Goal: Information Seeking & Learning: Find specific fact

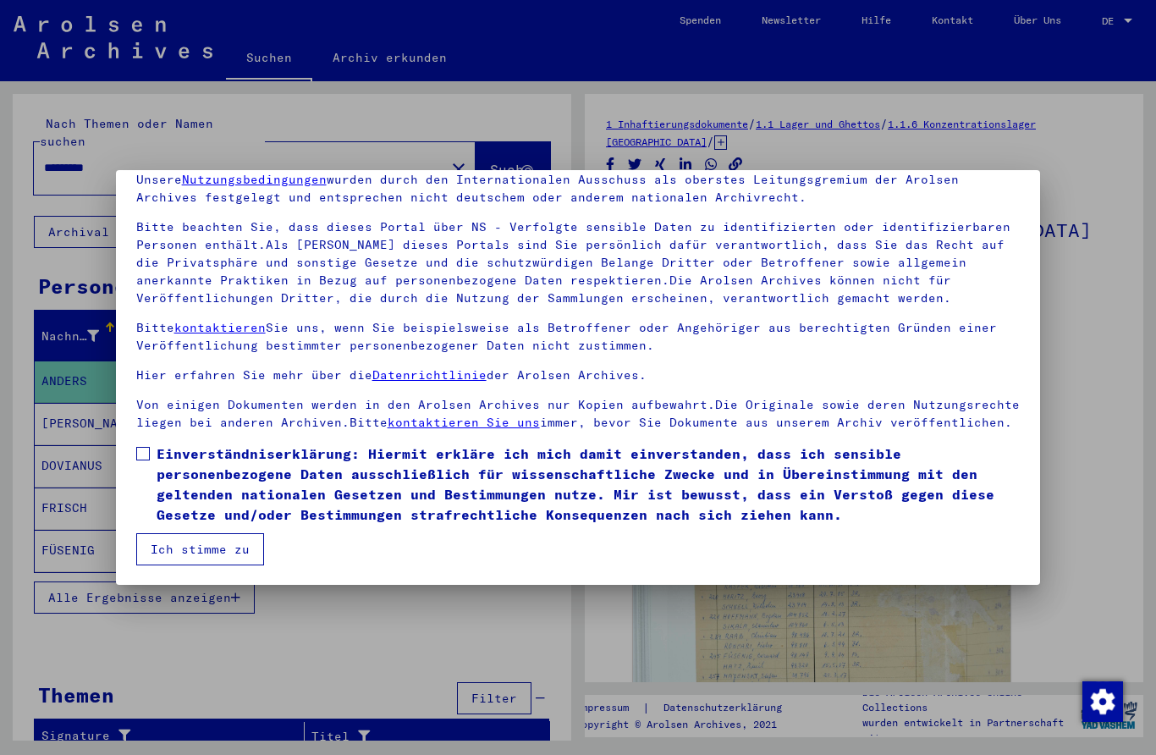
click at [259, 545] on button "Ich stimme zu" at bounding box center [200, 549] width 128 height 32
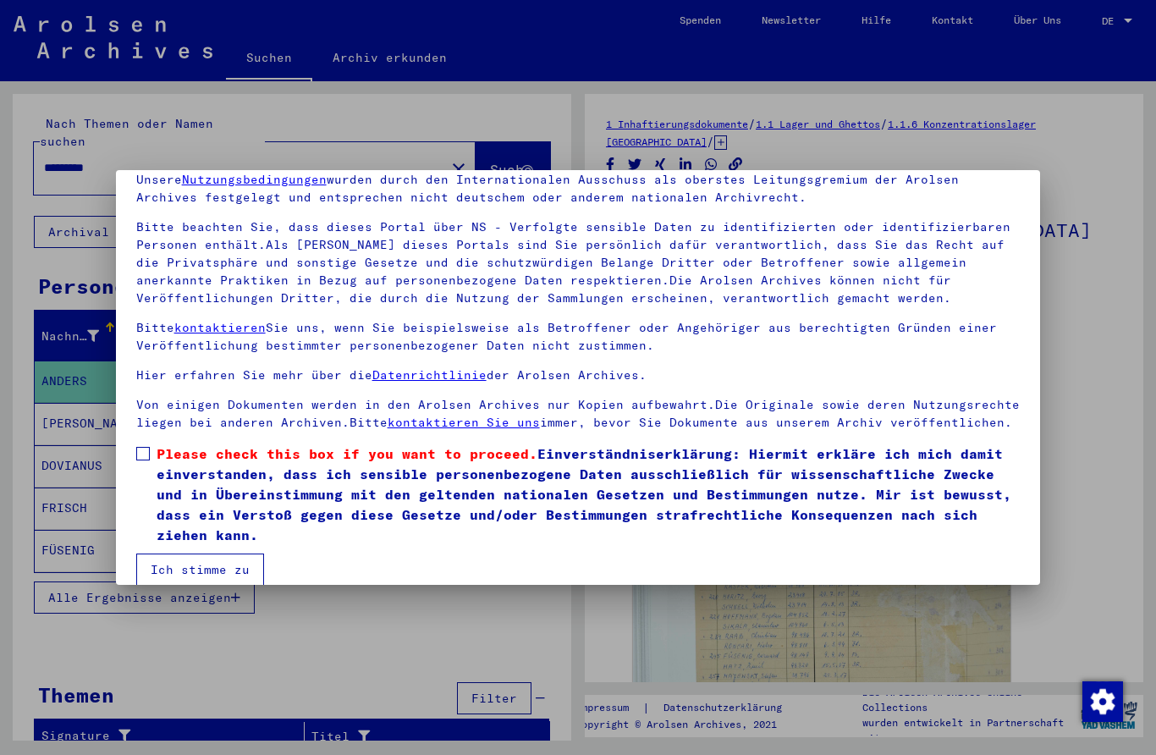
click at [238, 572] on button "Ich stimme zu" at bounding box center [200, 569] width 128 height 32
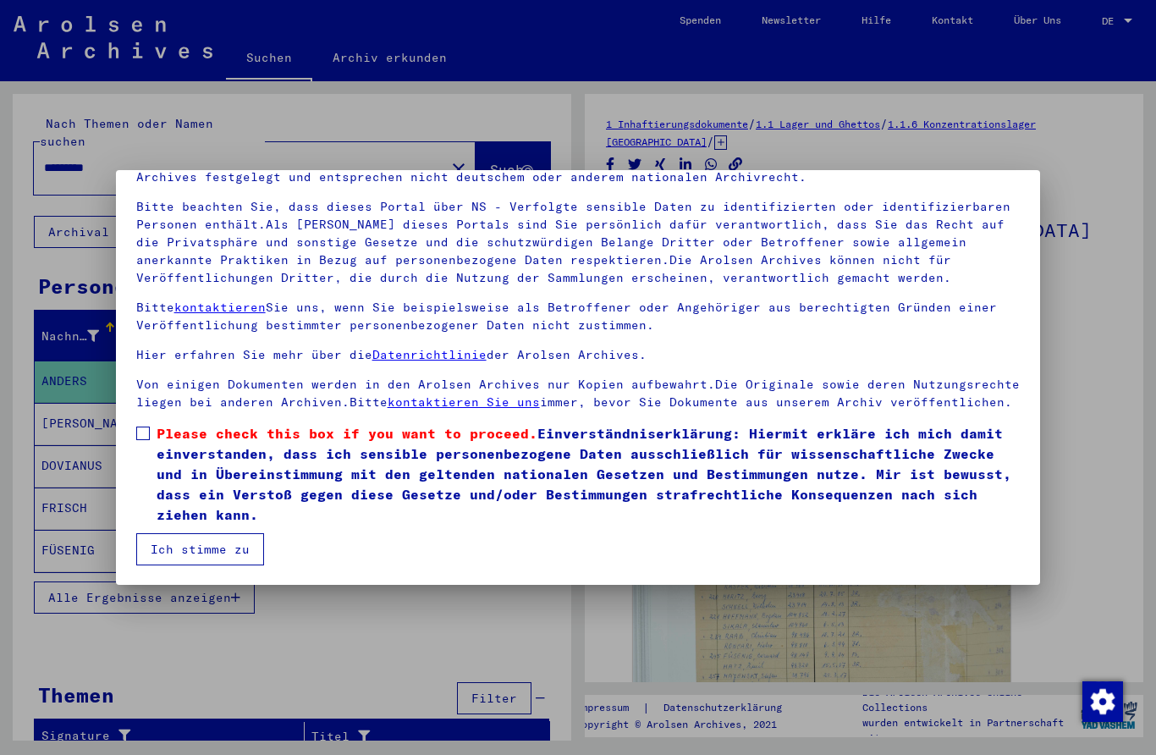
click at [147, 423] on label "Please check this box if you want to proceed. Einverständniserklärung: Hiermit …" at bounding box center [578, 474] width 884 height 102
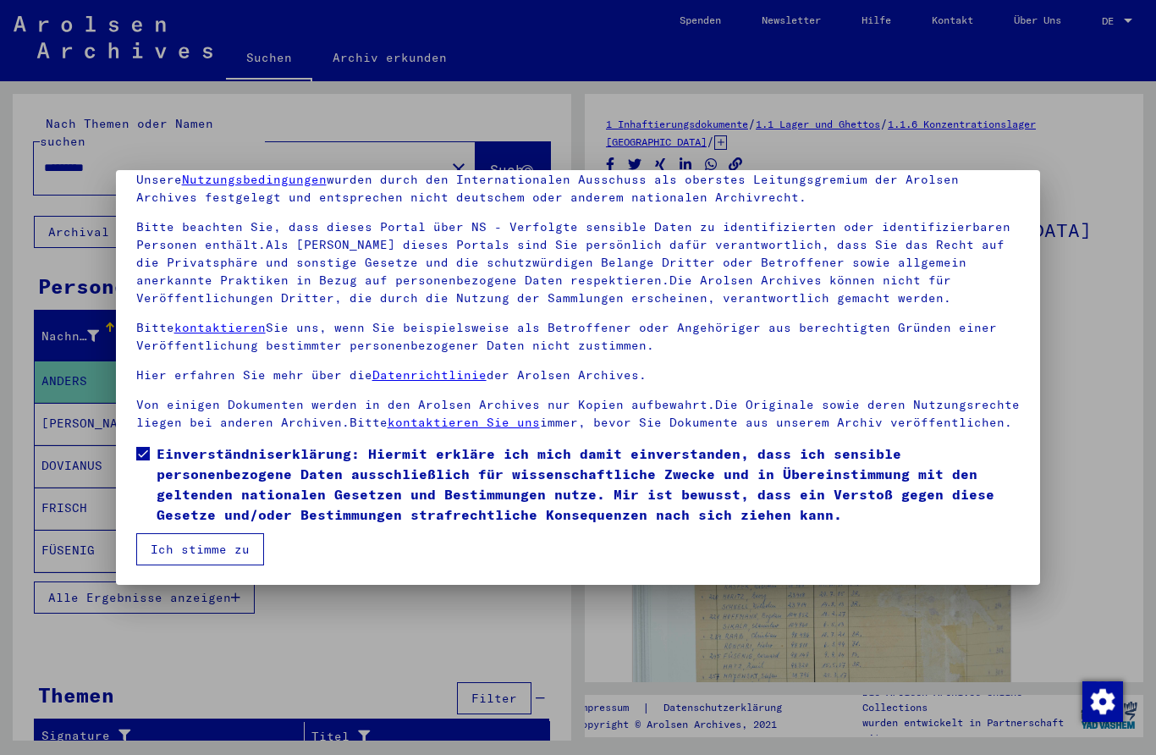
click at [226, 542] on button "Ich stimme zu" at bounding box center [200, 549] width 128 height 32
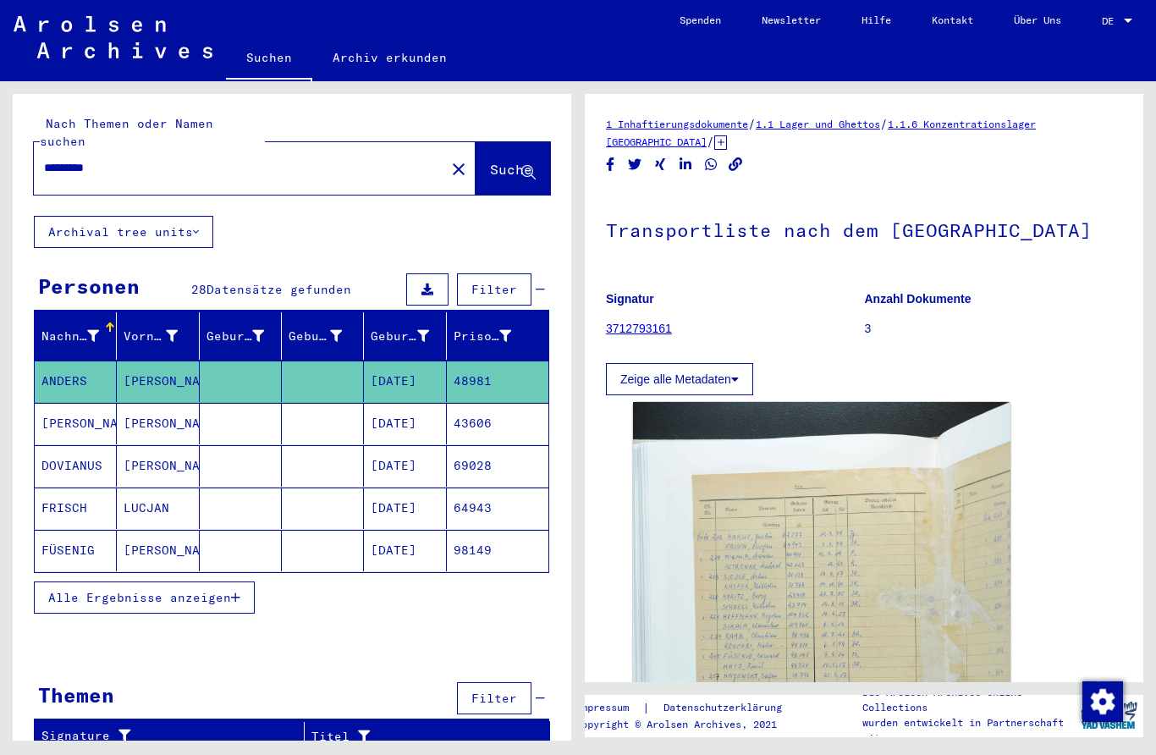
click at [66, 159] on input "*********" at bounding box center [239, 168] width 391 height 18
type input "*"
click at [511, 161] on span "Suche" at bounding box center [511, 169] width 42 height 17
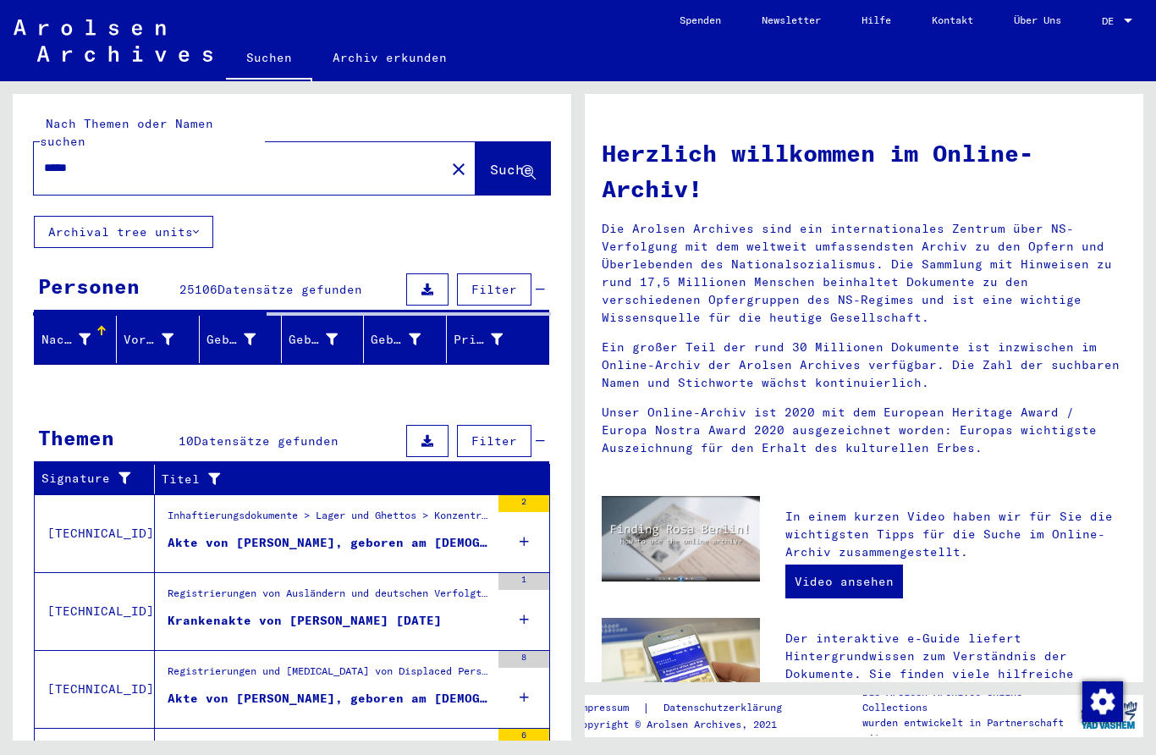
click at [424, 534] on div "Akte von [PERSON_NAME], geboren am [DEMOGRAPHIC_DATA]" at bounding box center [329, 543] width 322 height 18
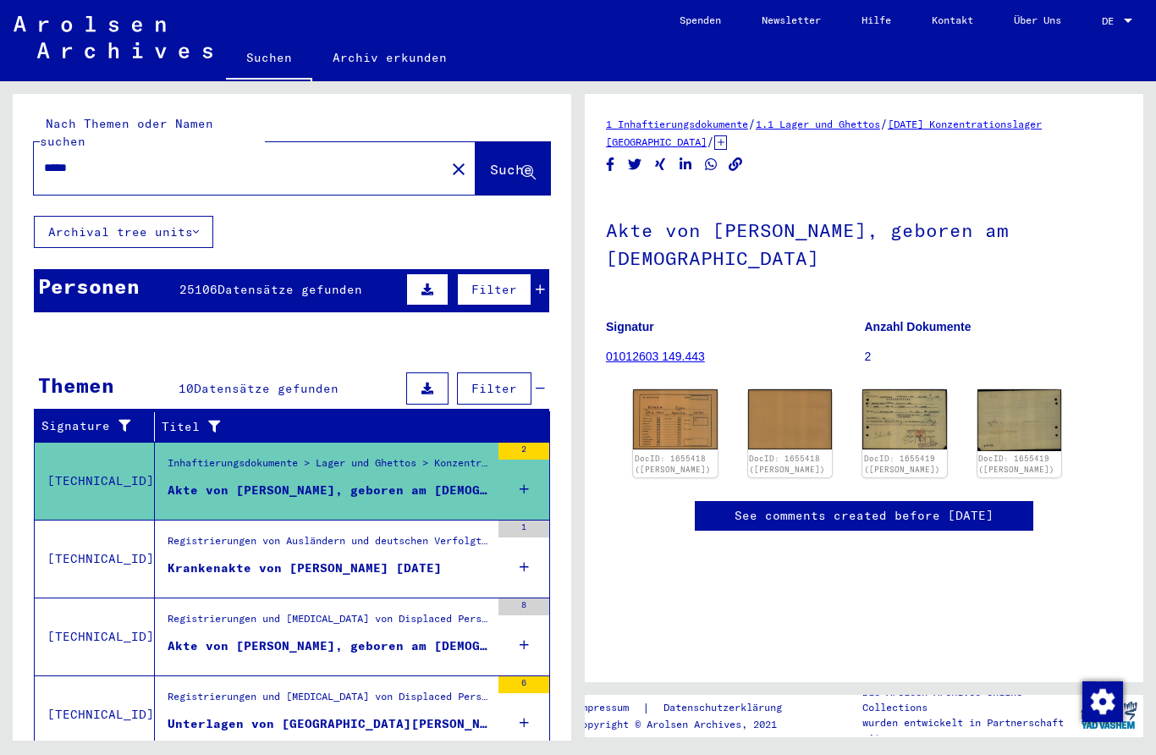
click at [700, 405] on img at bounding box center [675, 419] width 85 height 60
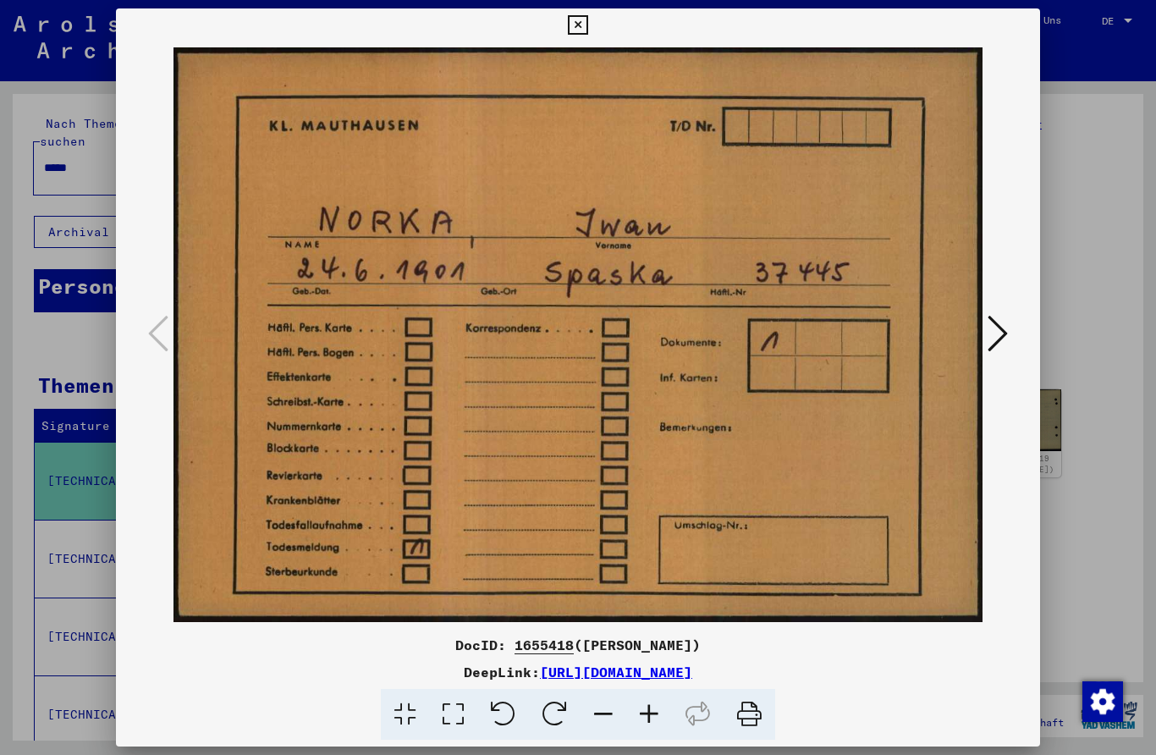
click at [995, 333] on icon at bounding box center [997, 333] width 20 height 41
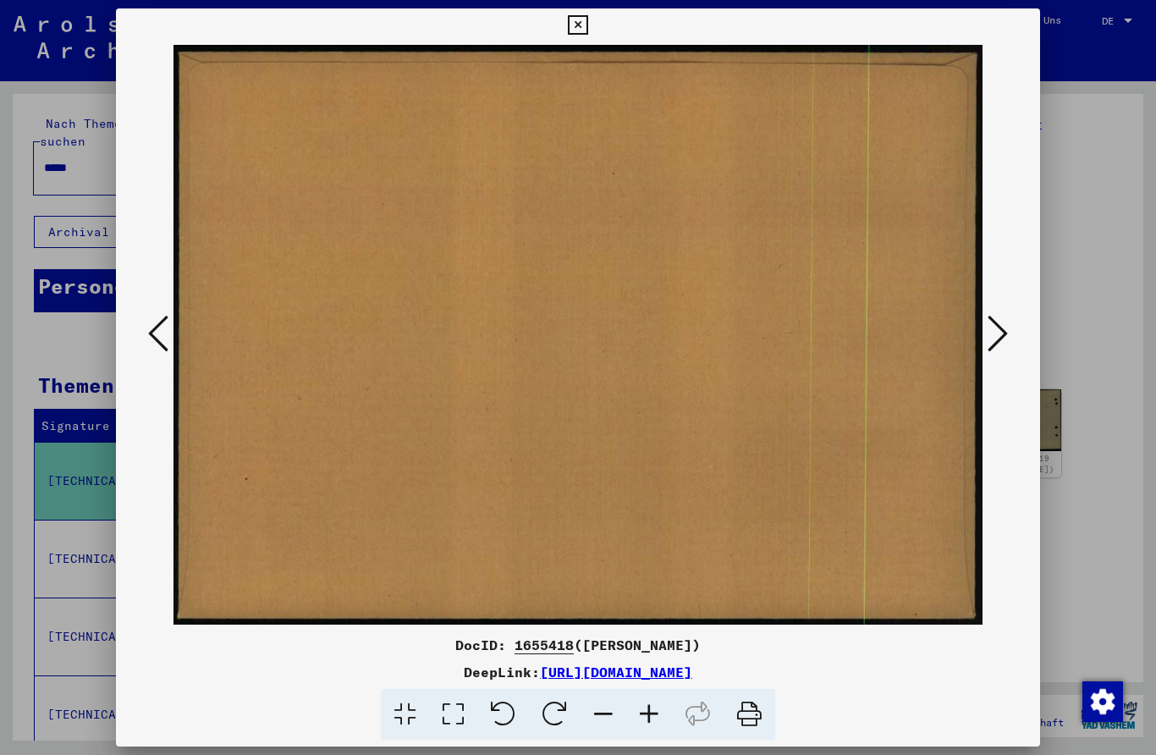
click at [989, 338] on icon at bounding box center [997, 333] width 20 height 41
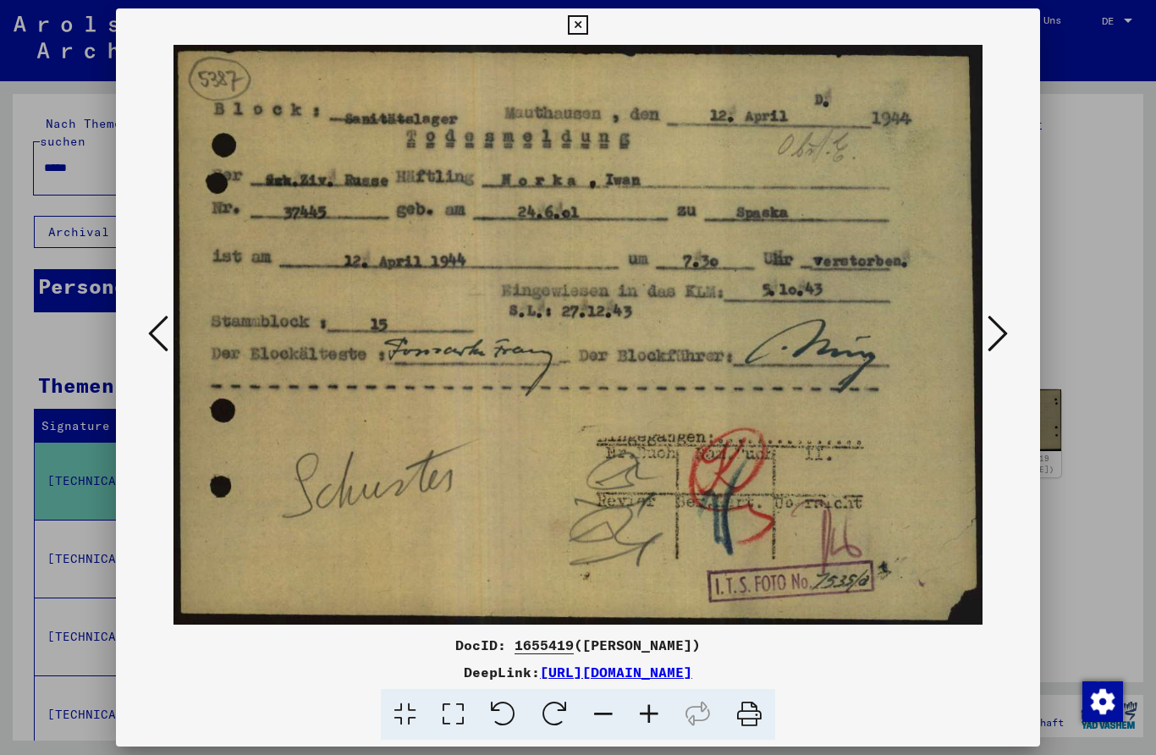
click at [1007, 322] on icon at bounding box center [997, 333] width 20 height 41
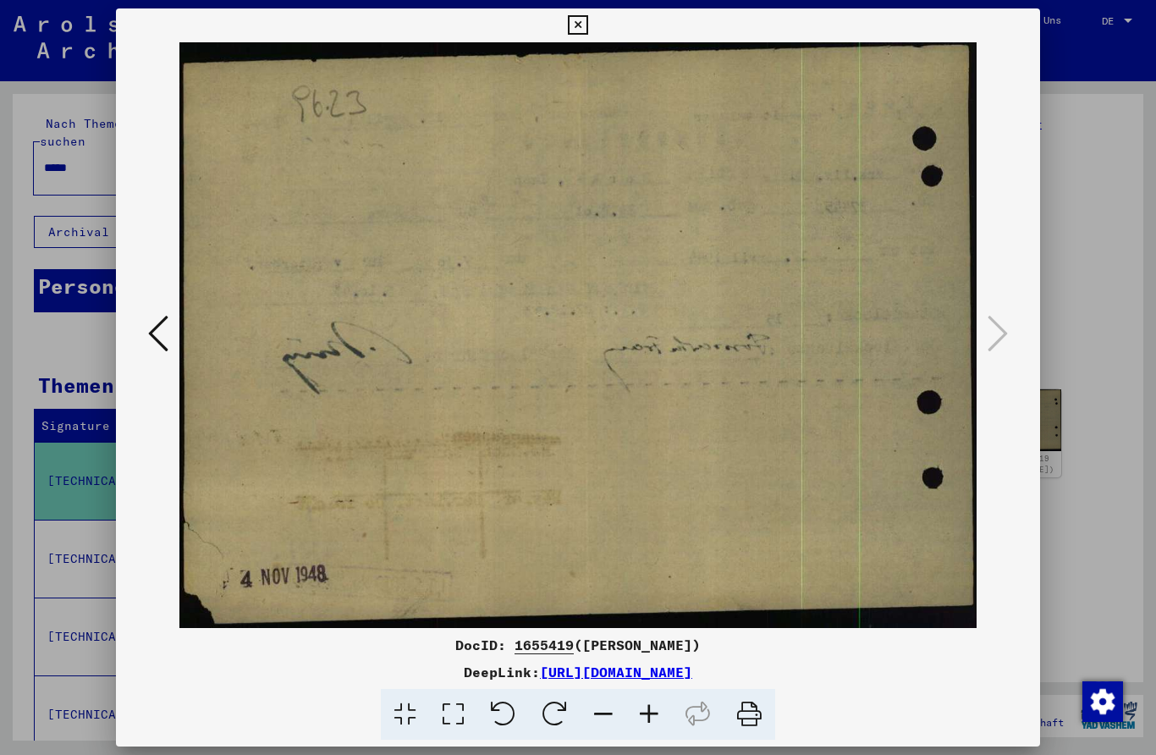
click at [1069, 289] on div at bounding box center [578, 377] width 1156 height 755
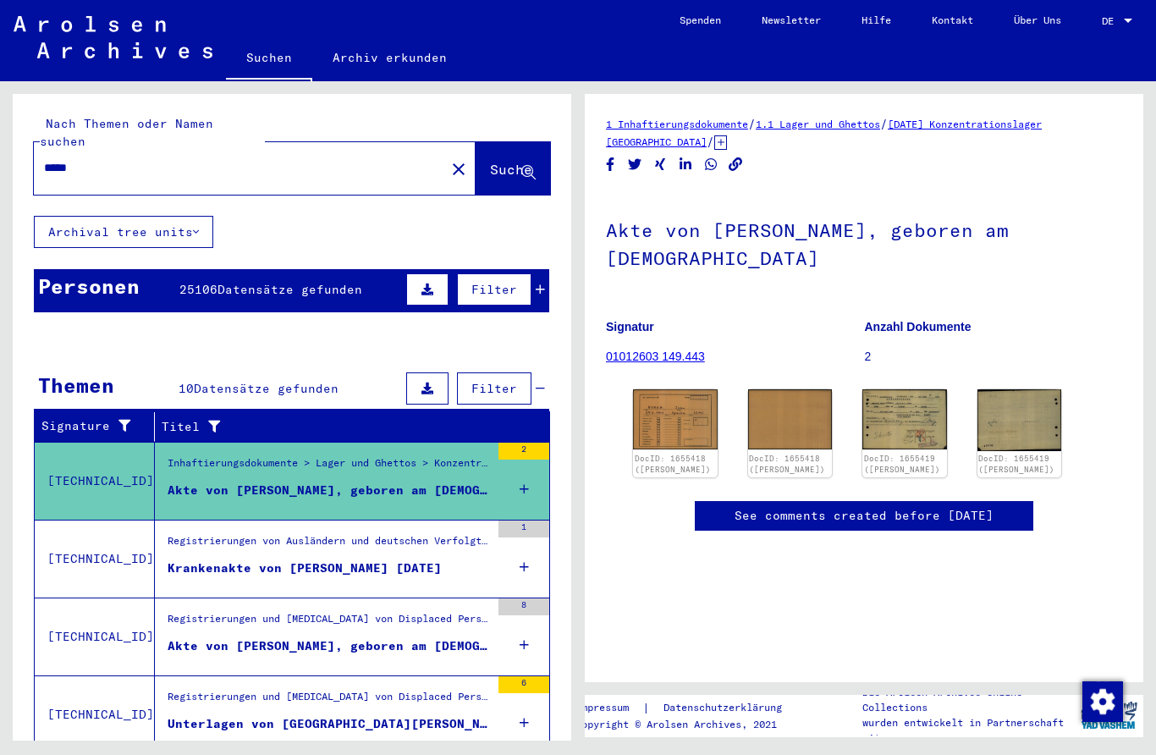
click at [181, 559] on div "Krankenakte von [PERSON_NAME] [DATE]" at bounding box center [305, 568] width 274 height 18
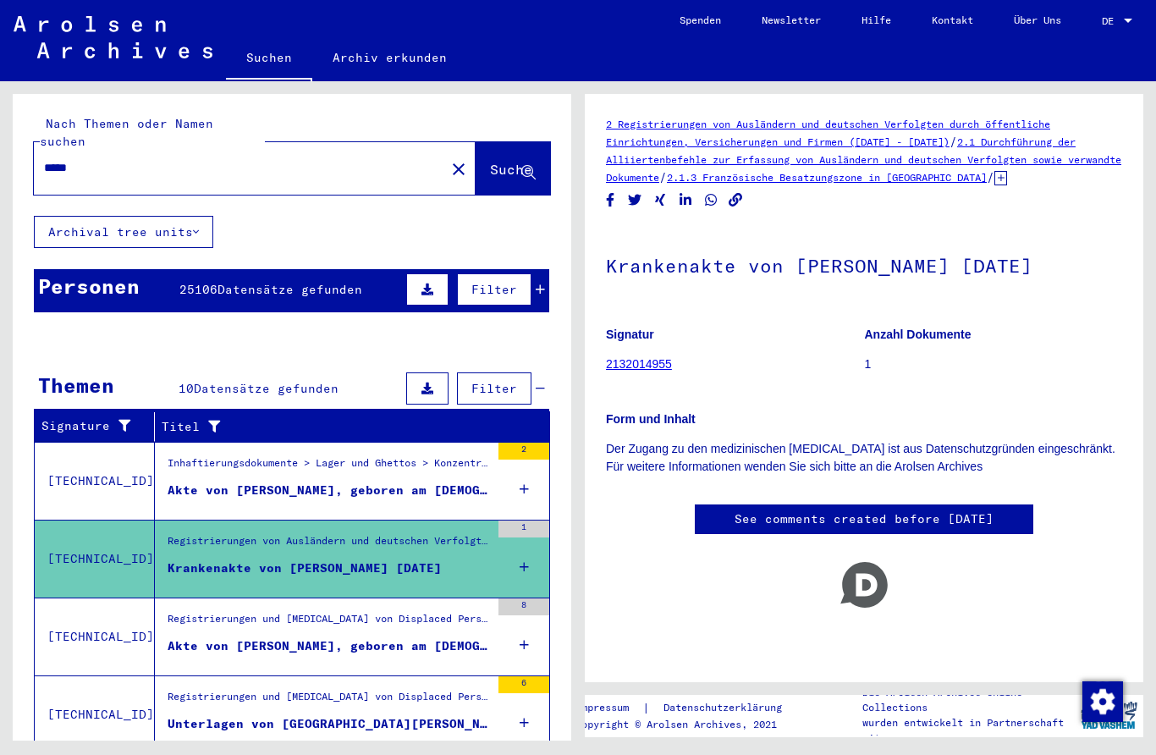
click at [214, 637] on div "Akte von [PERSON_NAME], geboren am [DEMOGRAPHIC_DATA]" at bounding box center [329, 646] width 322 height 18
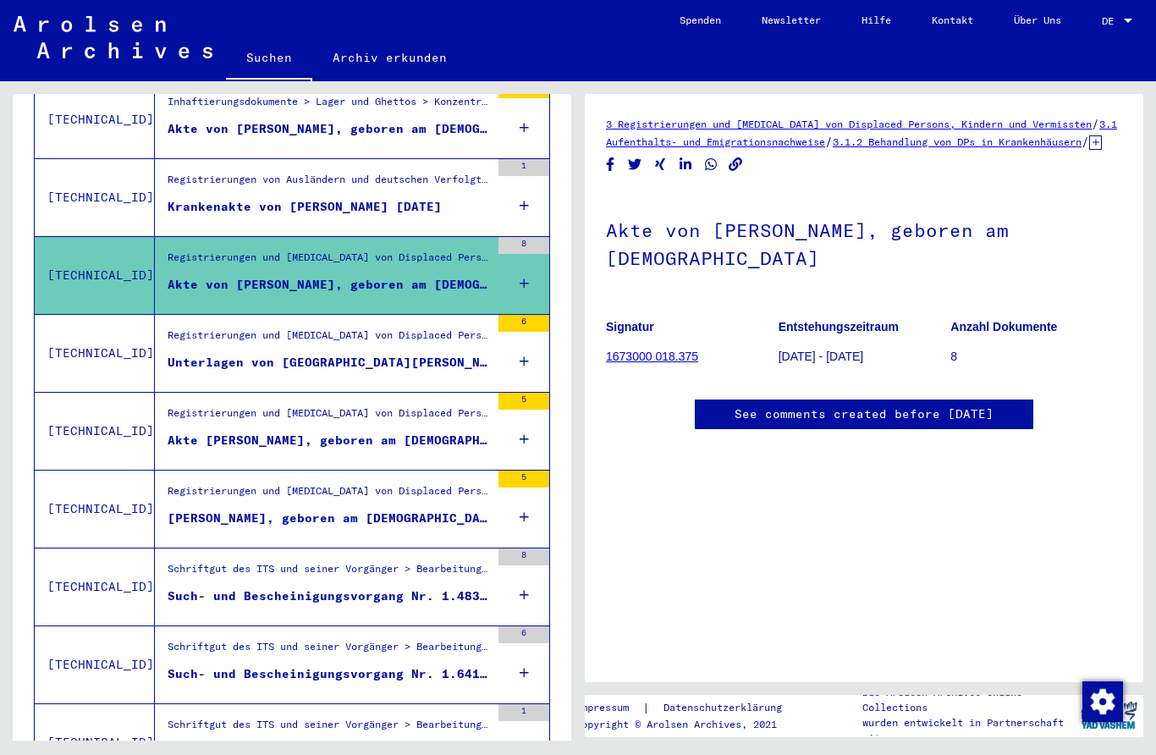
scroll to position [368, 0]
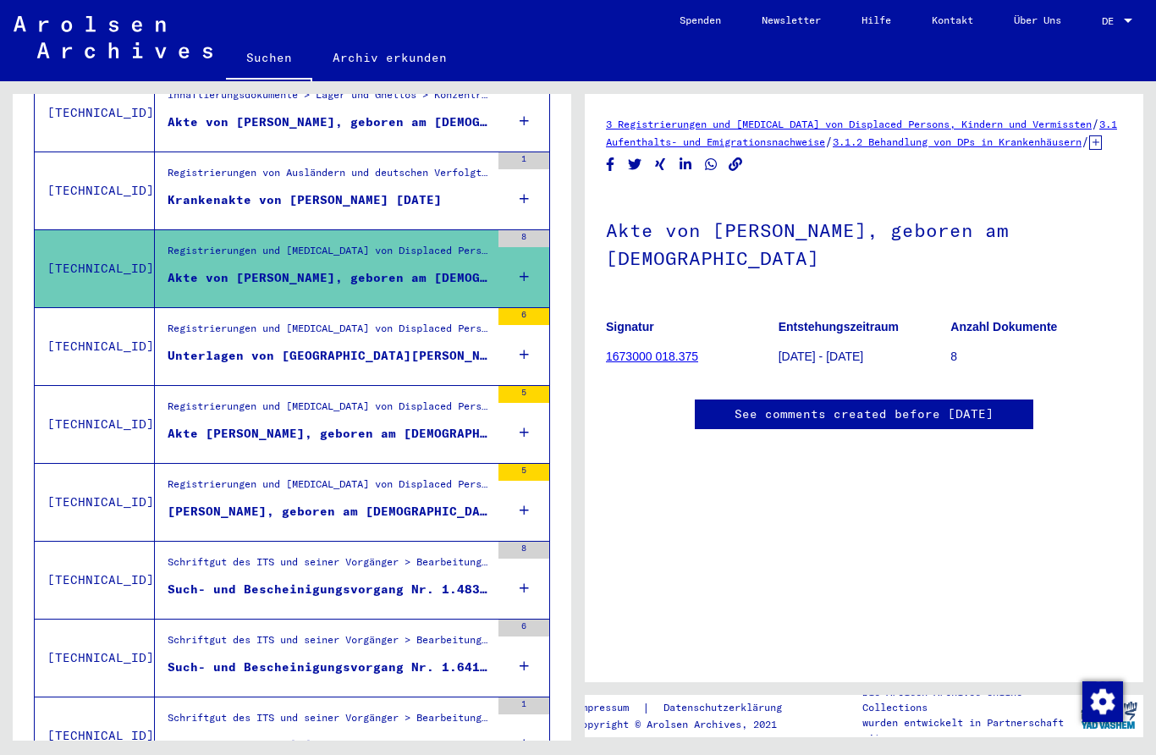
click at [182, 321] on div "Registrierungen und [MEDICAL_DATA] von Displaced Persons, Kindern und Vermisste…" at bounding box center [329, 333] width 322 height 24
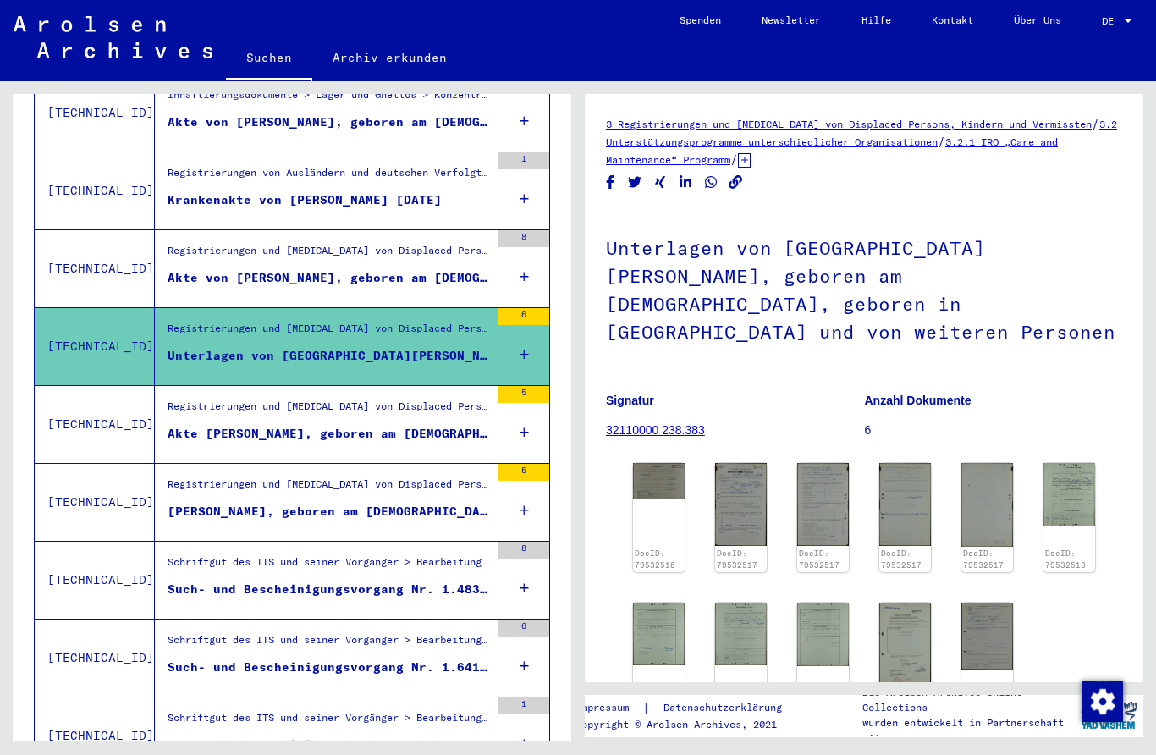
click at [667, 463] on img at bounding box center [659, 481] width 52 height 36
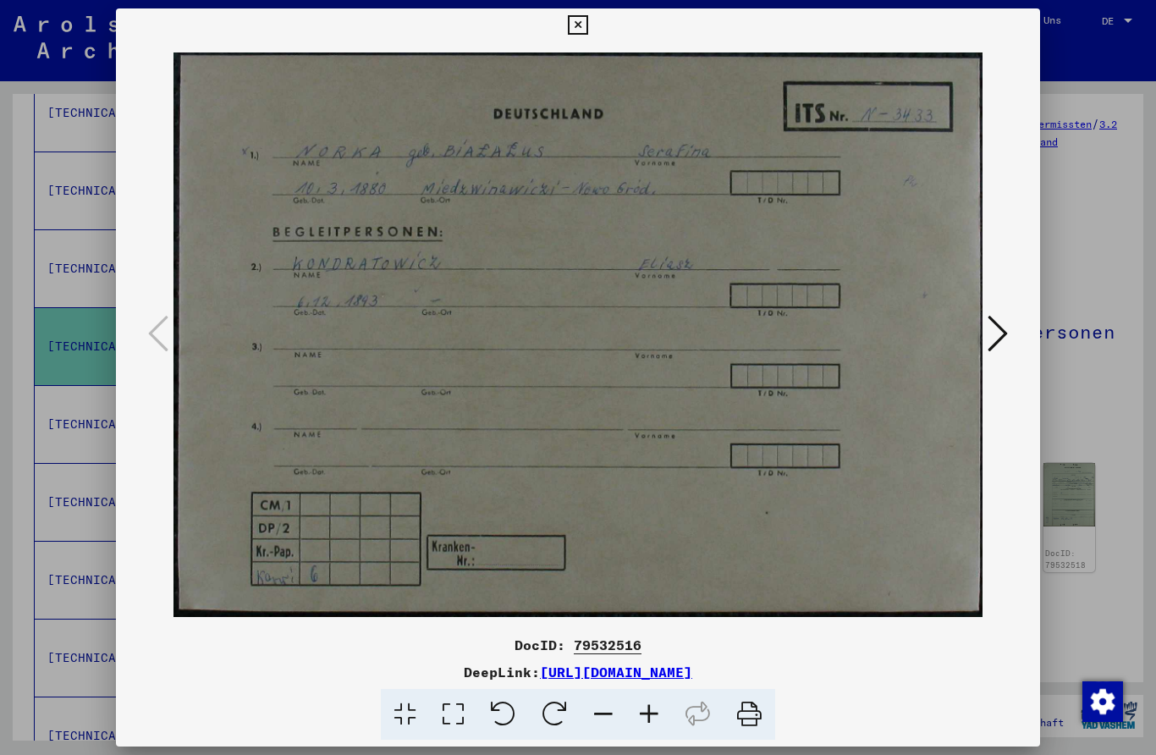
click at [985, 325] on button at bounding box center [997, 334] width 30 height 48
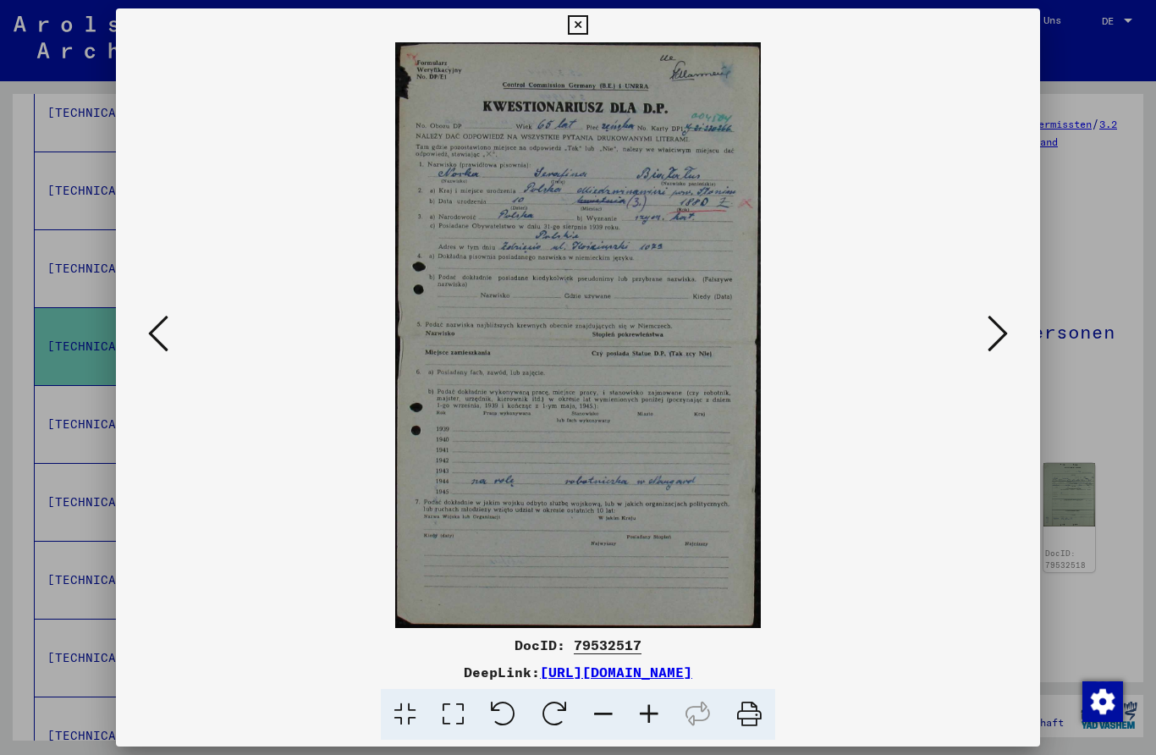
click at [1002, 343] on icon at bounding box center [997, 333] width 20 height 41
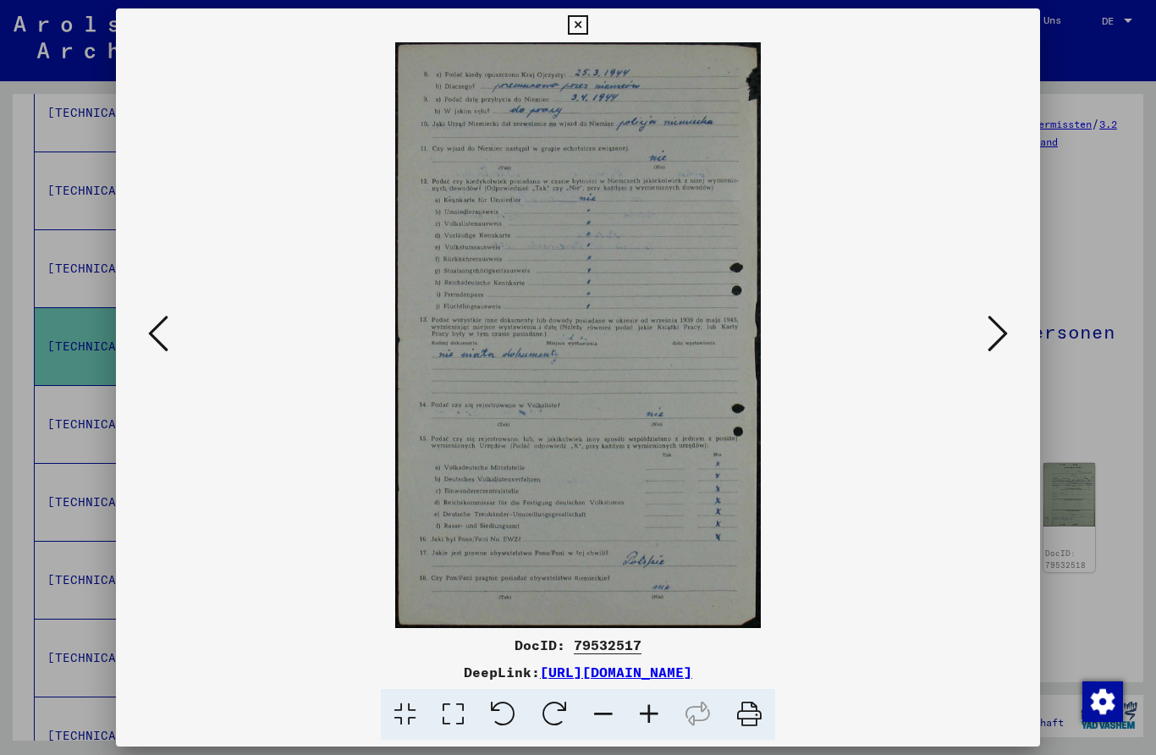
click at [1005, 343] on icon at bounding box center [997, 333] width 20 height 41
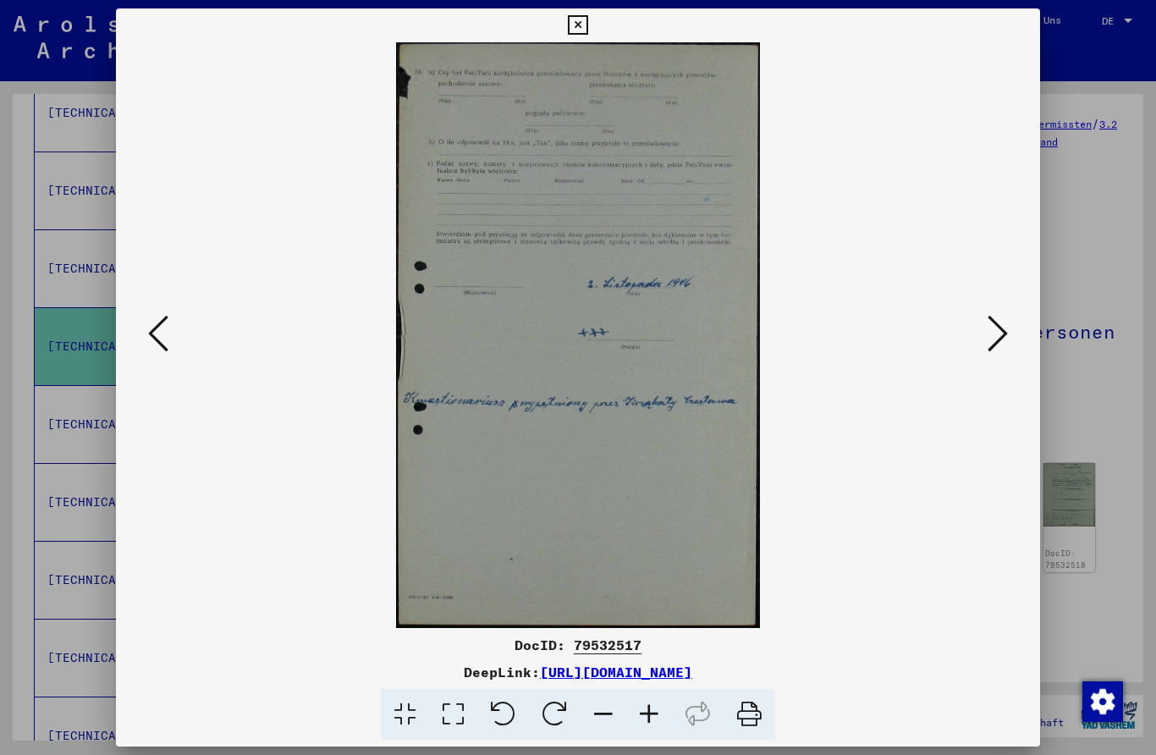
click at [991, 358] on button at bounding box center [997, 334] width 30 height 48
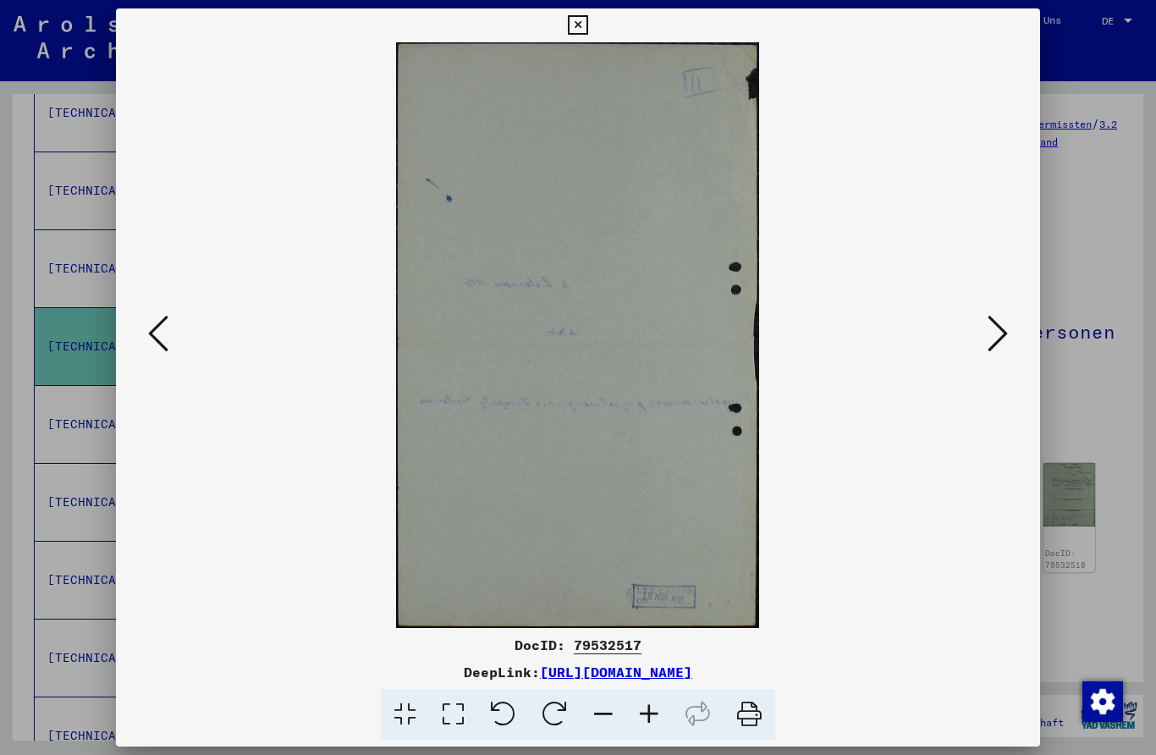
click at [989, 335] on icon at bounding box center [997, 333] width 20 height 41
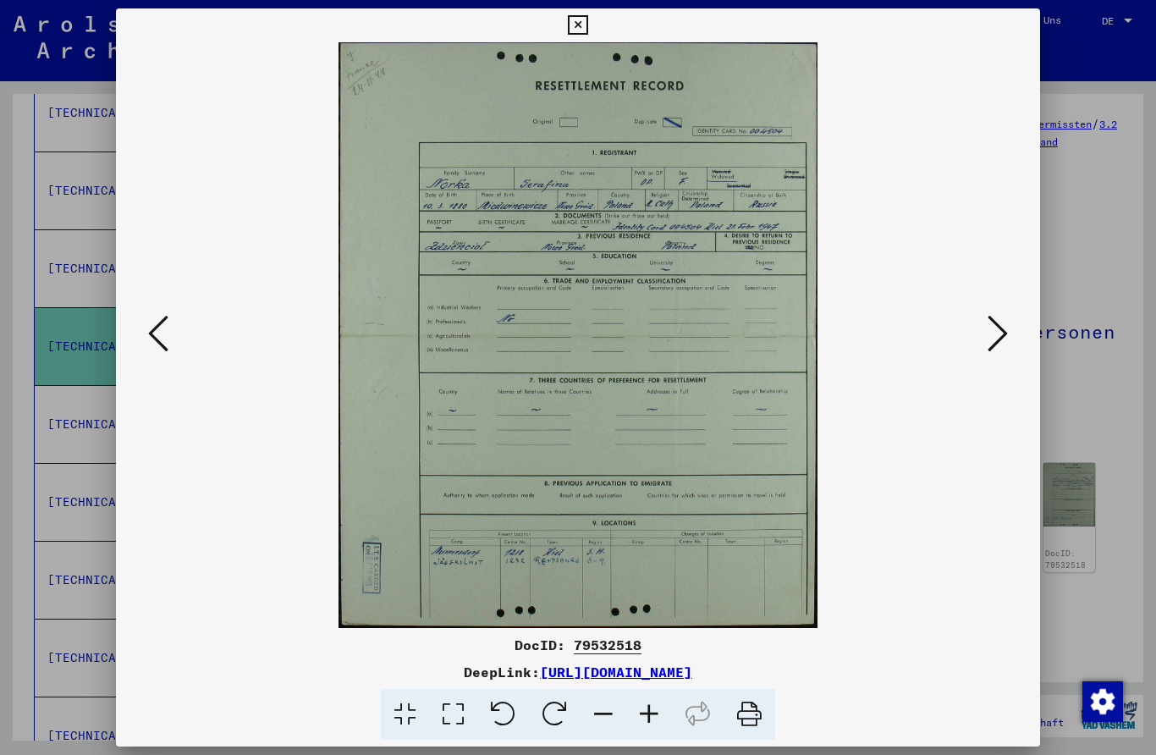
click at [995, 337] on icon at bounding box center [997, 333] width 20 height 41
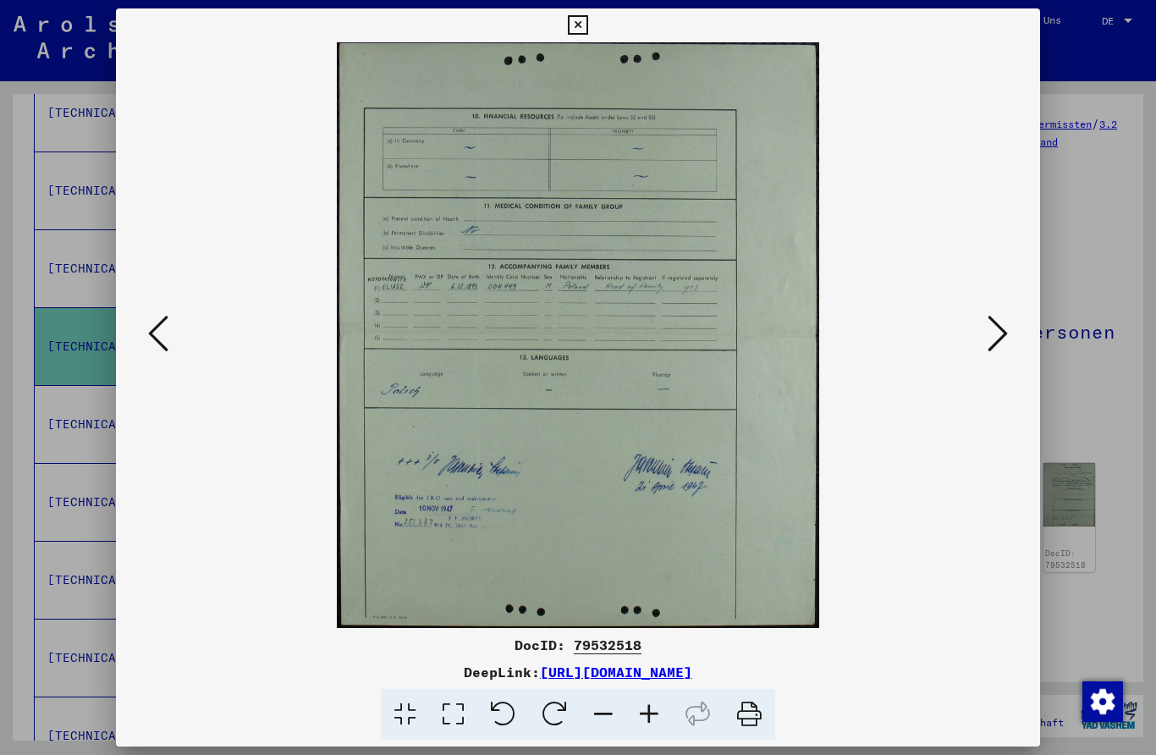
click at [984, 330] on button at bounding box center [997, 334] width 30 height 48
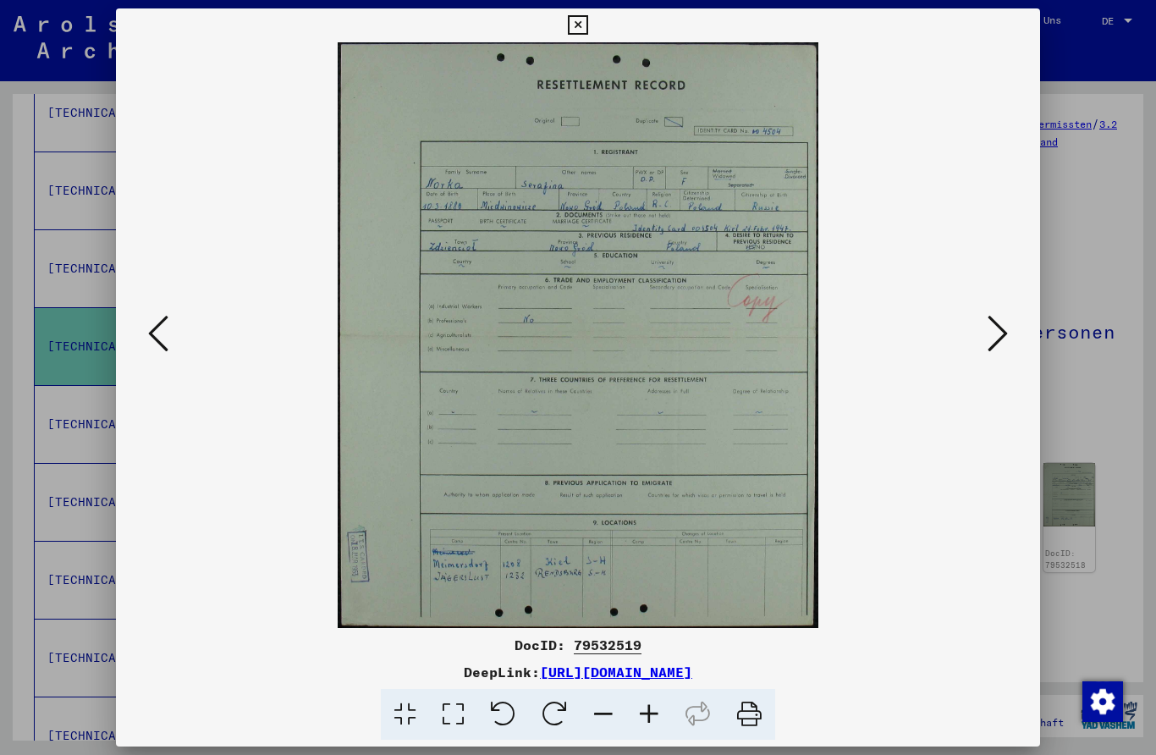
click at [997, 331] on icon at bounding box center [997, 333] width 20 height 41
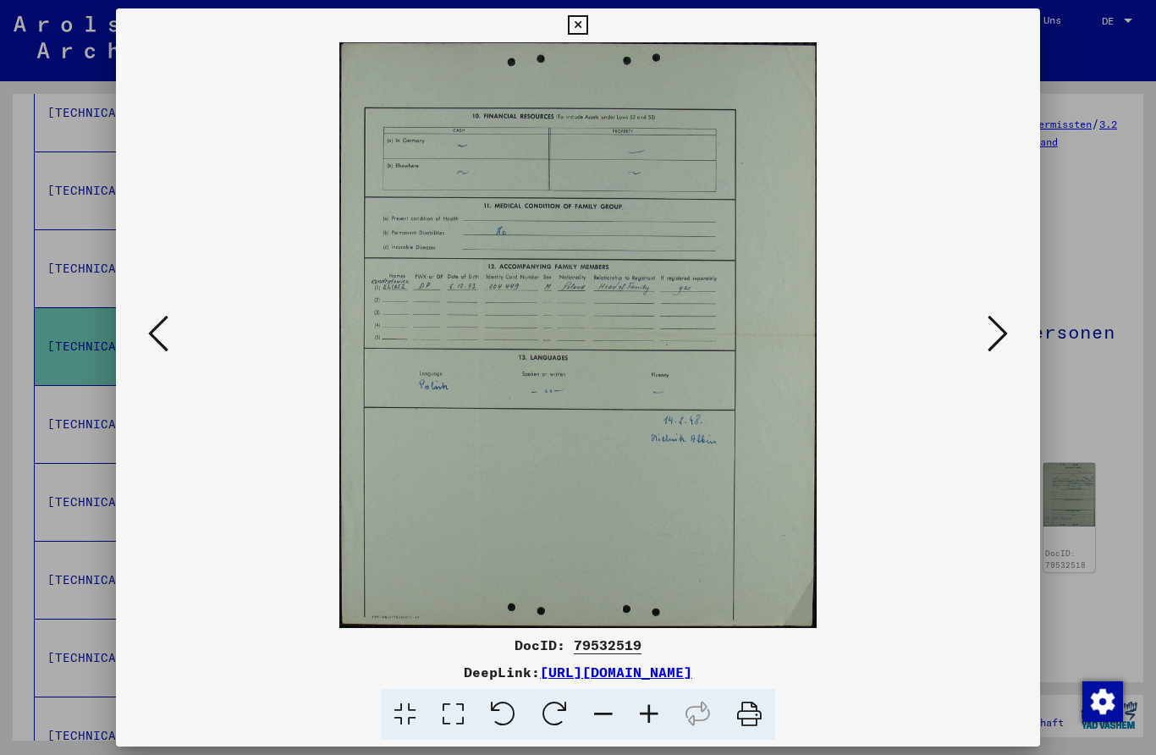
click at [1000, 330] on icon at bounding box center [997, 333] width 20 height 41
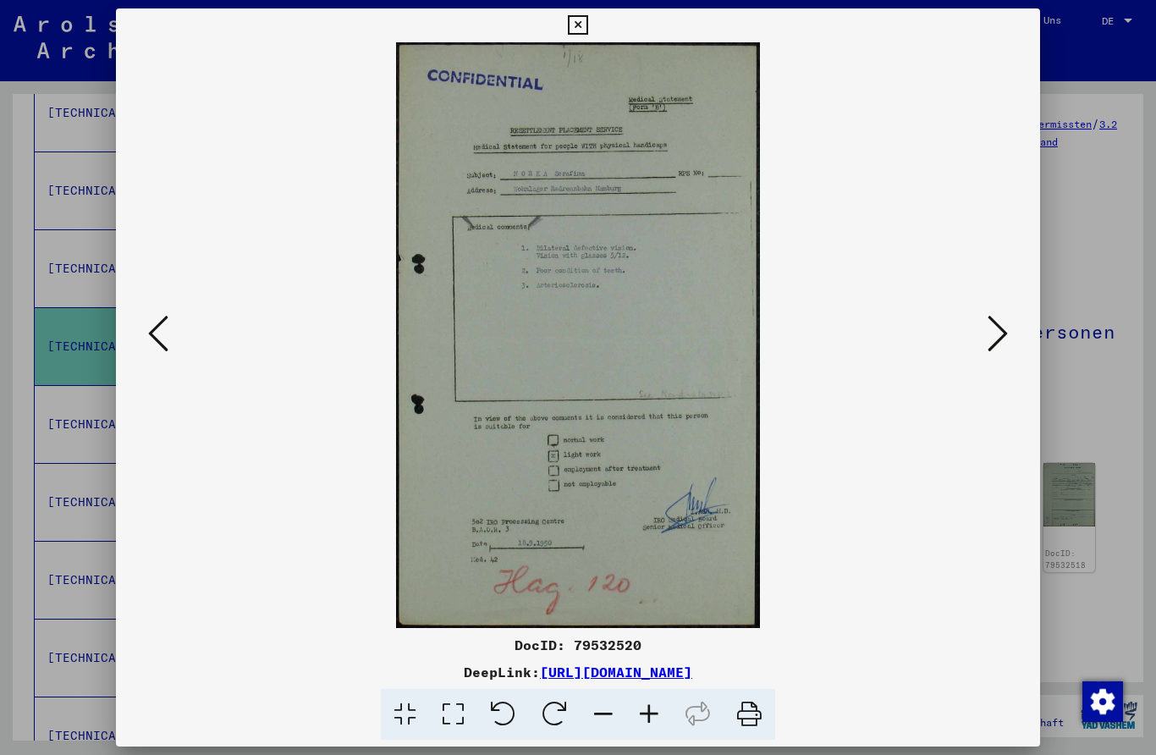
click at [999, 321] on icon at bounding box center [997, 333] width 20 height 41
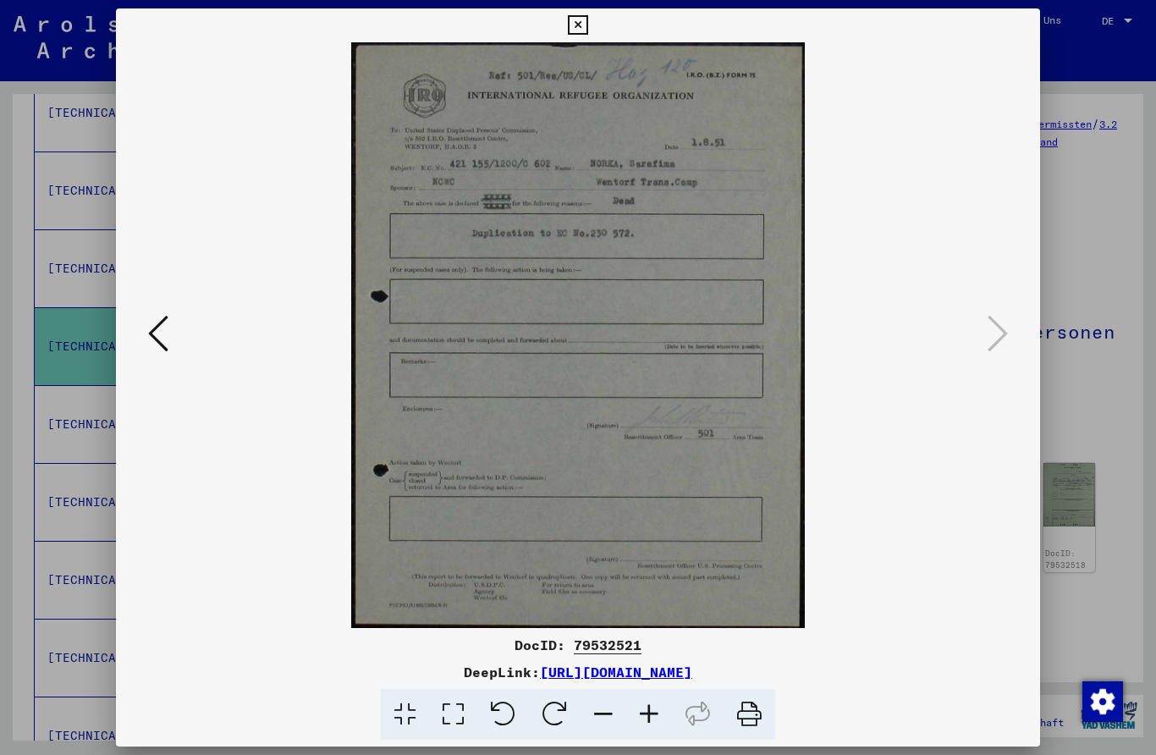
click at [592, 38] on button at bounding box center [578, 25] width 30 height 34
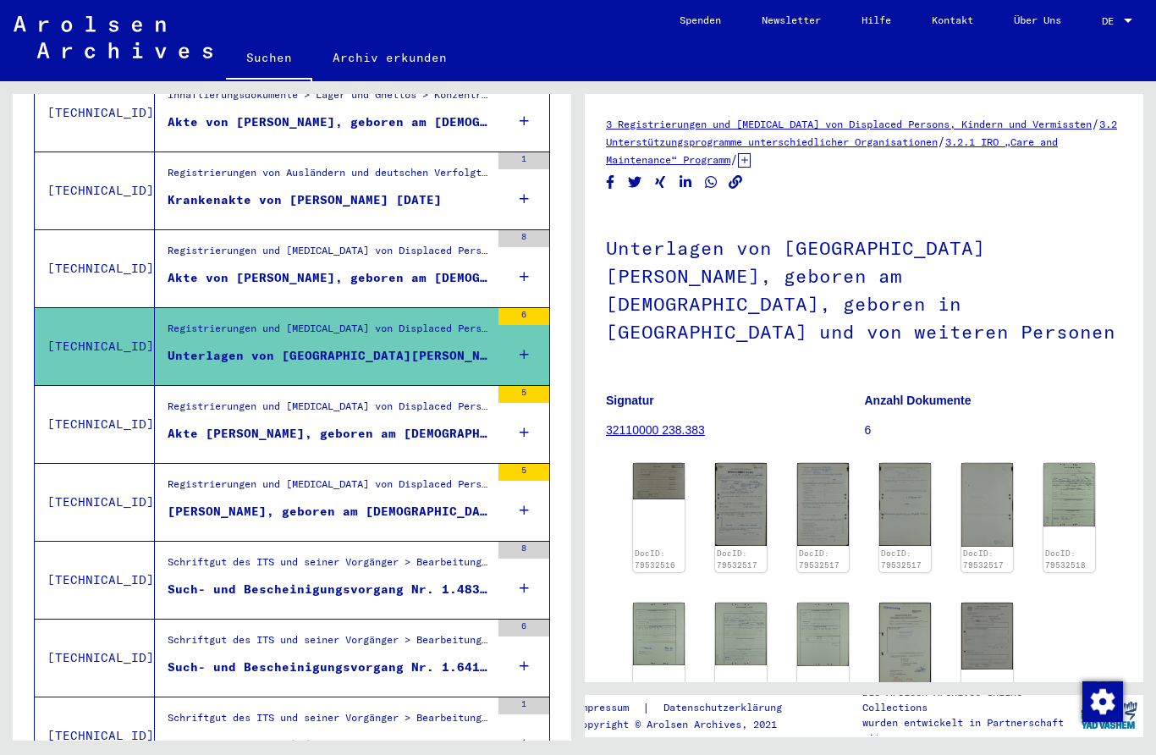
click at [383, 425] on div "Akte [PERSON_NAME], geboren am [DEMOGRAPHIC_DATA], geboren in [GEOGRAPHIC_DATA]" at bounding box center [329, 434] width 322 height 18
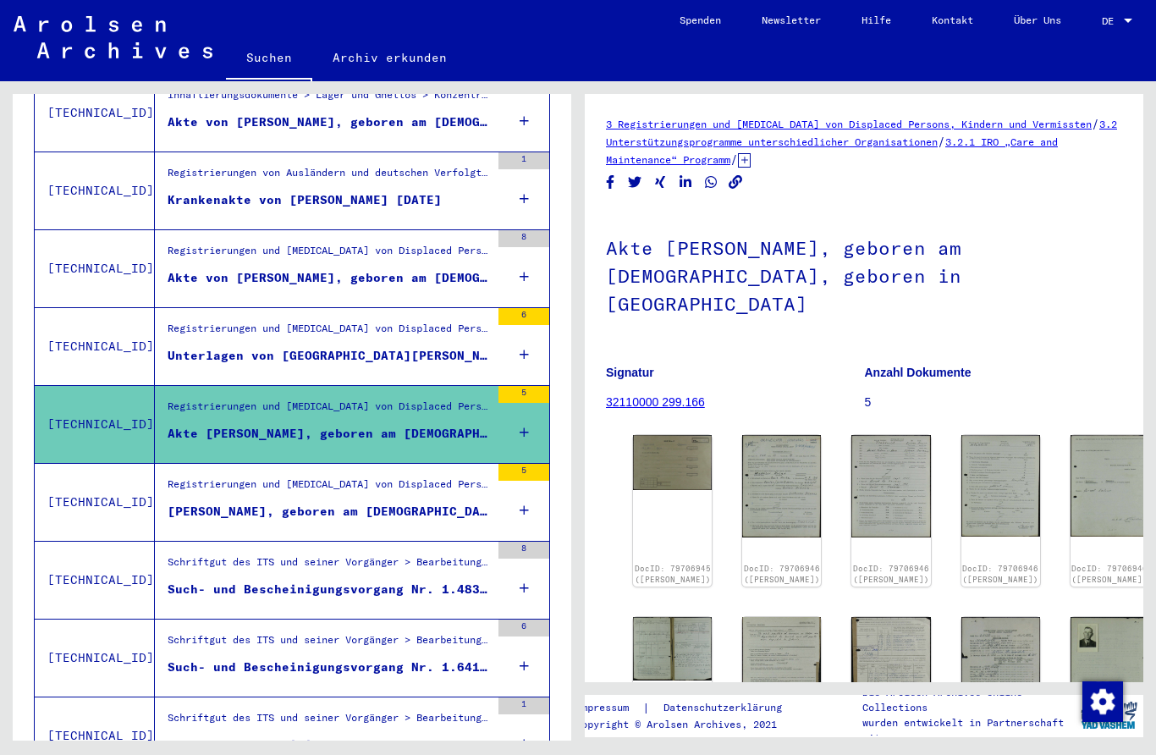
click at [675, 435] on img at bounding box center [672, 462] width 79 height 55
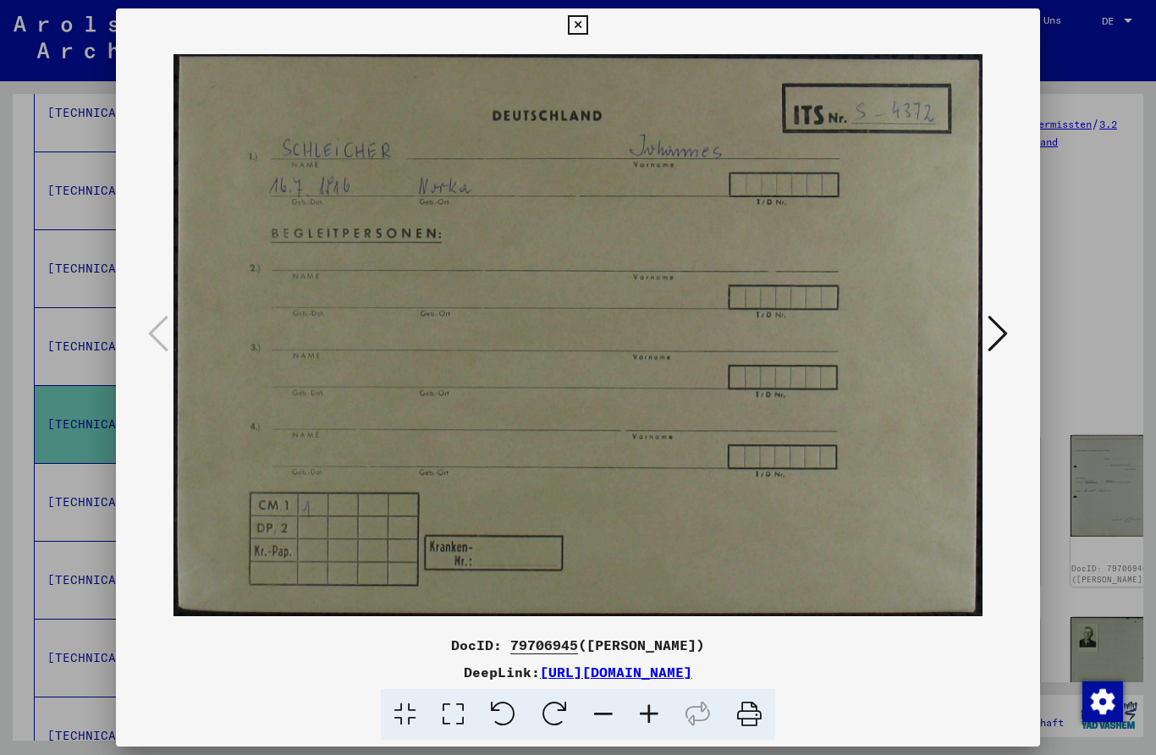
click at [995, 332] on icon at bounding box center [997, 333] width 20 height 41
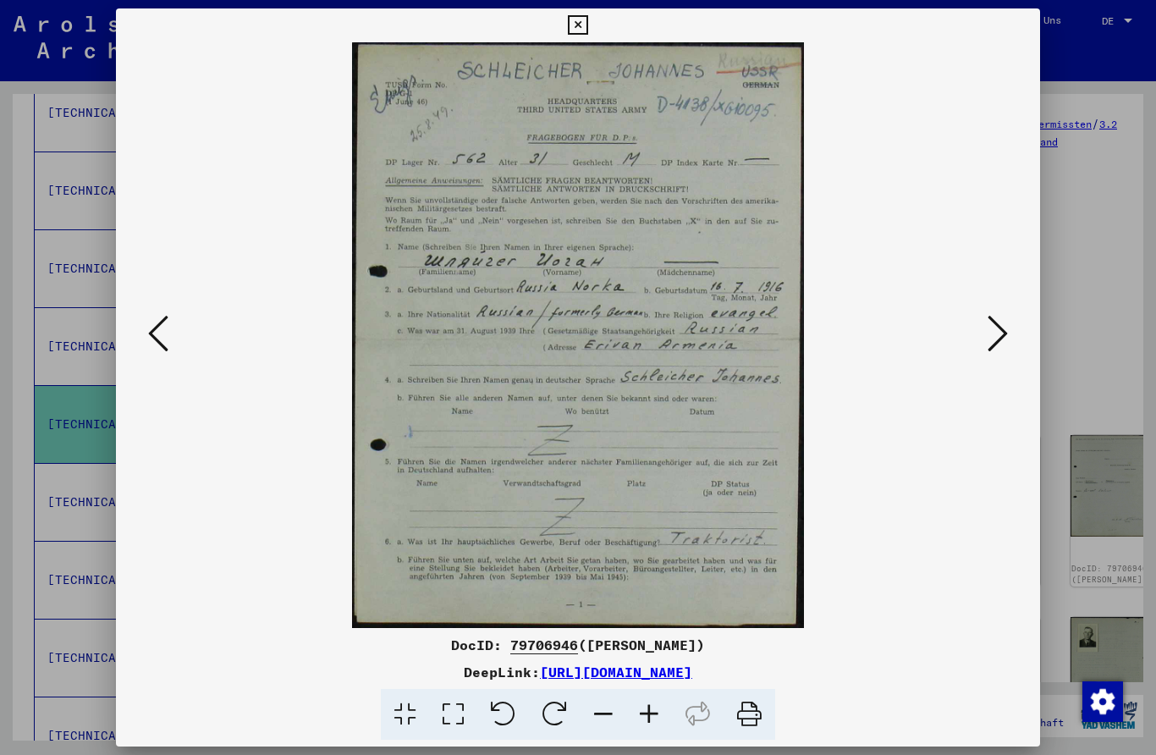
click at [163, 316] on icon at bounding box center [158, 333] width 20 height 41
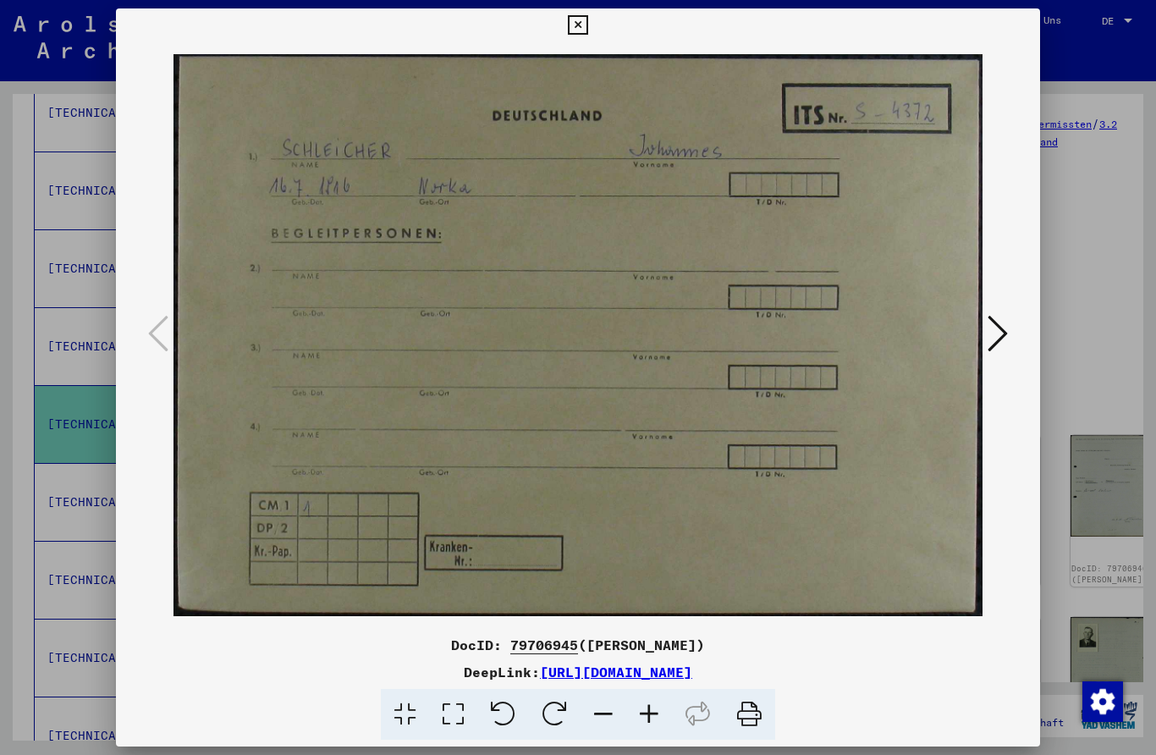
click at [998, 329] on icon at bounding box center [997, 333] width 20 height 41
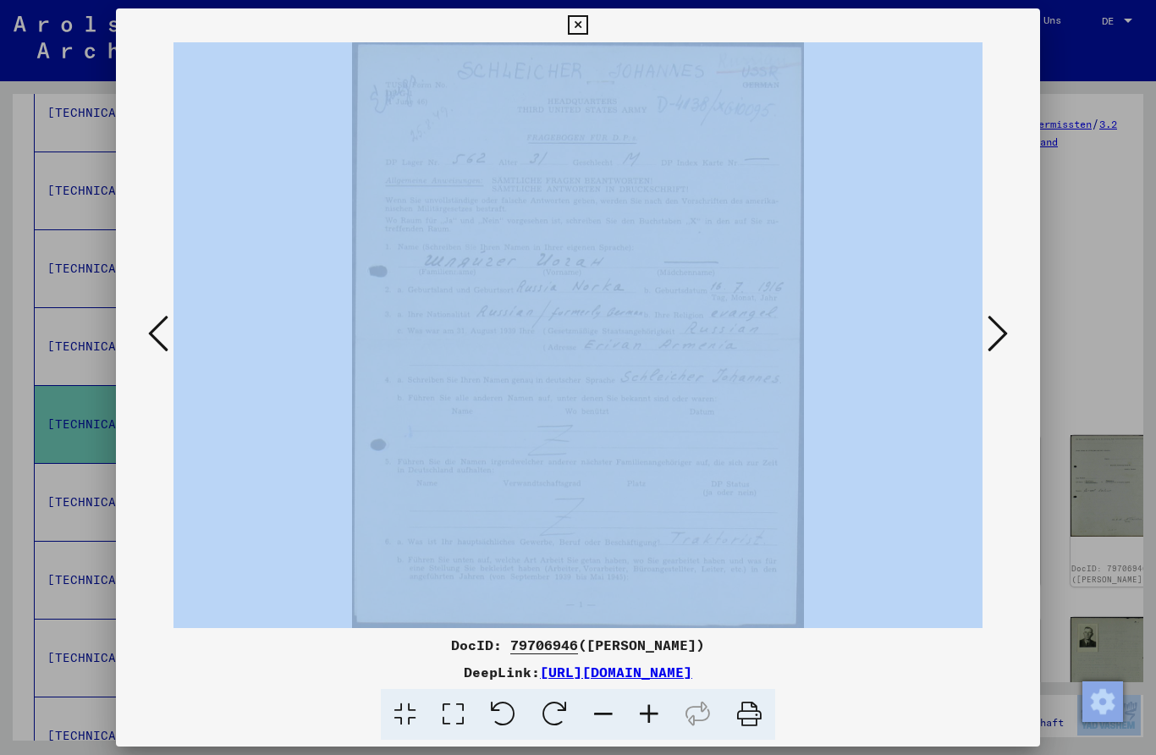
click at [987, 327] on icon at bounding box center [997, 333] width 20 height 41
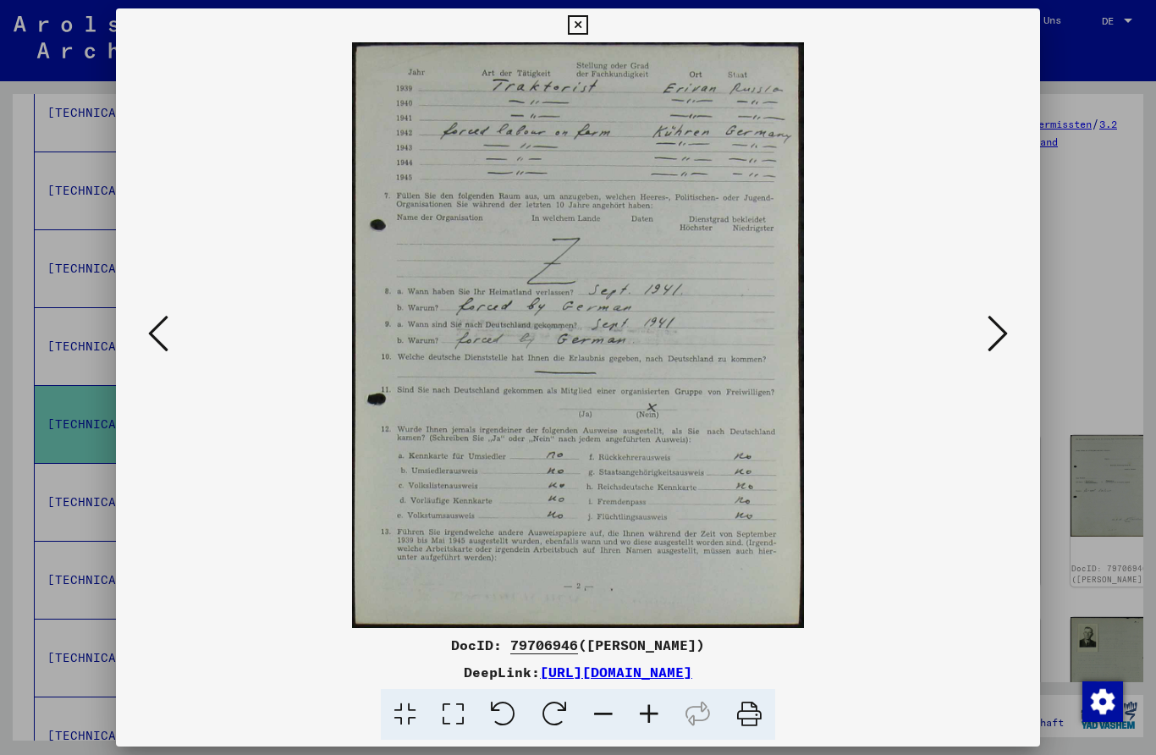
click at [974, 310] on img at bounding box center [578, 334] width 810 height 585
click at [980, 316] on img at bounding box center [578, 334] width 810 height 585
click at [990, 319] on icon at bounding box center [997, 333] width 20 height 41
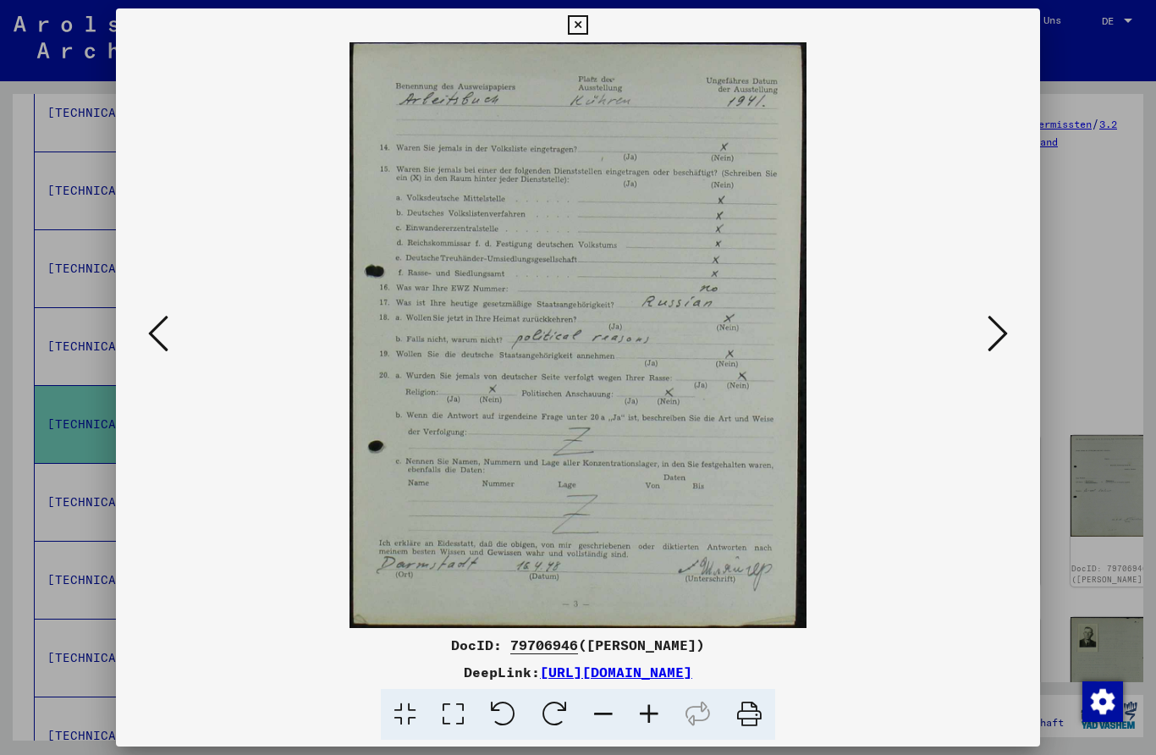
click at [986, 332] on button at bounding box center [997, 334] width 30 height 48
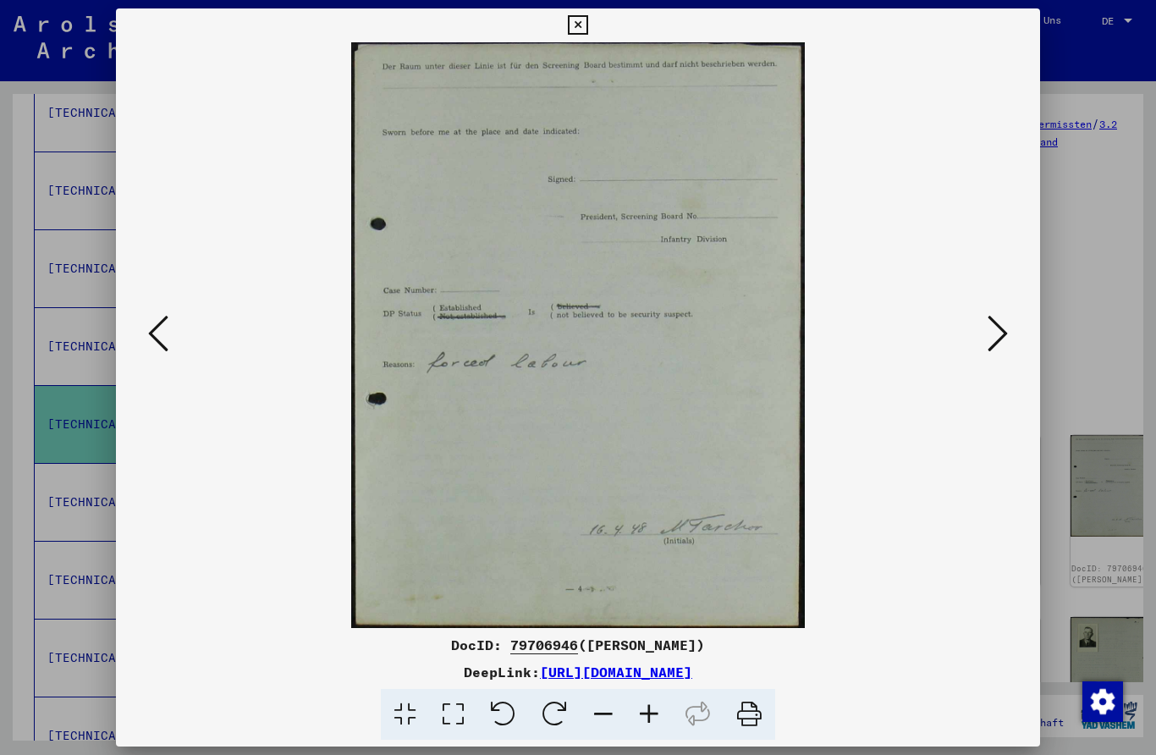
click at [996, 325] on icon at bounding box center [997, 333] width 20 height 41
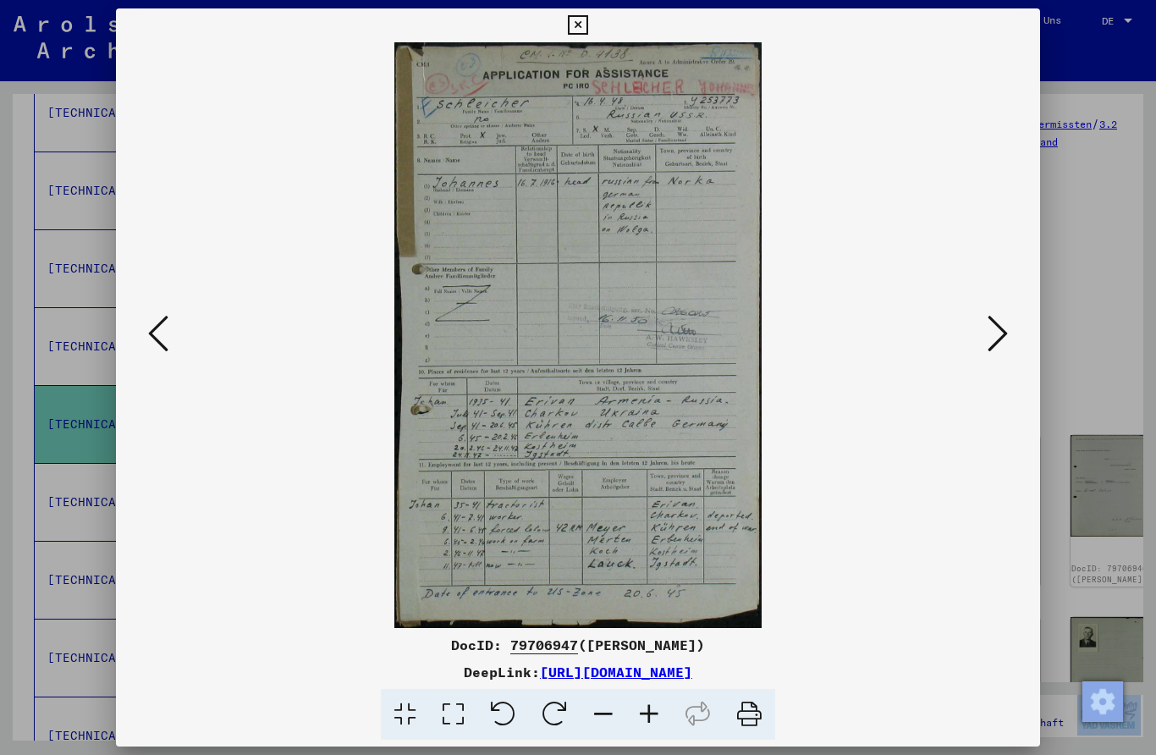
click at [969, 297] on img at bounding box center [578, 334] width 810 height 585
click at [991, 321] on icon at bounding box center [997, 333] width 20 height 41
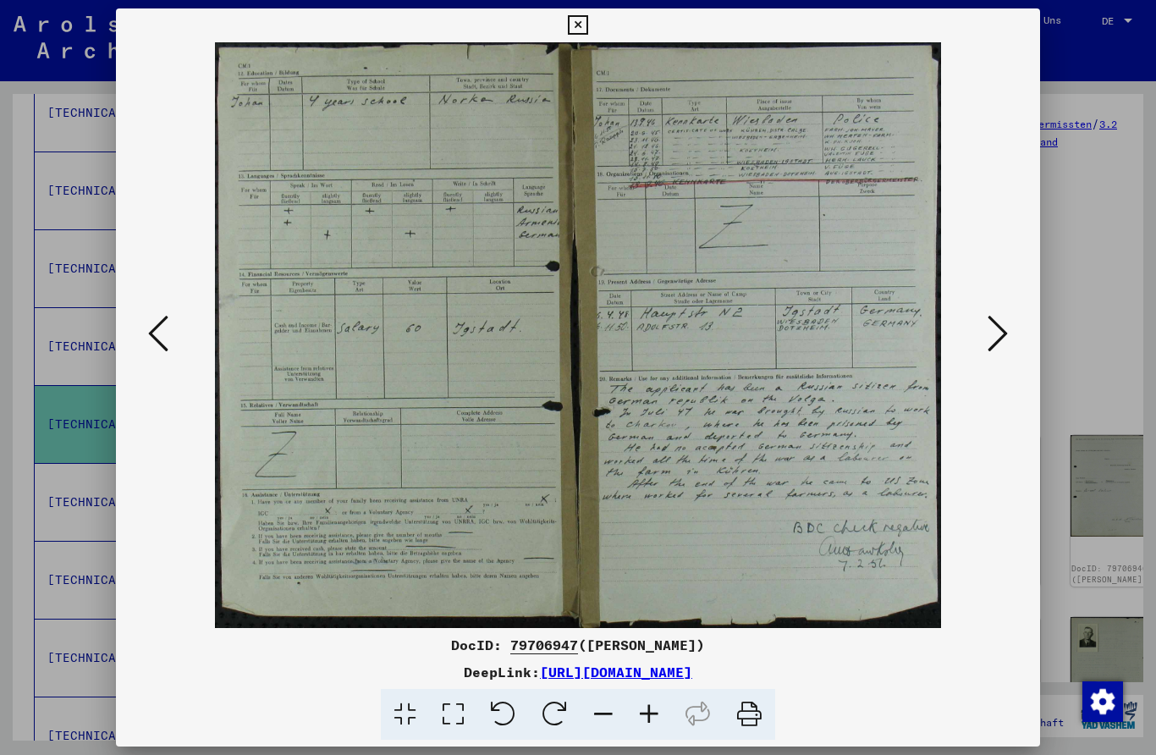
click at [997, 321] on icon at bounding box center [997, 333] width 20 height 41
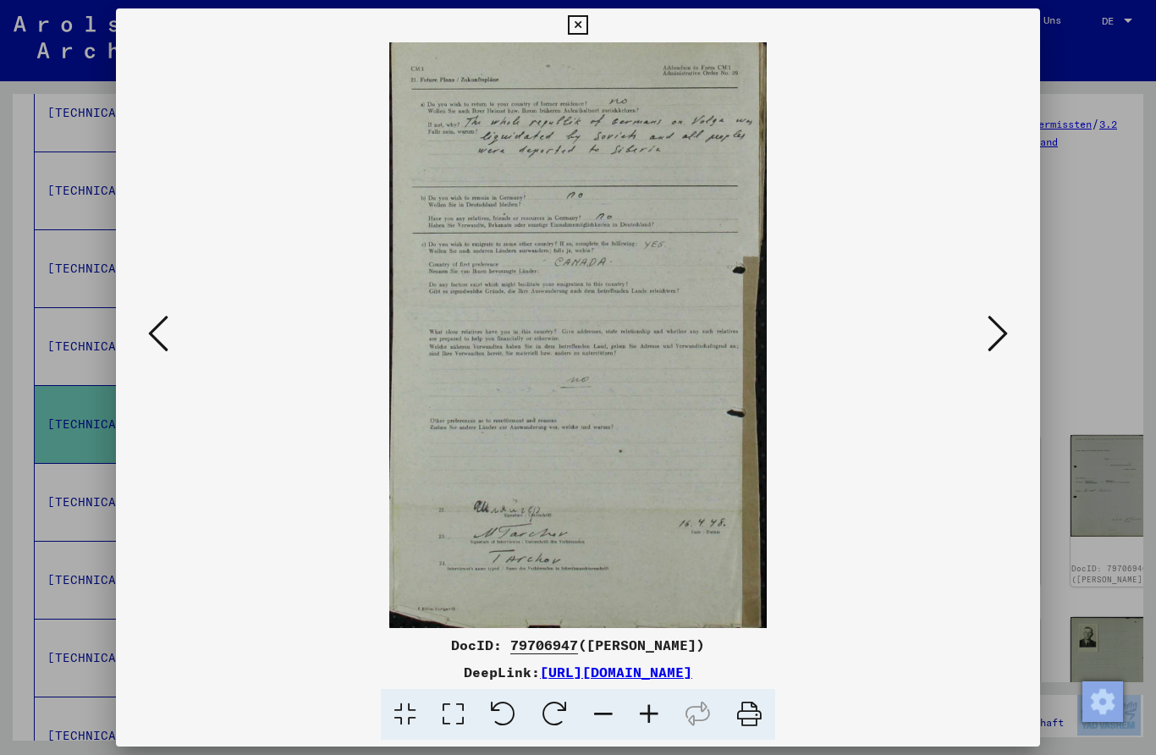
click at [996, 330] on icon at bounding box center [997, 333] width 20 height 41
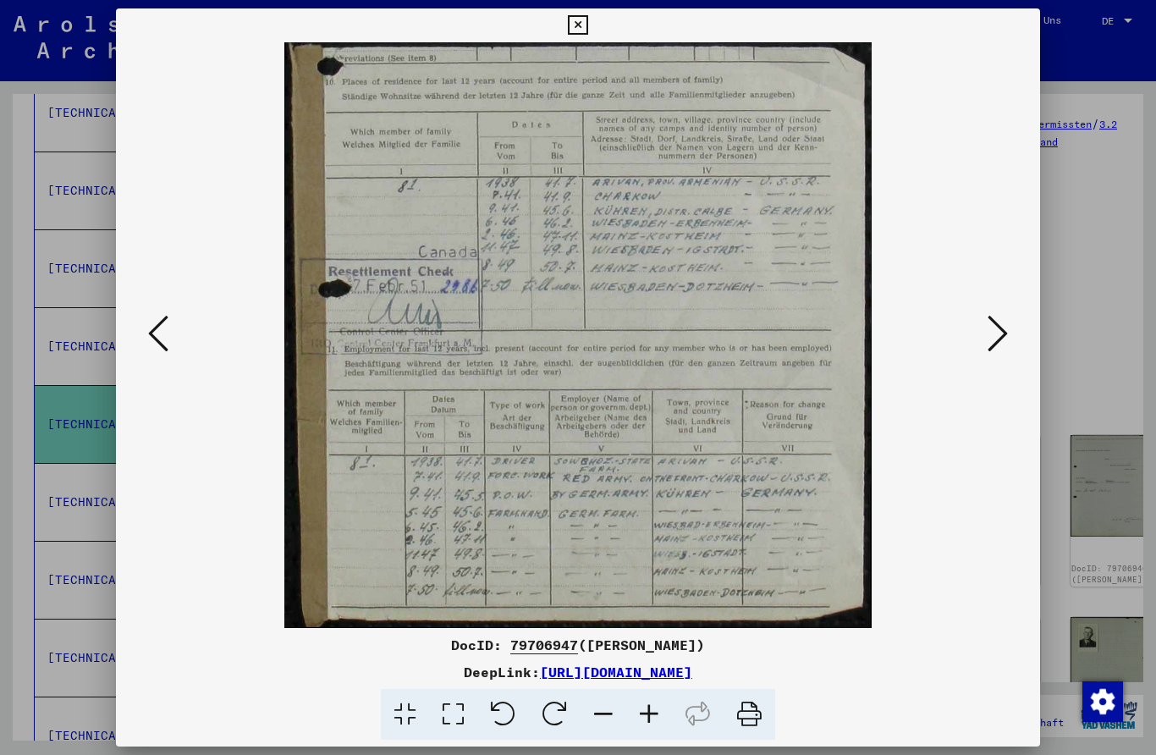
click at [980, 296] on img at bounding box center [578, 334] width 810 height 585
click at [981, 301] on img at bounding box center [578, 334] width 810 height 585
click at [998, 321] on icon at bounding box center [997, 333] width 20 height 41
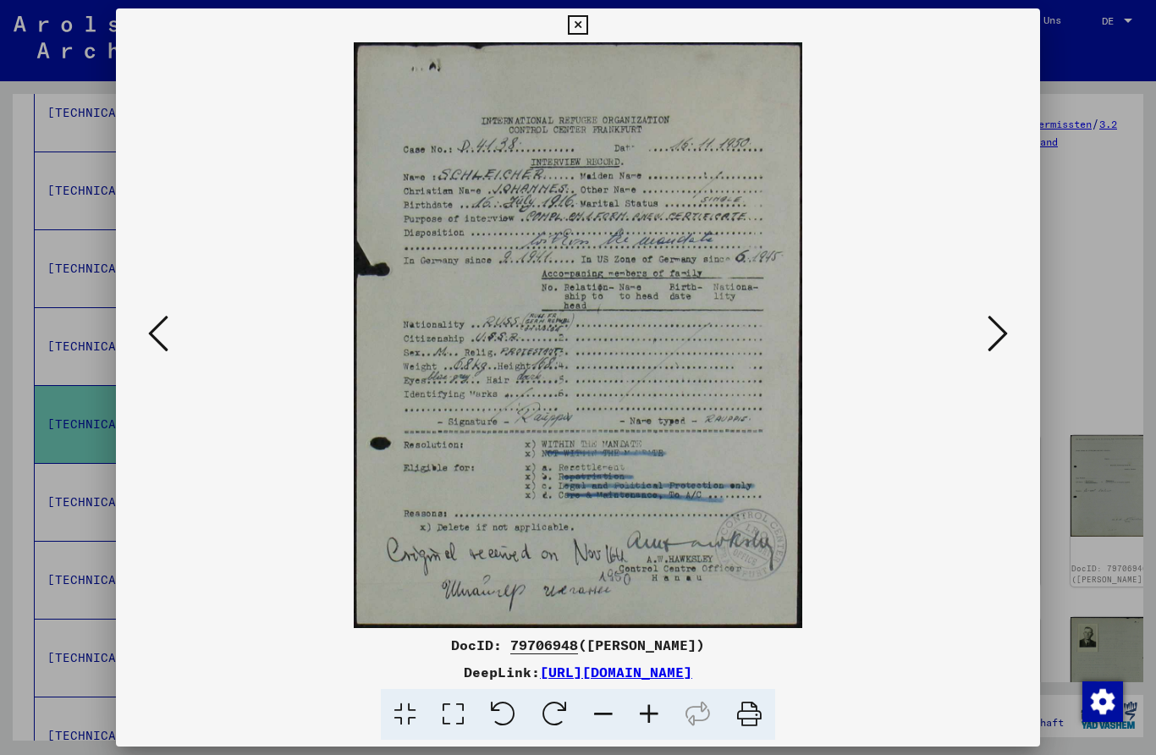
click at [997, 315] on icon at bounding box center [997, 333] width 20 height 41
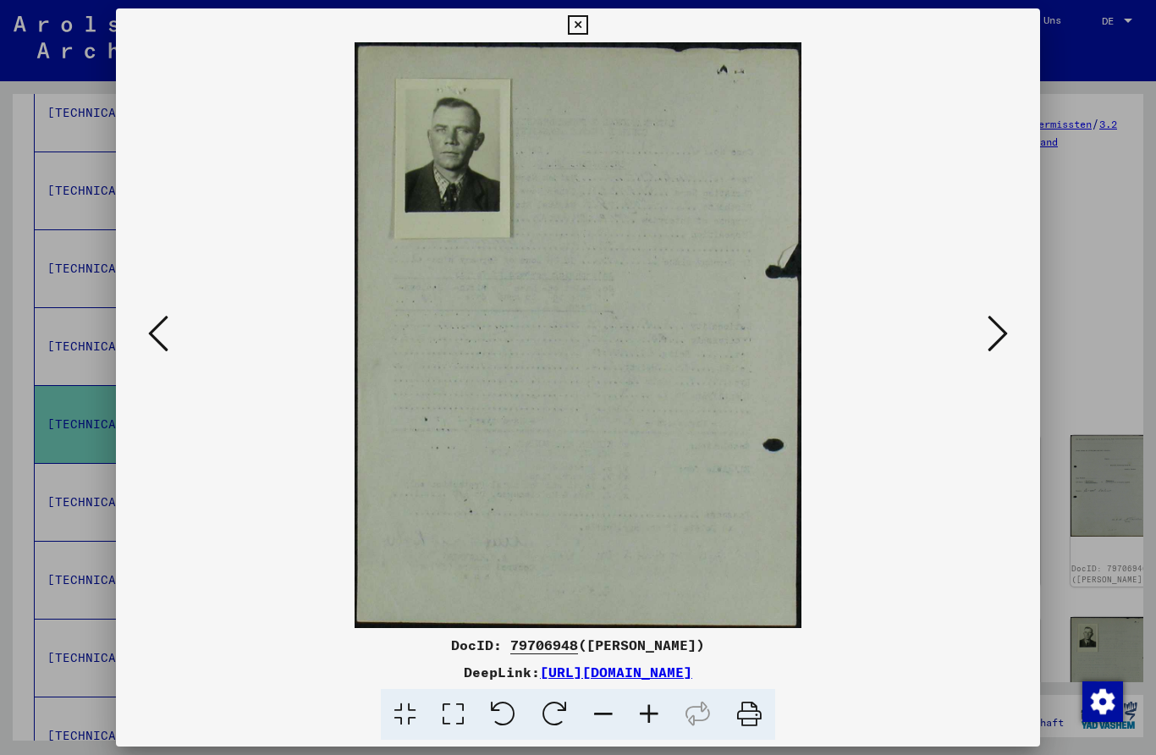
click at [1011, 330] on button at bounding box center [997, 334] width 30 height 48
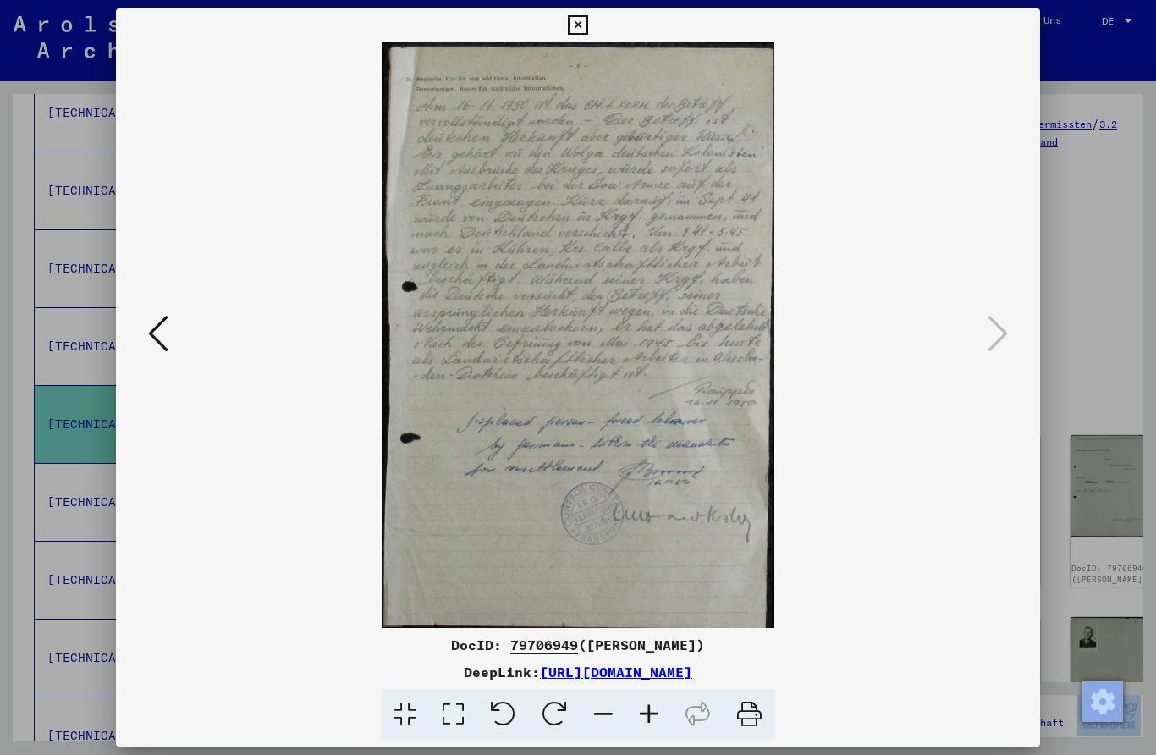
click at [920, 185] on img at bounding box center [578, 334] width 810 height 585
click at [1075, 206] on div at bounding box center [578, 377] width 1156 height 755
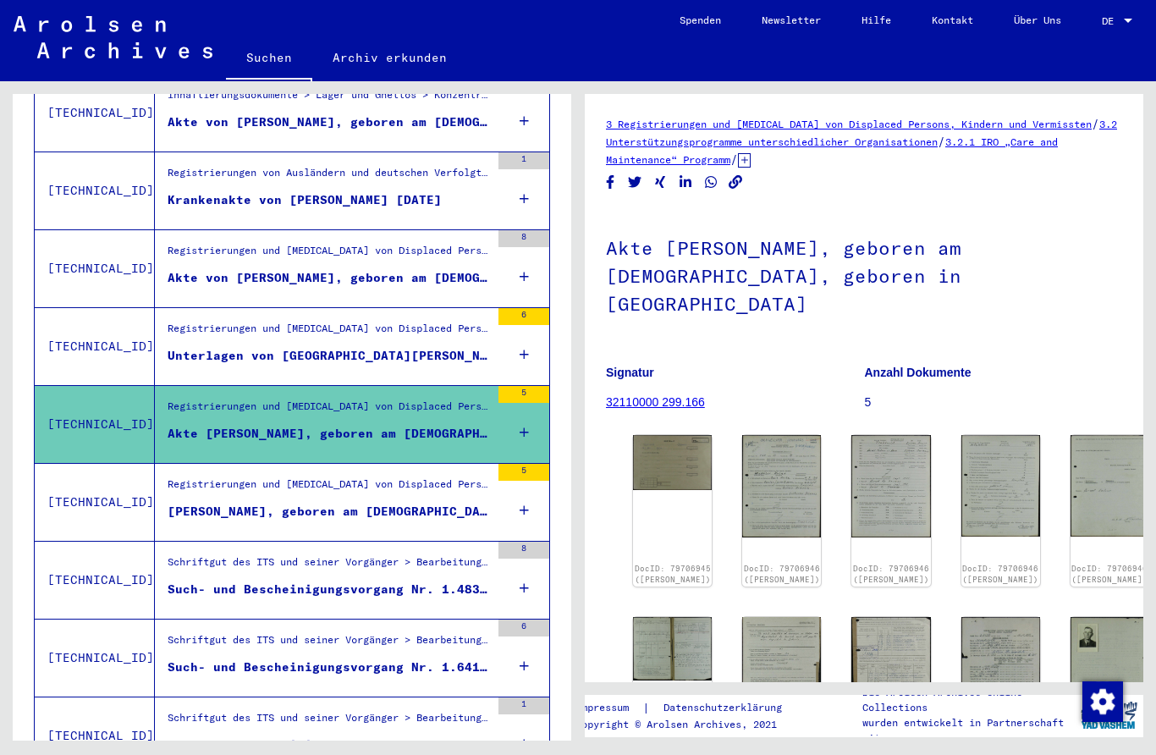
click at [395, 503] on div "[PERSON_NAME], geboren am [DEMOGRAPHIC_DATA], geboren in [GEOGRAPHIC_DATA]" at bounding box center [329, 512] width 322 height 18
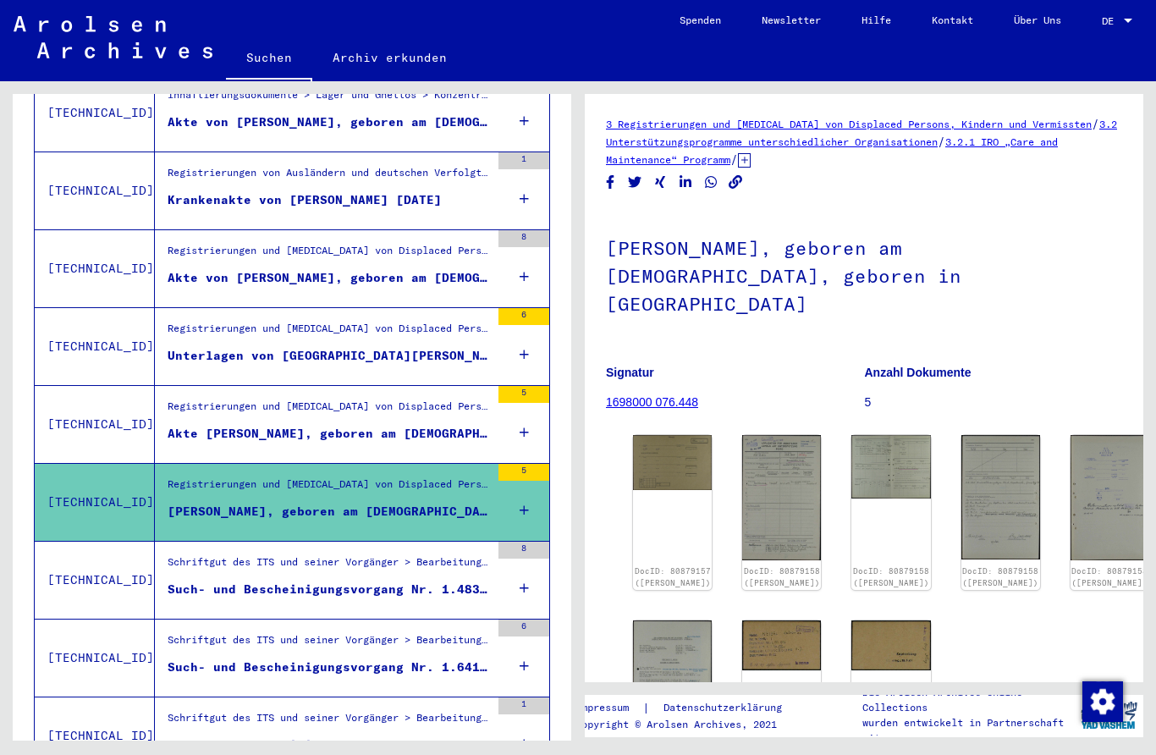
click at [663, 435] on img at bounding box center [672, 462] width 79 height 55
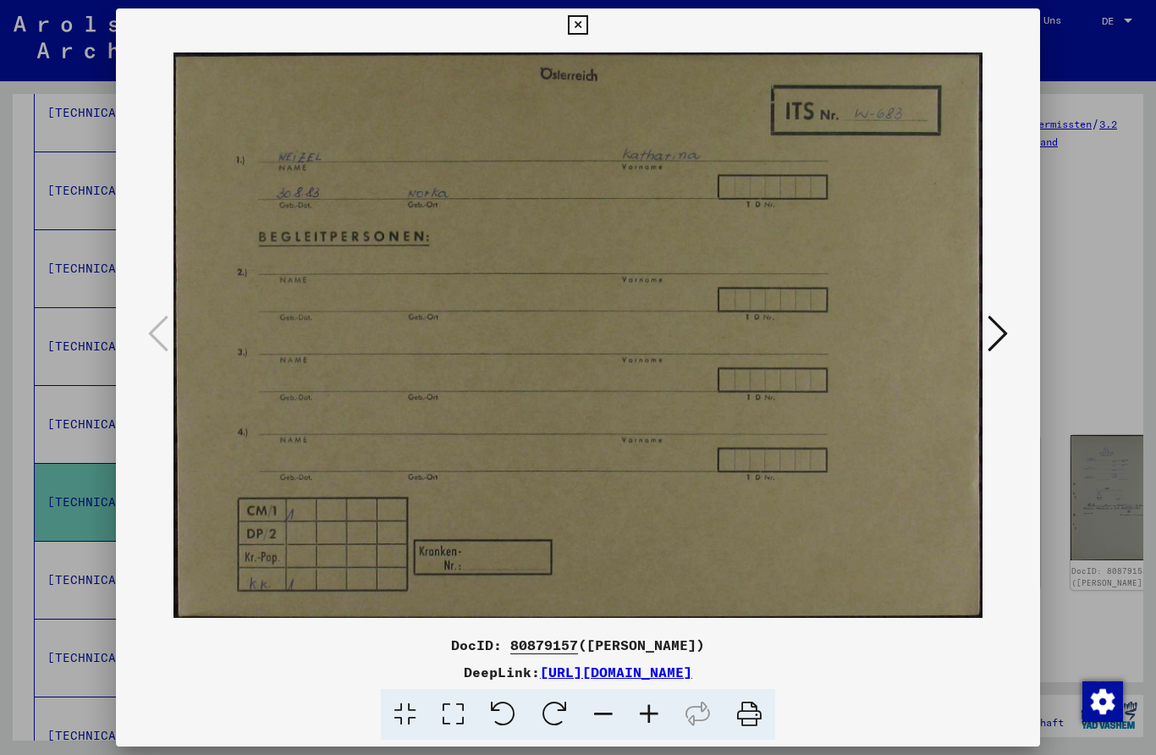
click at [996, 327] on icon at bounding box center [997, 333] width 20 height 41
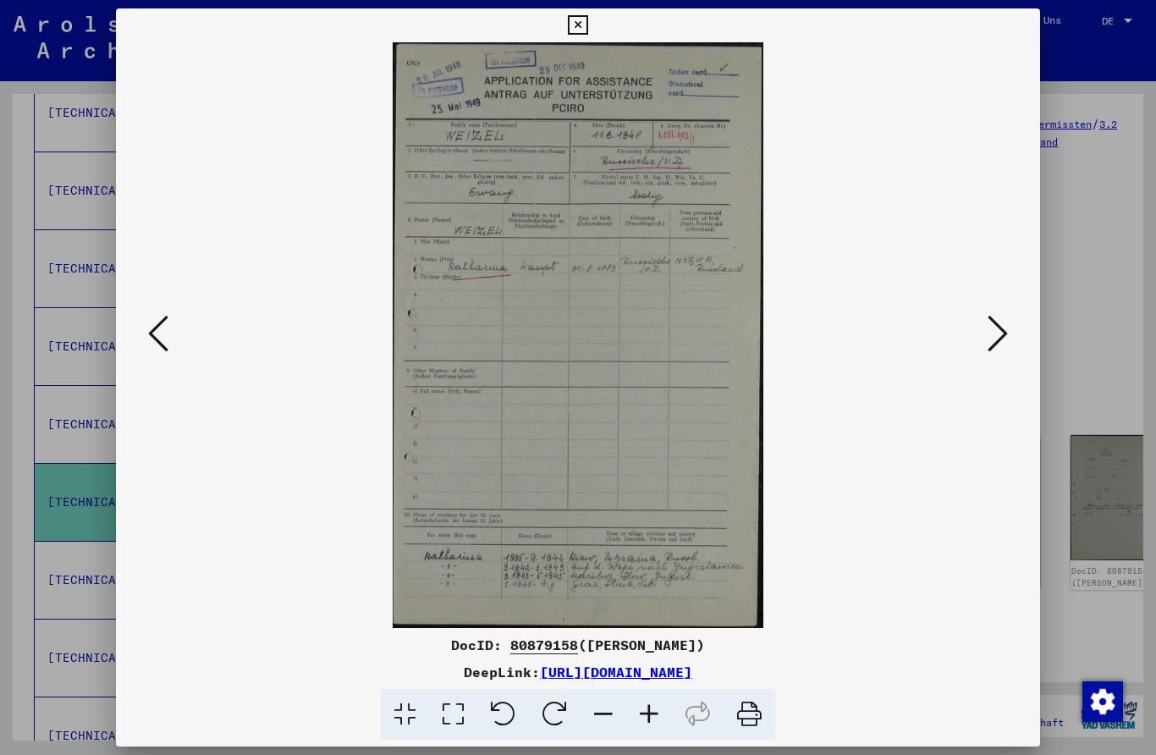
click at [997, 331] on icon at bounding box center [997, 333] width 20 height 41
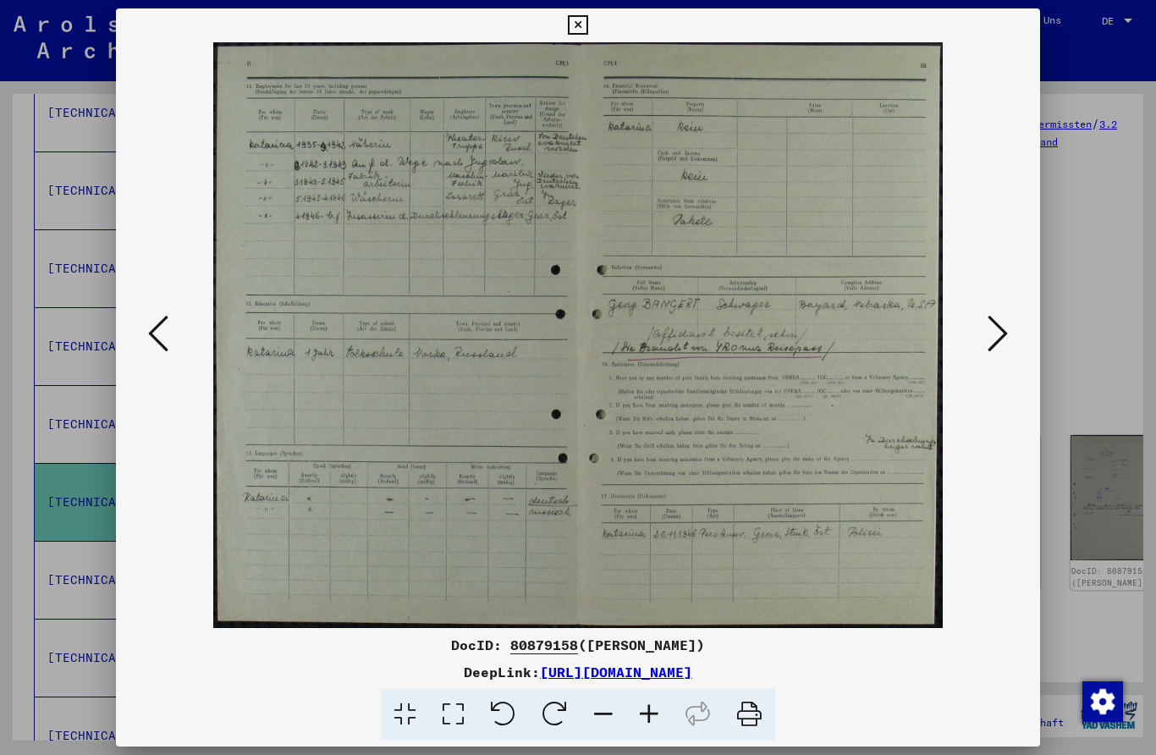
click at [995, 329] on icon at bounding box center [997, 333] width 20 height 41
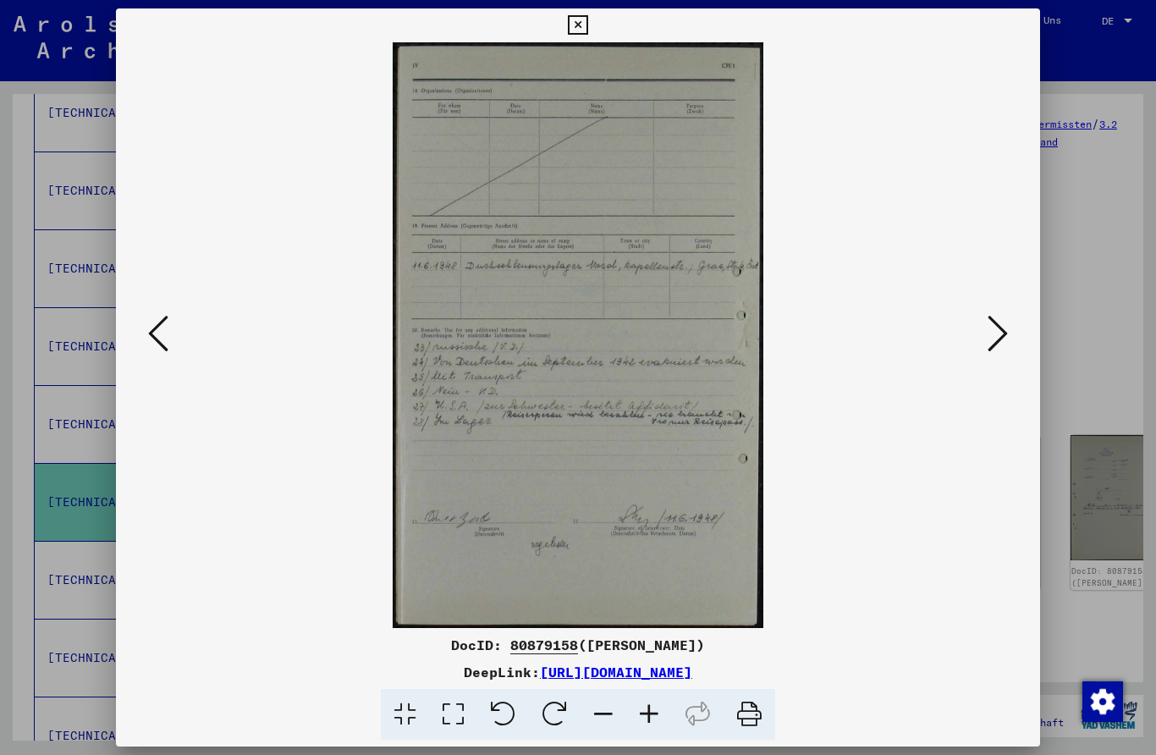
click at [997, 327] on icon at bounding box center [997, 333] width 20 height 41
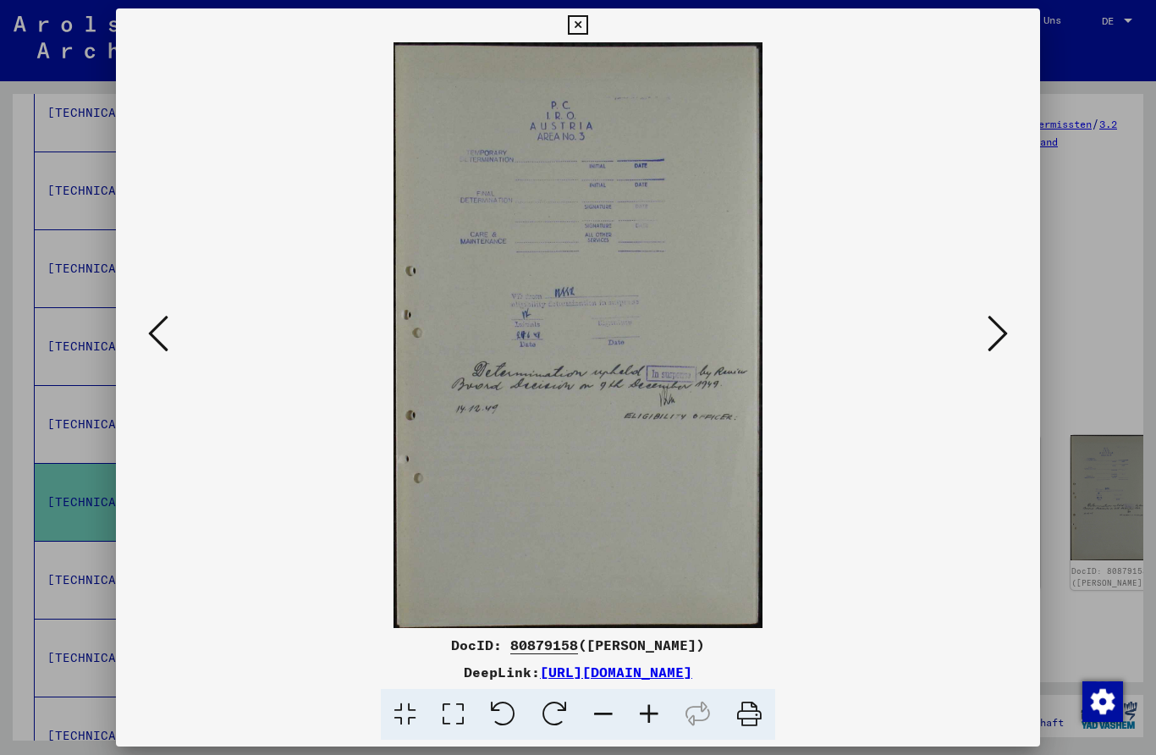
click at [993, 329] on icon at bounding box center [997, 333] width 20 height 41
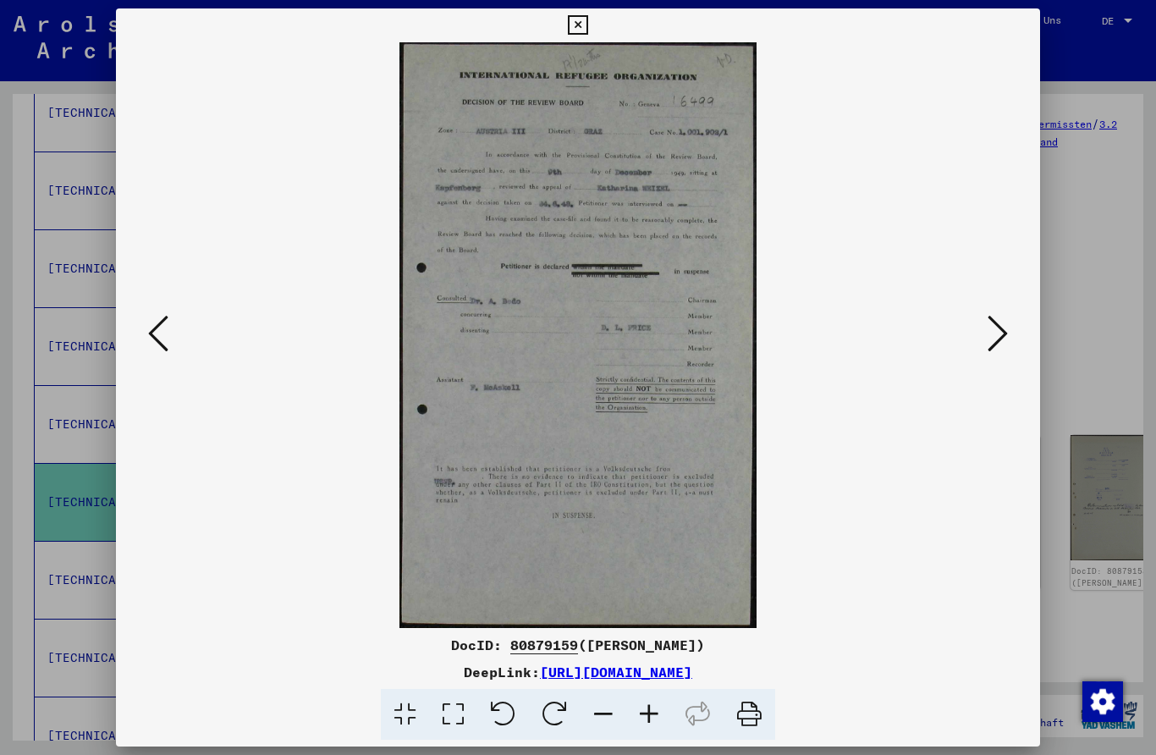
click at [992, 328] on icon at bounding box center [997, 333] width 20 height 41
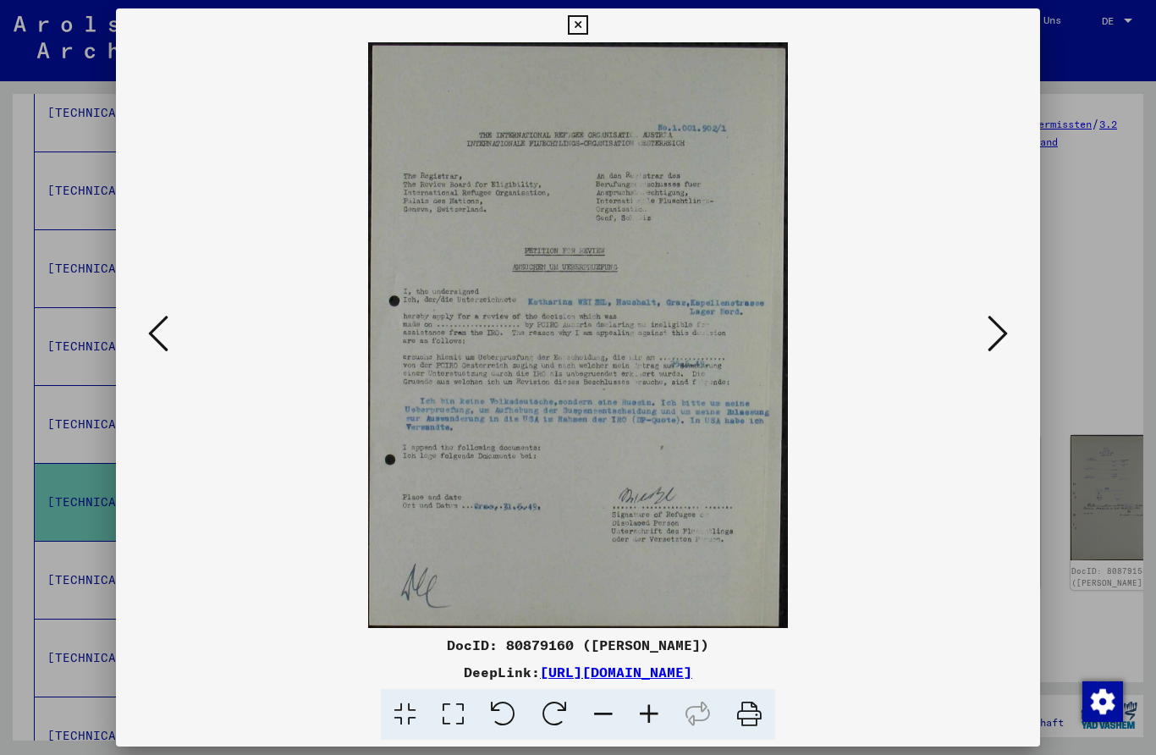
click at [992, 327] on icon at bounding box center [997, 333] width 20 height 41
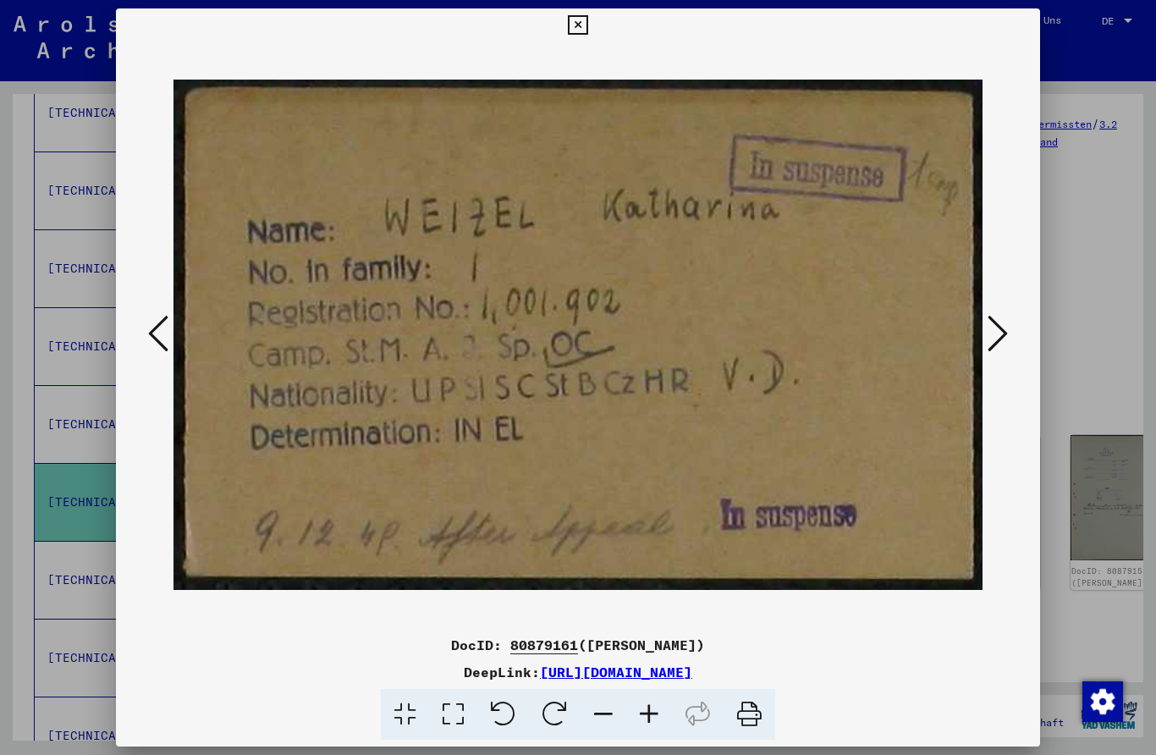
click at [995, 332] on icon at bounding box center [997, 333] width 20 height 41
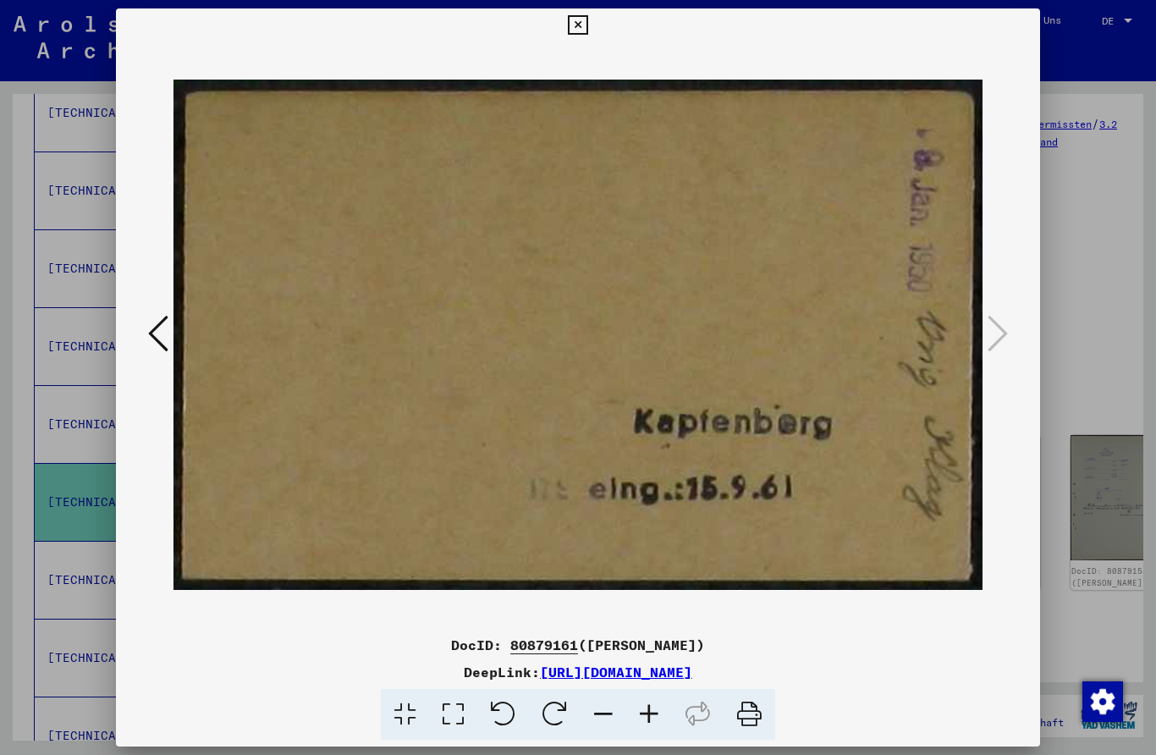
click at [587, 31] on icon at bounding box center [577, 25] width 19 height 20
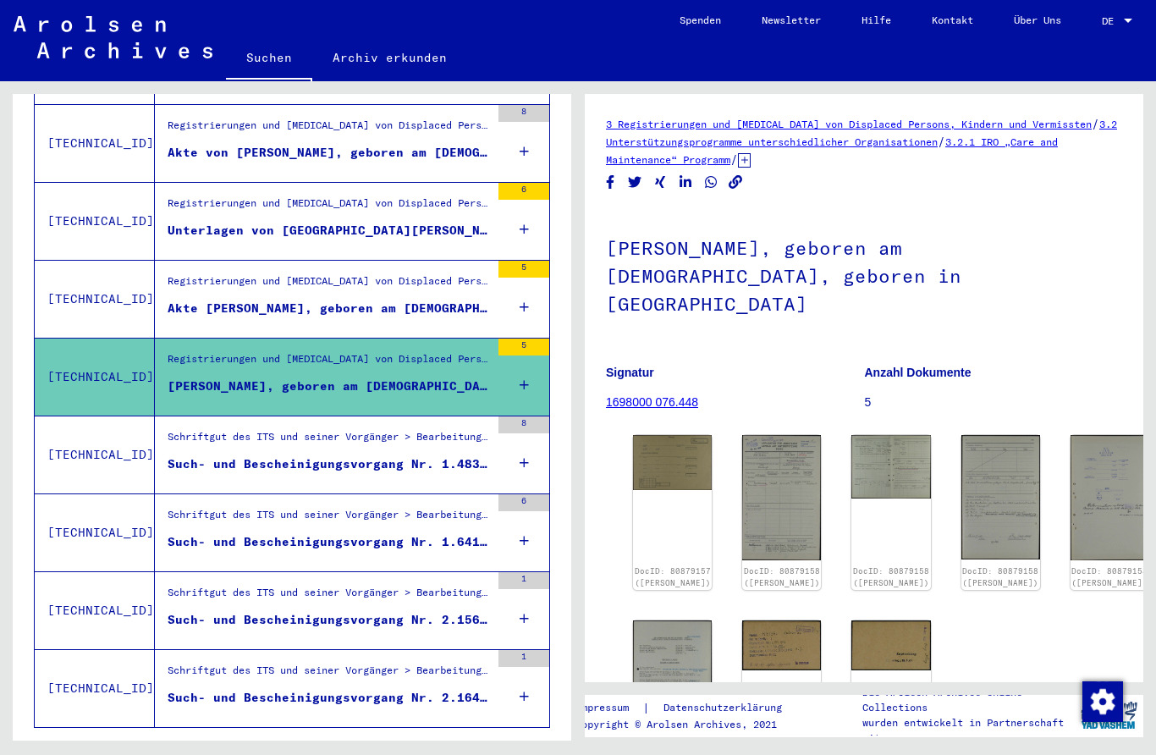
scroll to position [492, 0]
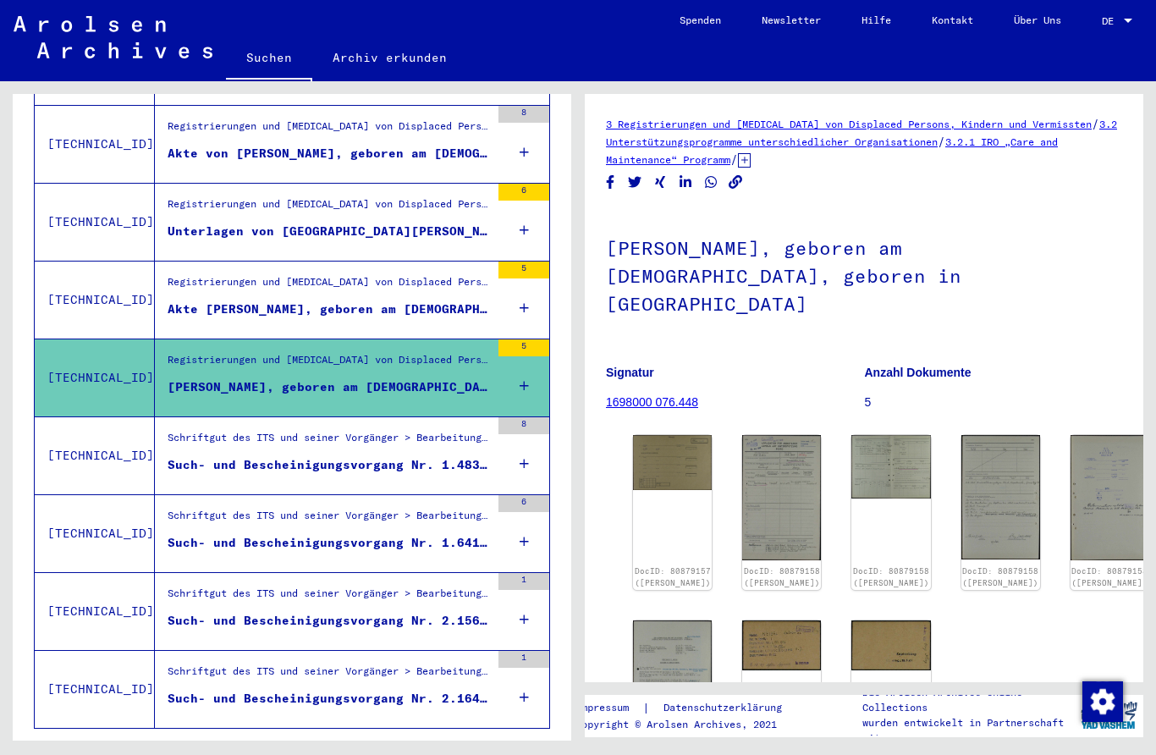
click at [456, 456] on div "Such- und Bescheinigungsvorgang Nr. 1.483.785 für [PERSON_NAME] geboren [DEMOGR…" at bounding box center [329, 465] width 322 height 18
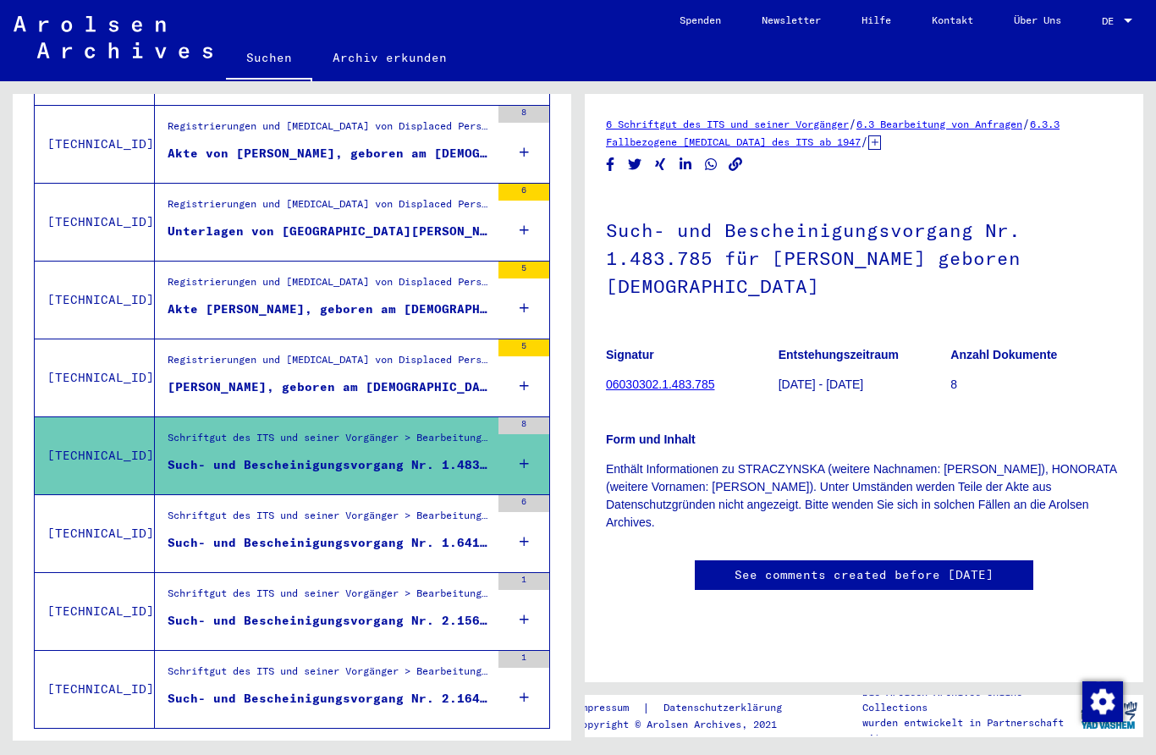
click at [432, 509] on div "Schriftgut des ITS und seiner Vorgänger > Bearbeitung von Anfragen > Fallbezoge…" at bounding box center [329, 520] width 322 height 24
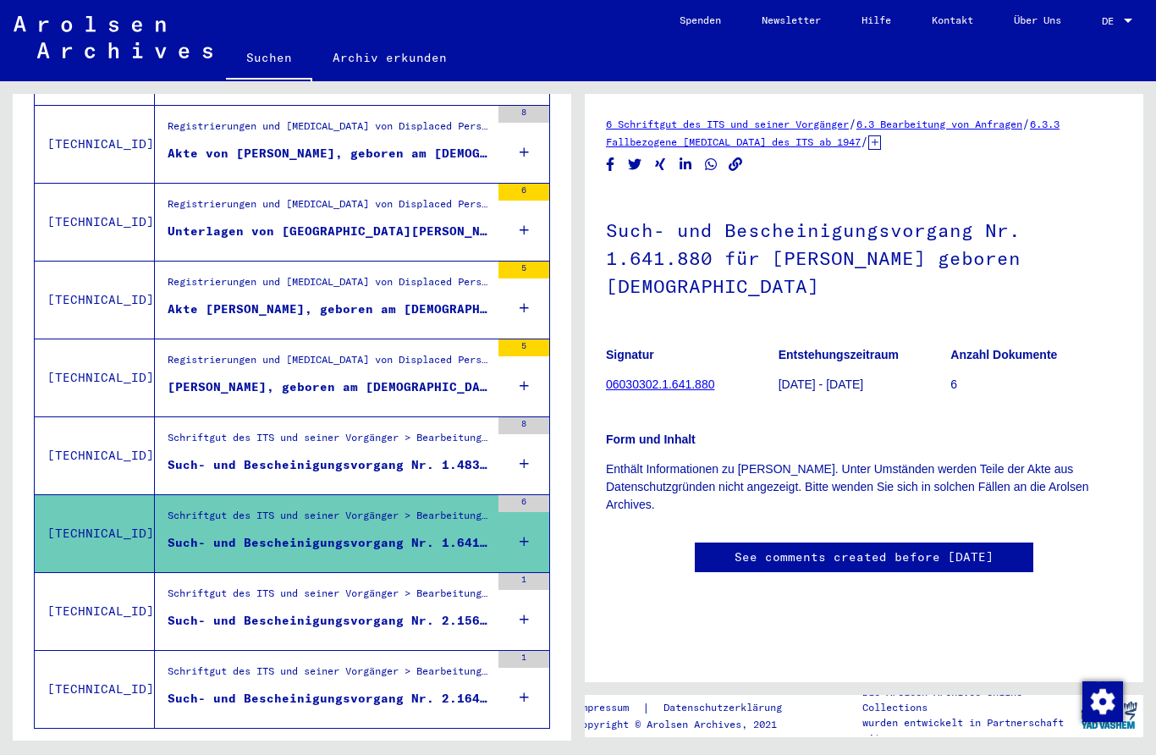
click at [401, 612] on div "Such- und Bescheinigungsvorgang Nr. 2.156.978 für [GEOGRAPHIC_DATA][PERSON_NAME…" at bounding box center [329, 621] width 322 height 18
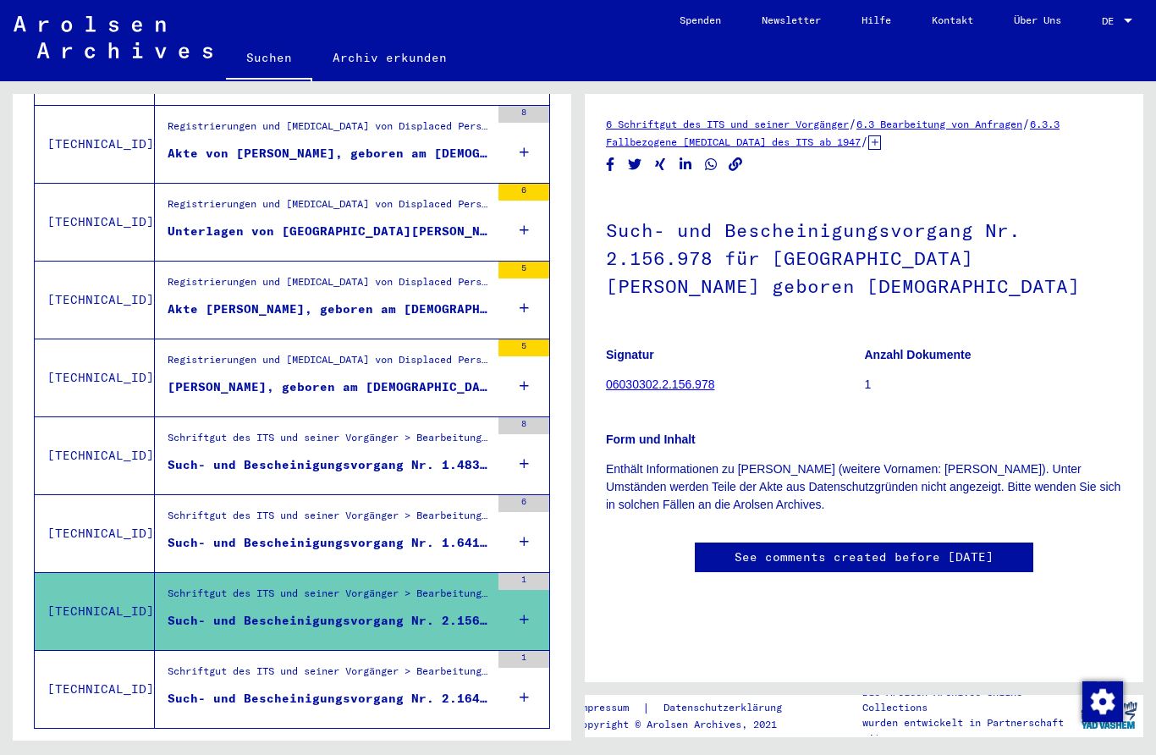
click at [426, 663] on div "Schriftgut des ITS und seiner Vorgänger > Bearbeitung von Anfragen > Fallbezoge…" at bounding box center [329, 675] width 322 height 24
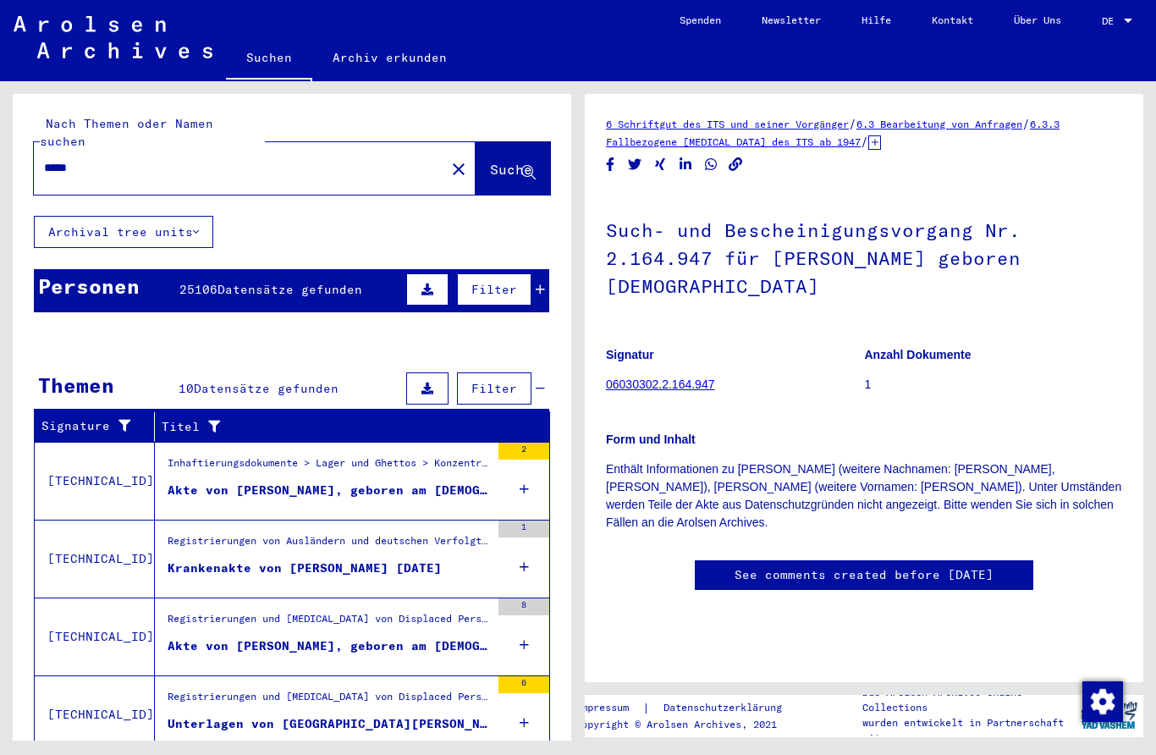
click at [70, 159] on input "*****" at bounding box center [239, 168] width 391 height 18
click at [63, 159] on input "*****" at bounding box center [239, 168] width 391 height 18
click at [60, 159] on input "*****" at bounding box center [239, 168] width 391 height 18
type input "*****"
click at [536, 166] on icon at bounding box center [528, 173] width 14 height 14
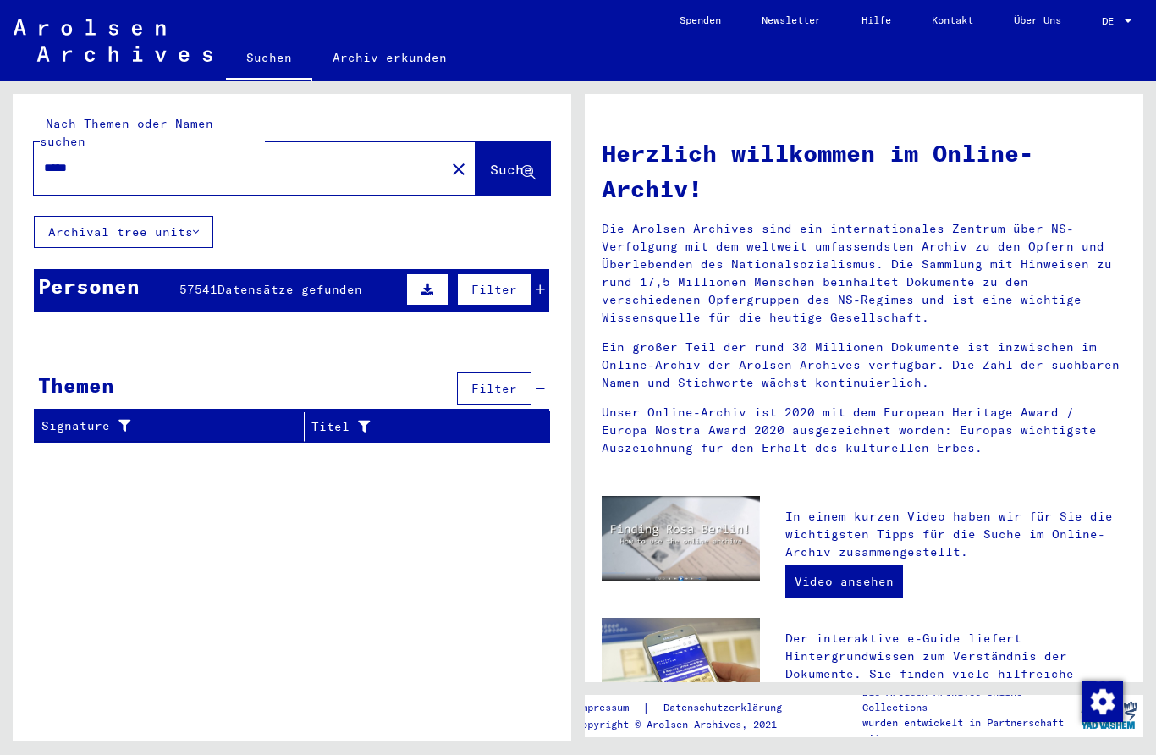
click at [448, 159] on mat-icon "close" at bounding box center [458, 169] width 20 height 20
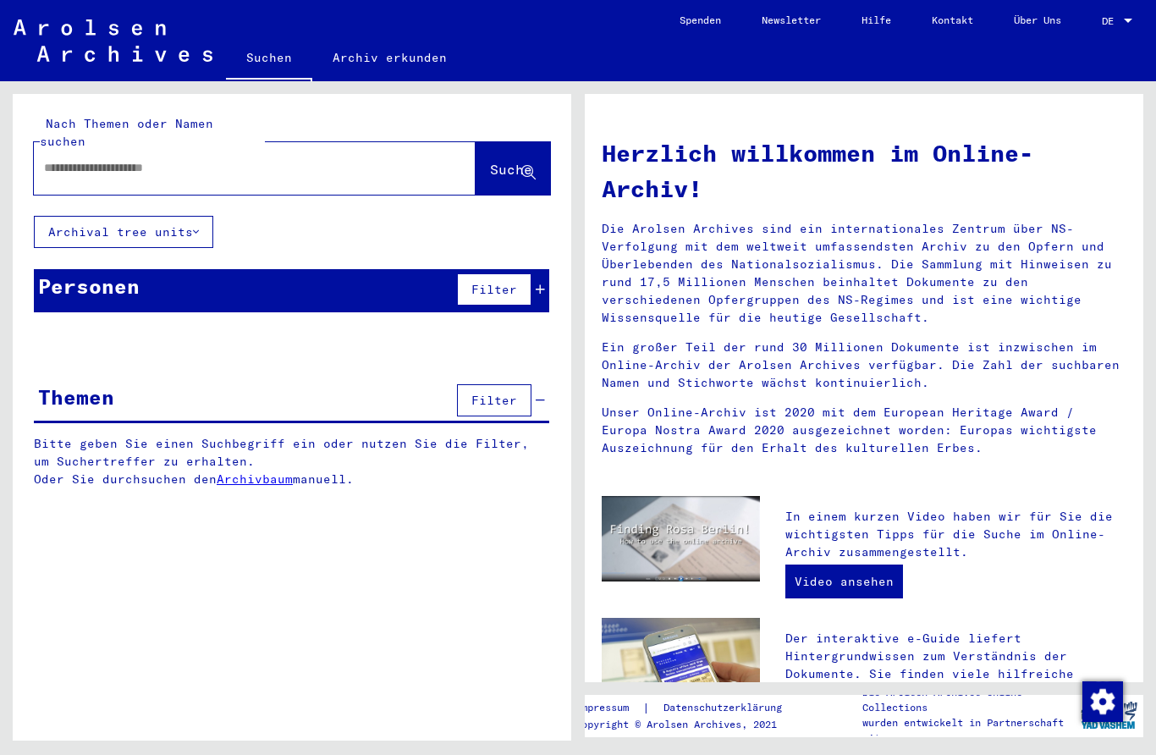
click at [404, 146] on div at bounding box center [255, 168] width 442 height 52
click at [351, 159] on input "text" at bounding box center [234, 168] width 381 height 18
type input "*******"
click at [523, 166] on icon at bounding box center [528, 173] width 14 height 14
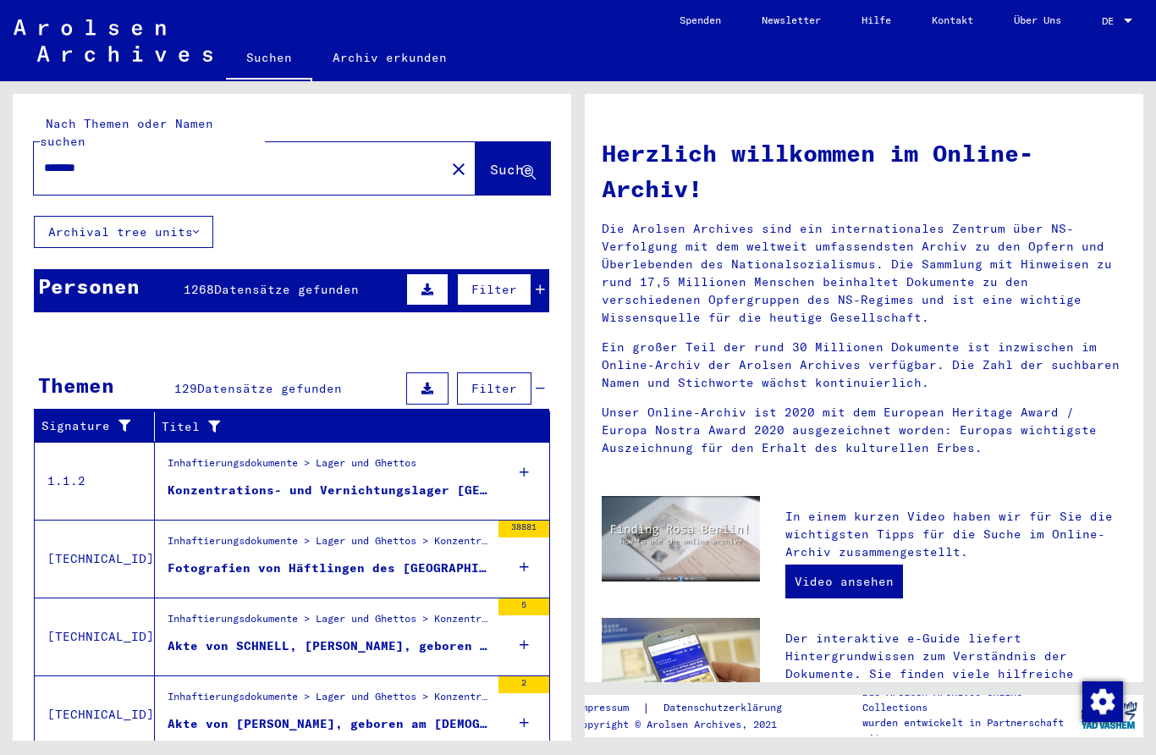
click at [234, 481] on div "Konzentrations- und Vernichtungslager [GEOGRAPHIC_DATA]" at bounding box center [329, 490] width 322 height 18
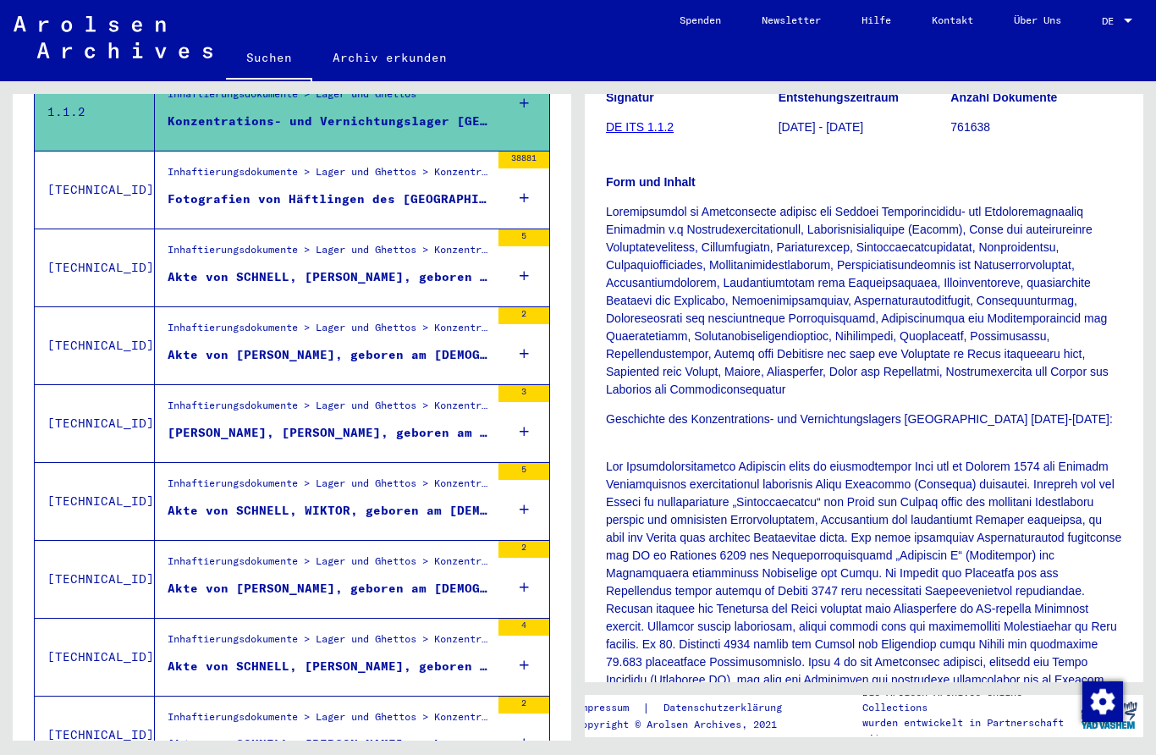
scroll to position [382, 0]
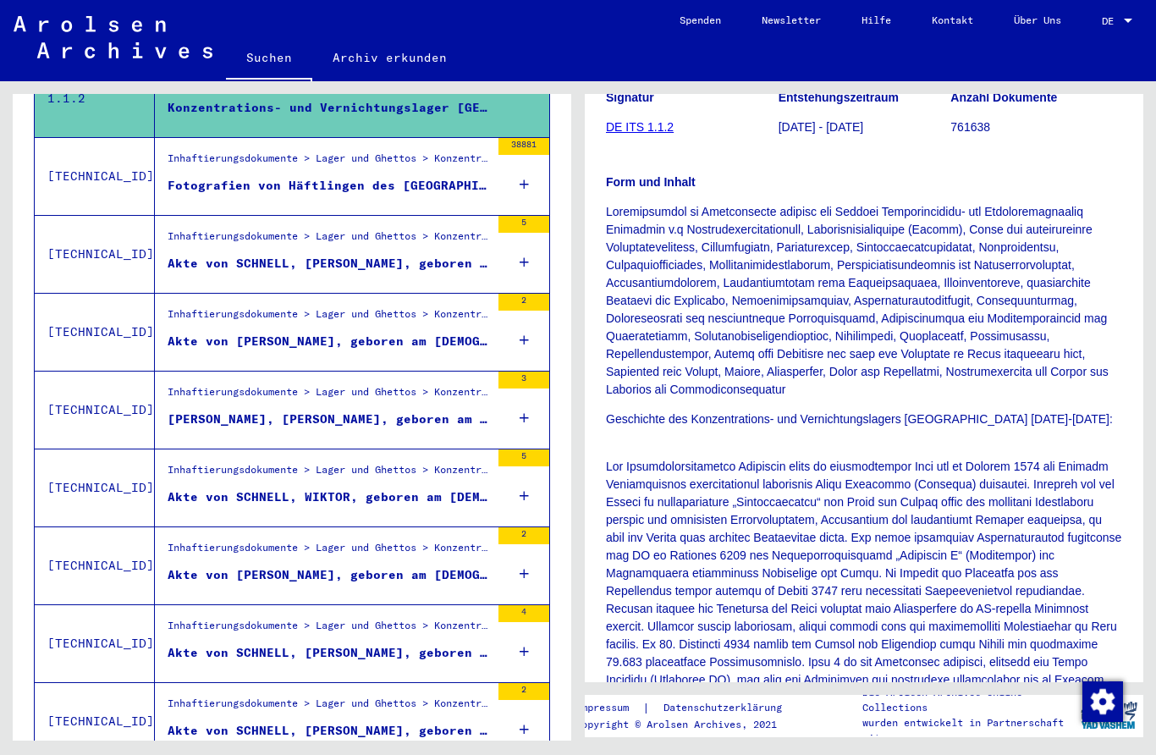
click at [476, 233] on div "Inhaftierungsdokumente > Lager und Ghettos > Konzentrationslager [GEOGRAPHIC_DA…" at bounding box center [329, 240] width 322 height 24
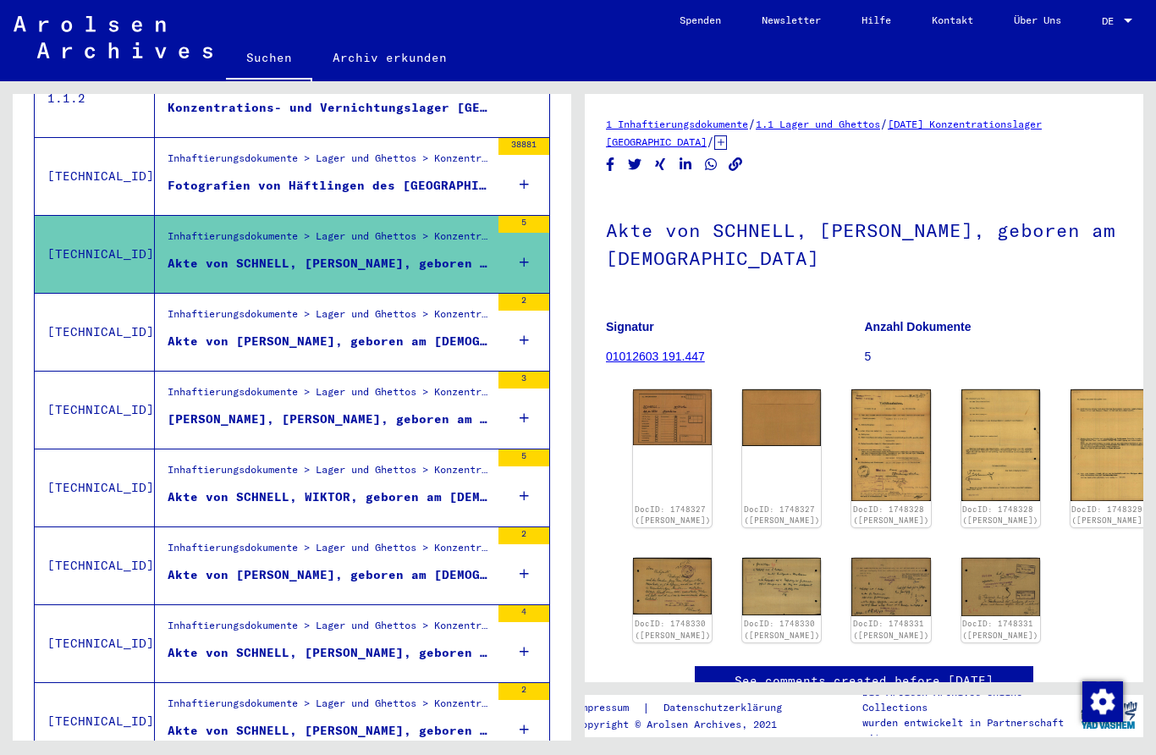
click at [423, 310] on div "Inhaftierungsdokumente > Lager und Ghettos > Konzentrationslager [GEOGRAPHIC_DA…" at bounding box center [329, 318] width 322 height 24
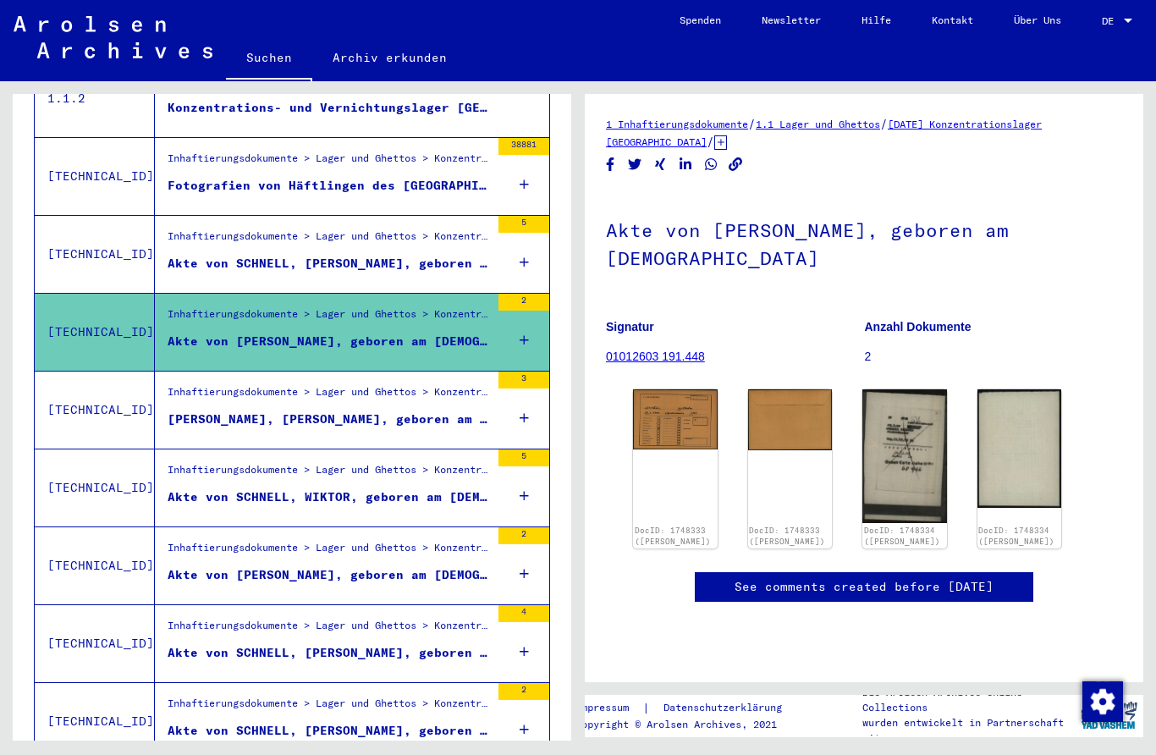
click at [682, 407] on img at bounding box center [675, 419] width 85 height 60
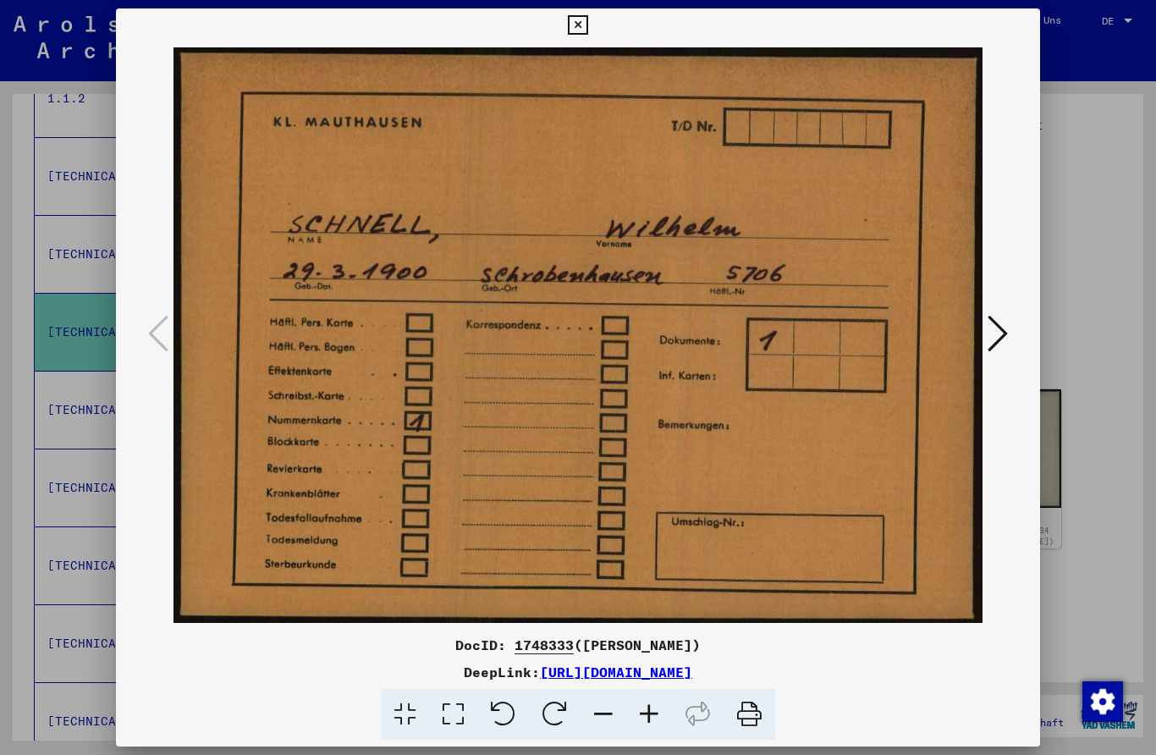
click at [1069, 190] on div at bounding box center [578, 377] width 1156 height 755
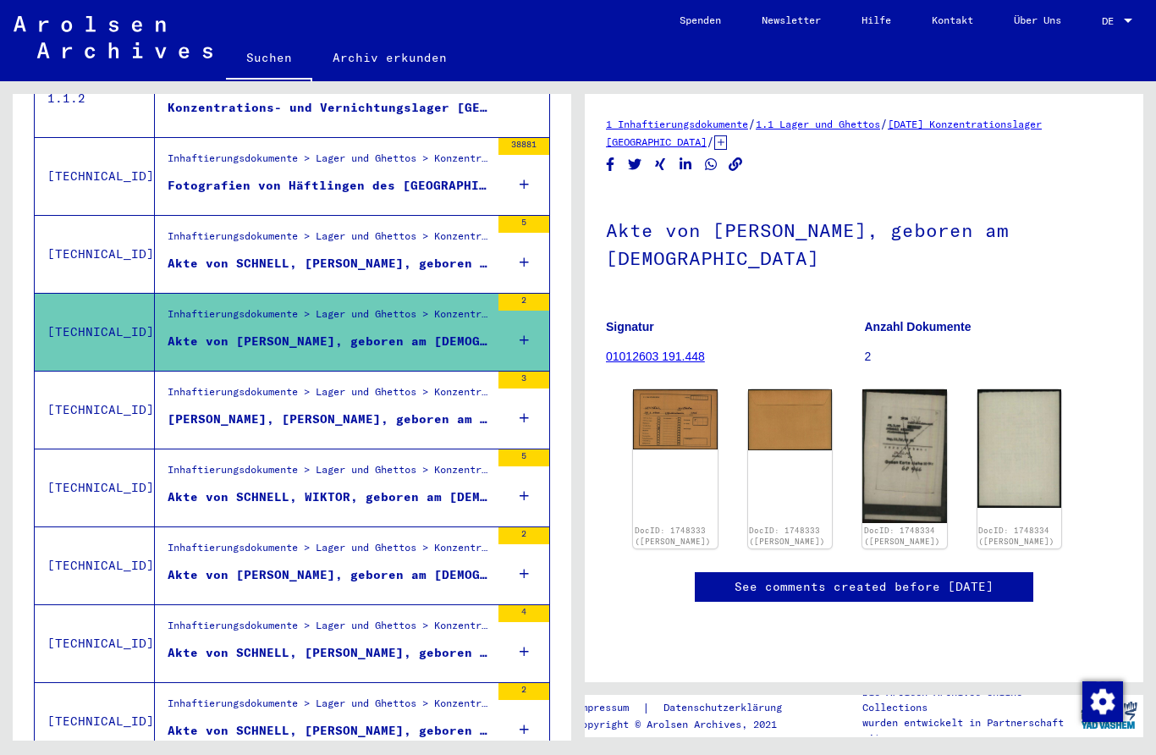
click at [448, 390] on figure "Inhaftierungsdokumente > Lager und Ghettos > Konzentrationslager Mittelbau ([GE…" at bounding box center [329, 396] width 322 height 25
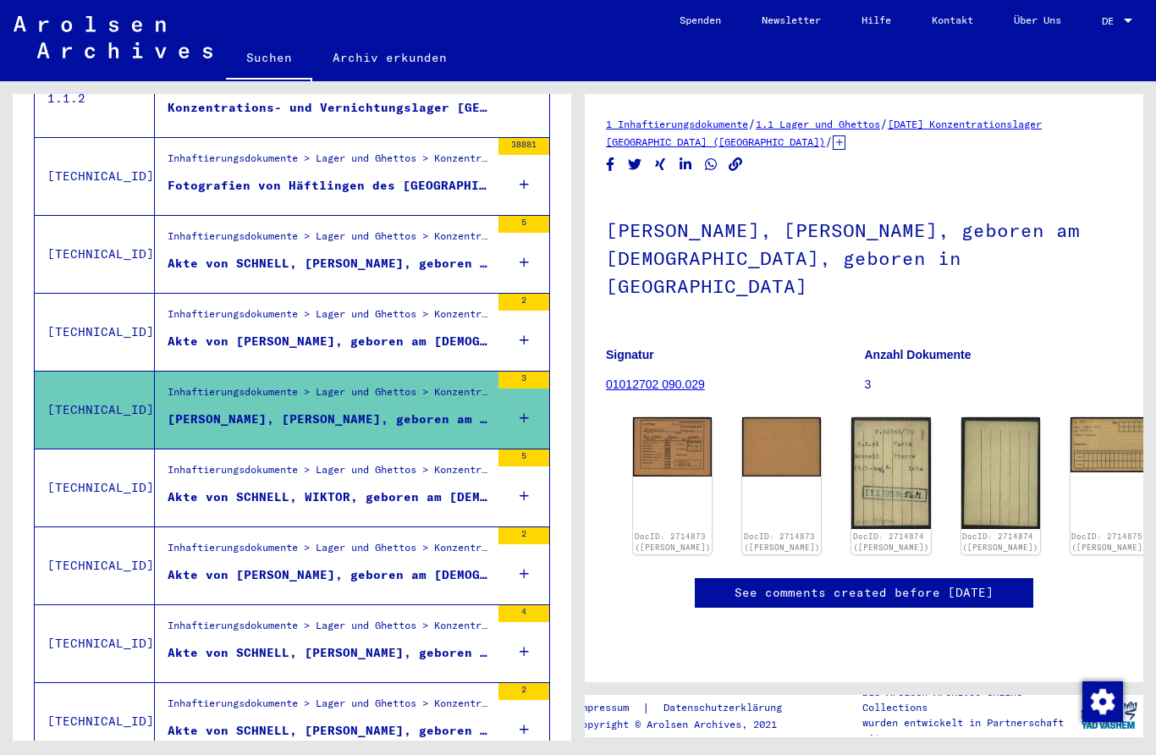
click at [440, 449] on div "Inhaftierungsdokumente > Lager und Ghettos > Konzentrationslager Mittelbau ([GE…" at bounding box center [322, 487] width 335 height 77
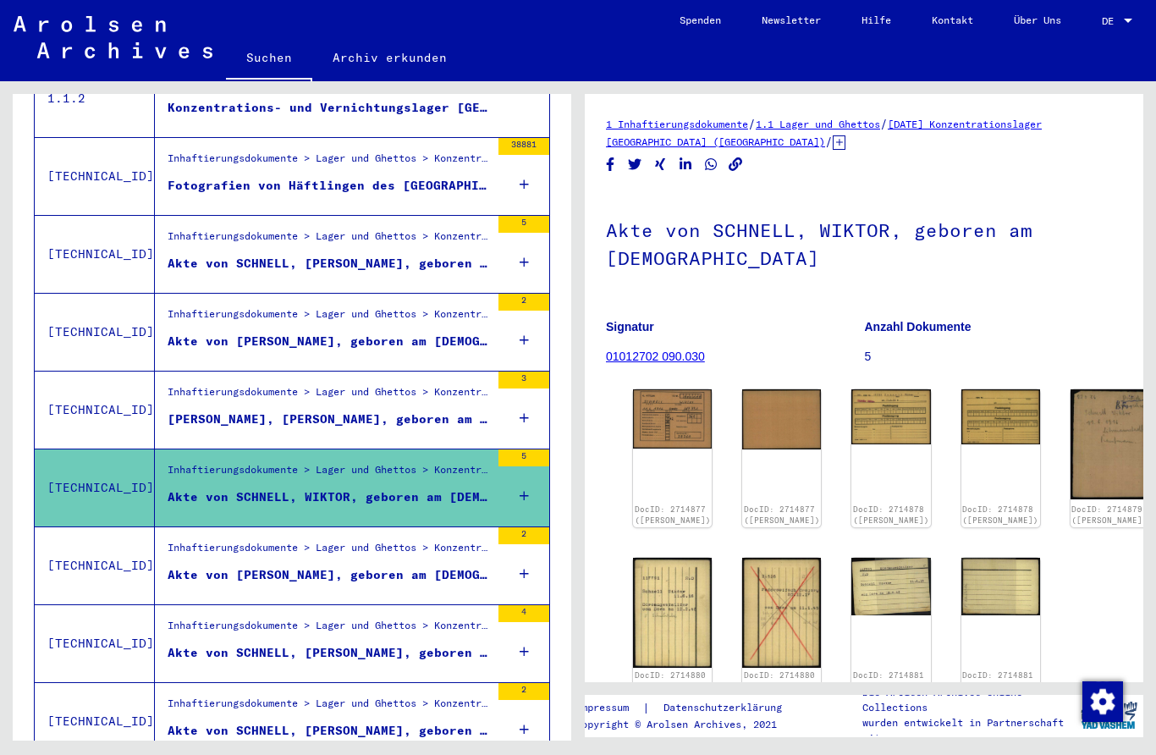
click at [664, 401] on img at bounding box center [672, 418] width 79 height 58
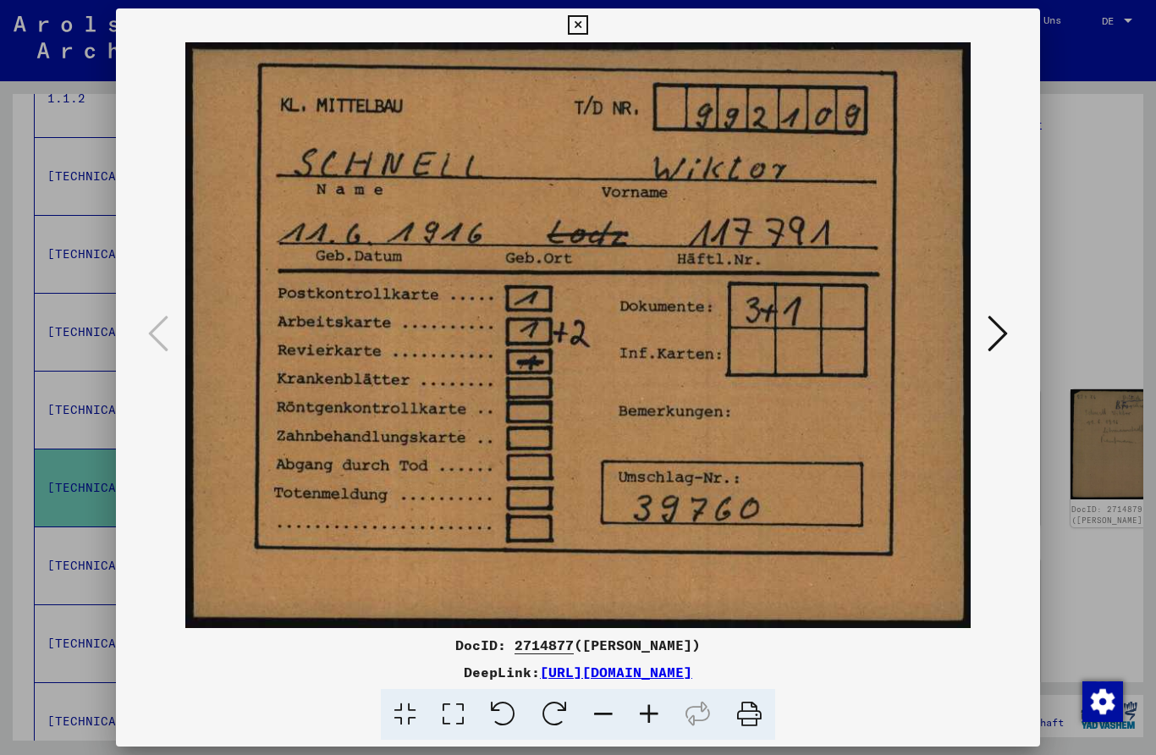
click at [1007, 329] on icon at bounding box center [997, 333] width 20 height 41
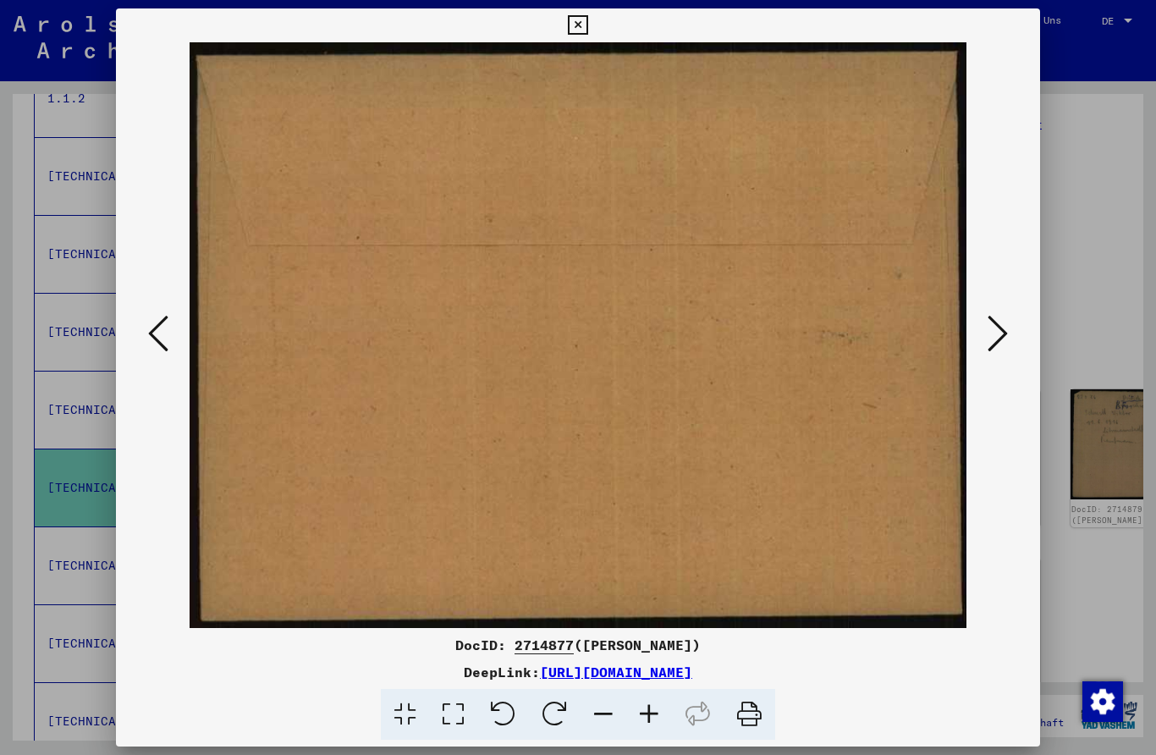
click at [995, 329] on icon at bounding box center [997, 333] width 20 height 41
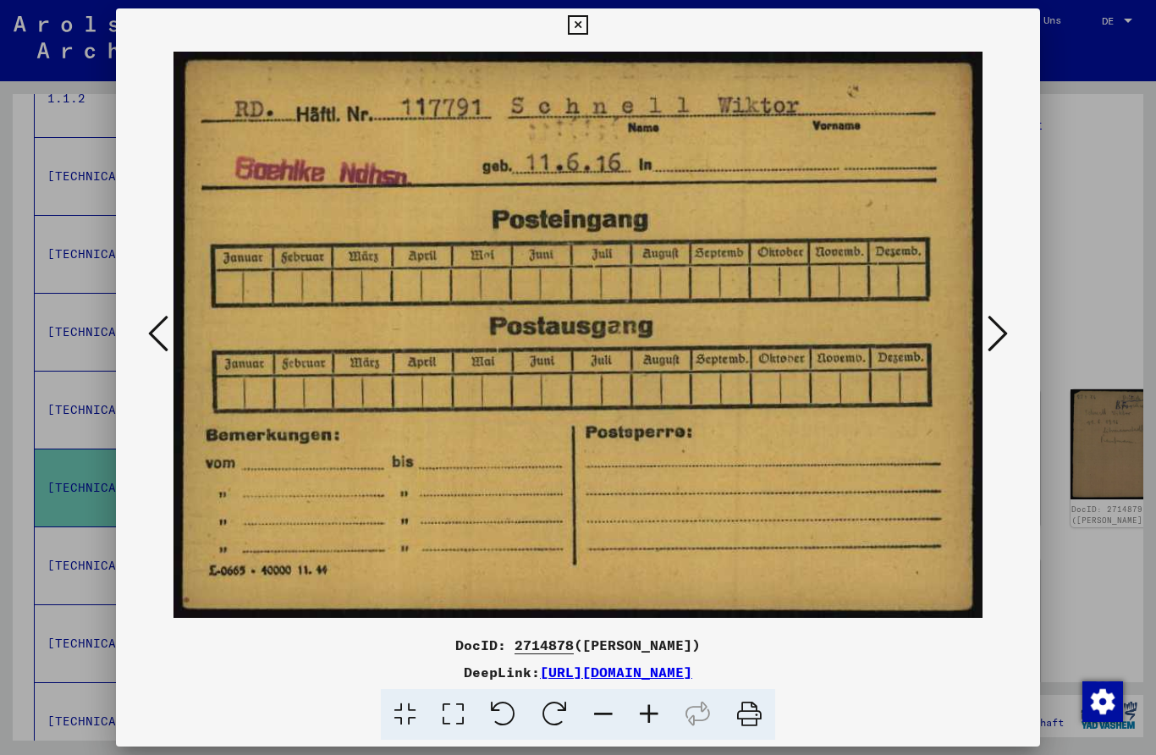
click at [1001, 333] on icon at bounding box center [997, 333] width 20 height 41
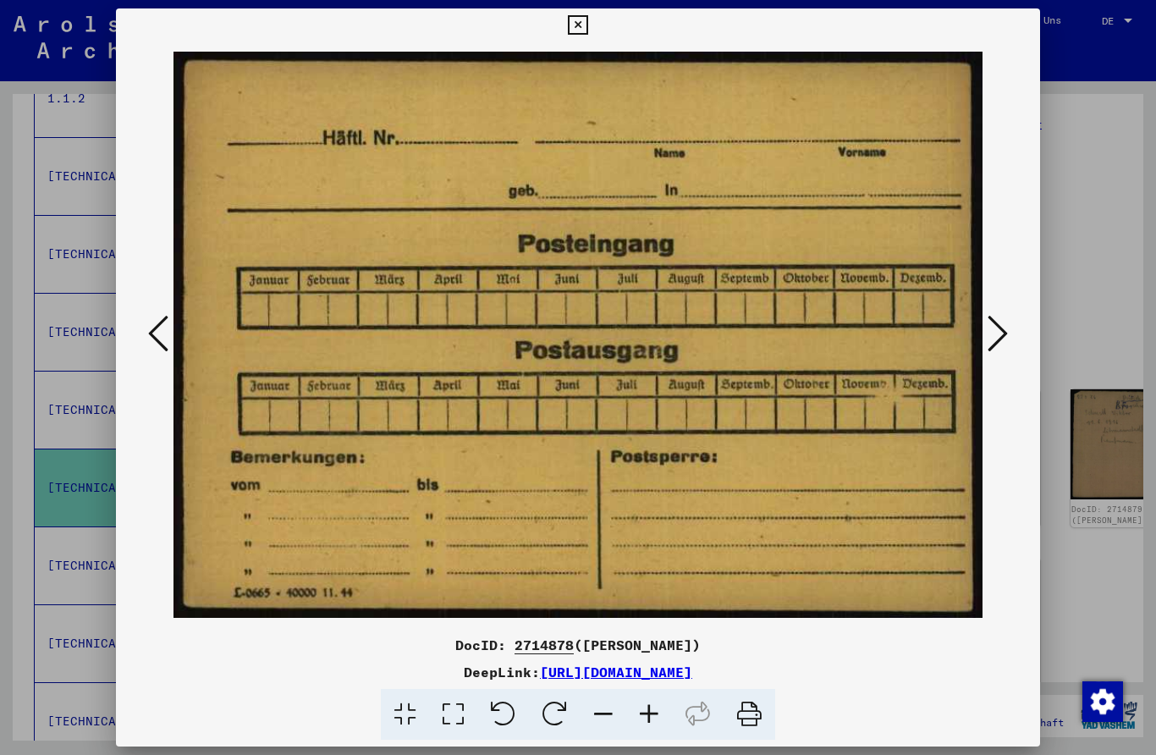
click at [1002, 331] on icon at bounding box center [997, 333] width 20 height 41
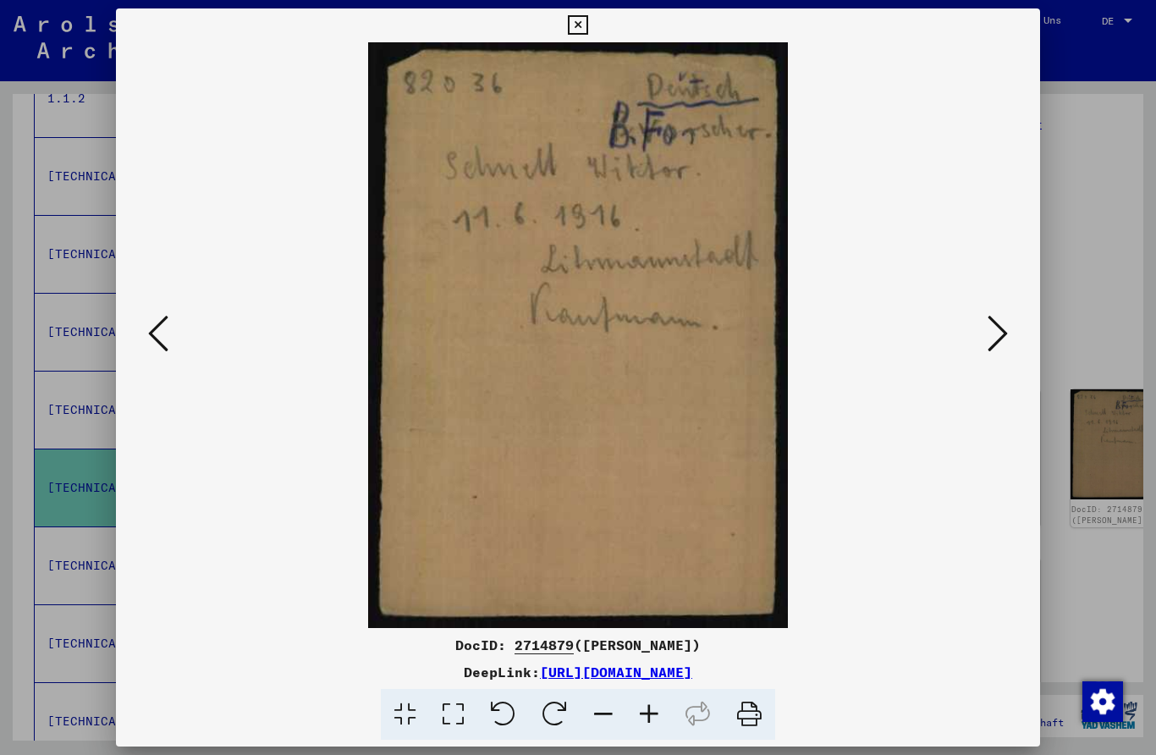
click at [999, 325] on icon at bounding box center [997, 333] width 20 height 41
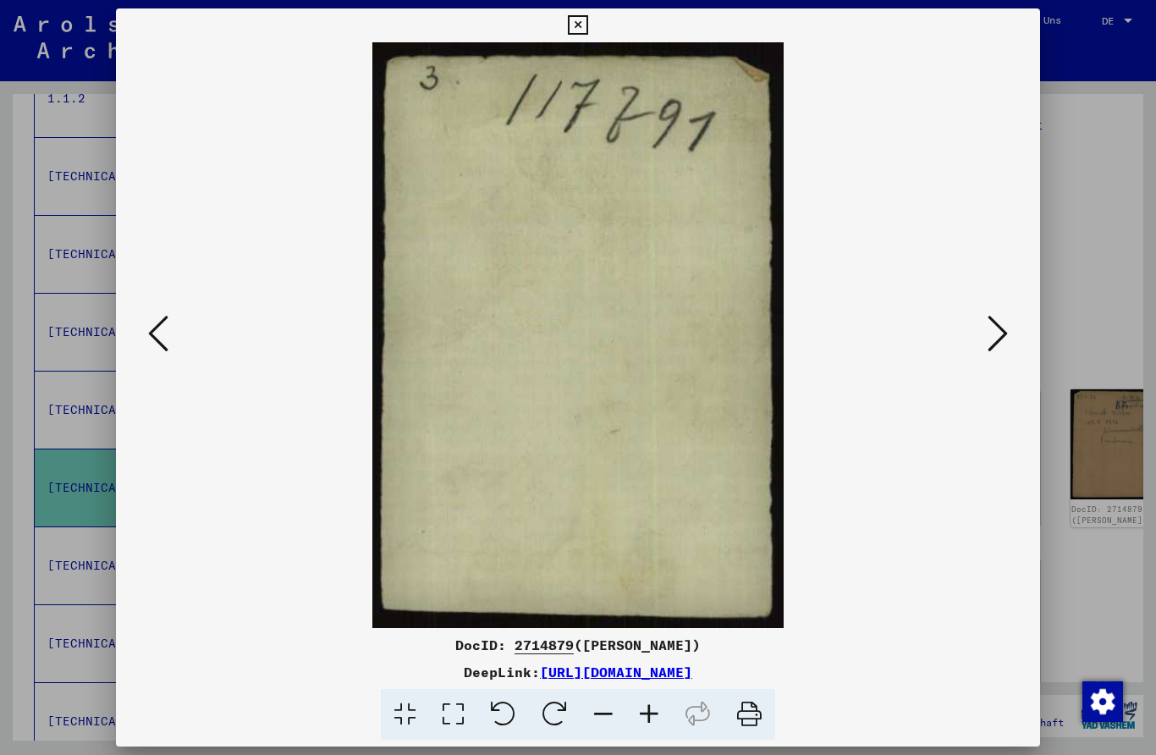
click at [995, 327] on icon at bounding box center [997, 333] width 20 height 41
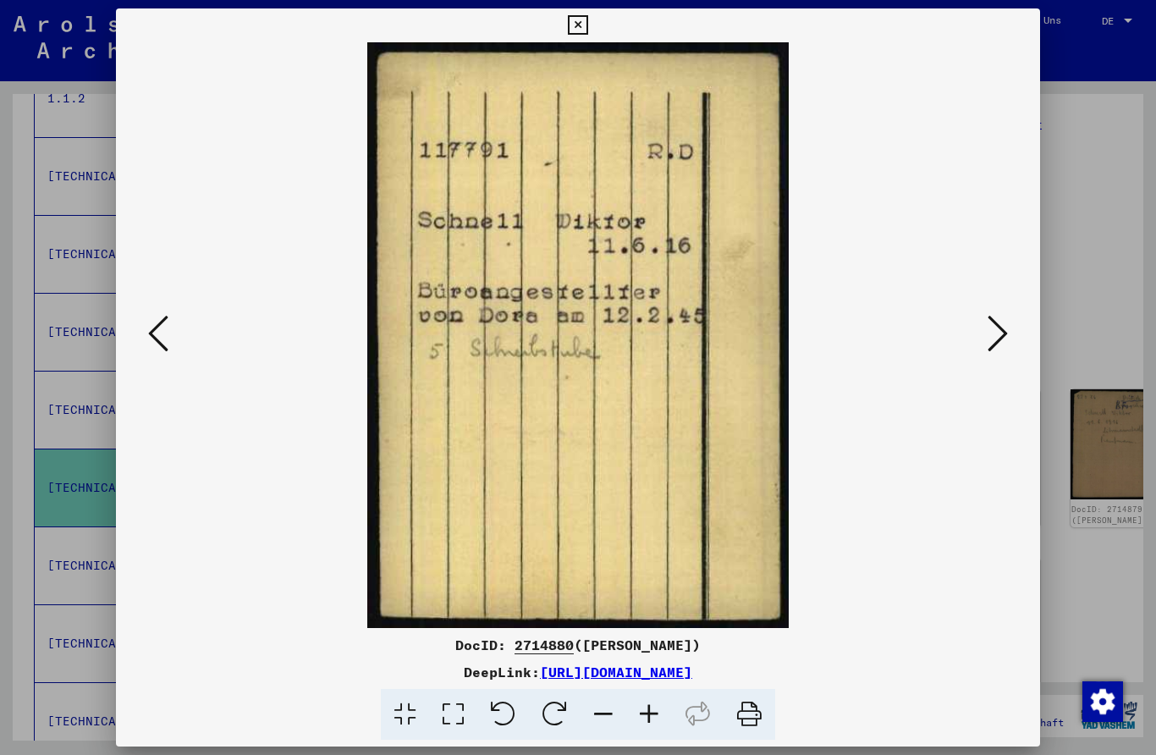
click at [999, 332] on icon at bounding box center [997, 333] width 20 height 41
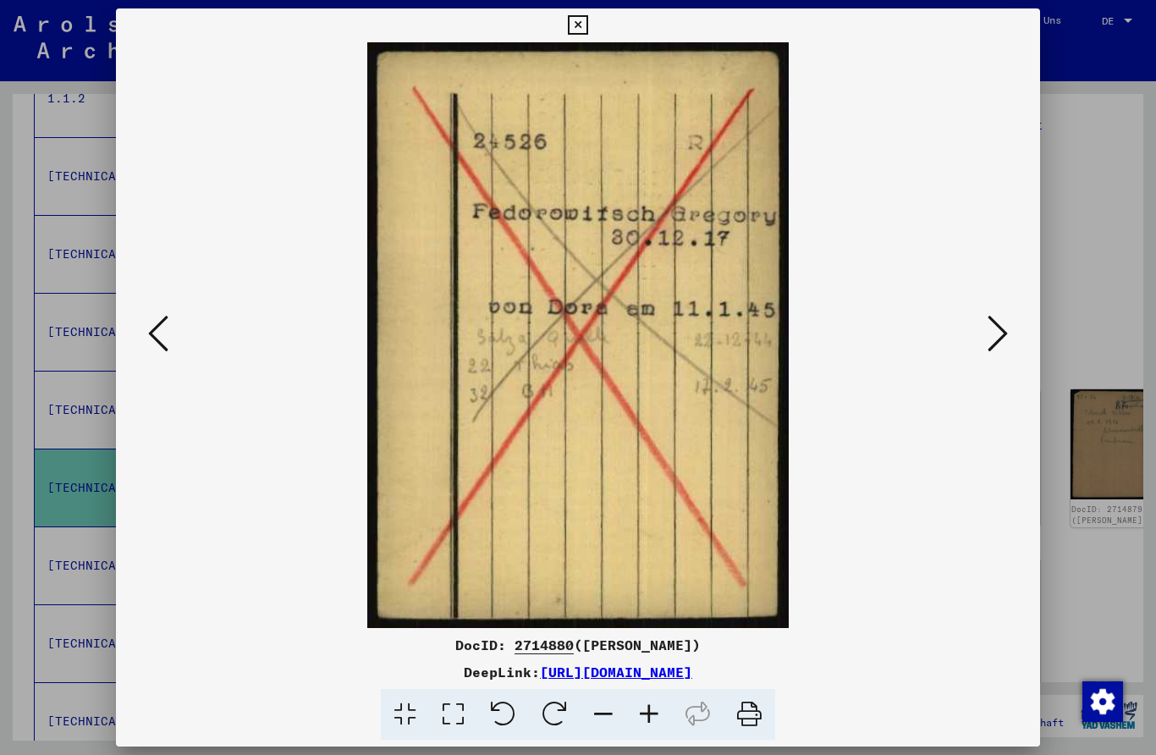
click at [999, 333] on icon at bounding box center [997, 333] width 20 height 41
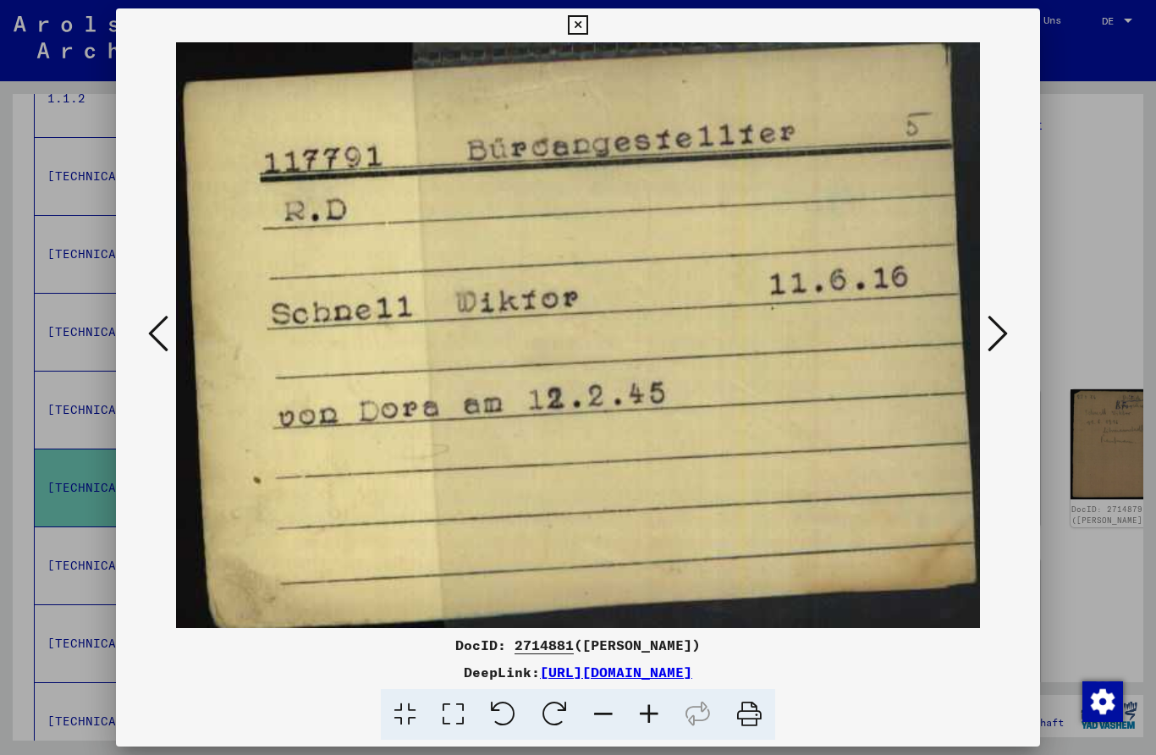
click at [1002, 338] on icon at bounding box center [997, 333] width 20 height 41
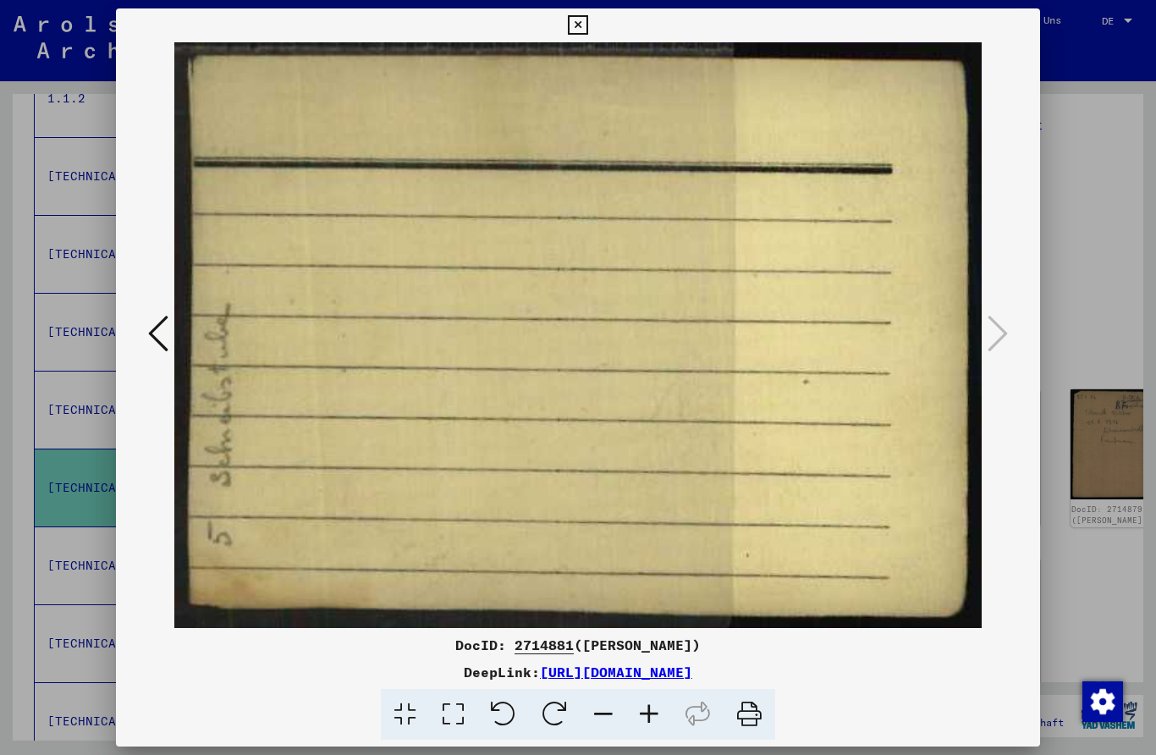
click at [587, 21] on icon at bounding box center [577, 25] width 19 height 20
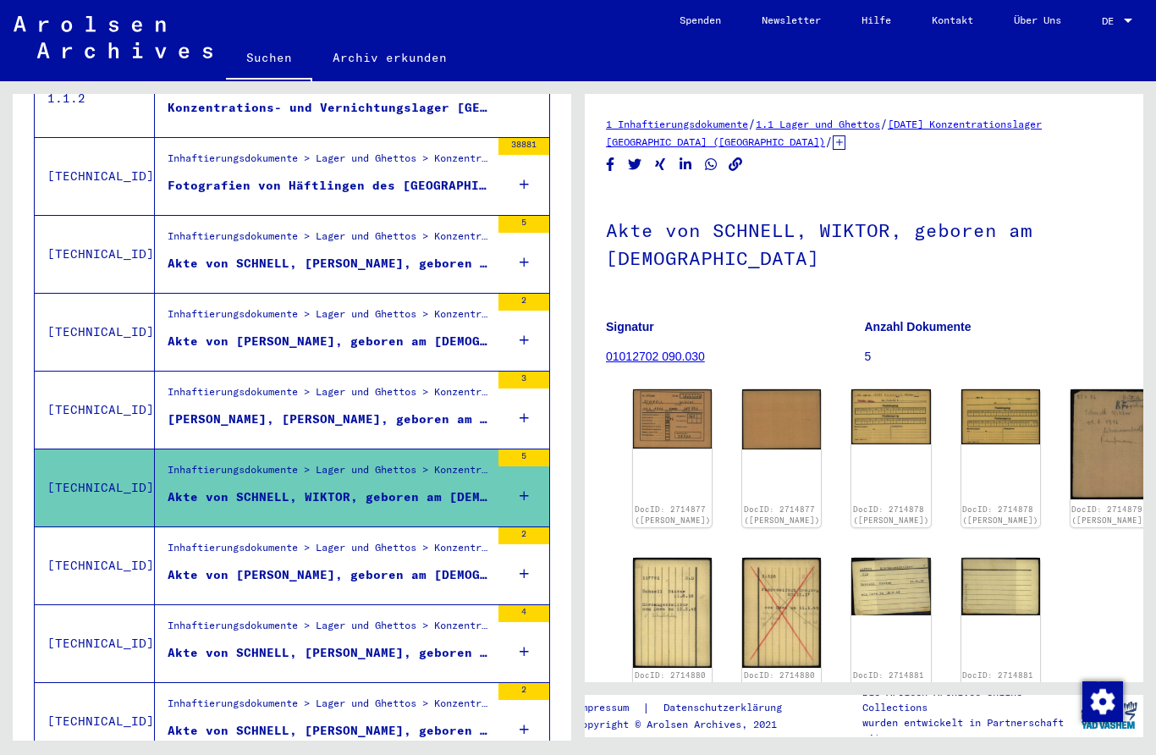
click at [202, 540] on div "Inhaftierungsdokumente > Lager und Ghettos > Konzentrationslager [GEOGRAPHIC_DA…" at bounding box center [329, 552] width 322 height 24
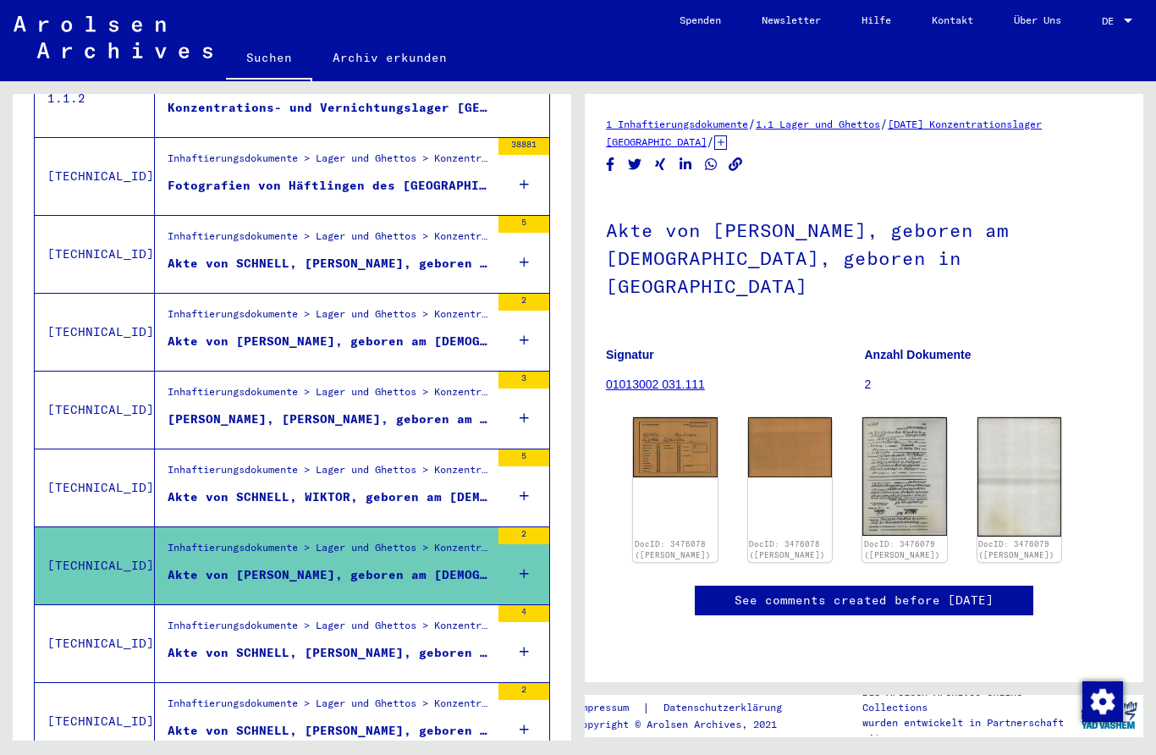
click at [667, 417] on img at bounding box center [675, 447] width 85 height 60
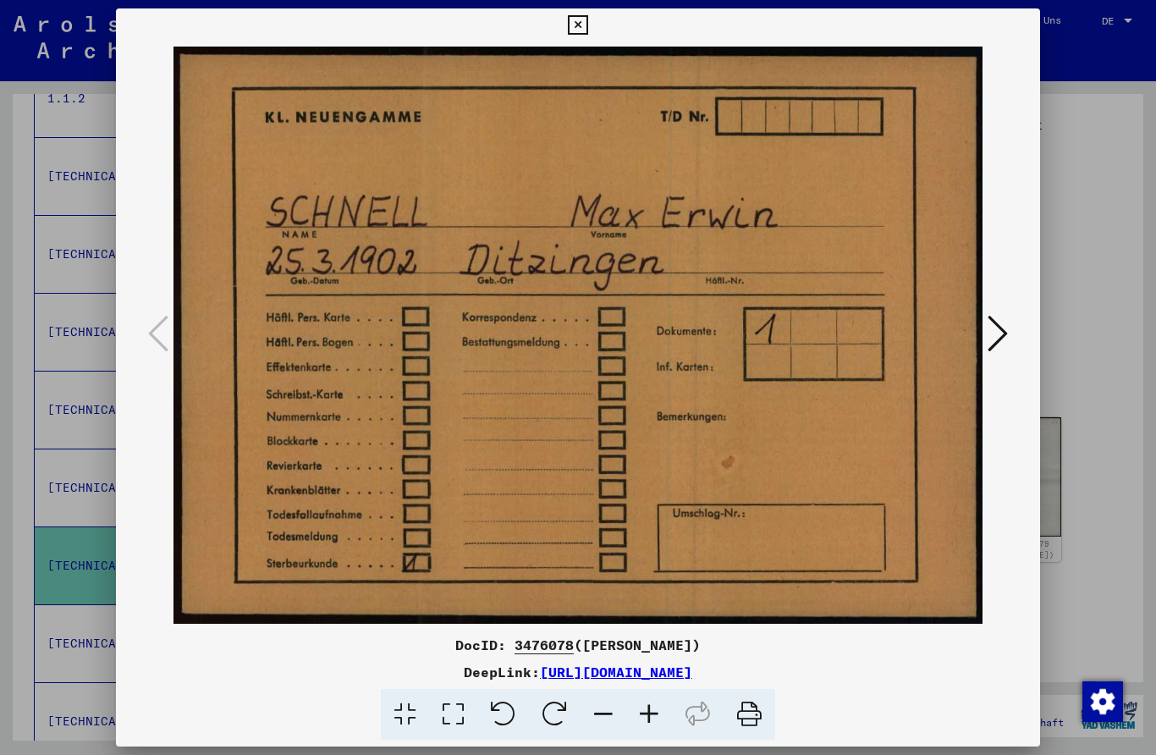
click at [998, 334] on icon at bounding box center [997, 333] width 20 height 41
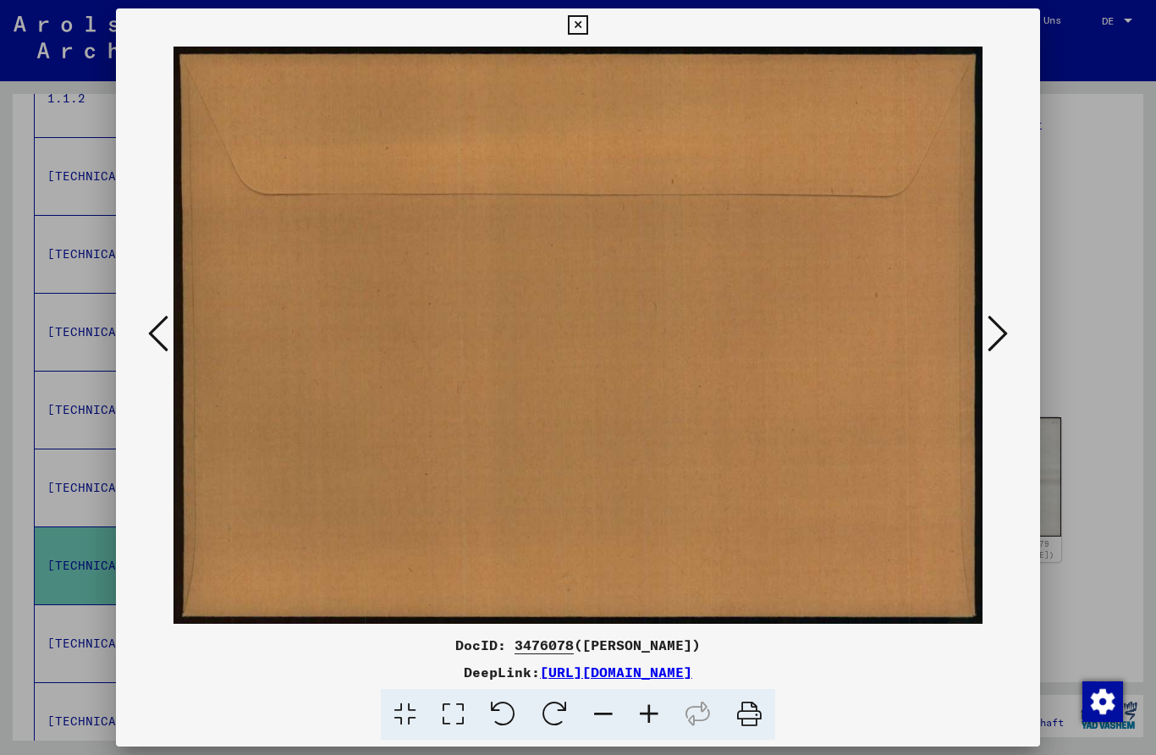
click at [999, 336] on icon at bounding box center [997, 333] width 20 height 41
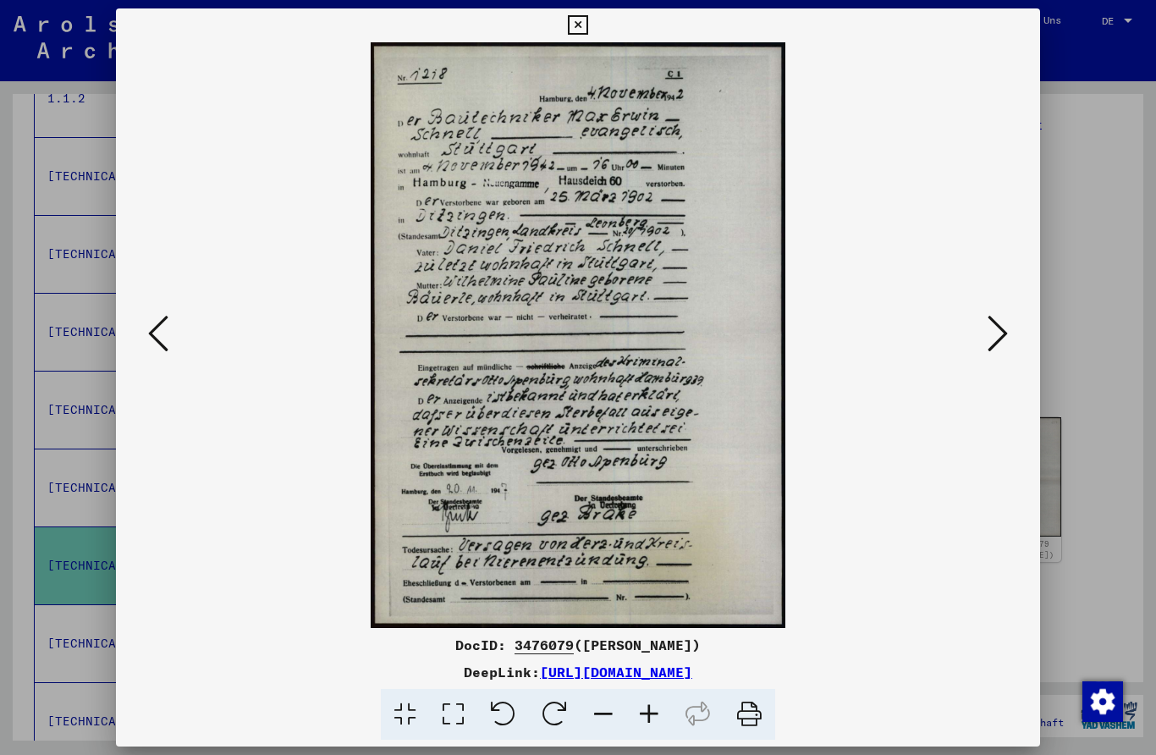
click at [1002, 344] on icon at bounding box center [997, 333] width 20 height 41
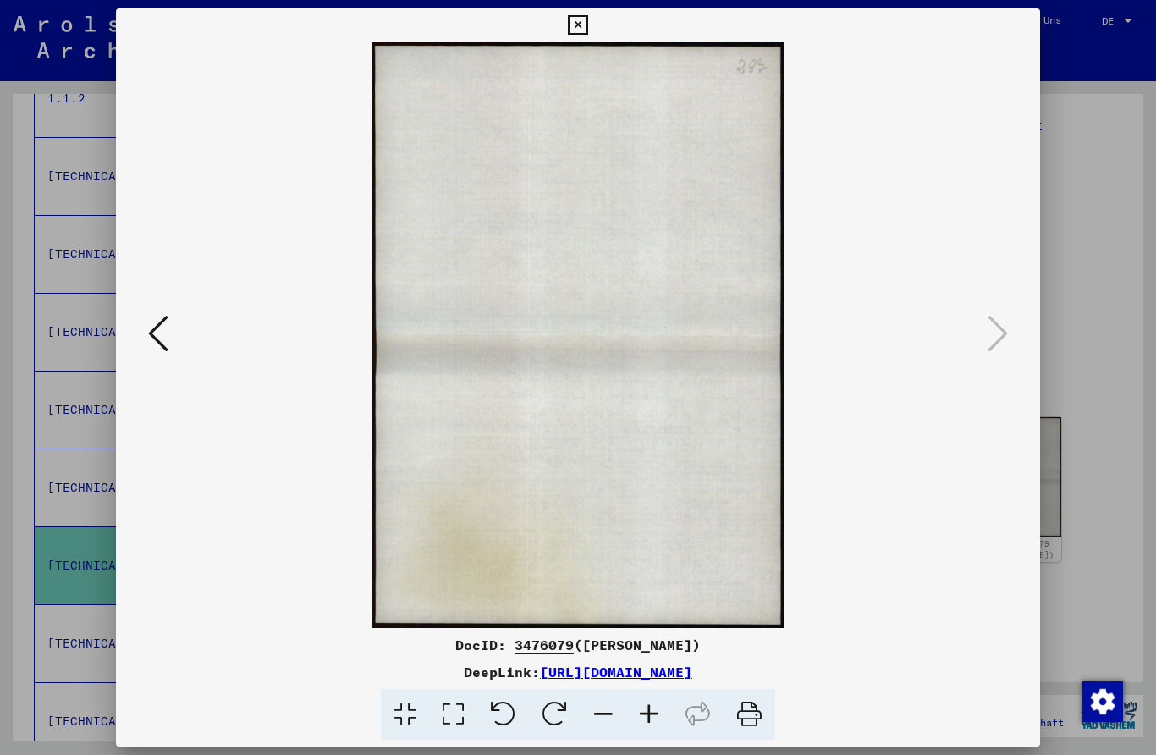
click at [592, 38] on button at bounding box center [578, 25] width 30 height 34
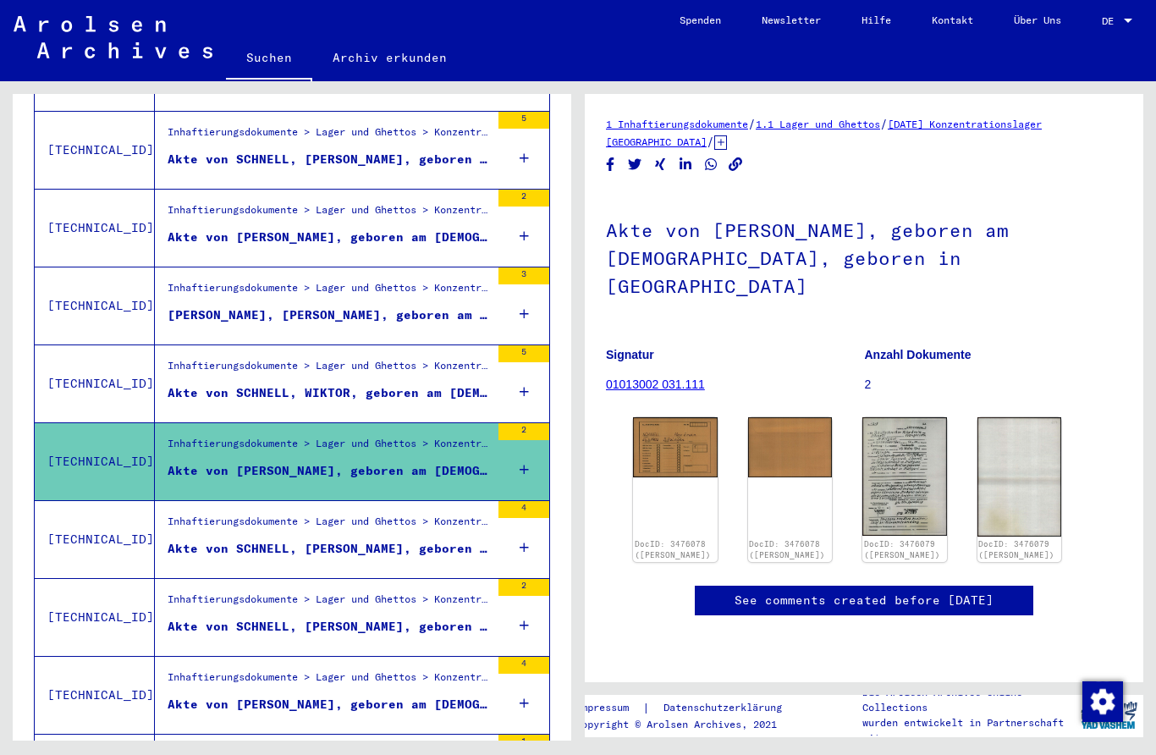
scroll to position [490, 0]
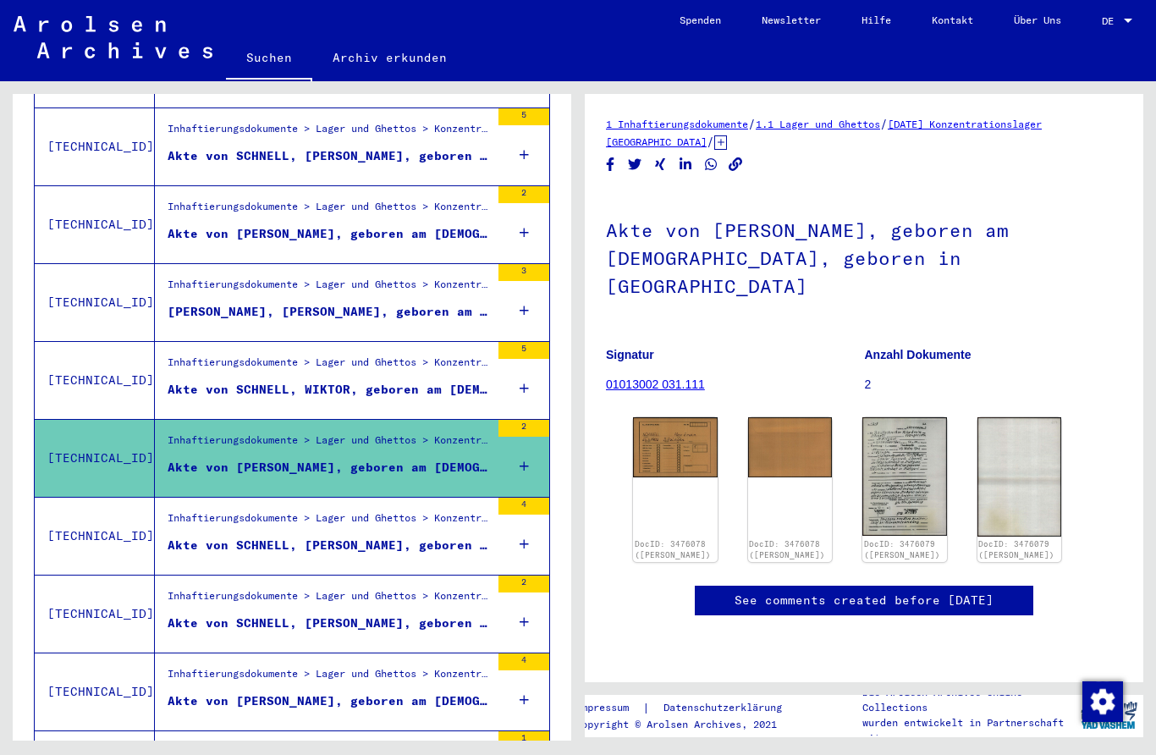
click at [498, 513] on div "4" at bounding box center [523, 535] width 51 height 76
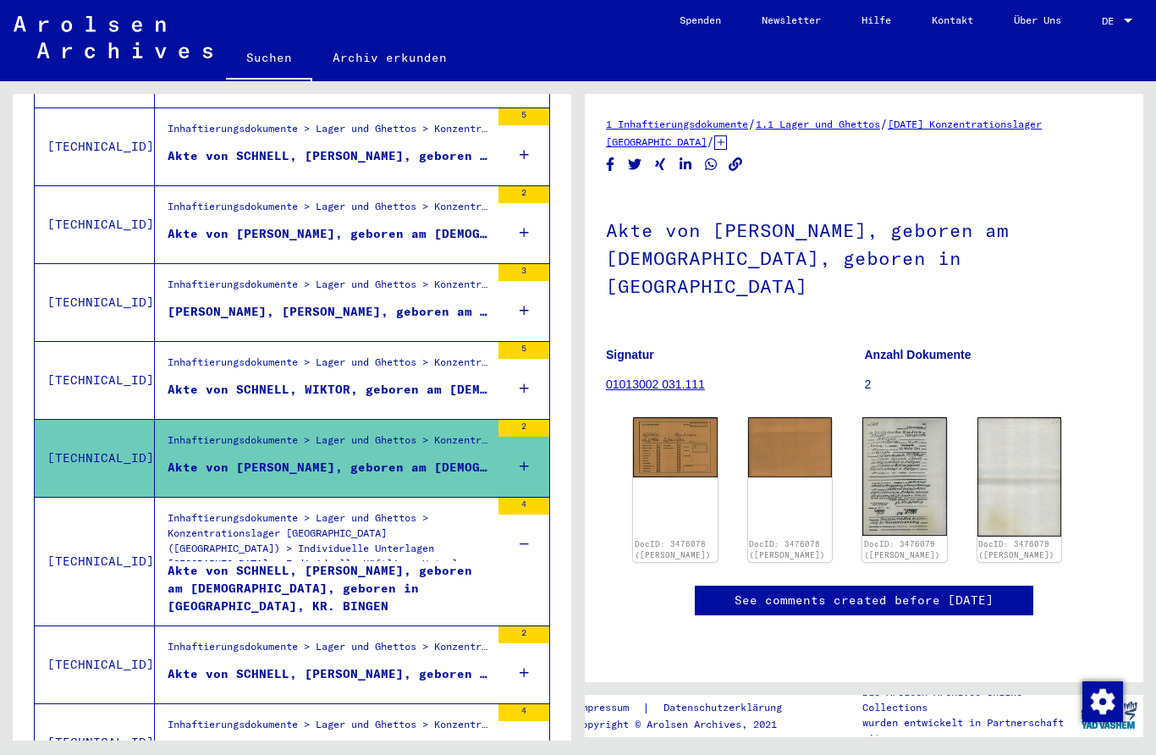
click at [689, 417] on img at bounding box center [675, 447] width 85 height 60
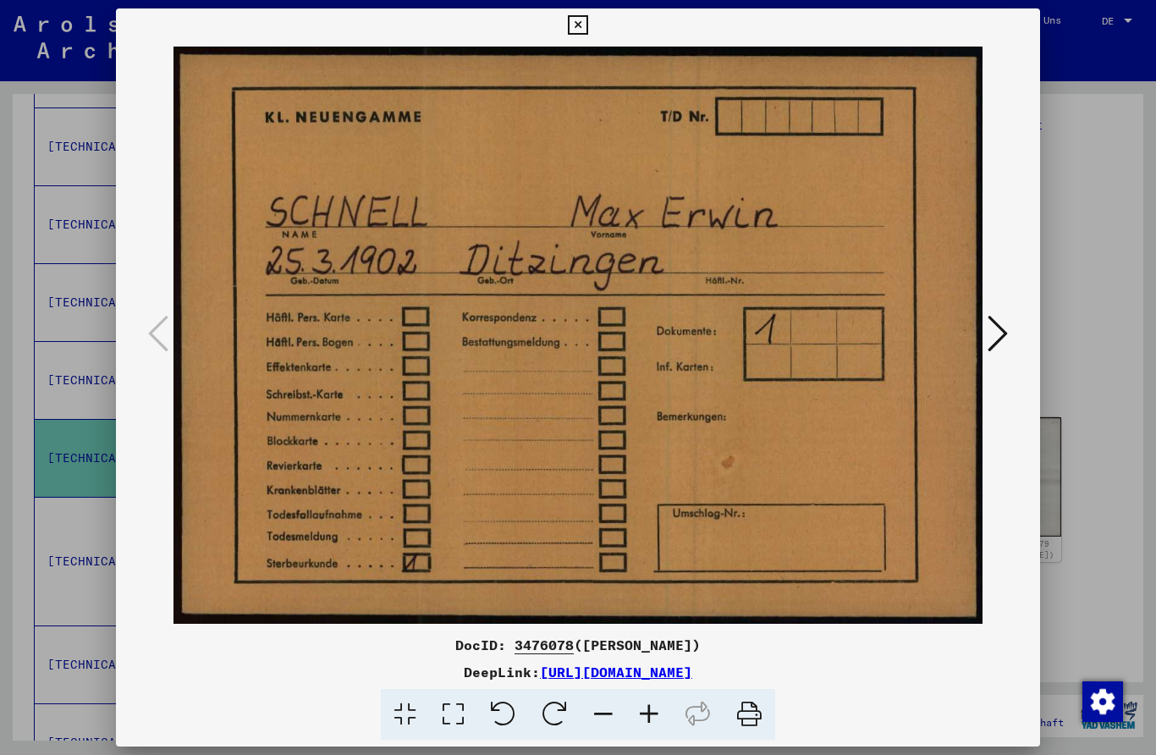
click at [1005, 329] on icon at bounding box center [997, 333] width 20 height 41
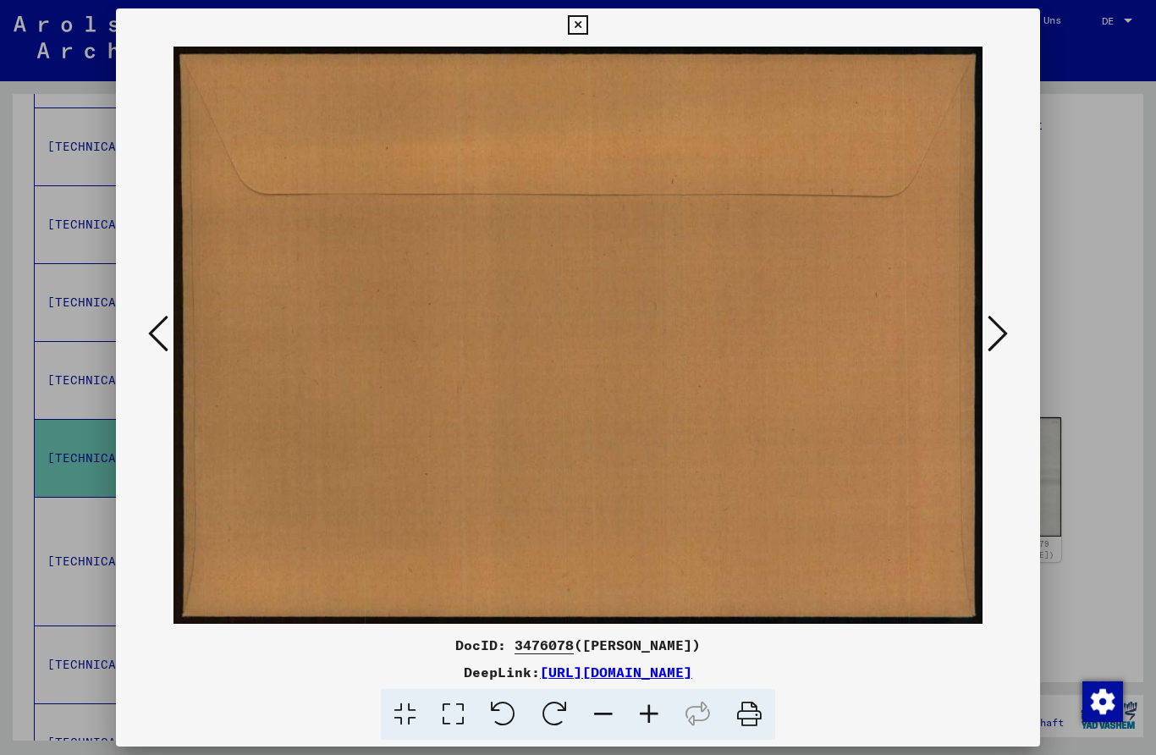
click at [1002, 329] on icon at bounding box center [997, 333] width 20 height 41
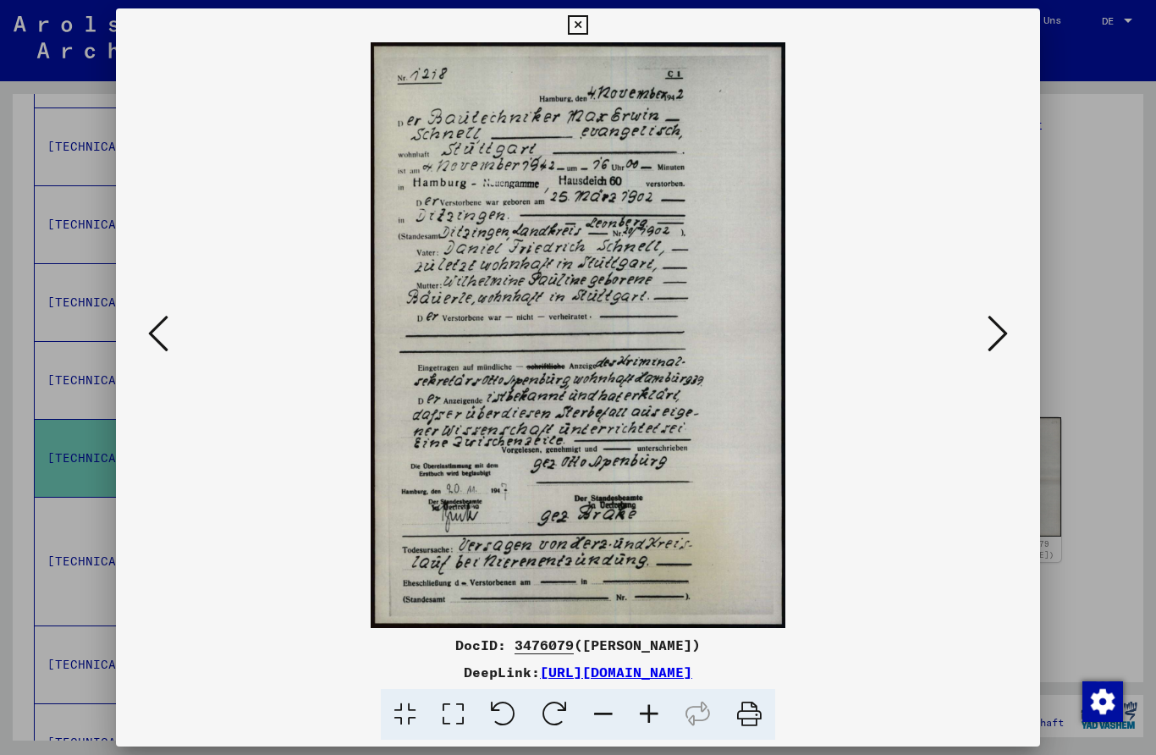
click at [1000, 340] on icon at bounding box center [997, 333] width 20 height 41
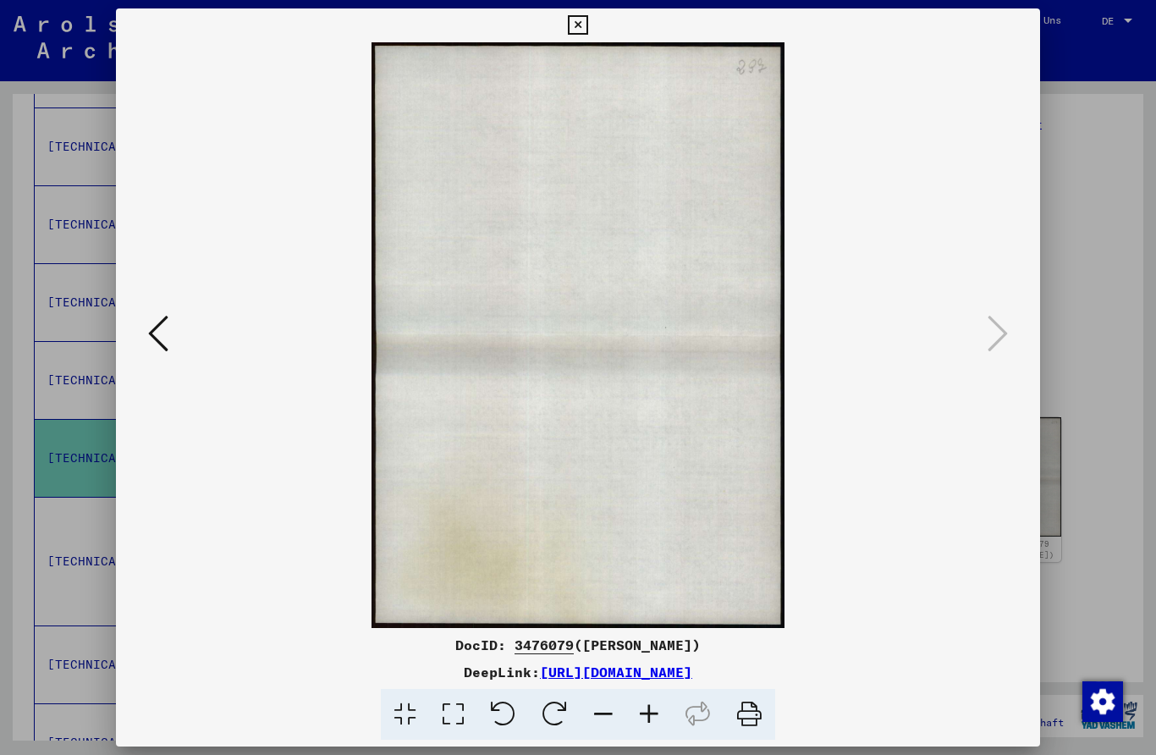
click at [1018, 329] on div at bounding box center [578, 334] width 925 height 585
click at [592, 33] on button at bounding box center [578, 25] width 30 height 34
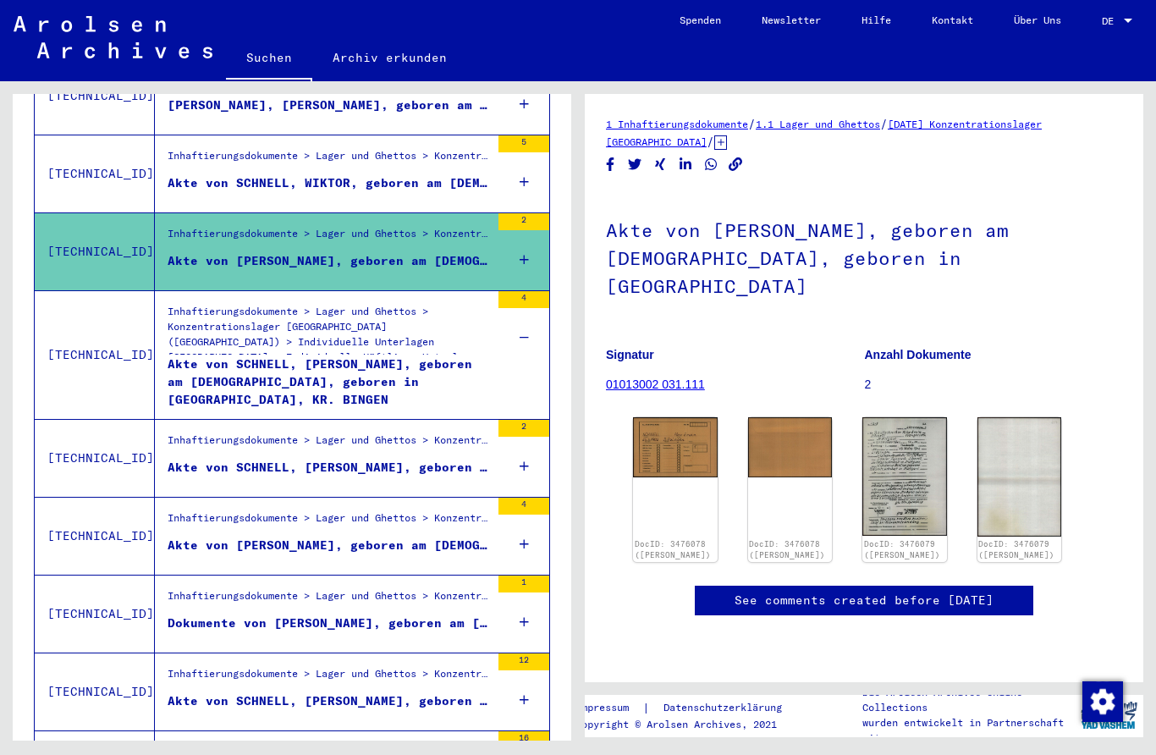
scroll to position [698, 0]
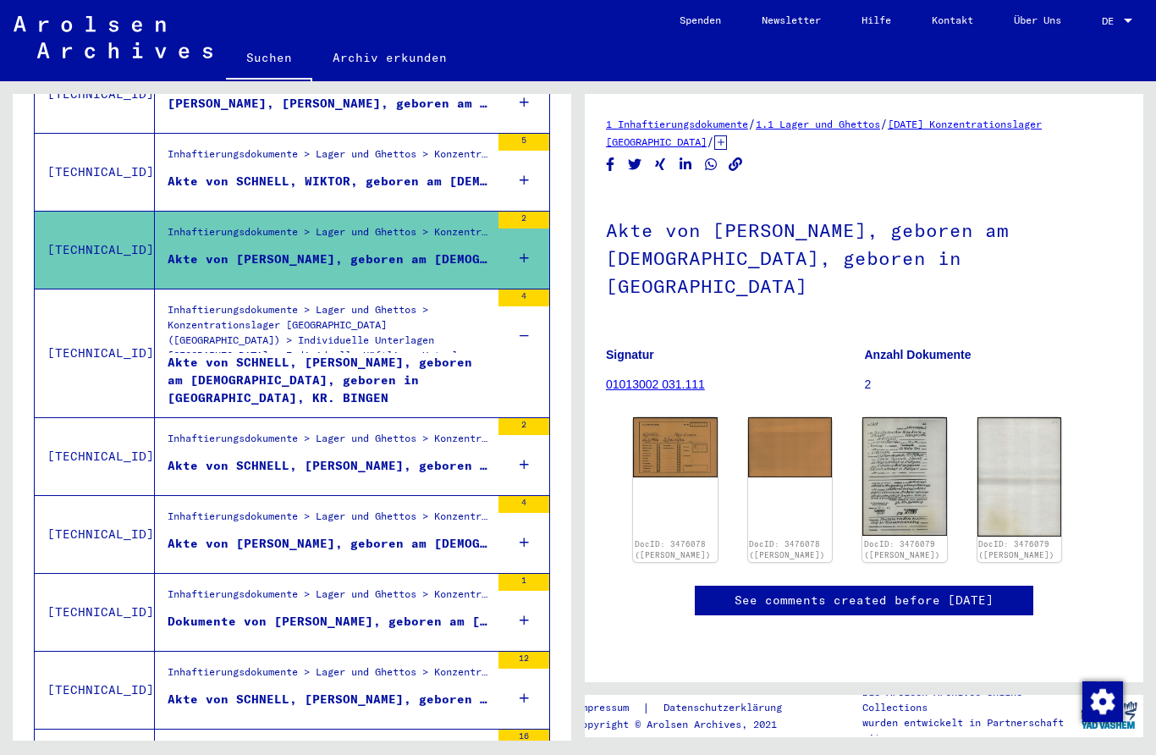
click at [213, 354] on div "Akte von SCHNELL, [PERSON_NAME], geboren am [DEMOGRAPHIC_DATA], geboren in [GEO…" at bounding box center [329, 379] width 322 height 51
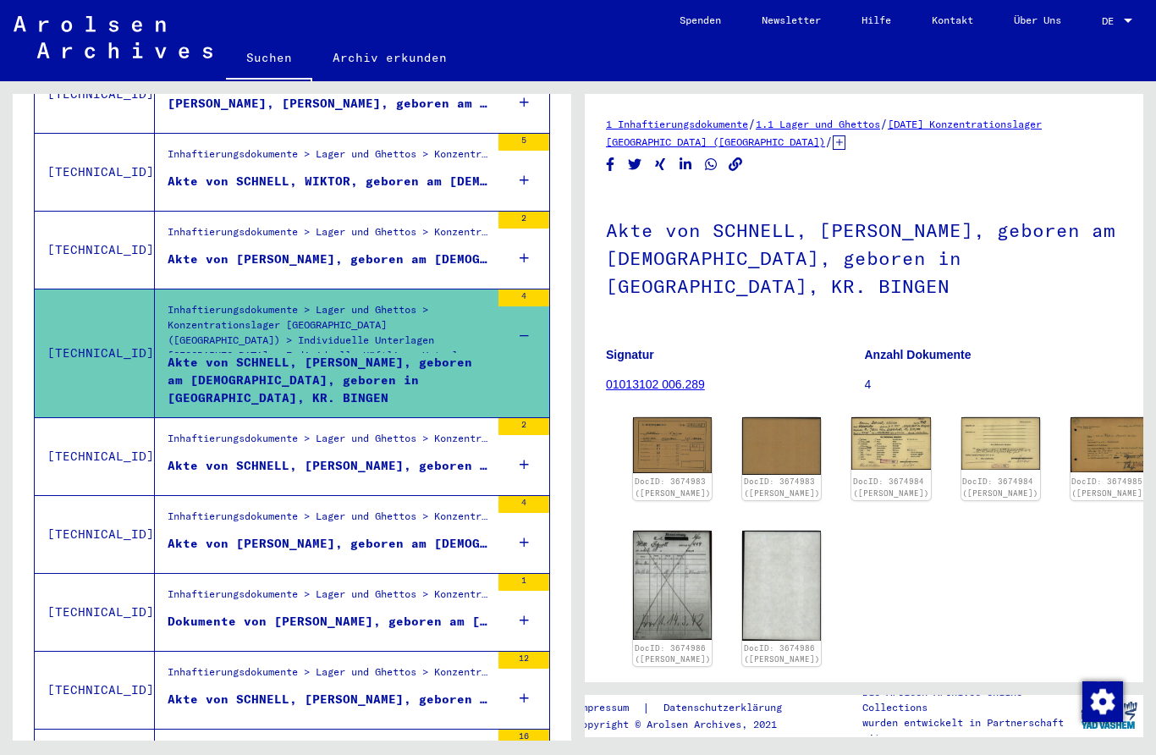
click at [672, 423] on img at bounding box center [672, 445] width 79 height 56
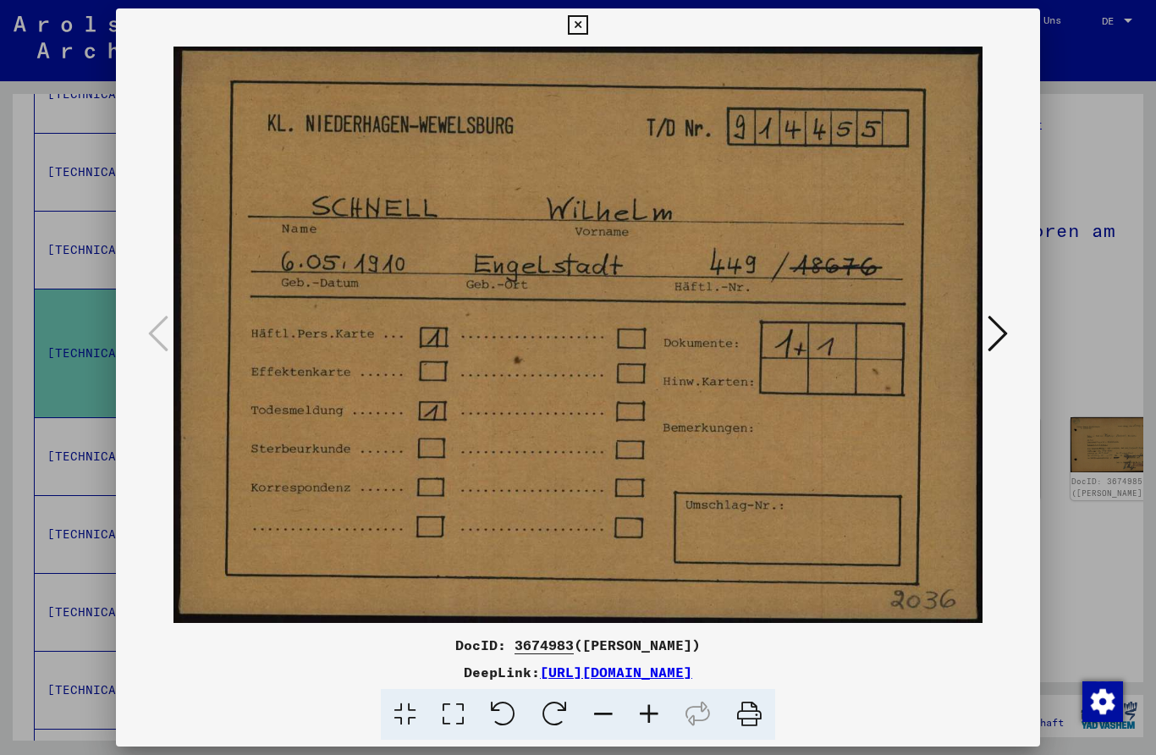
click at [1006, 329] on icon at bounding box center [997, 333] width 20 height 41
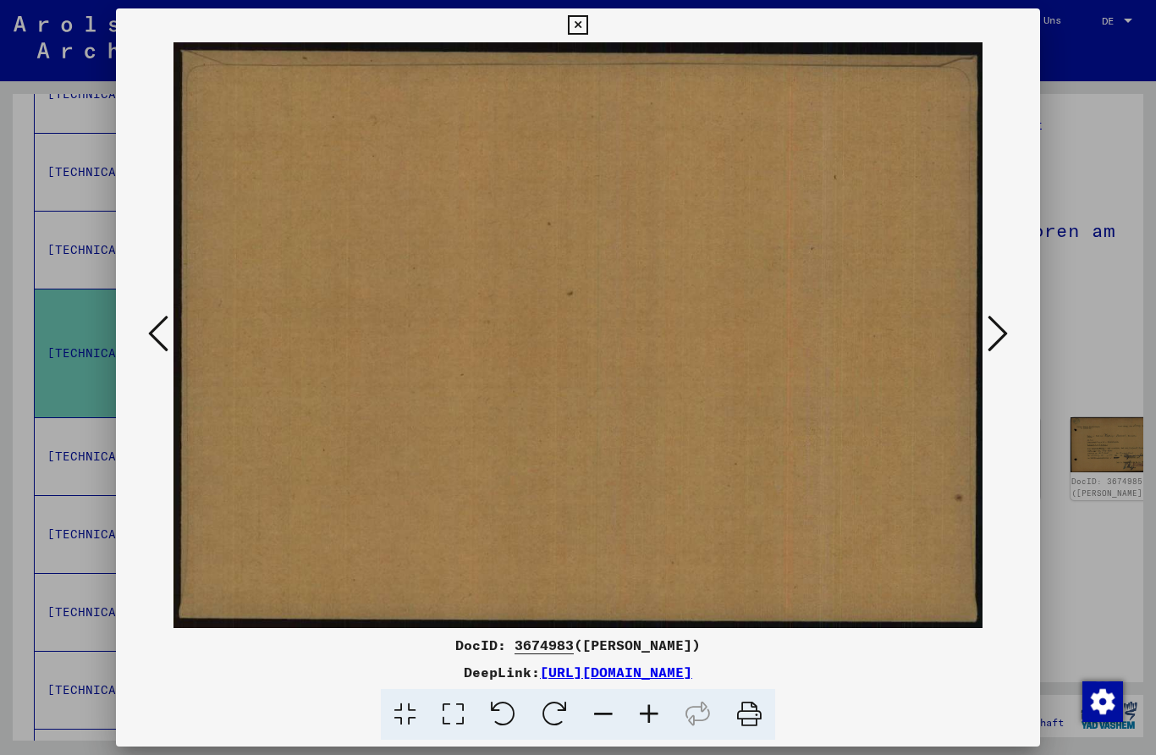
click at [1003, 327] on icon at bounding box center [997, 333] width 20 height 41
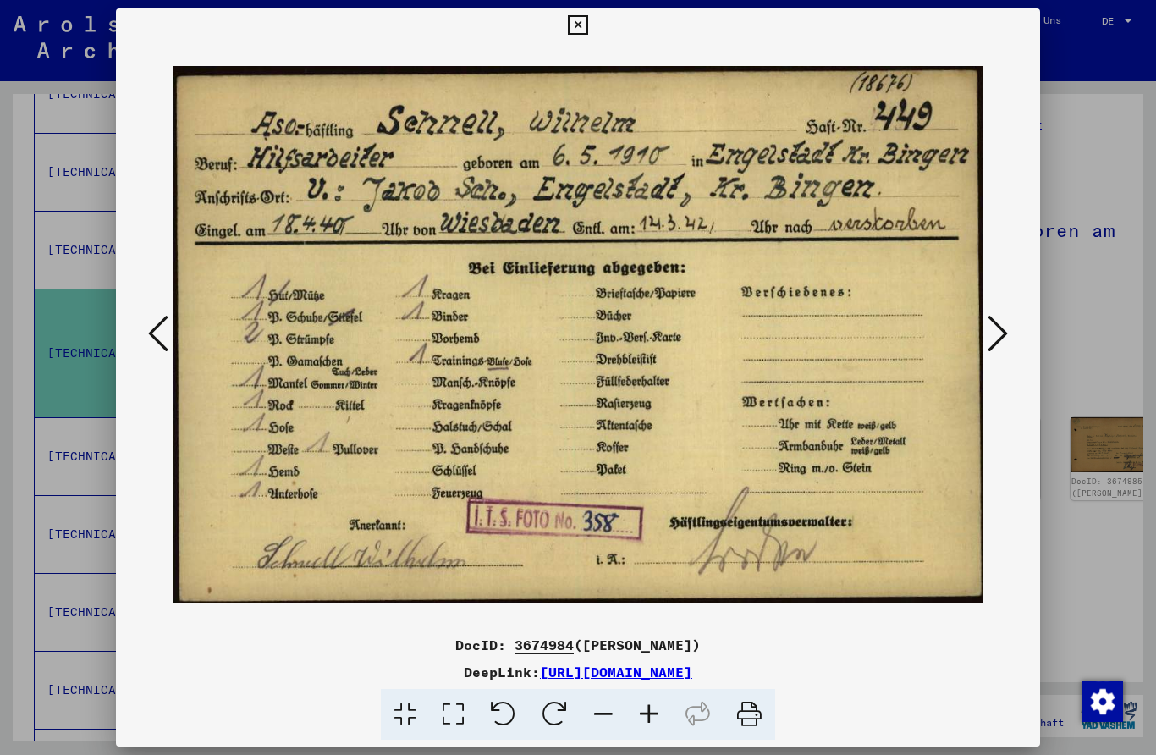
click at [1008, 323] on button at bounding box center [997, 334] width 30 height 48
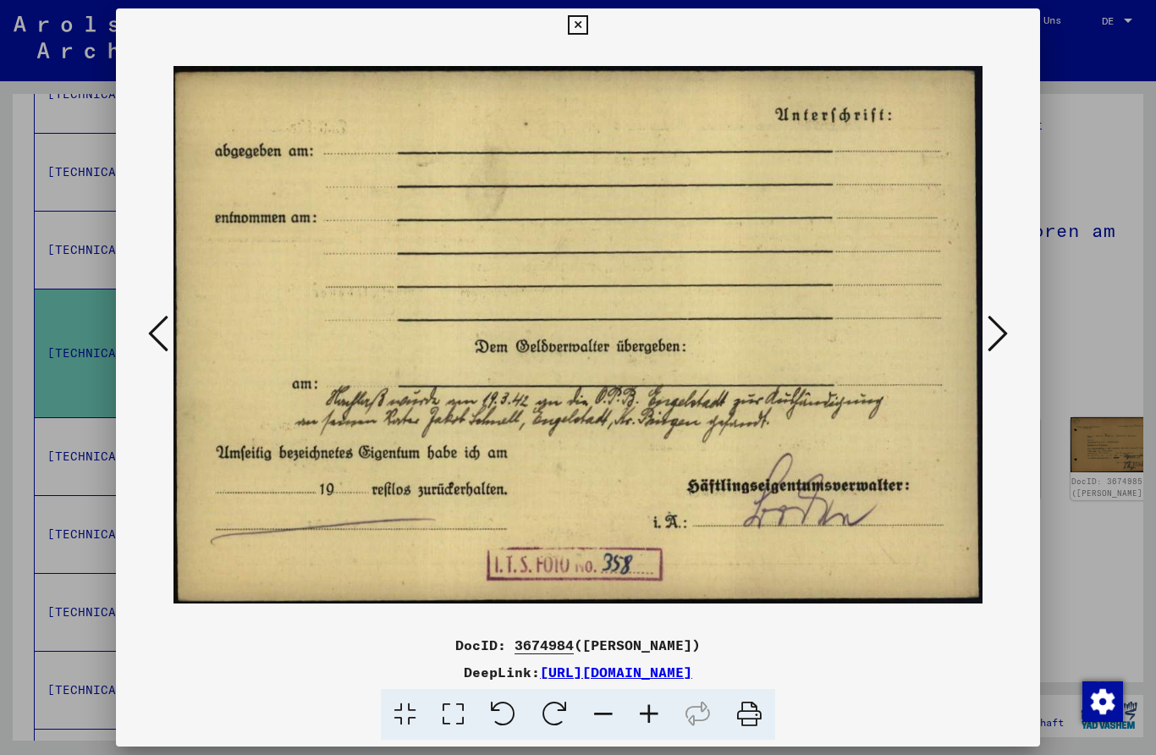
click at [1007, 321] on icon at bounding box center [997, 333] width 20 height 41
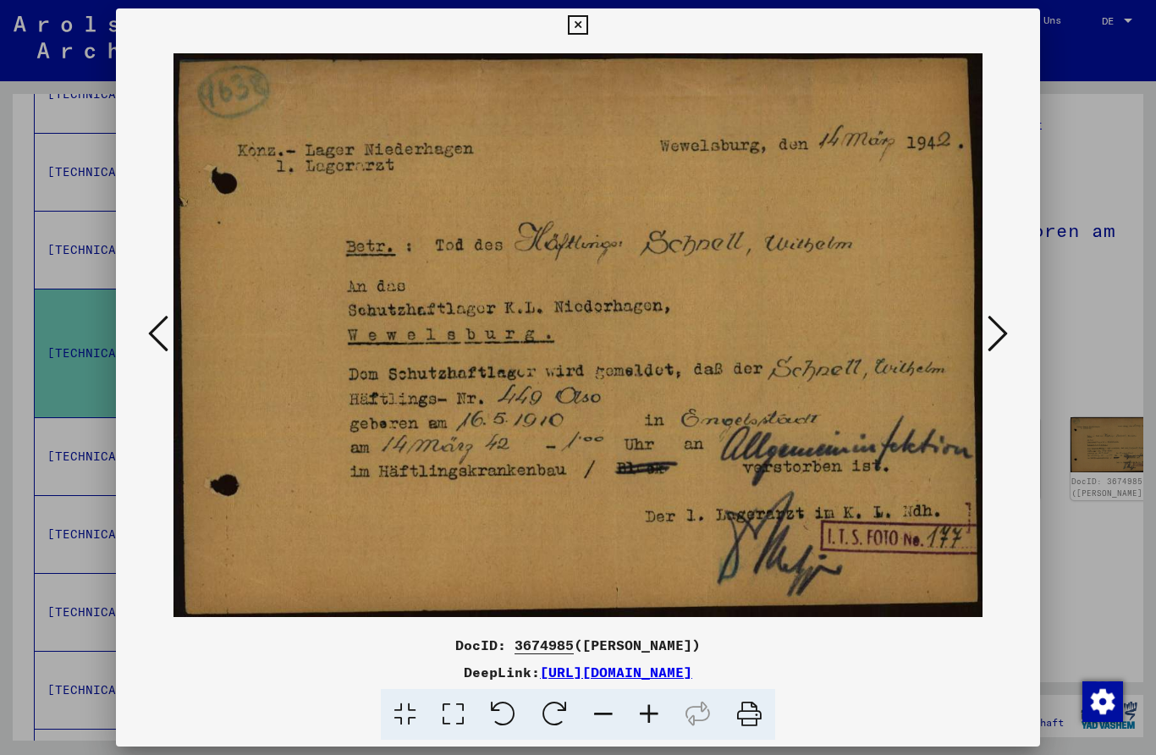
click at [1001, 319] on icon at bounding box center [997, 333] width 20 height 41
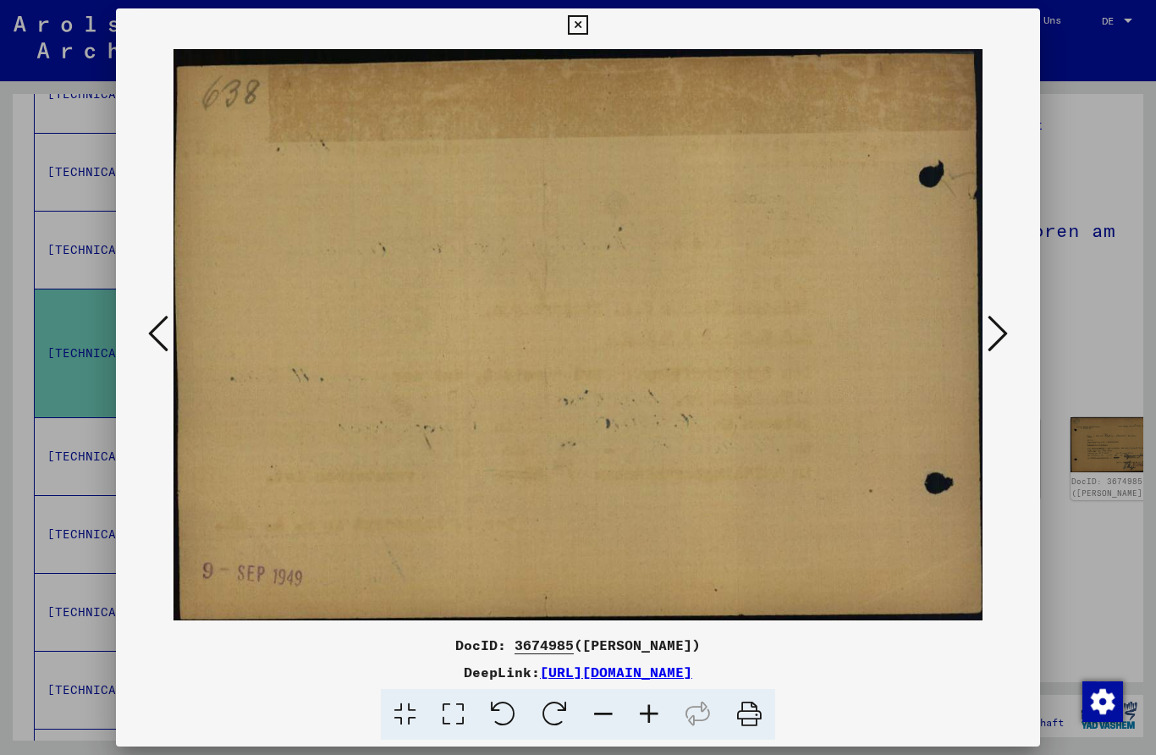
click at [997, 319] on icon at bounding box center [997, 333] width 20 height 41
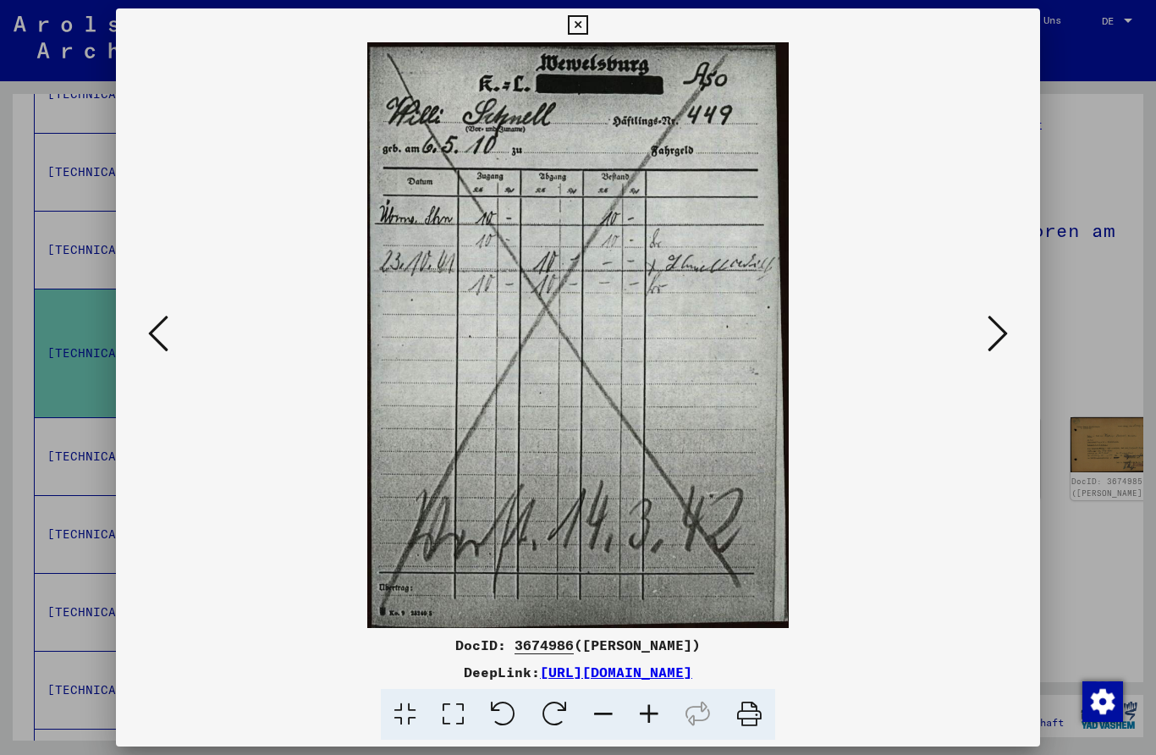
click at [997, 320] on icon at bounding box center [997, 333] width 20 height 41
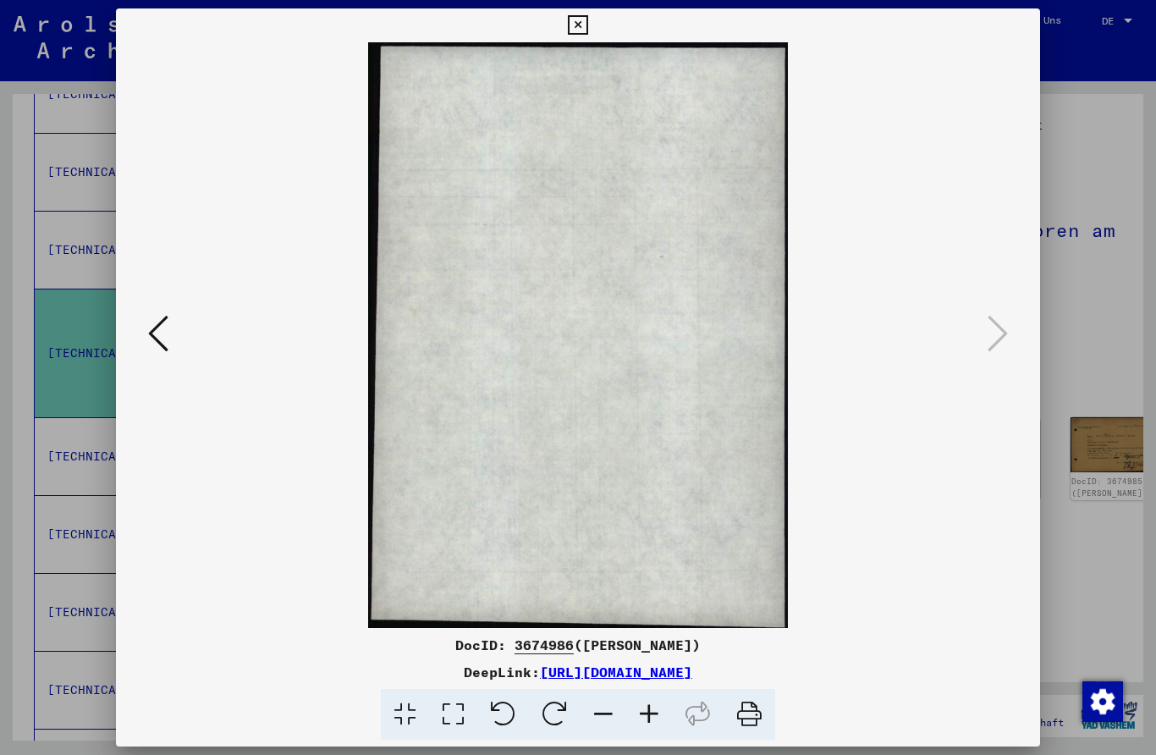
click at [587, 23] on icon at bounding box center [577, 25] width 19 height 20
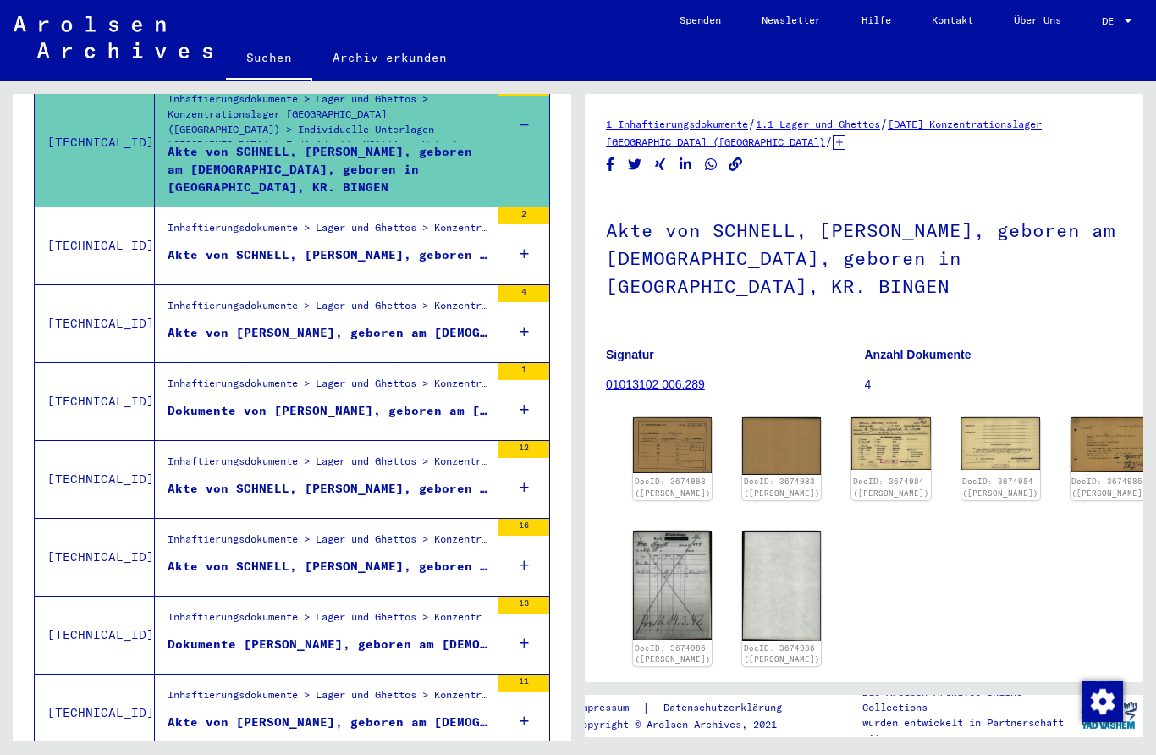
scroll to position [906, 0]
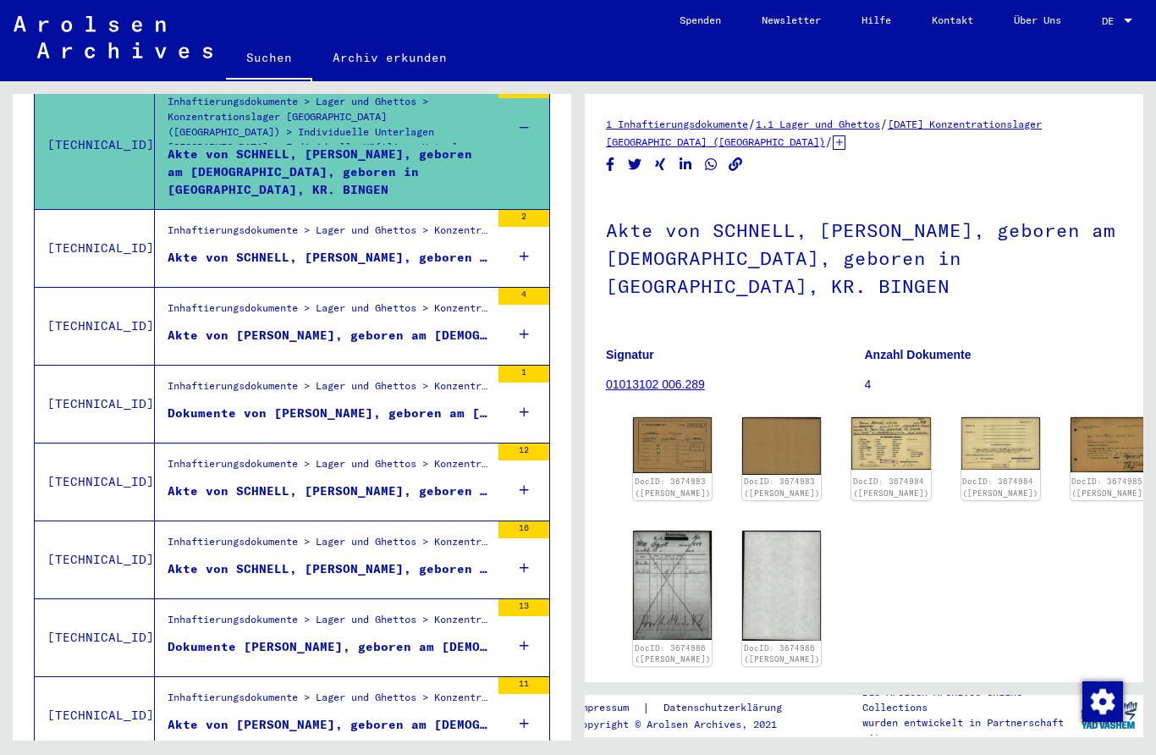
click at [408, 249] on div "Akte von SCHNELL, [PERSON_NAME], geboren am [DEMOGRAPHIC_DATA], geboren in [GEO…" at bounding box center [329, 258] width 322 height 18
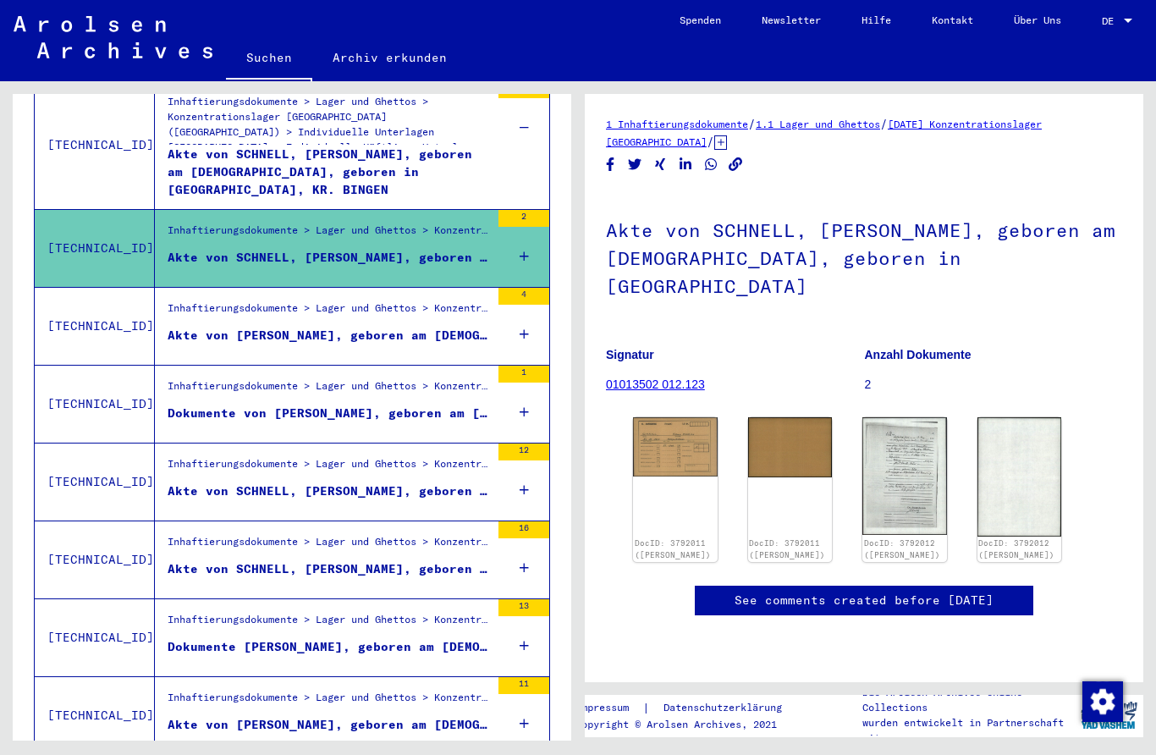
click at [690, 417] on img at bounding box center [675, 446] width 85 height 59
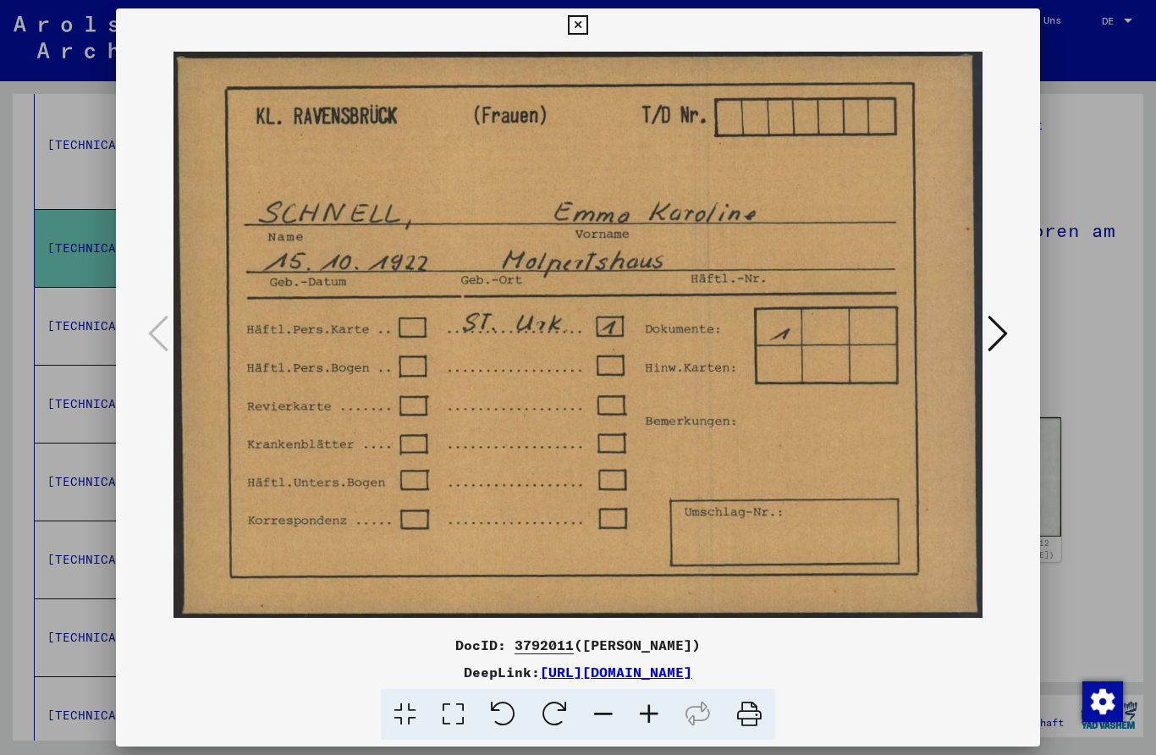
click at [1001, 310] on button at bounding box center [997, 334] width 30 height 48
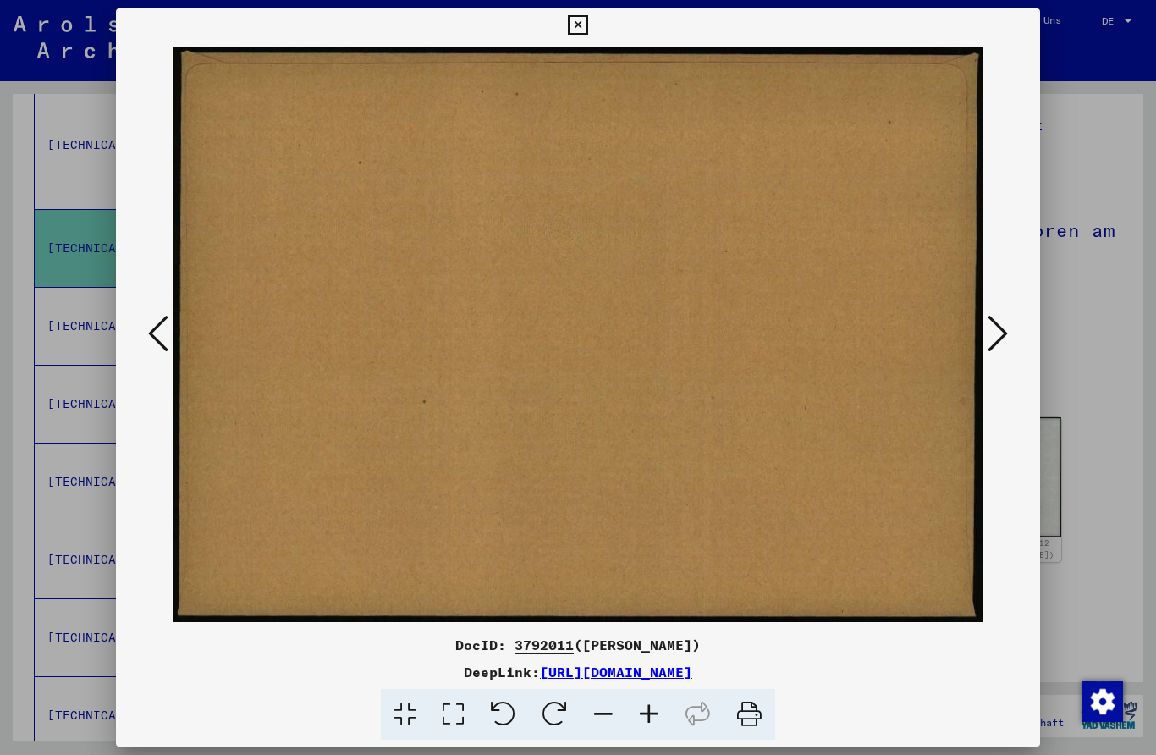
click at [1000, 310] on button at bounding box center [997, 334] width 30 height 48
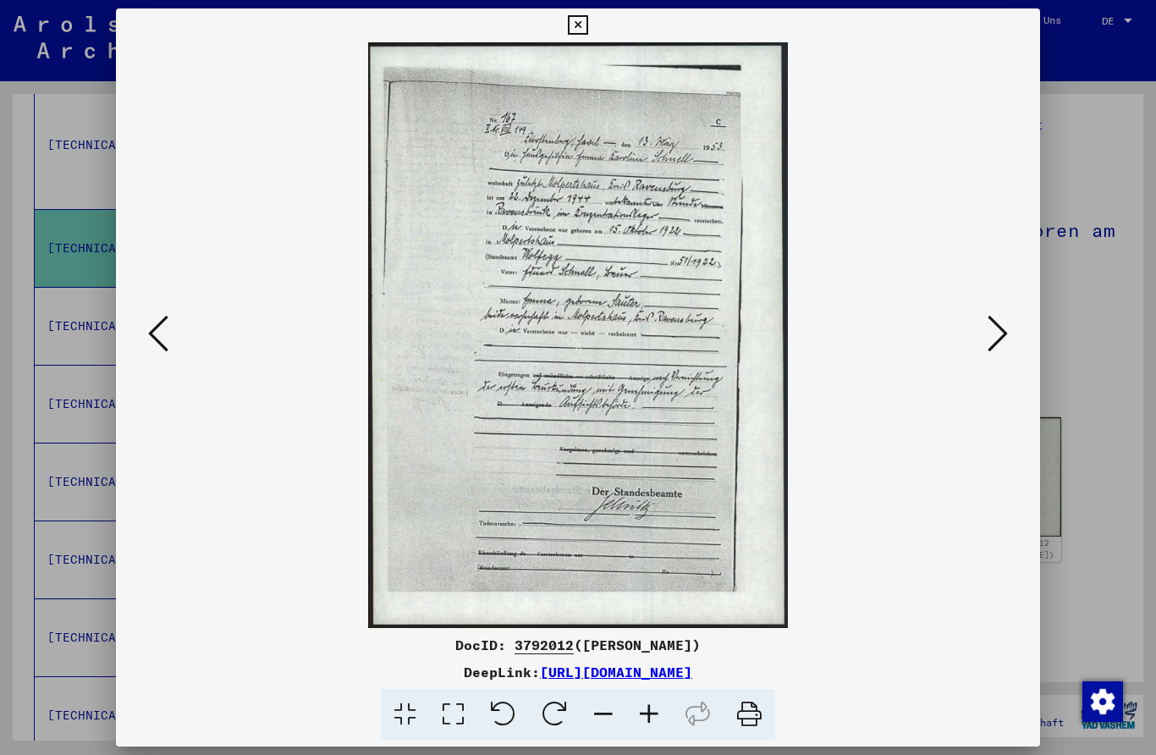
click at [994, 314] on icon at bounding box center [997, 333] width 20 height 41
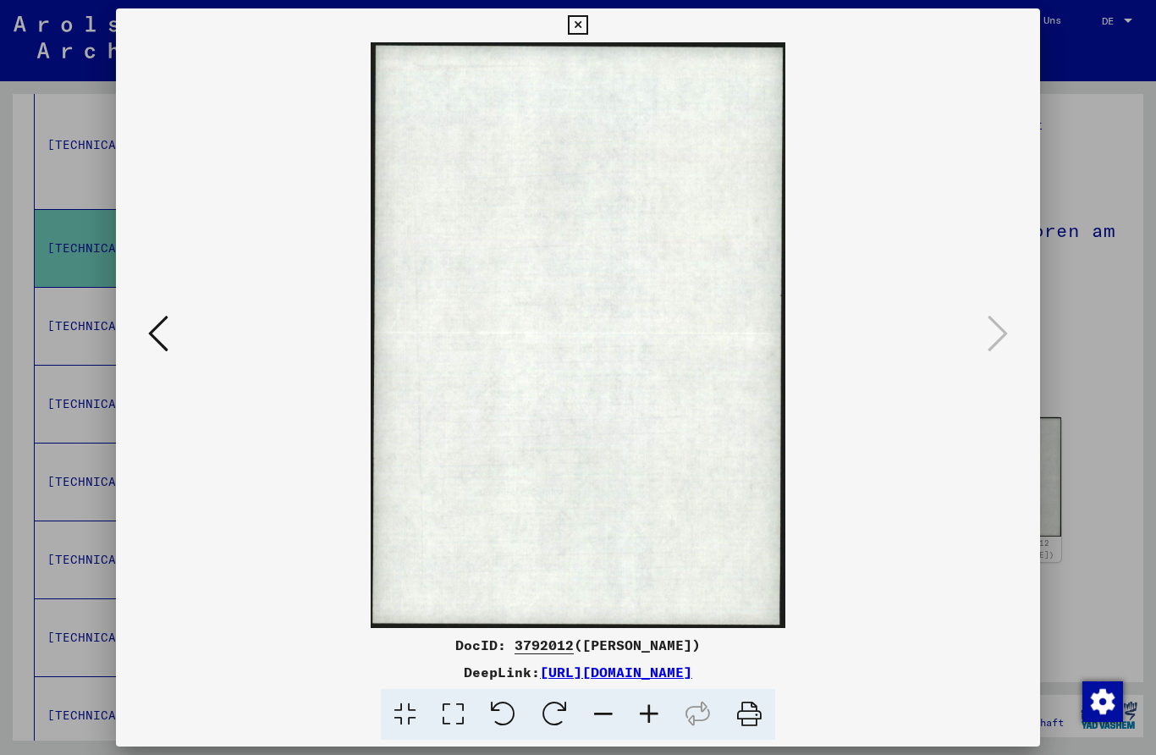
click at [166, 348] on icon at bounding box center [158, 333] width 20 height 41
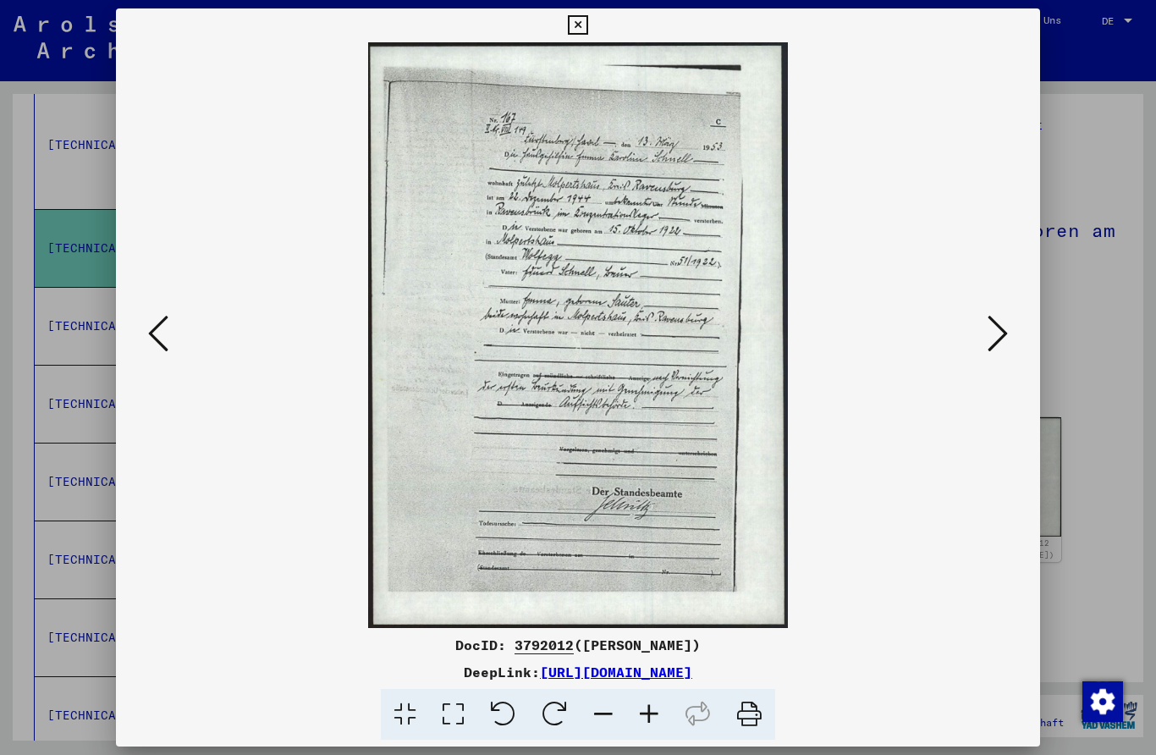
click at [159, 329] on icon at bounding box center [158, 333] width 20 height 41
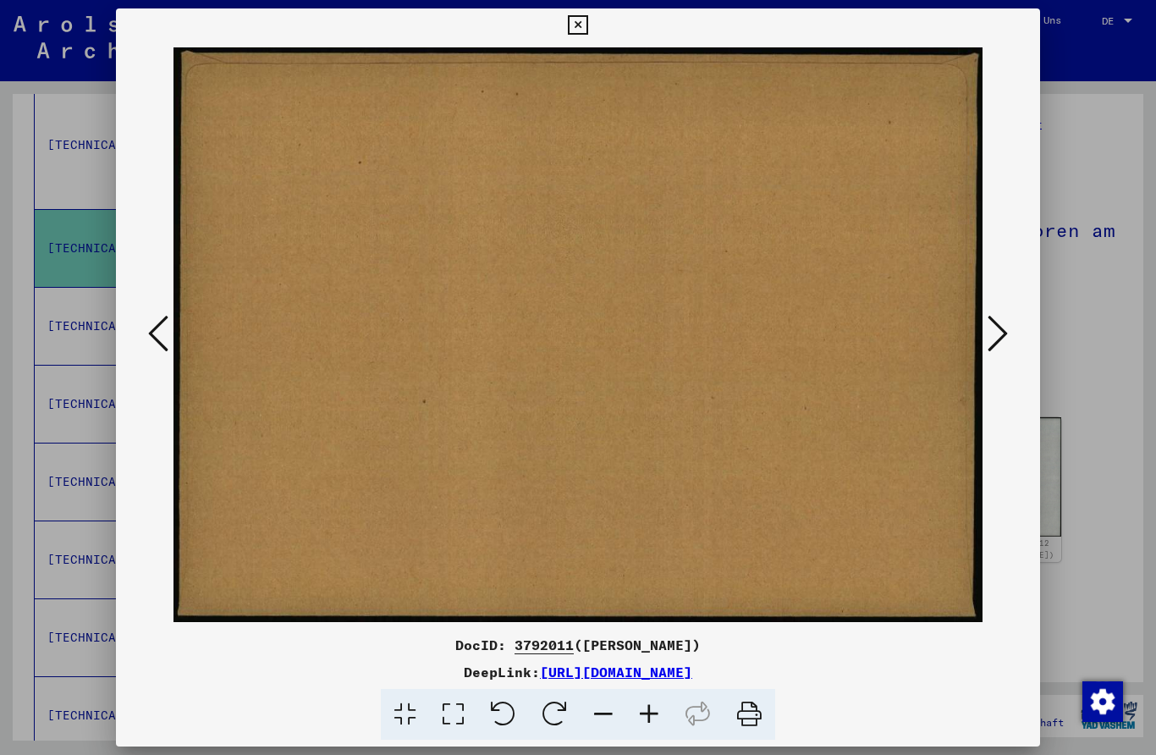
click at [150, 344] on icon at bounding box center [158, 333] width 20 height 41
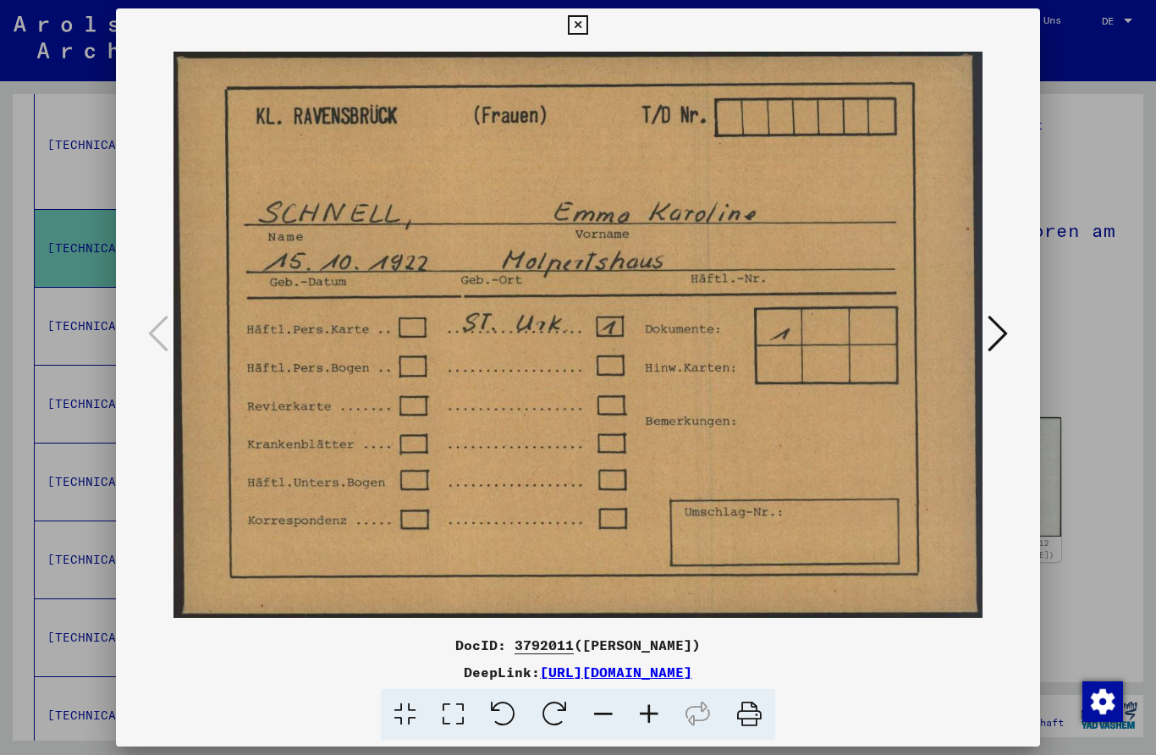
click at [986, 315] on button at bounding box center [997, 334] width 30 height 48
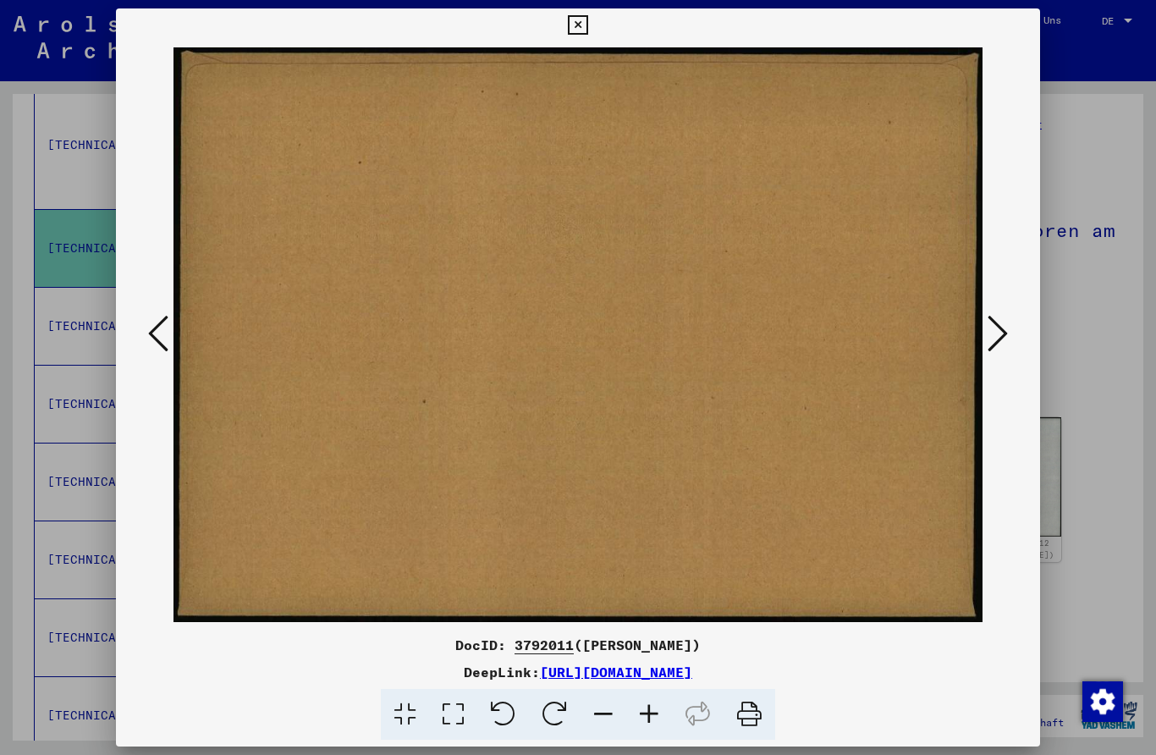
click at [980, 303] on img at bounding box center [578, 334] width 810 height 585
click at [997, 311] on button at bounding box center [997, 334] width 30 height 48
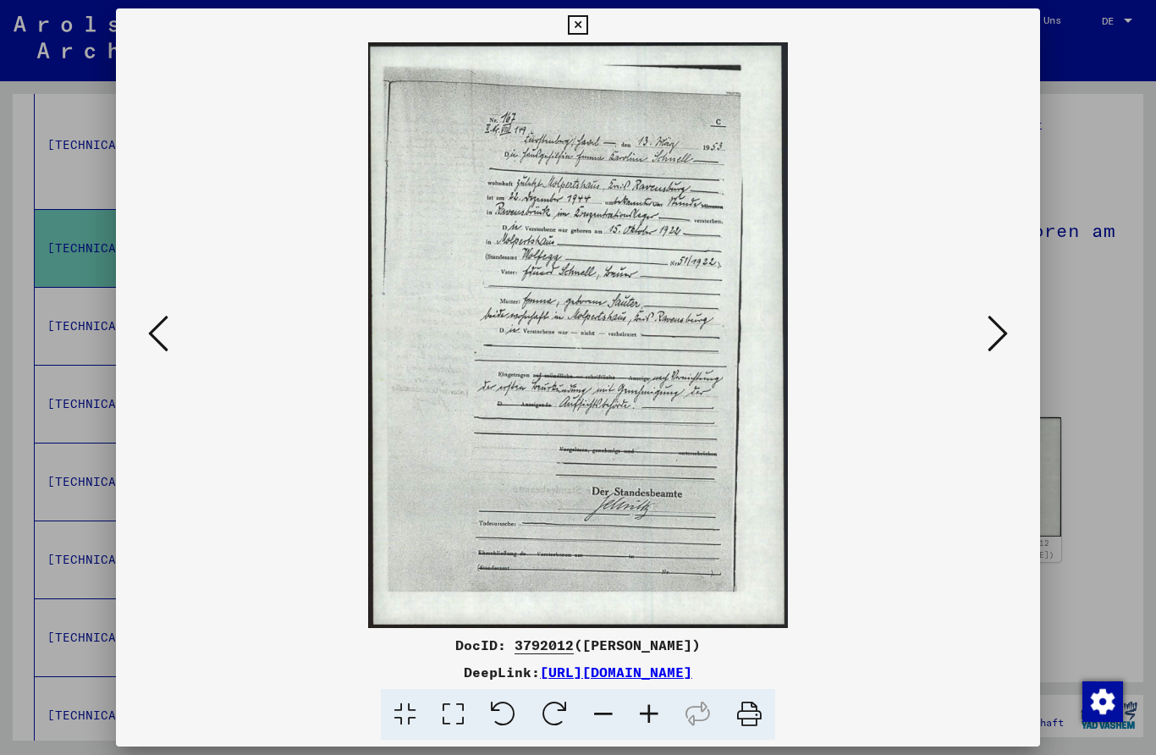
click at [1002, 317] on icon at bounding box center [997, 333] width 20 height 41
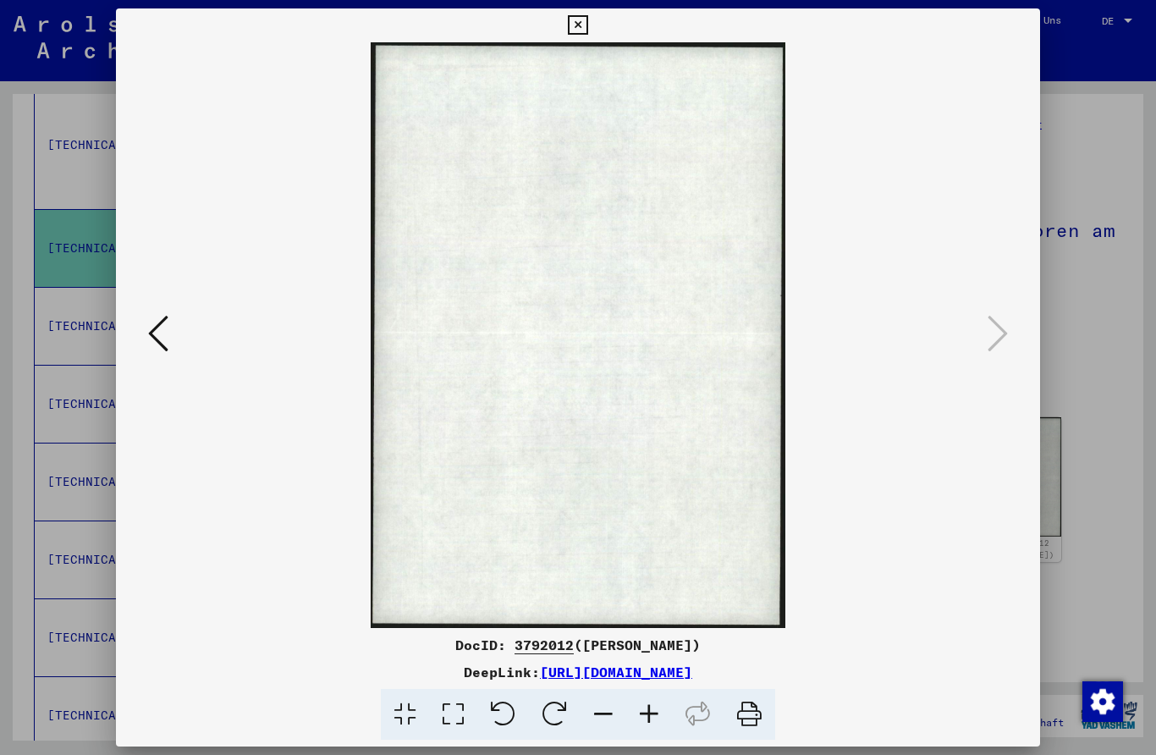
click at [587, 21] on icon at bounding box center [577, 25] width 19 height 20
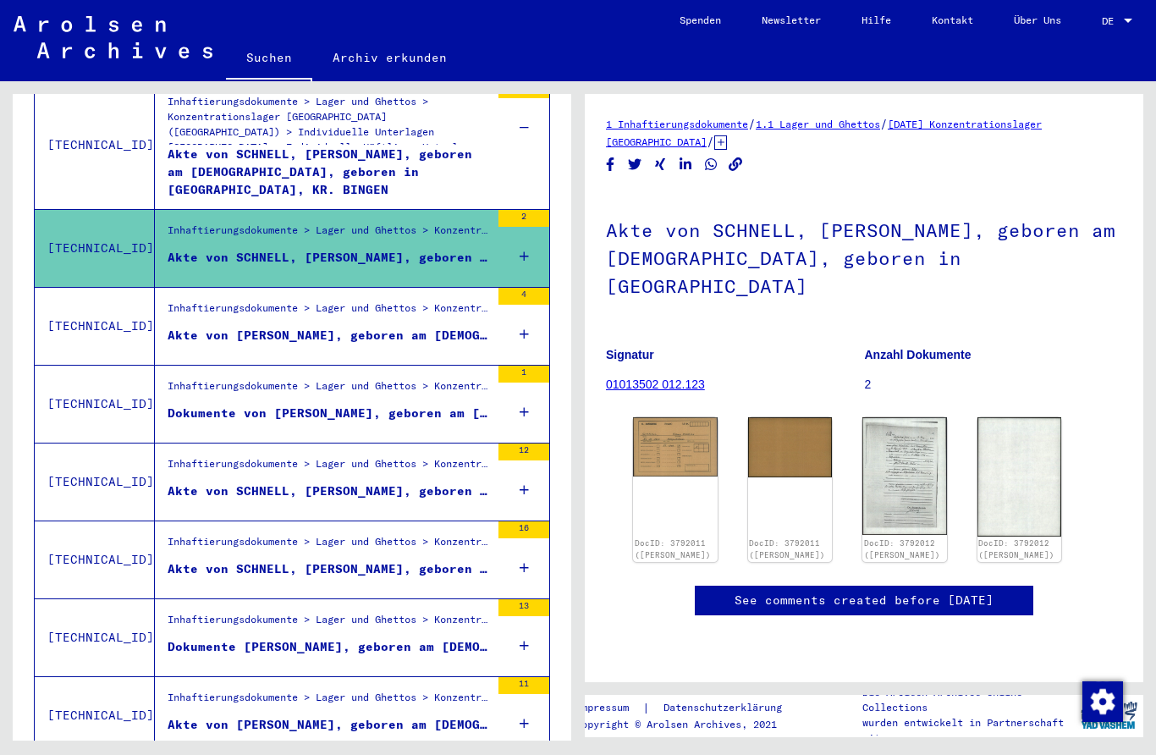
click at [409, 305] on div "Inhaftierungsdokumente > Lager und Ghettos > Konzentrationslager [GEOGRAPHIC_DA…" at bounding box center [329, 312] width 322 height 24
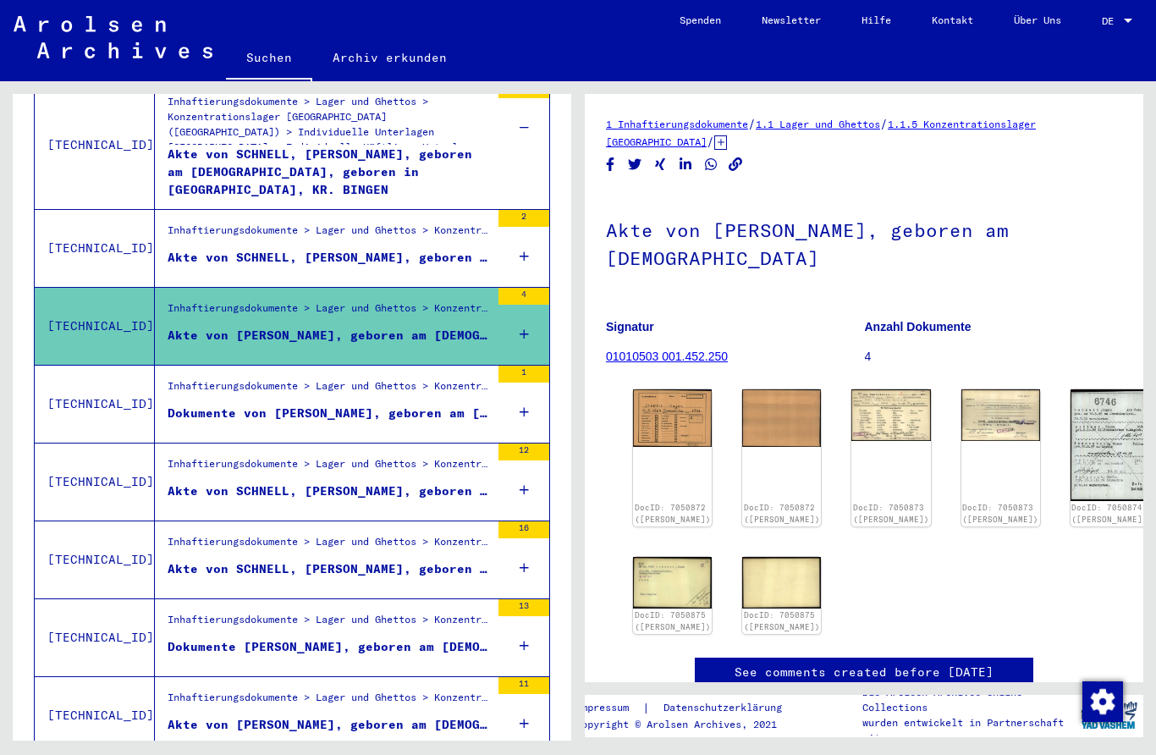
click at [667, 413] on img at bounding box center [672, 418] width 79 height 58
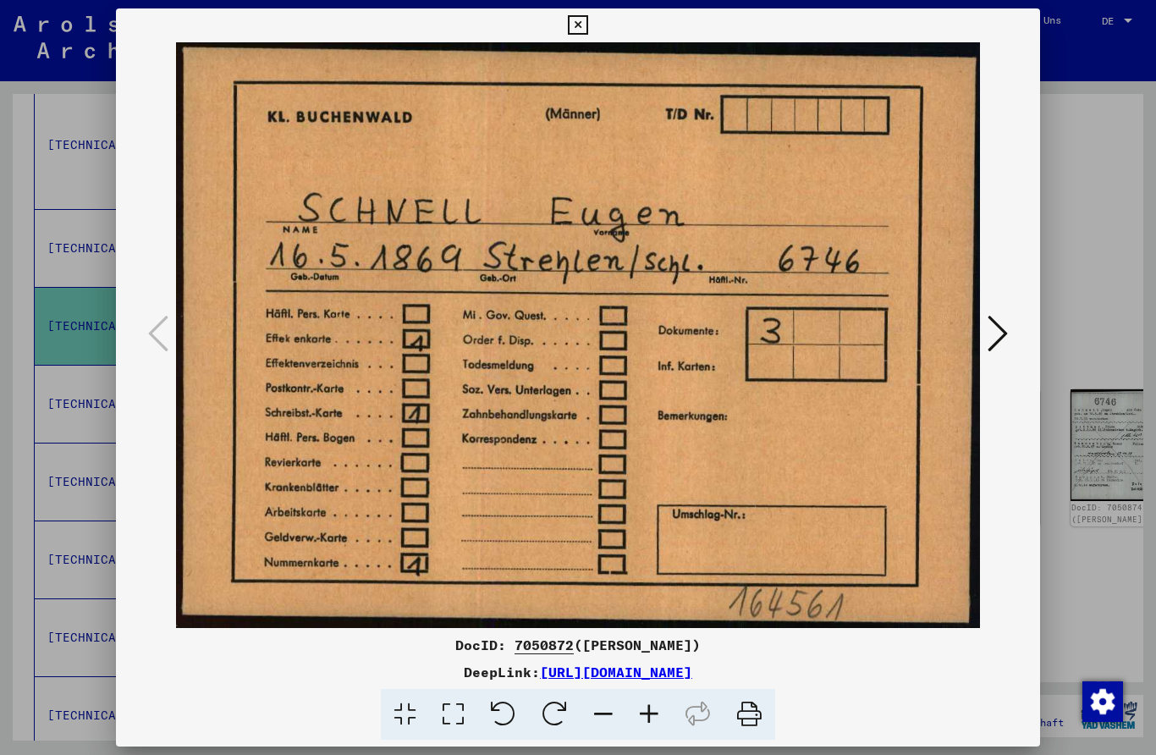
click at [592, 41] on button at bounding box center [578, 25] width 30 height 34
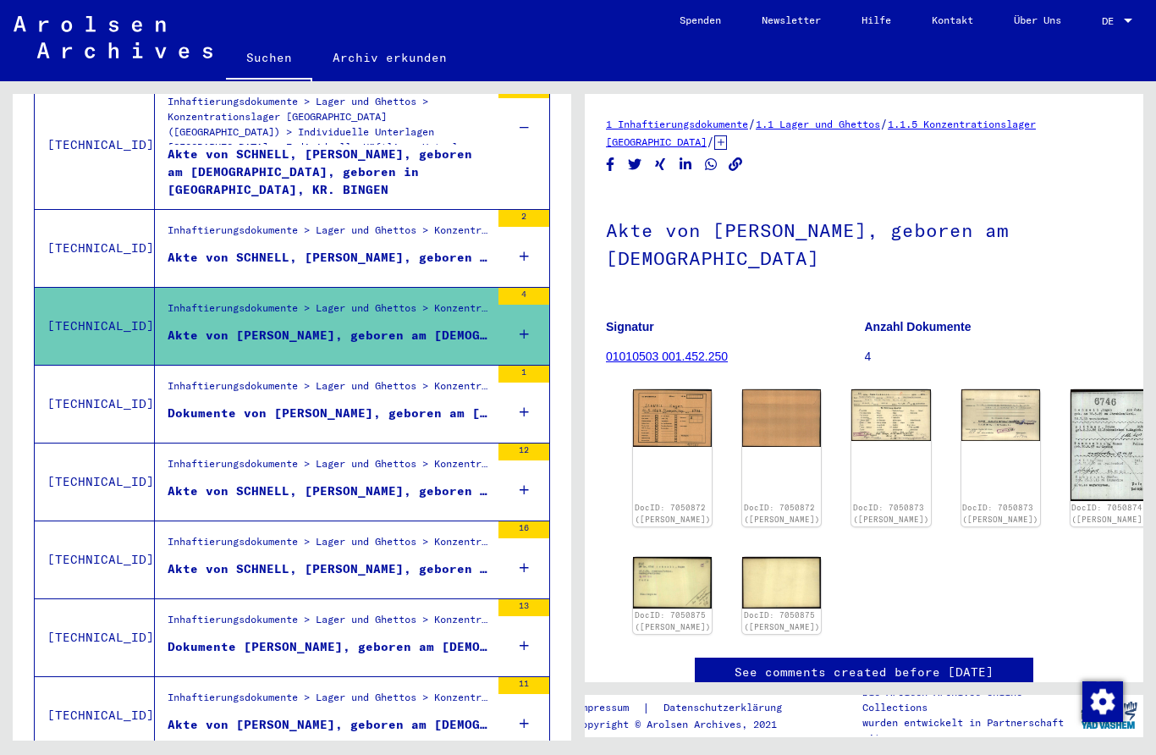
click at [407, 379] on div "Inhaftierungsdokumente > Lager und Ghettos > Konzentrationslager [GEOGRAPHIC_DA…" at bounding box center [329, 390] width 322 height 24
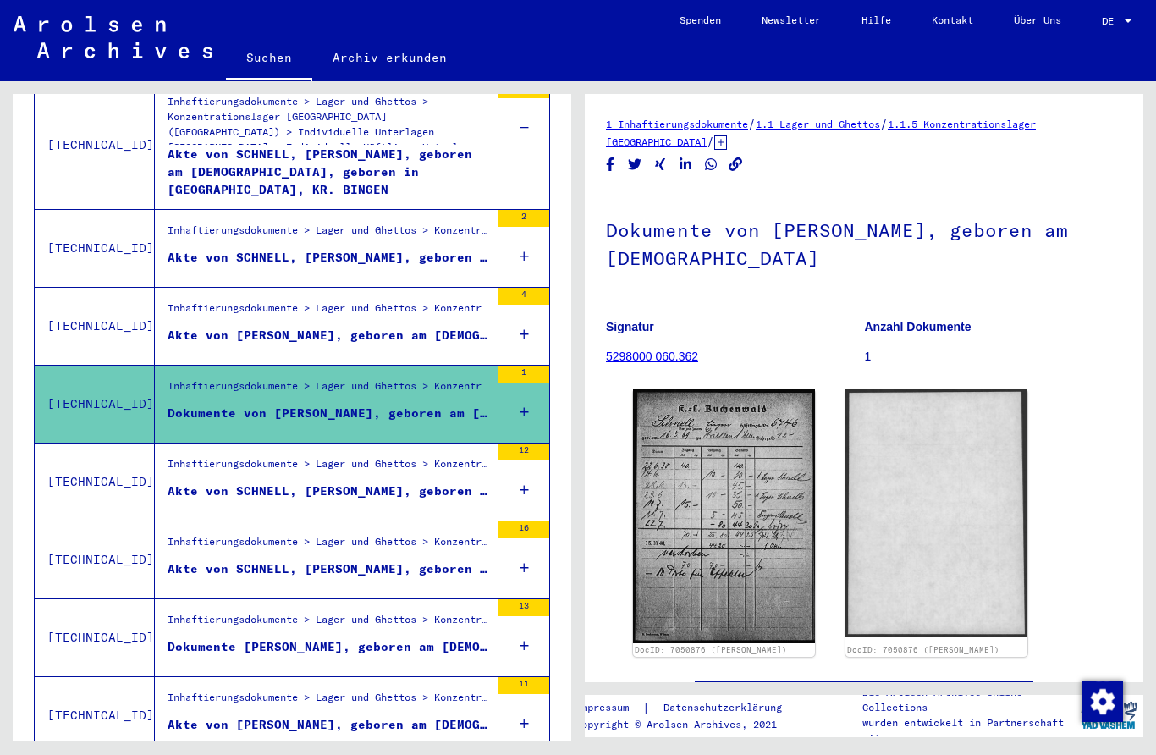
click at [393, 456] on div "Inhaftierungsdokumente > Lager und Ghettos > Konzentrationslager [GEOGRAPHIC_DA…" at bounding box center [329, 468] width 322 height 24
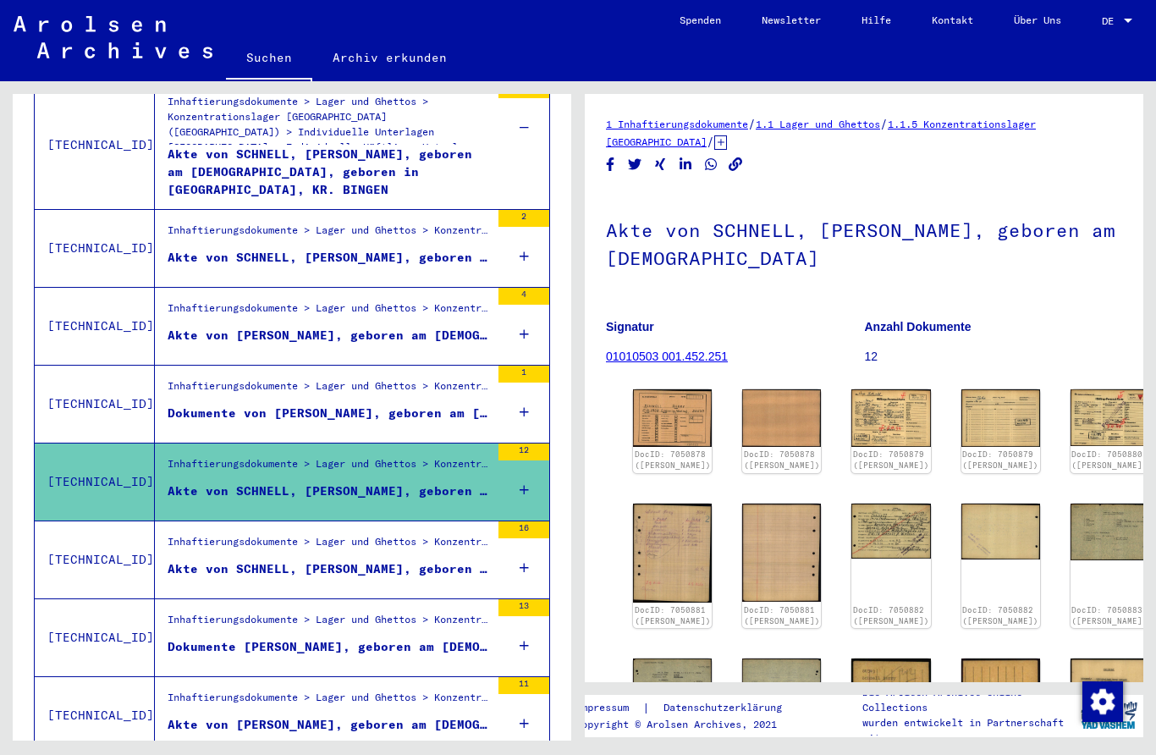
click at [277, 560] on div "Akte von SCHNELL, [PERSON_NAME], geboren am [DEMOGRAPHIC_DATA]" at bounding box center [329, 569] width 322 height 18
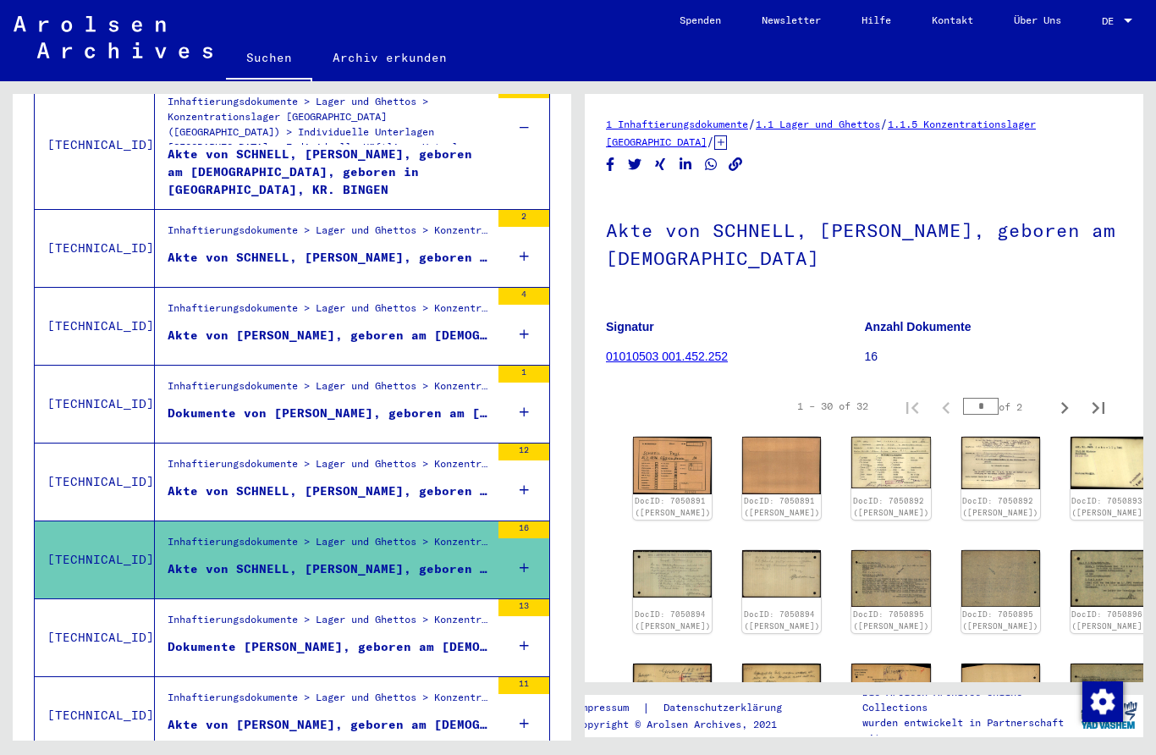
click at [266, 615] on div "Inhaftierungsdokumente > Lager und Ghettos > Konzentrationslager [GEOGRAPHIC_DA…" at bounding box center [329, 624] width 322 height 24
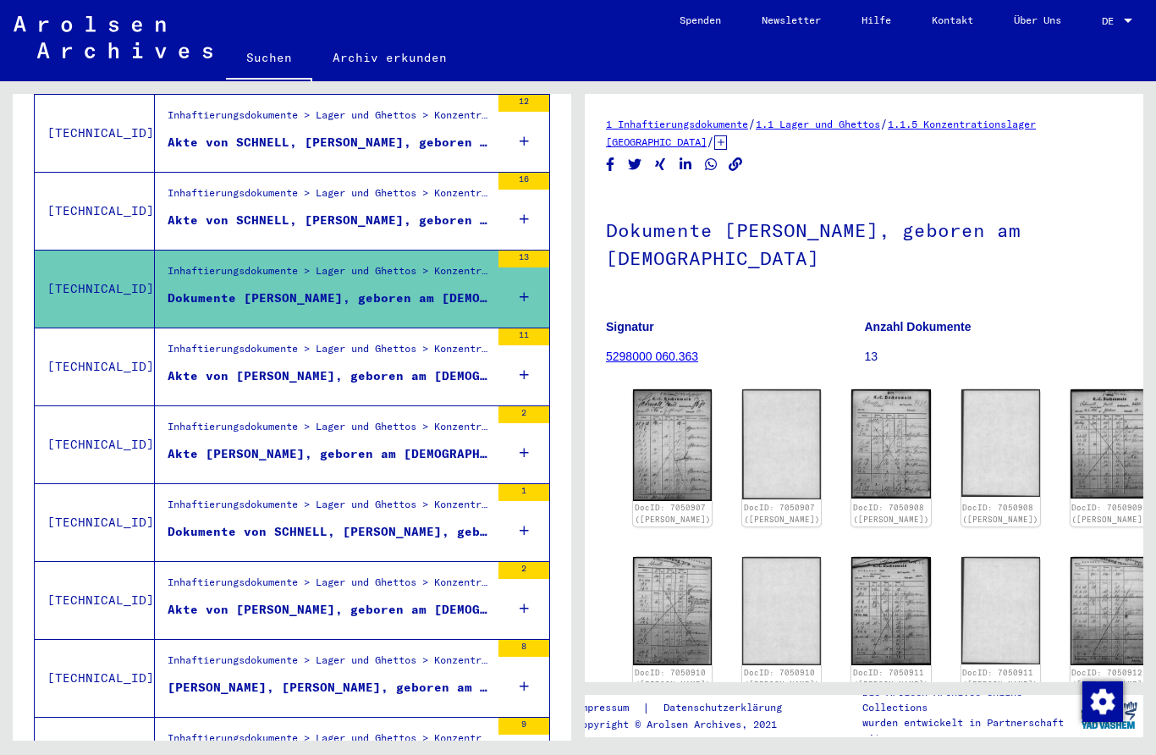
scroll to position [1267, 0]
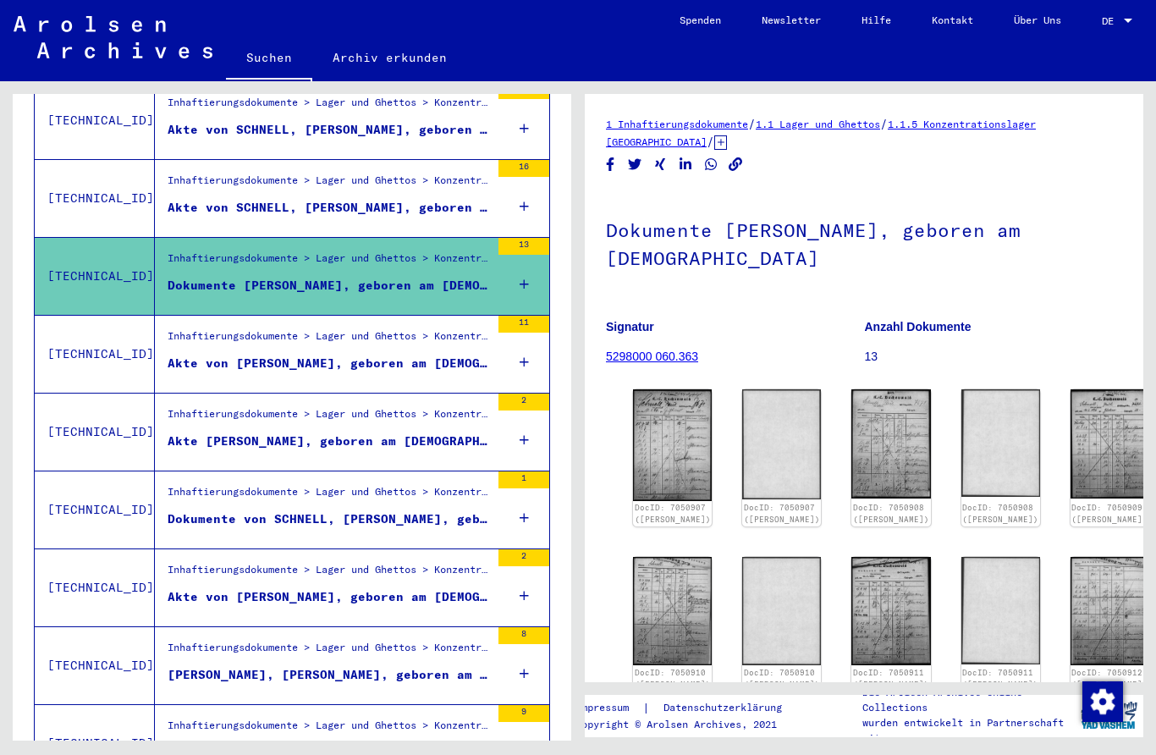
click at [277, 354] on div "Akte von [PERSON_NAME], geboren am [DEMOGRAPHIC_DATA]" at bounding box center [329, 363] width 322 height 18
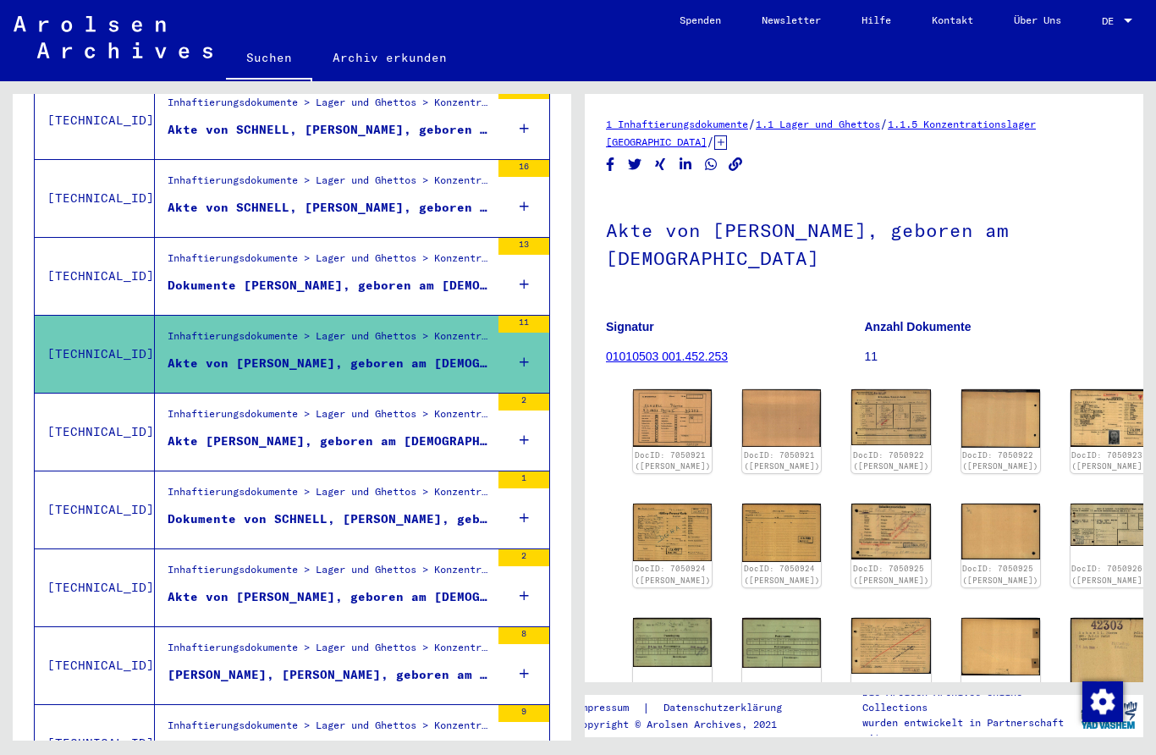
click at [290, 406] on div "Inhaftierungsdokumente > Lager und Ghettos > Konzentrationslager [GEOGRAPHIC_DA…" at bounding box center [329, 418] width 322 height 24
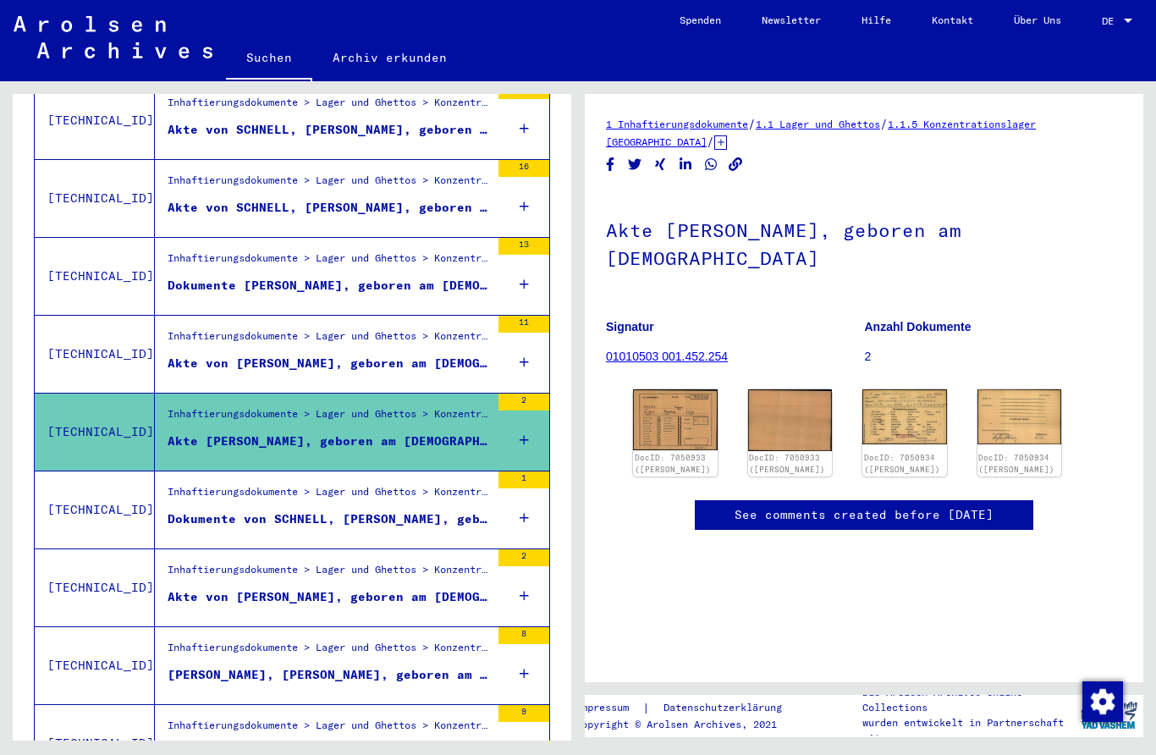
click at [286, 364] on div "Inhaftierungsdokumente > Lager und Ghettos > Konzentrationslager [GEOGRAPHIC_DA…" at bounding box center [322, 354] width 335 height 77
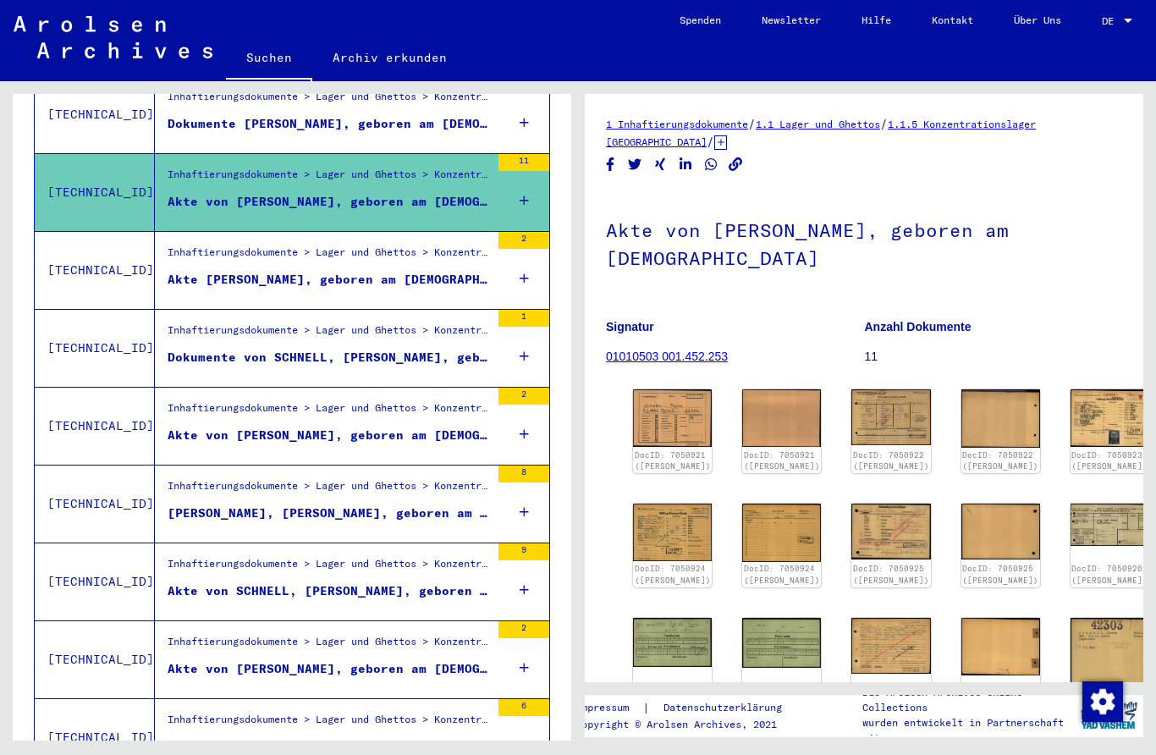
scroll to position [1433, 0]
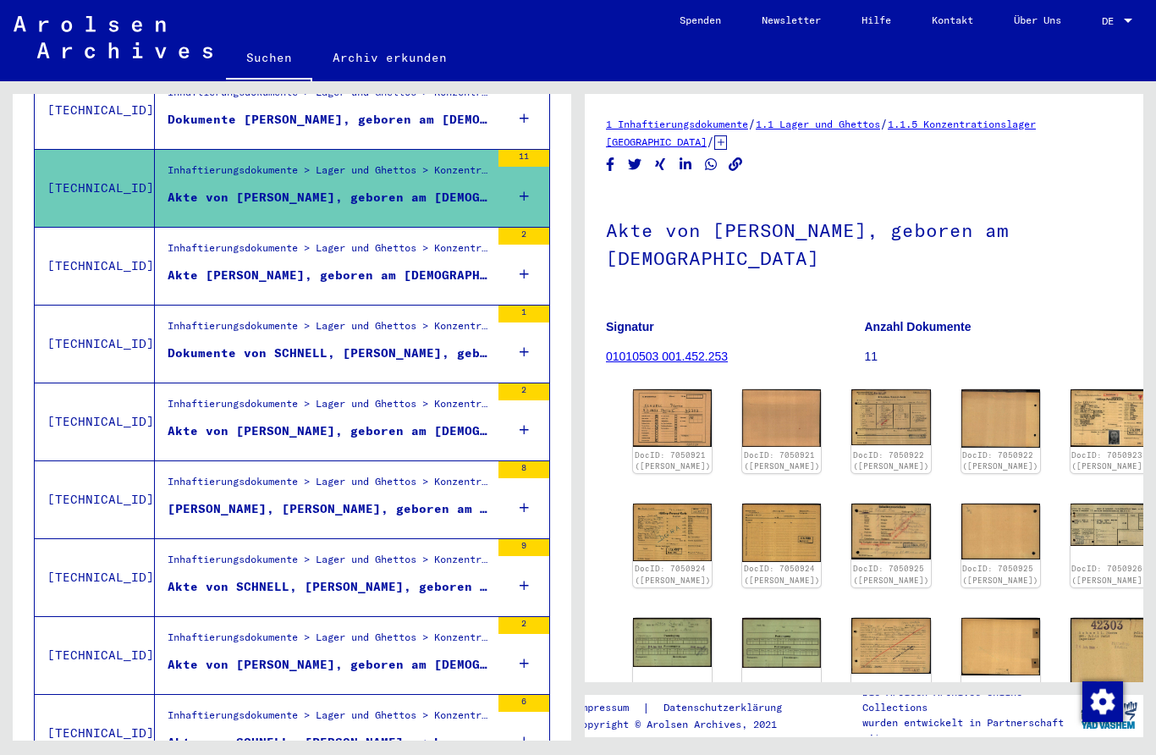
click at [442, 422] on div "Akte von [PERSON_NAME], geboren am [DEMOGRAPHIC_DATA]" at bounding box center [329, 431] width 322 height 18
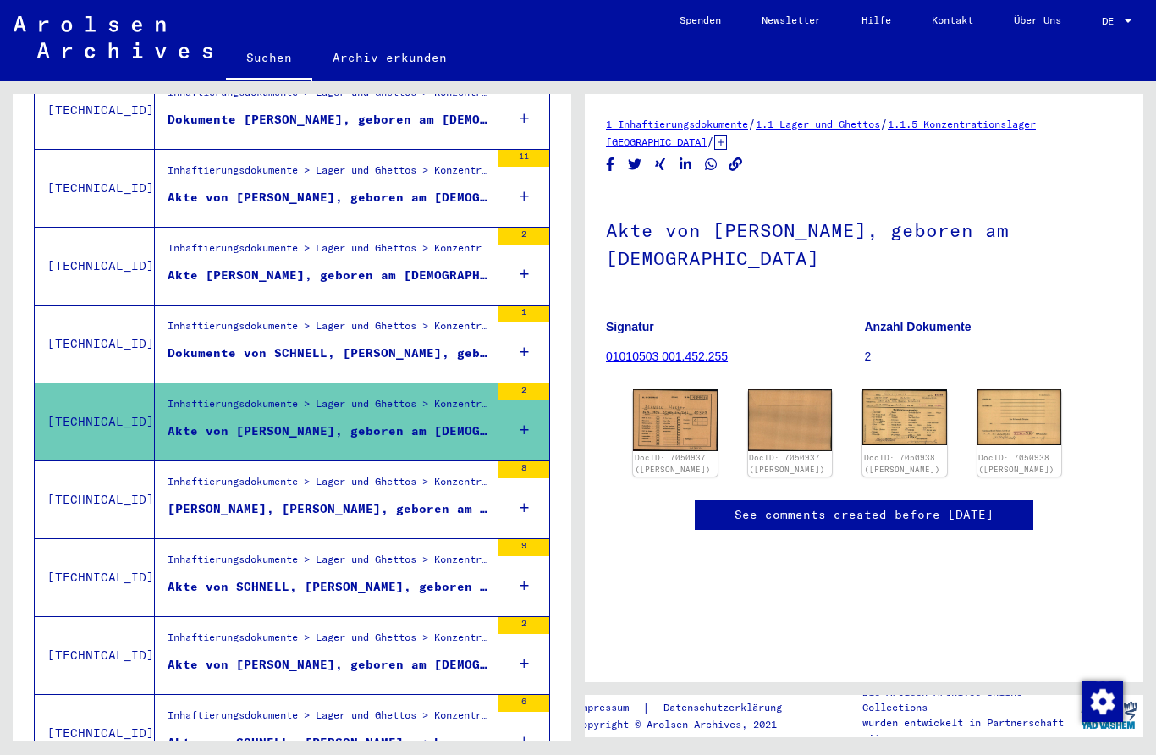
click at [691, 411] on img at bounding box center [675, 420] width 85 height 62
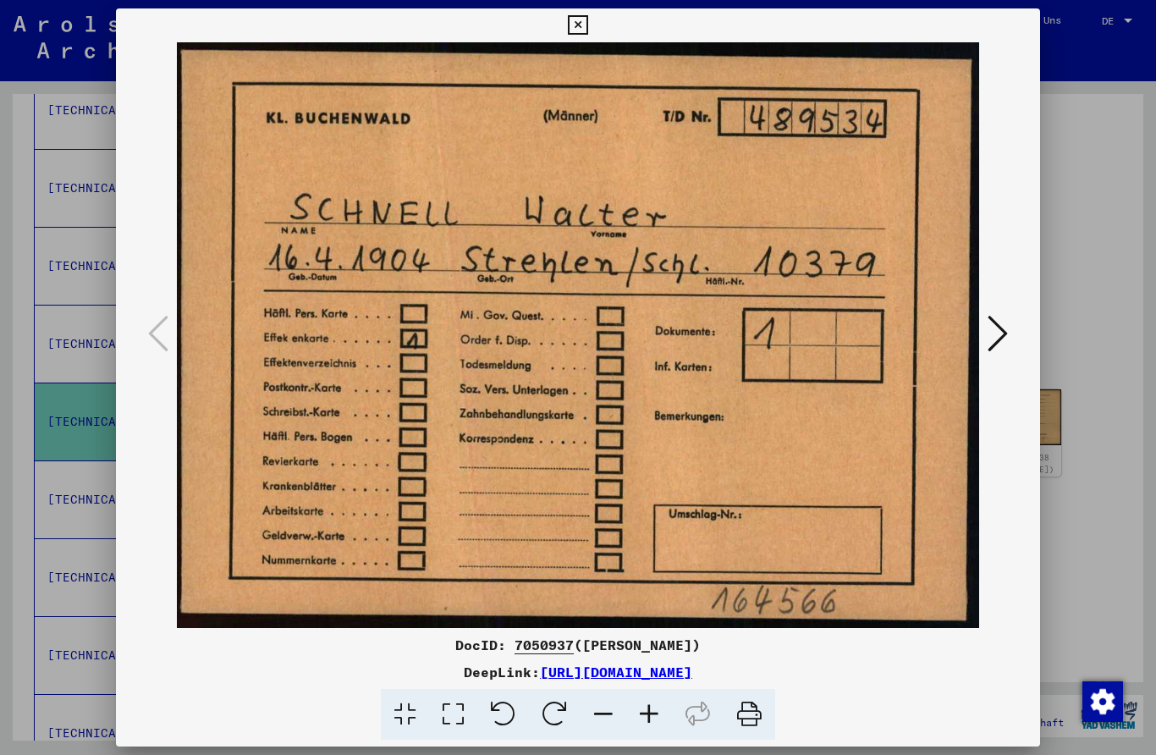
click at [1063, 165] on div at bounding box center [578, 377] width 1156 height 755
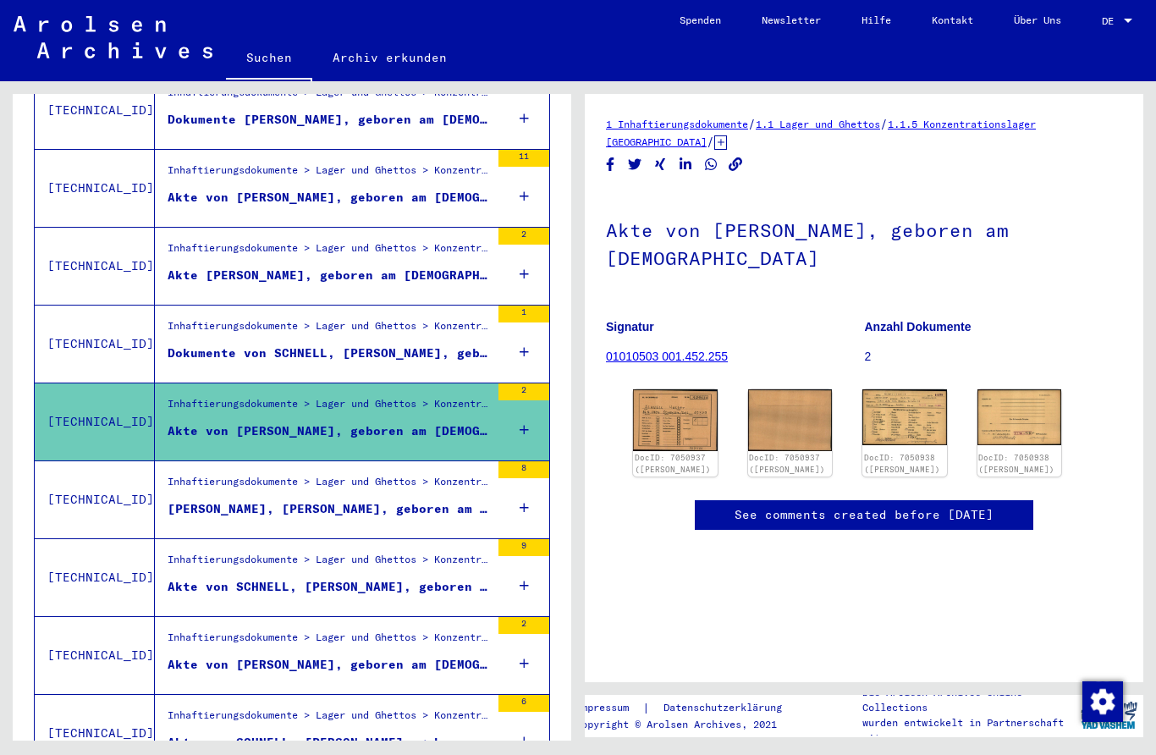
click at [450, 474] on div "Inhaftierungsdokumente > Lager und Ghettos > Konzentrationslager [GEOGRAPHIC_DA…" at bounding box center [329, 486] width 322 height 24
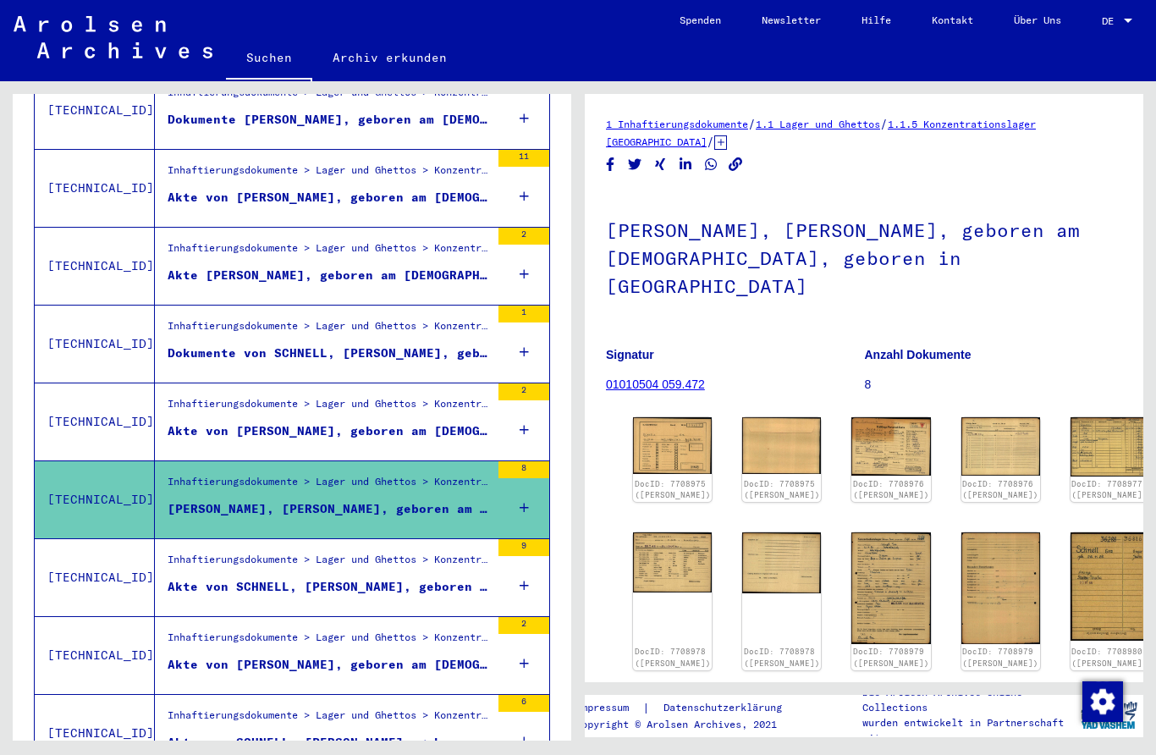
click at [442, 578] on div "Akte von SCHNELL, [PERSON_NAME], geboren am [DEMOGRAPHIC_DATA]" at bounding box center [329, 587] width 322 height 18
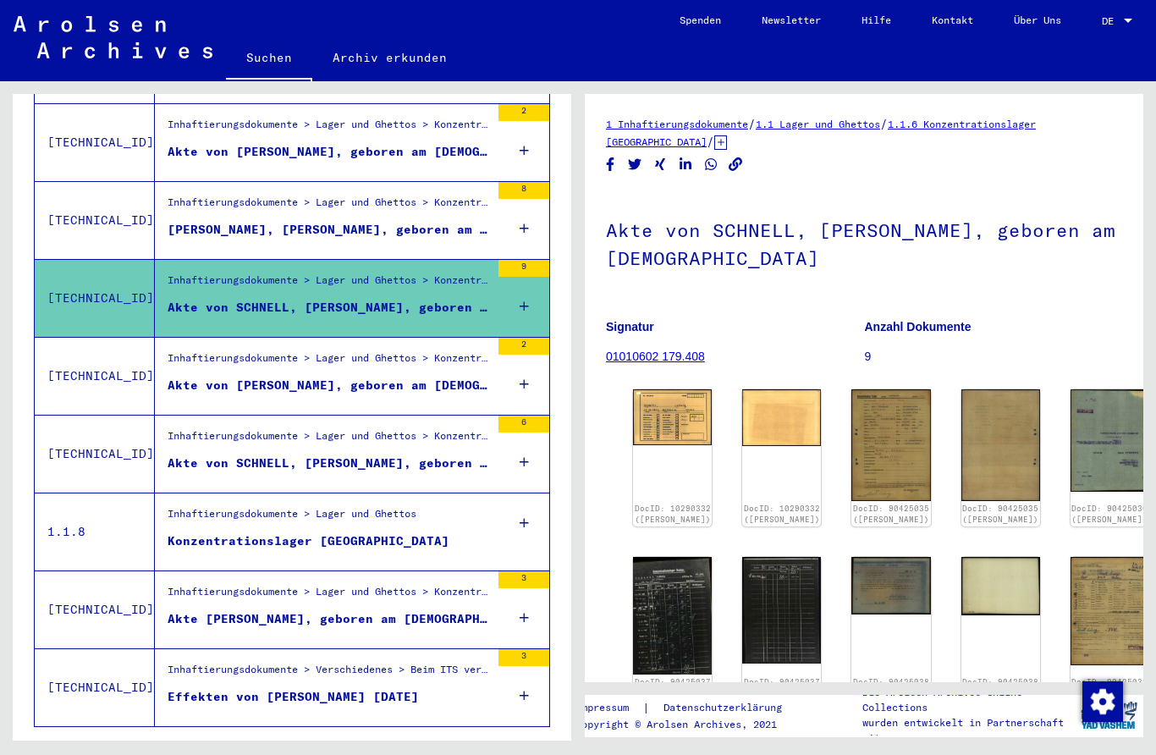
scroll to position [1711, 0]
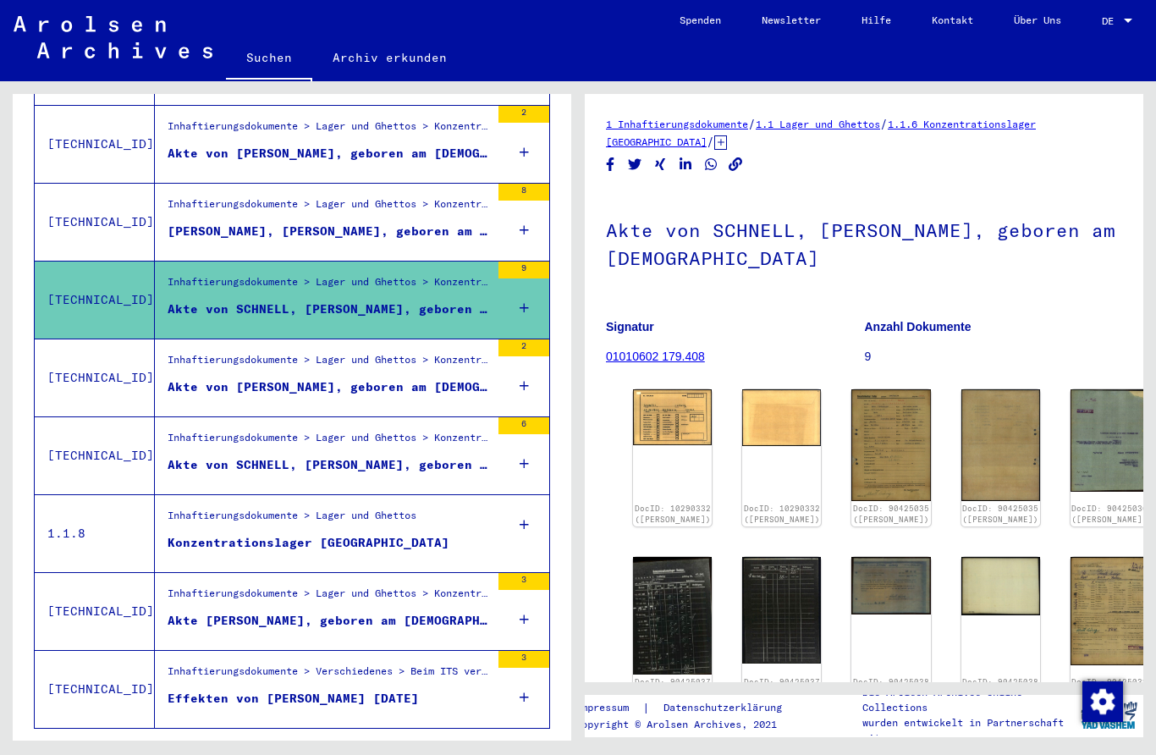
click at [454, 456] on div "Akte von SCHNELL, [PERSON_NAME], geboren am [DEMOGRAPHIC_DATA]" at bounding box center [329, 465] width 322 height 18
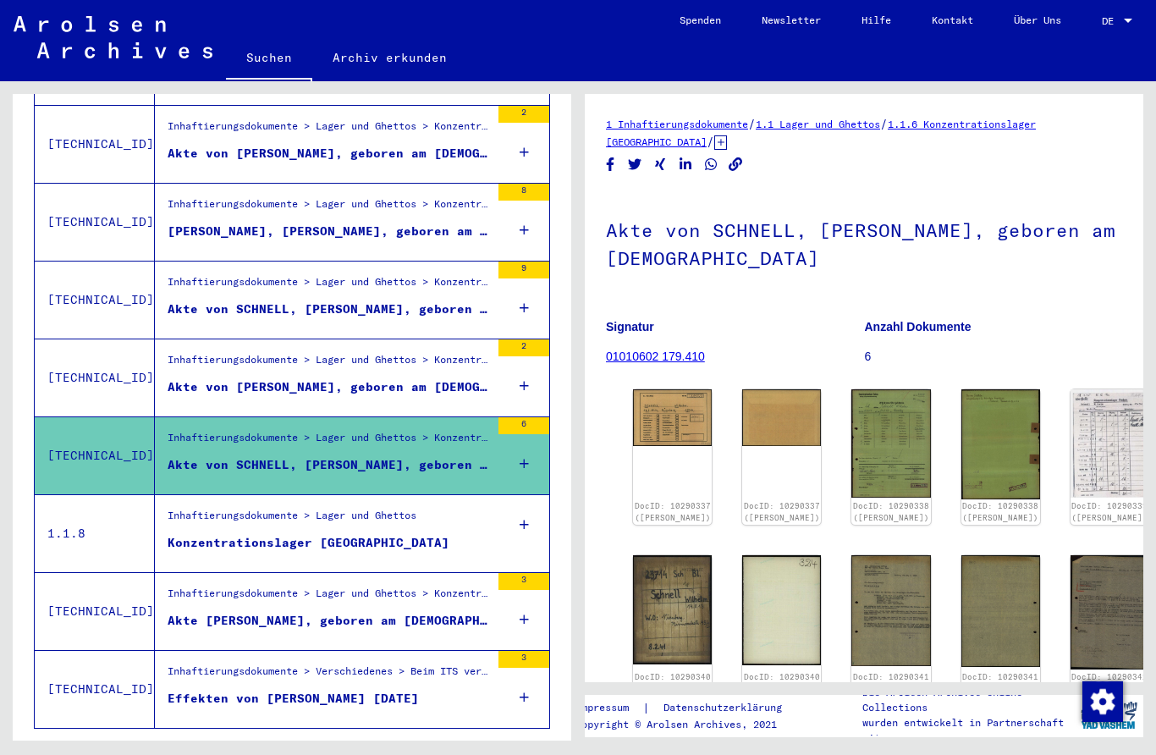
click at [652, 397] on img at bounding box center [672, 417] width 79 height 57
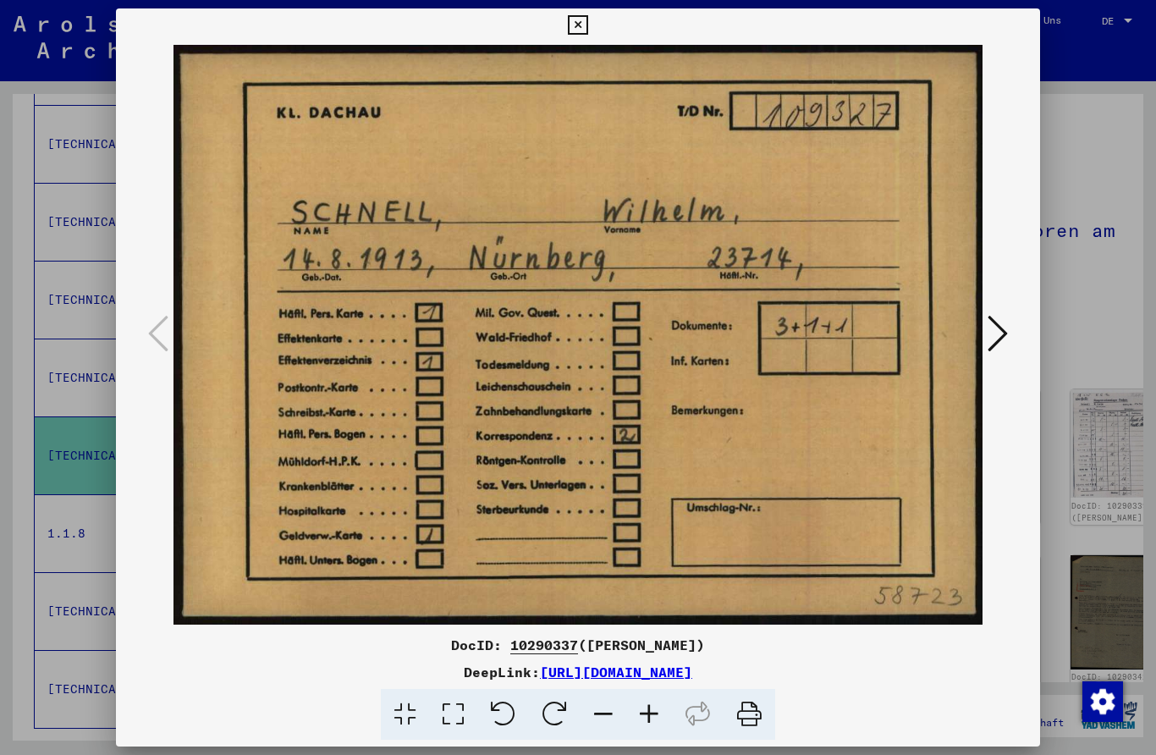
click at [995, 313] on button at bounding box center [997, 334] width 30 height 48
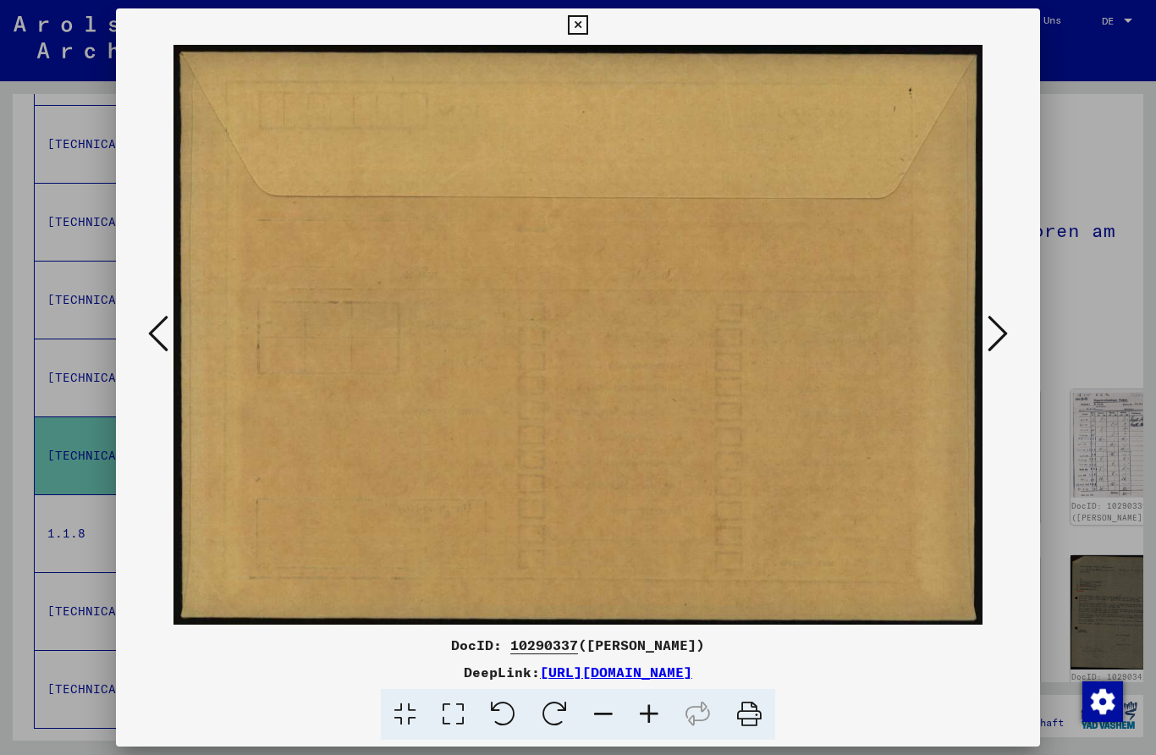
click at [998, 316] on icon at bounding box center [997, 333] width 20 height 41
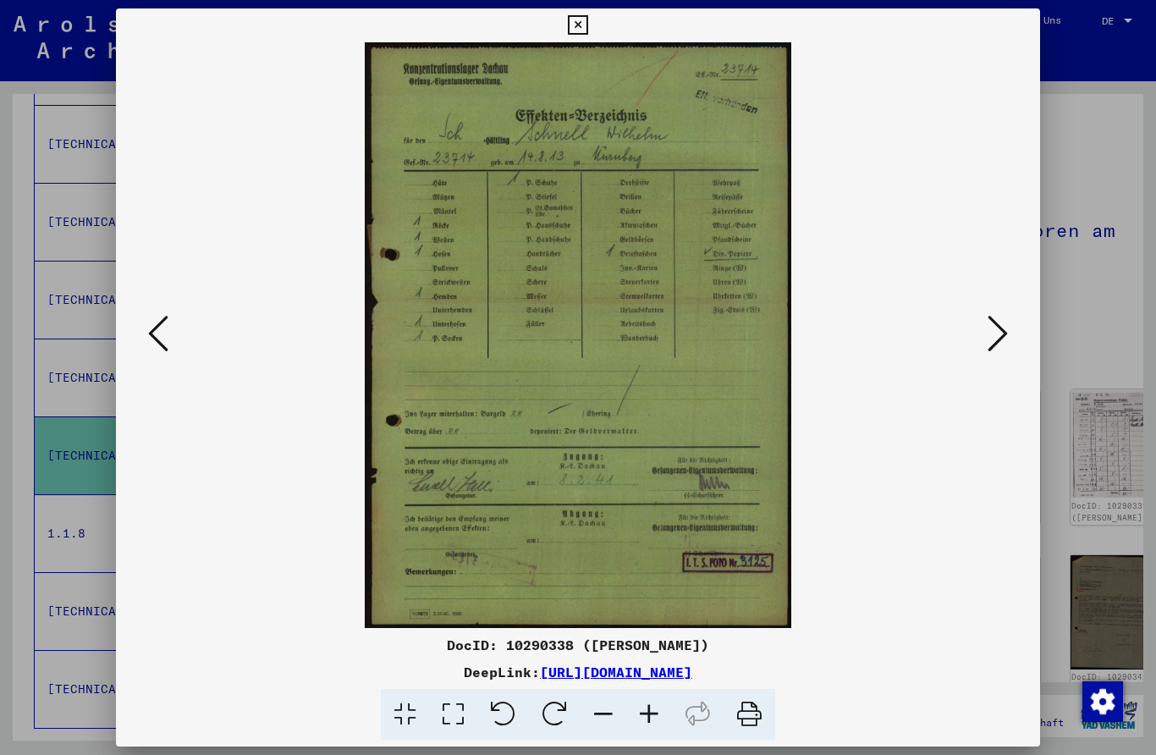
click at [1000, 321] on icon at bounding box center [997, 333] width 20 height 41
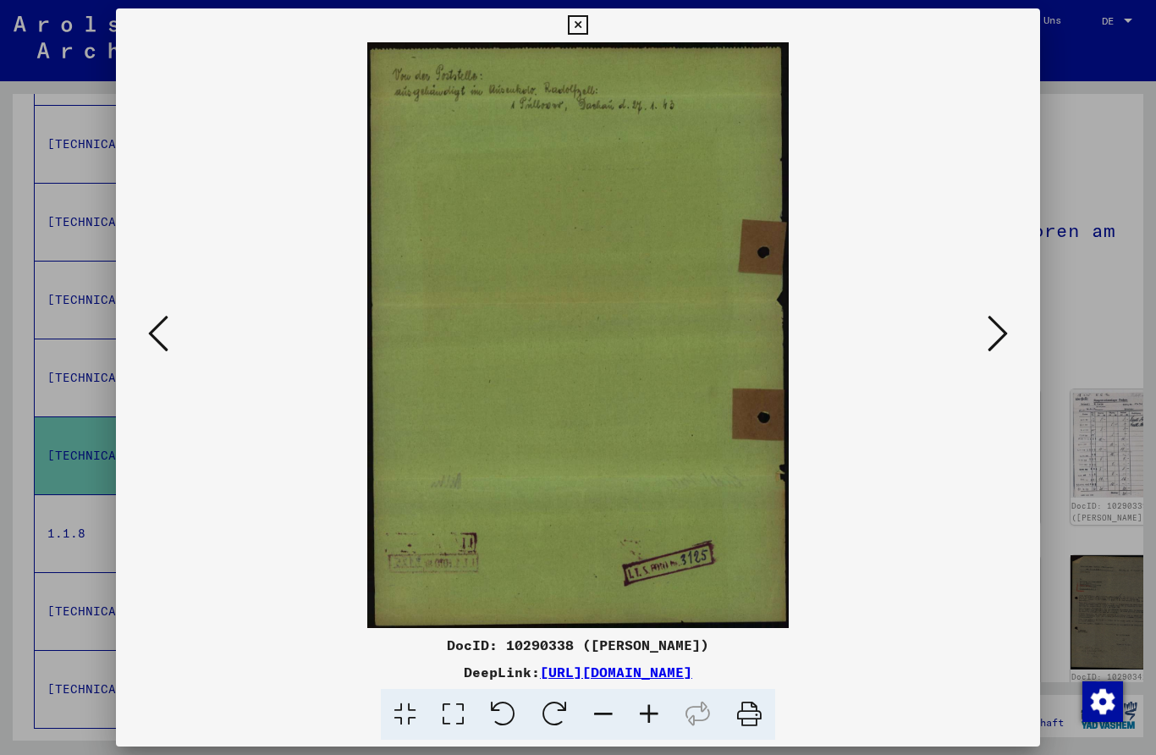
click at [994, 316] on icon at bounding box center [997, 333] width 20 height 41
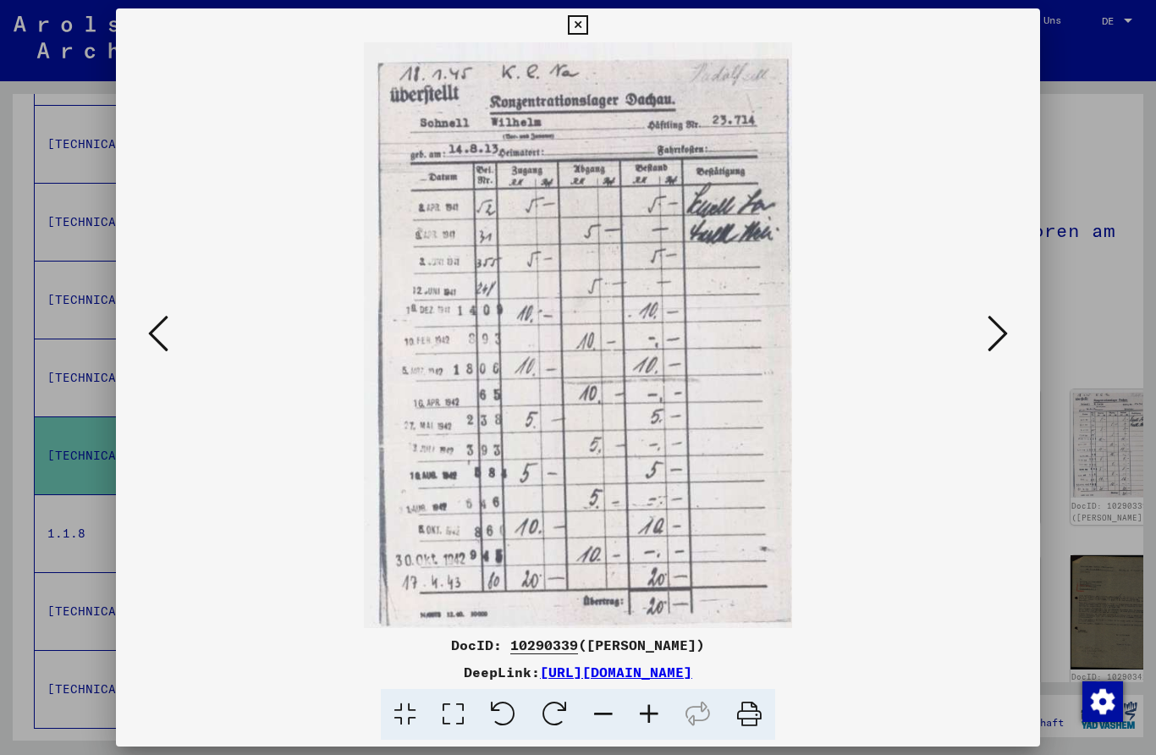
click at [998, 315] on icon at bounding box center [997, 333] width 20 height 41
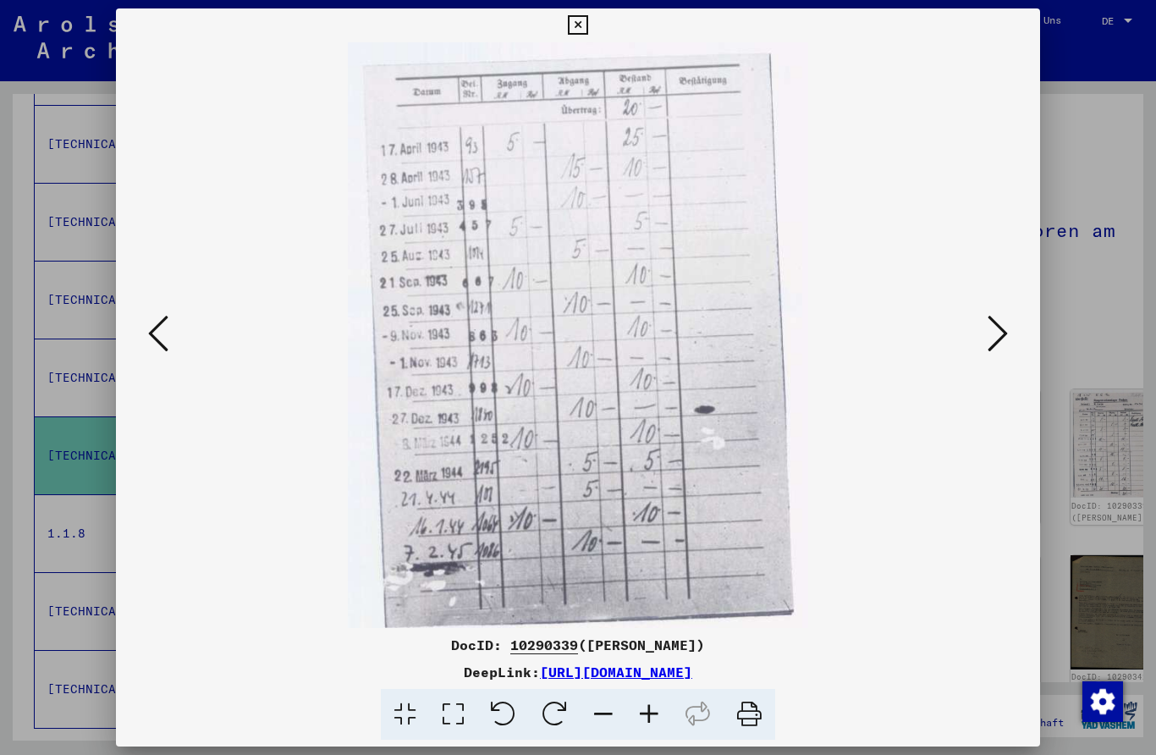
click at [1001, 316] on icon at bounding box center [997, 333] width 20 height 41
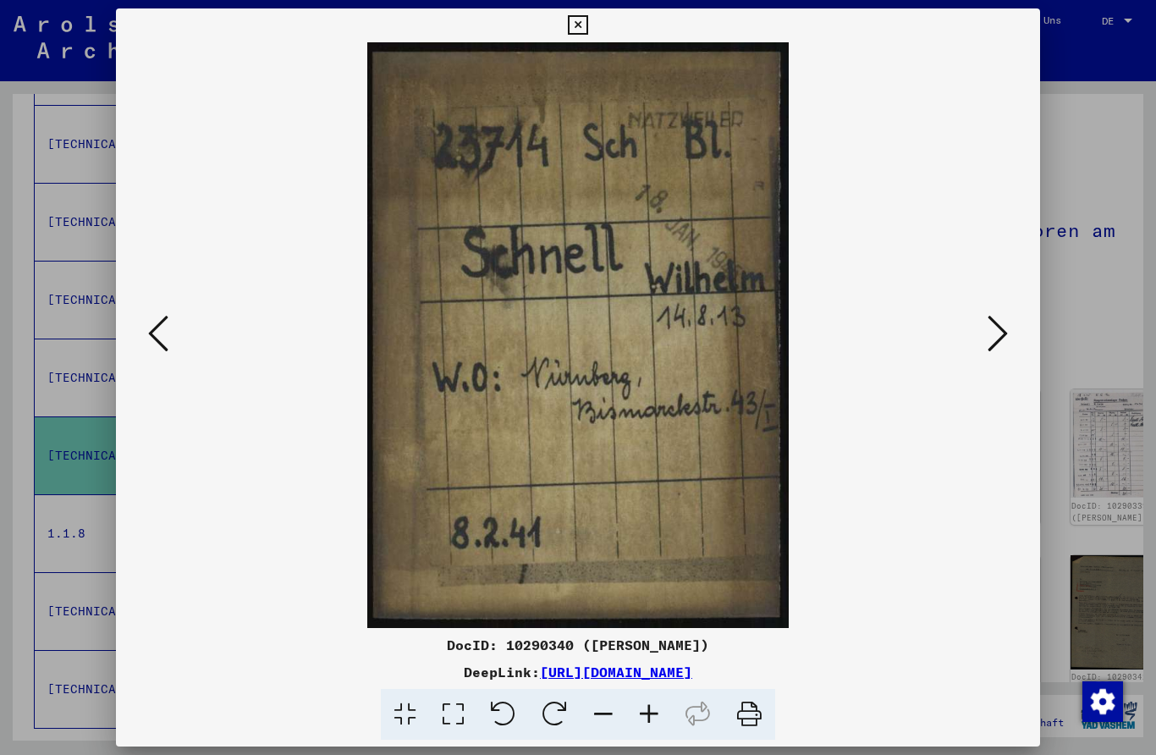
click at [1003, 315] on icon at bounding box center [997, 333] width 20 height 41
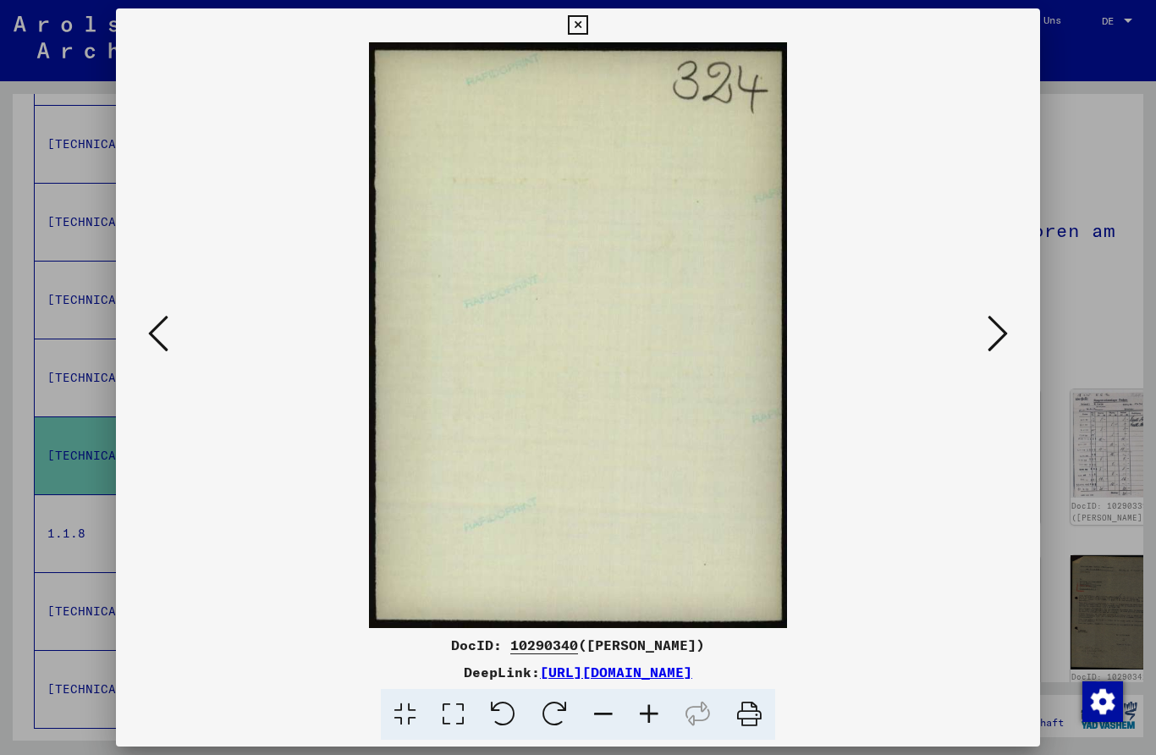
click at [1005, 320] on icon at bounding box center [997, 333] width 20 height 41
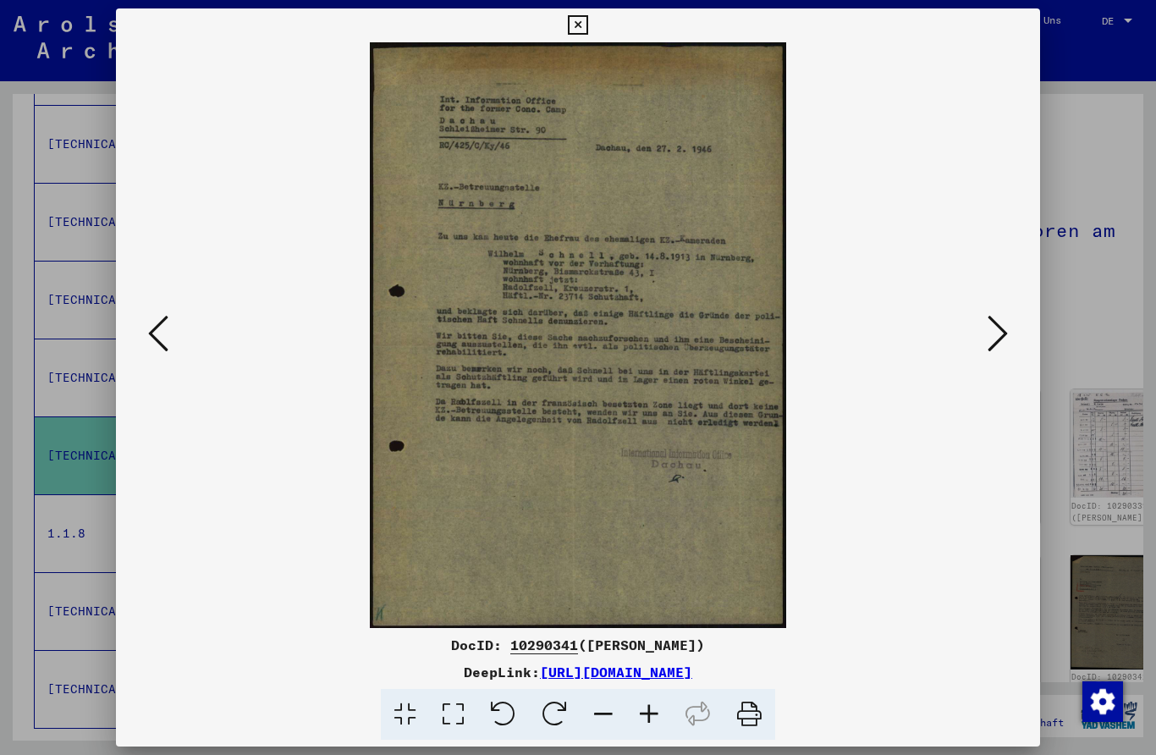
click at [1008, 323] on icon at bounding box center [997, 333] width 20 height 41
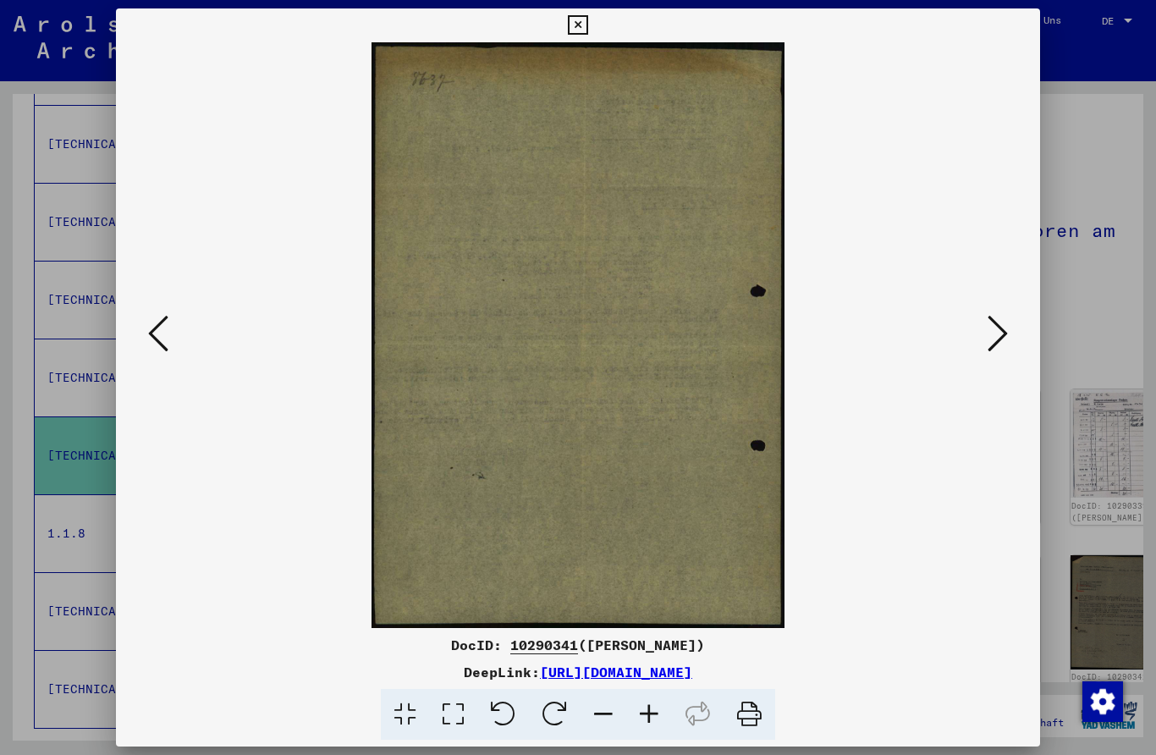
click at [177, 333] on img at bounding box center [578, 334] width 810 height 585
click at [148, 340] on icon at bounding box center [158, 333] width 20 height 41
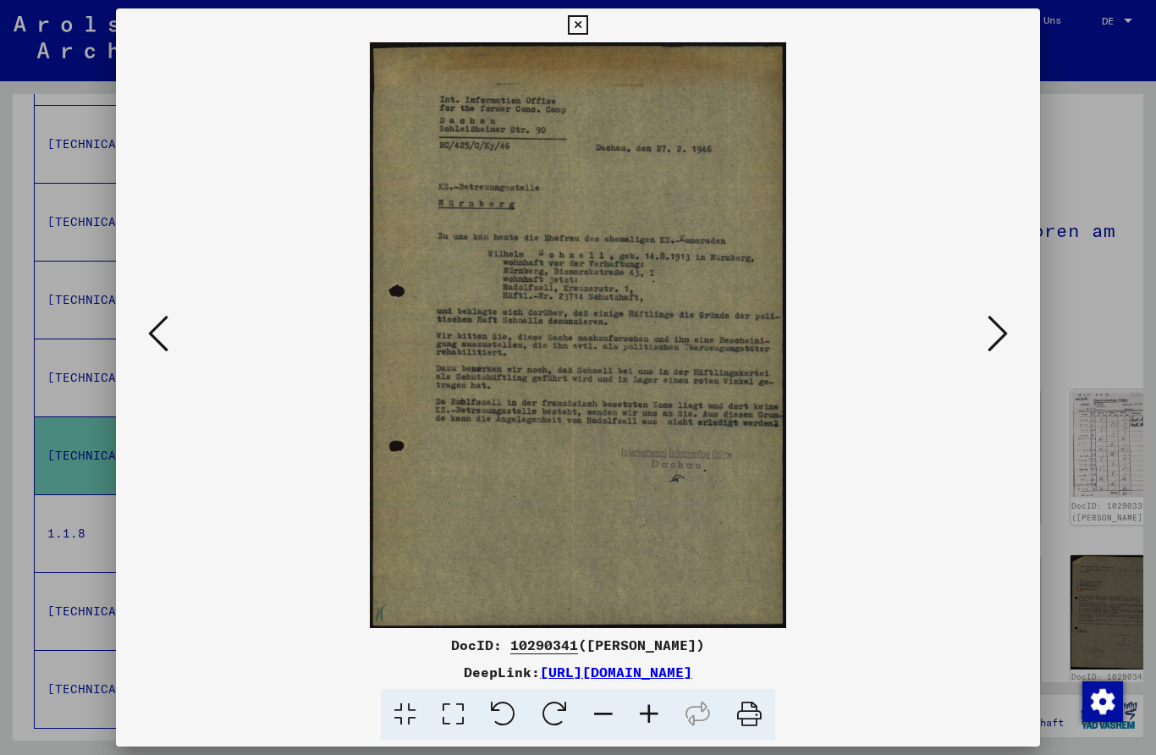
click at [996, 331] on icon at bounding box center [997, 333] width 20 height 41
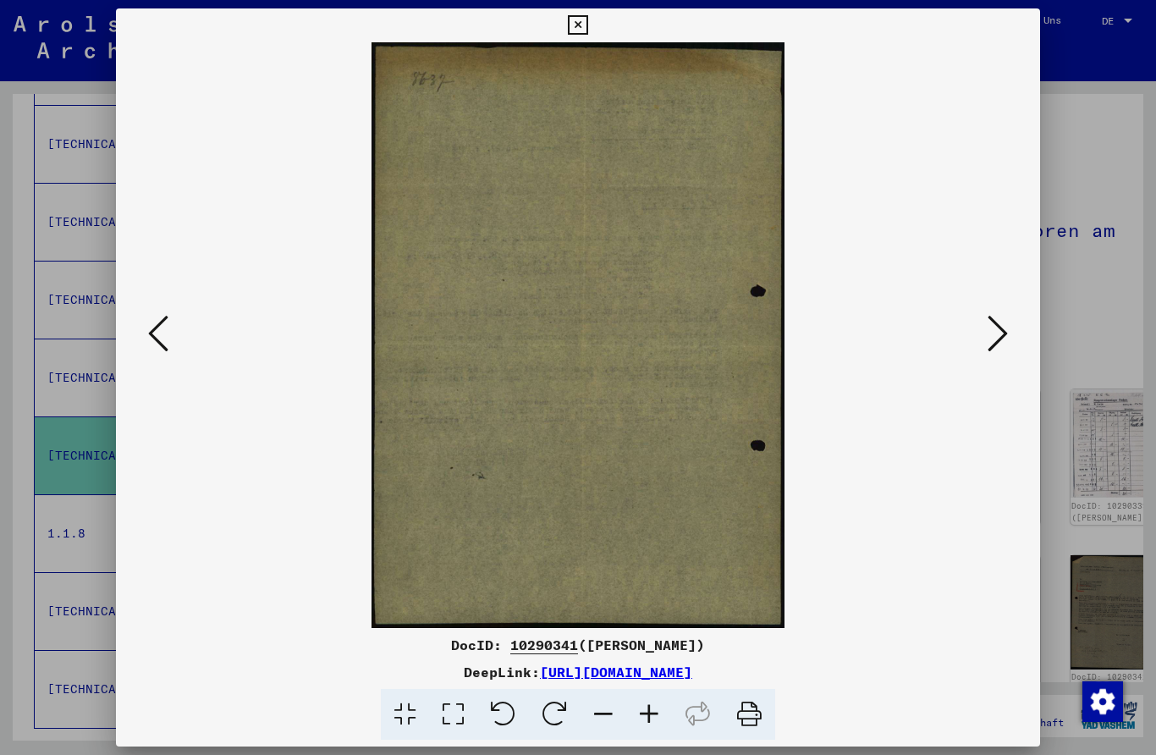
click at [995, 324] on icon at bounding box center [997, 333] width 20 height 41
click at [993, 327] on icon at bounding box center [997, 333] width 20 height 41
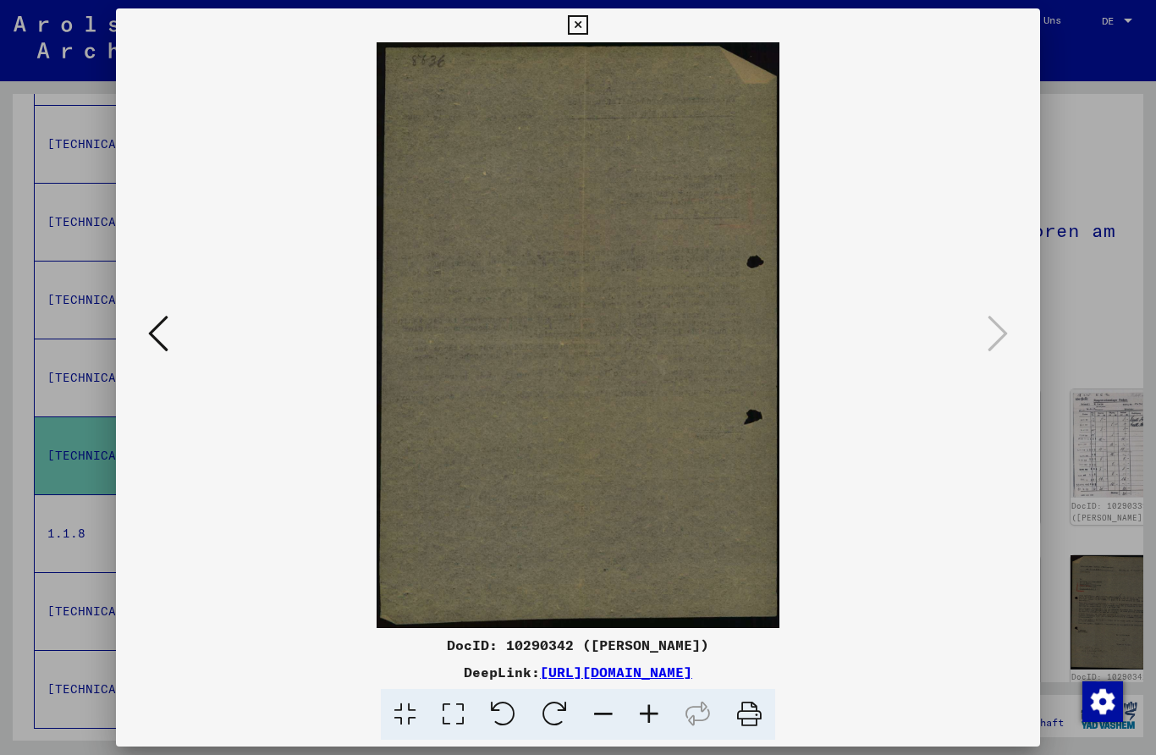
click at [587, 34] on icon at bounding box center [577, 25] width 19 height 20
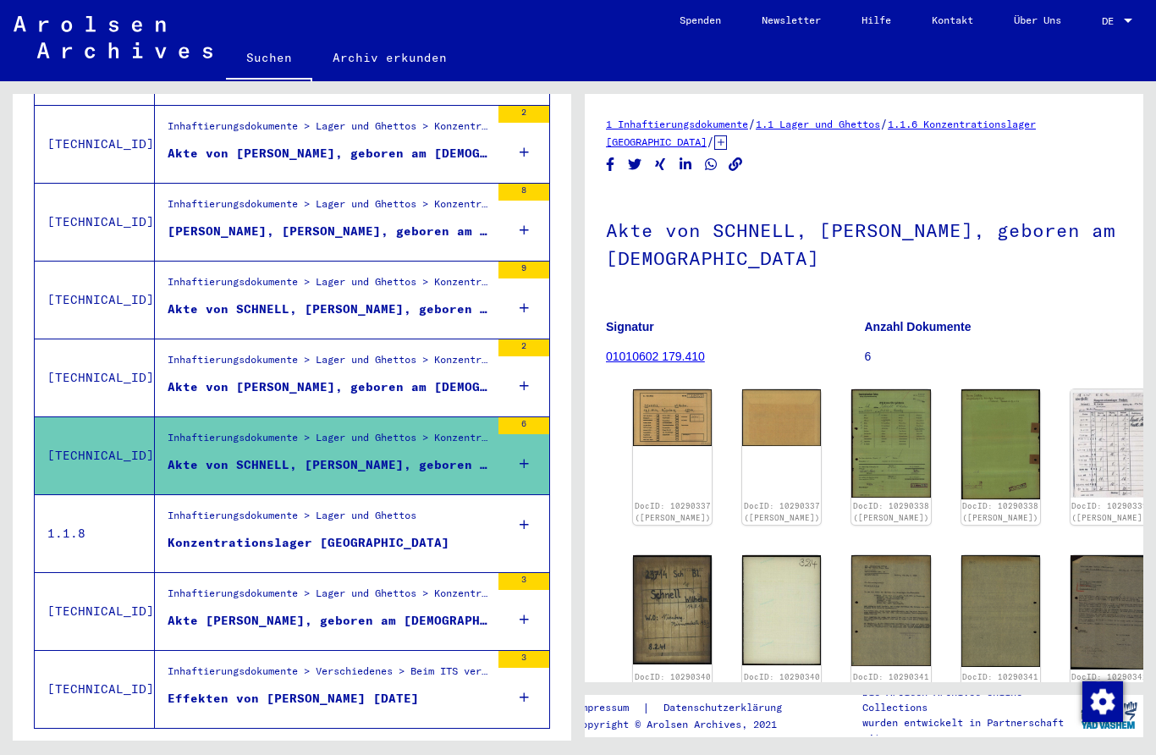
scroll to position [53, 0]
click at [442, 689] on figure "Effekten von [PERSON_NAME] [DATE]" at bounding box center [329, 701] width 322 height 25
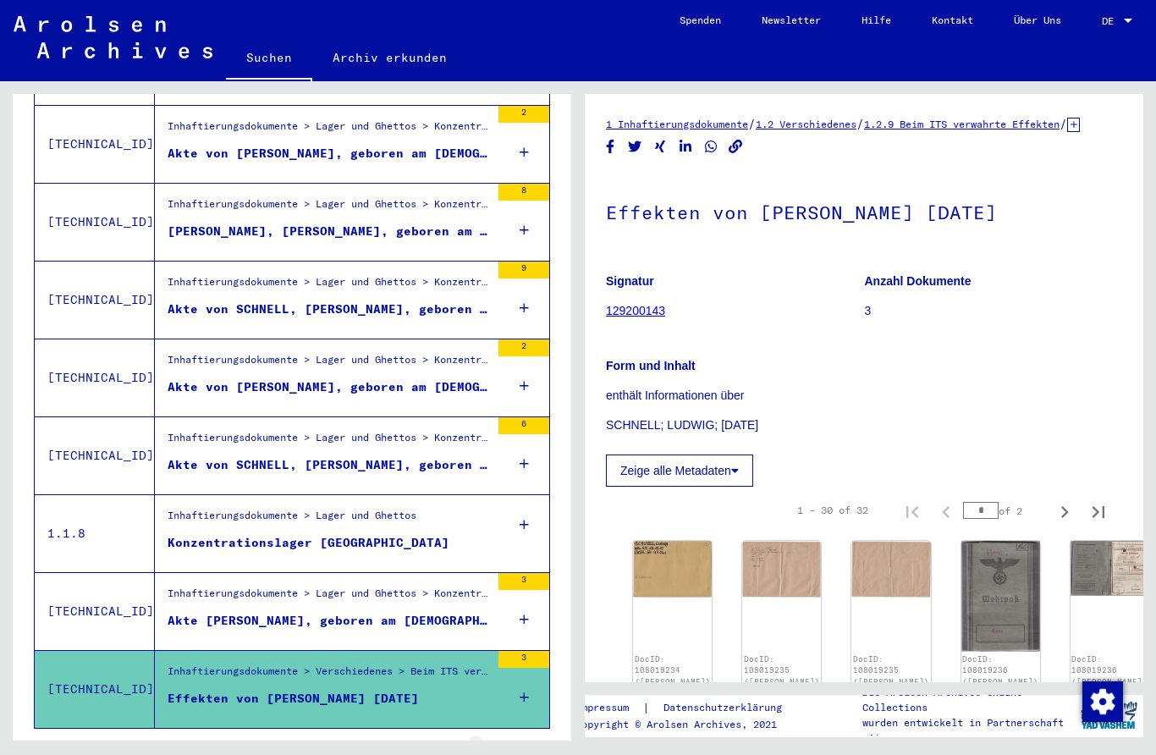
click at [497, 741] on icon "Next page" at bounding box center [493, 753] width 24 height 24
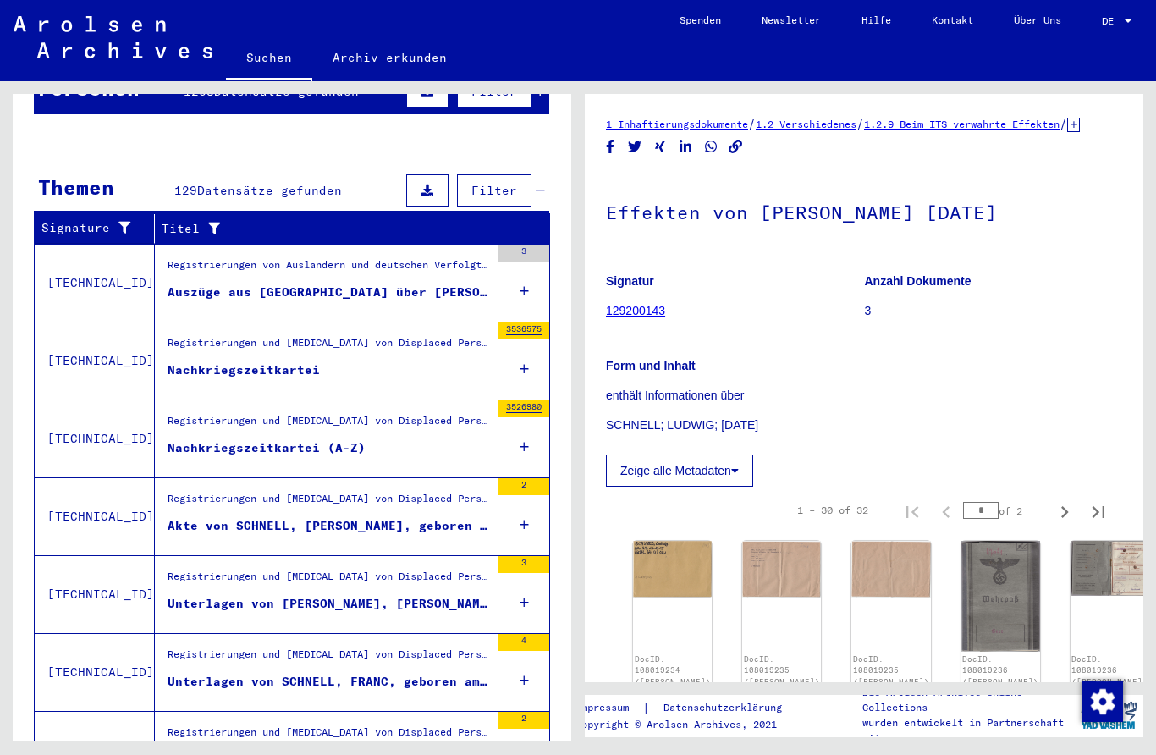
scroll to position [200, 0]
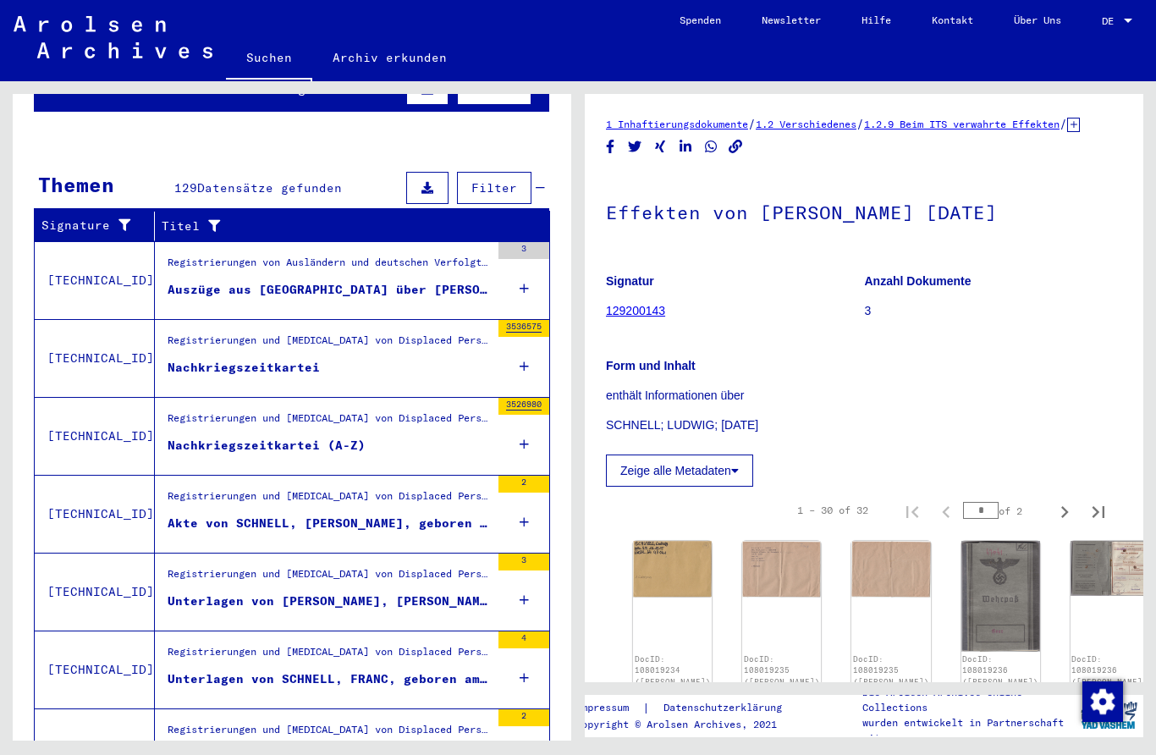
click at [459, 281] on div "Auszüge aus [GEOGRAPHIC_DATA] über [PERSON_NAME], die bei der Firma [PERSON_NAM…" at bounding box center [329, 290] width 322 height 18
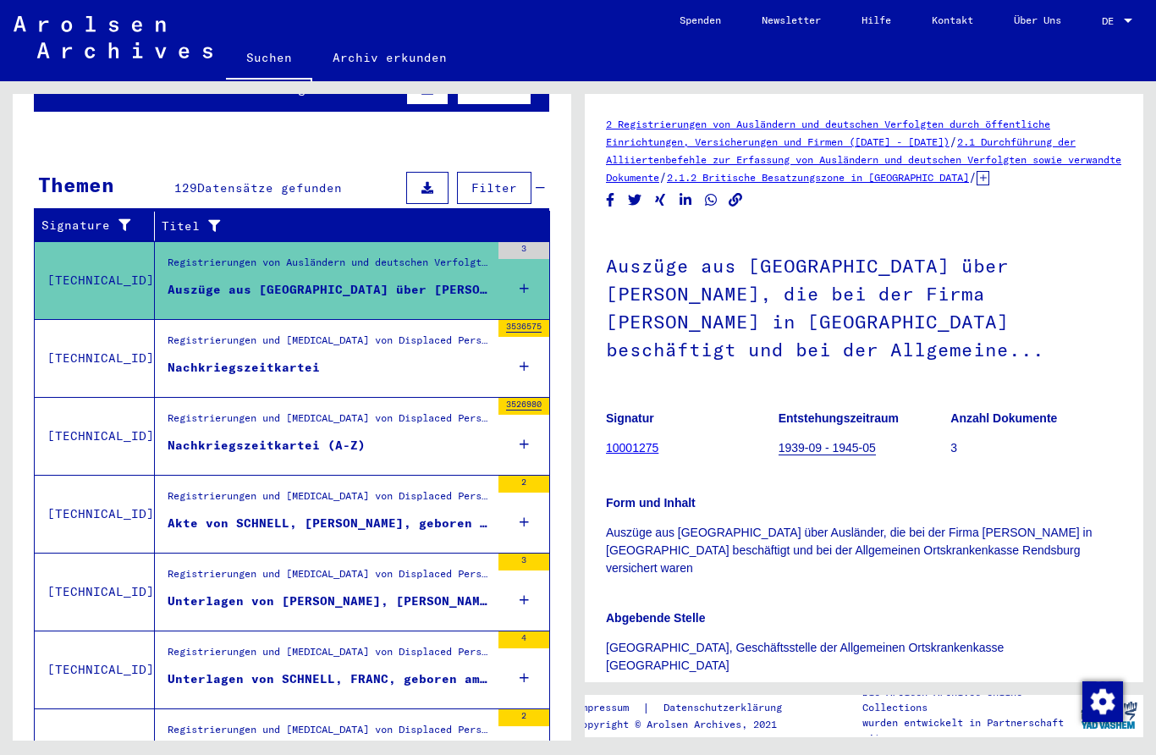
click at [430, 359] on figure "Nachkriegszeitkartei" at bounding box center [329, 371] width 322 height 25
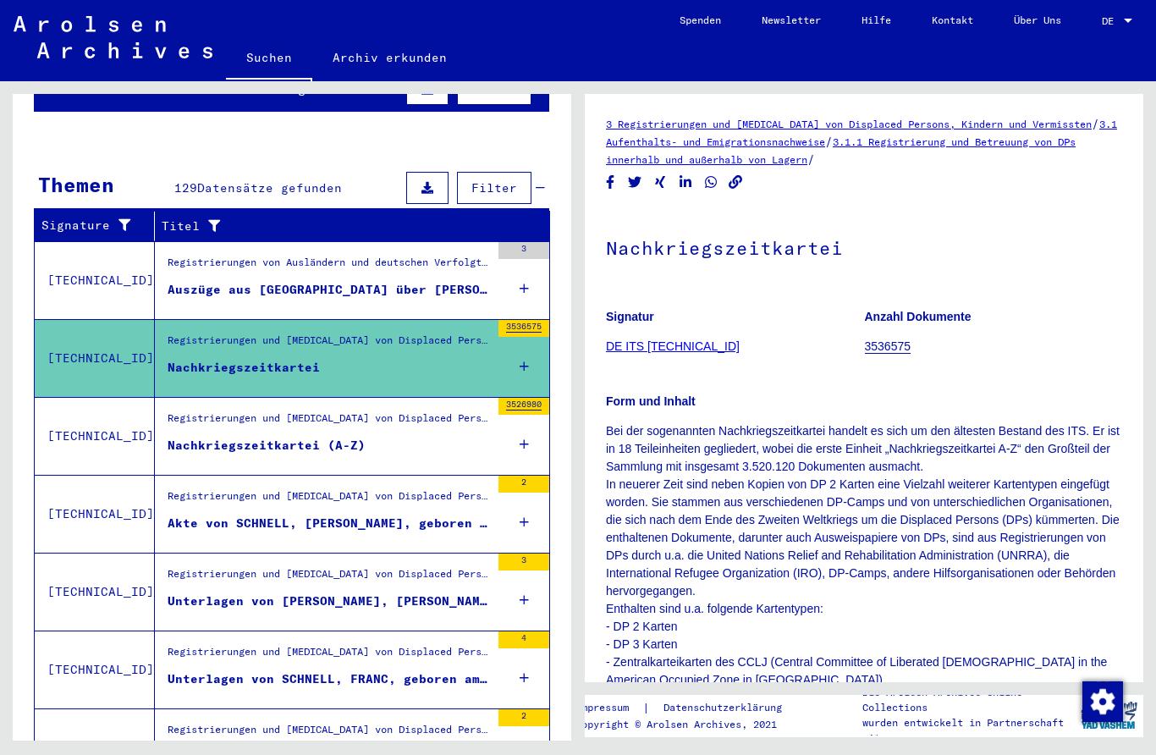
click at [374, 410] on div "Registrierungen und [MEDICAL_DATA] von Displaced Persons, Kindern und Vermisste…" at bounding box center [329, 422] width 322 height 24
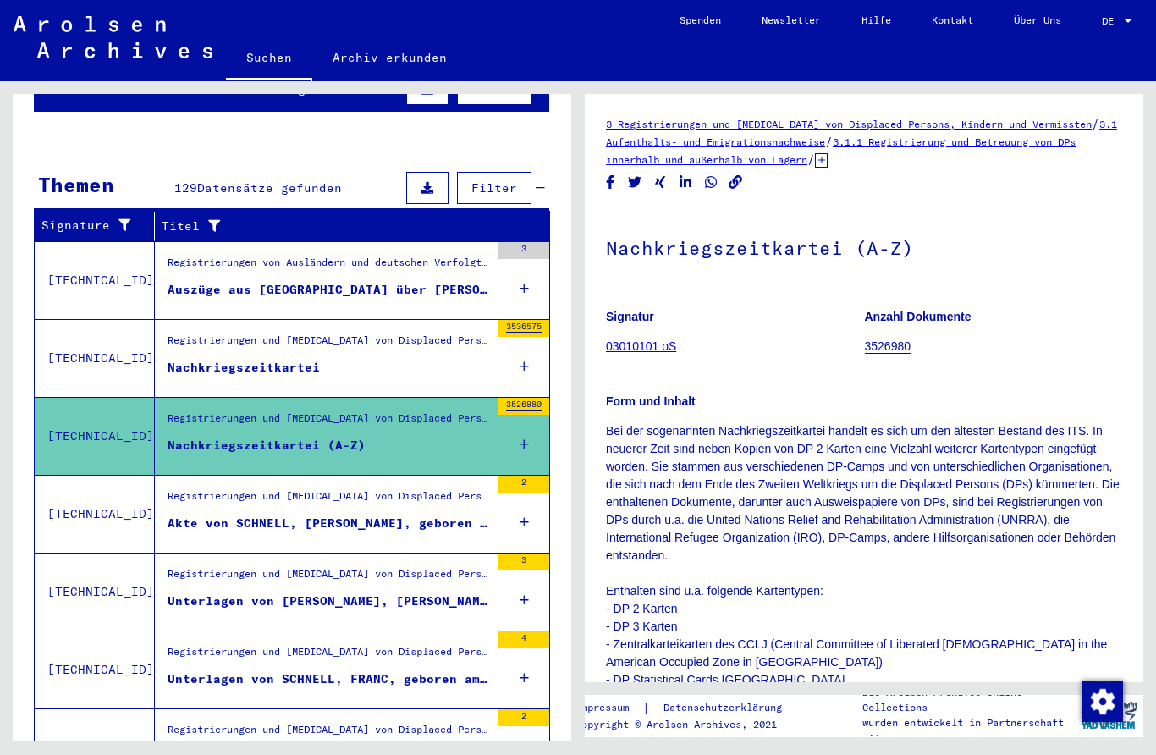
click at [391, 514] on div "Akte von SCHNELL, [PERSON_NAME], geboren am [DEMOGRAPHIC_DATA], geboren in [GEO…" at bounding box center [329, 523] width 322 height 18
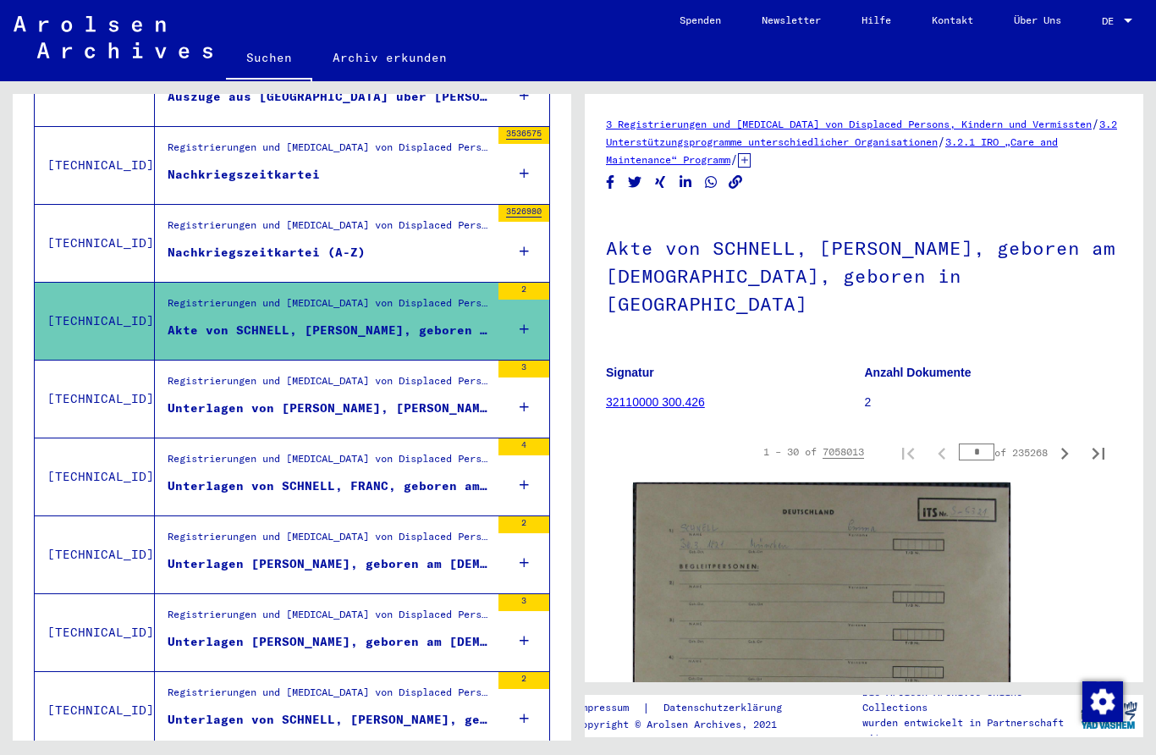
scroll to position [417, 0]
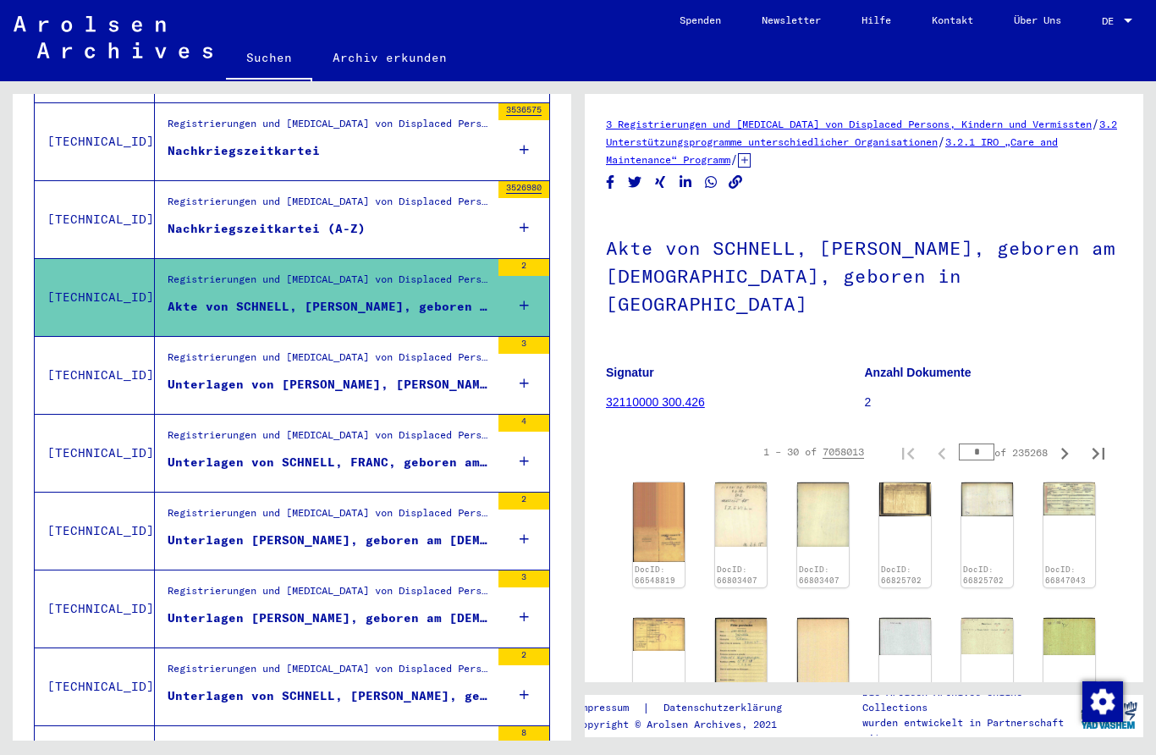
click at [653, 482] on img at bounding box center [659, 522] width 52 height 80
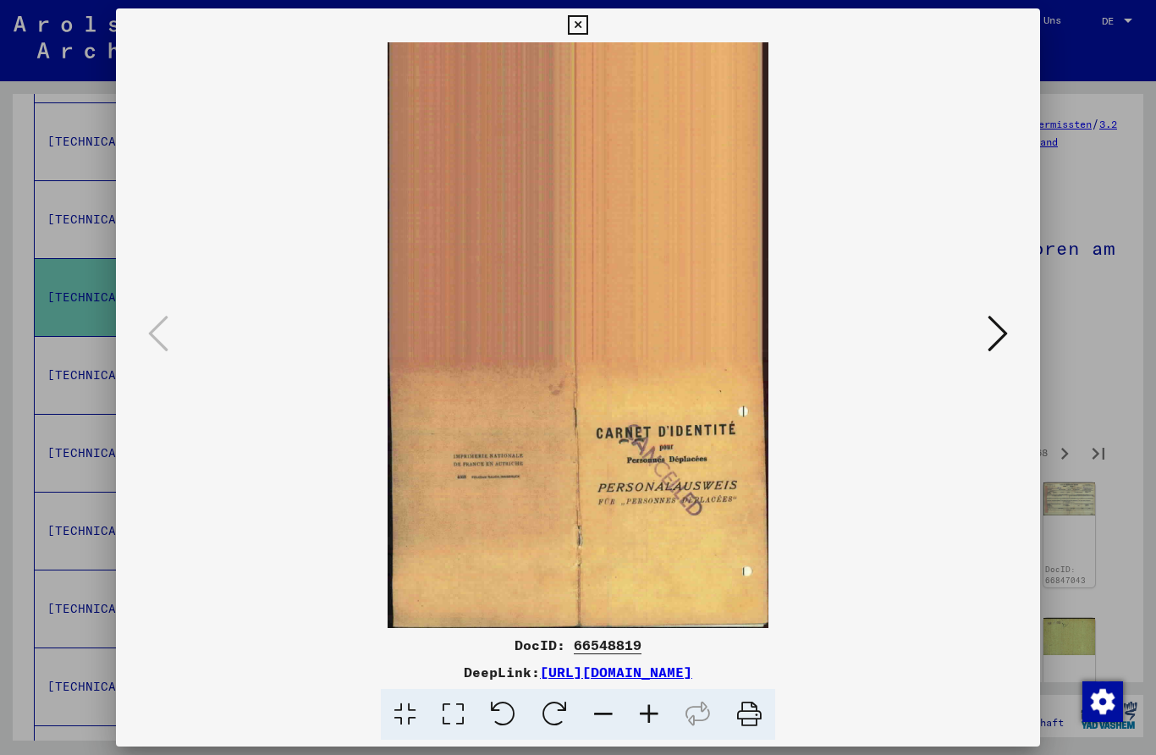
click at [978, 323] on img at bounding box center [578, 334] width 810 height 585
click at [973, 327] on img at bounding box center [578, 334] width 810 height 585
click at [975, 325] on img at bounding box center [578, 334] width 810 height 585
click at [991, 330] on icon at bounding box center [997, 333] width 20 height 41
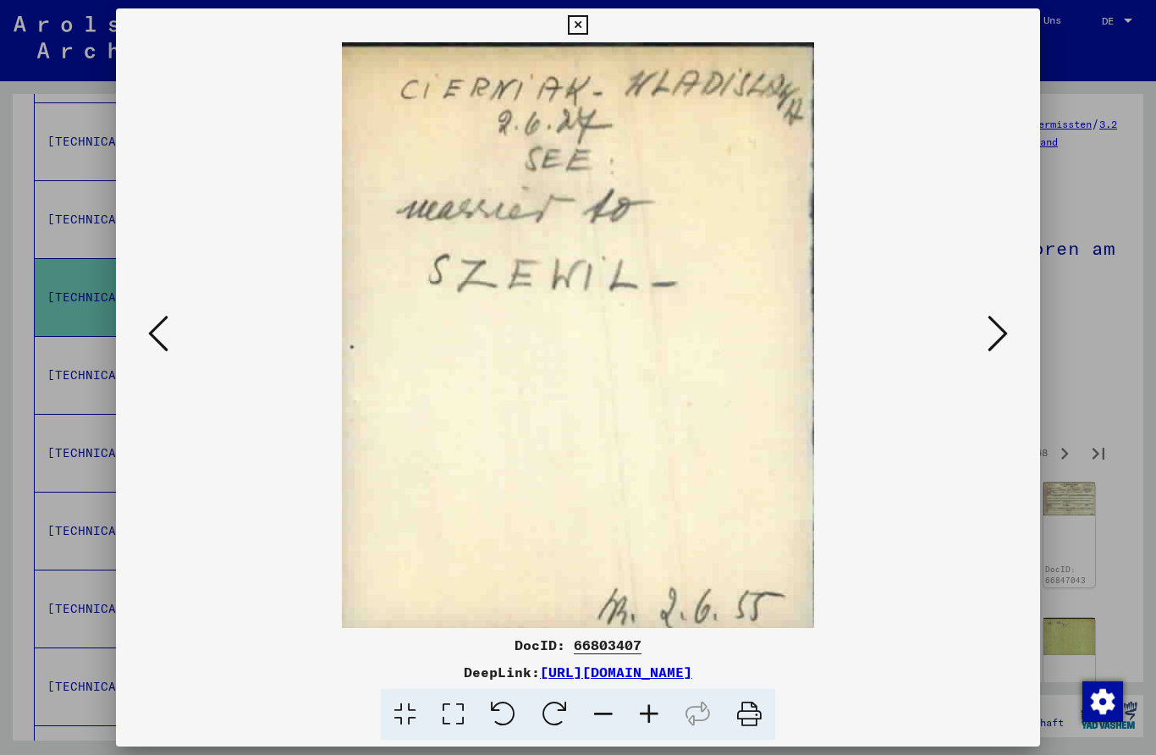
click at [999, 331] on icon at bounding box center [997, 333] width 20 height 41
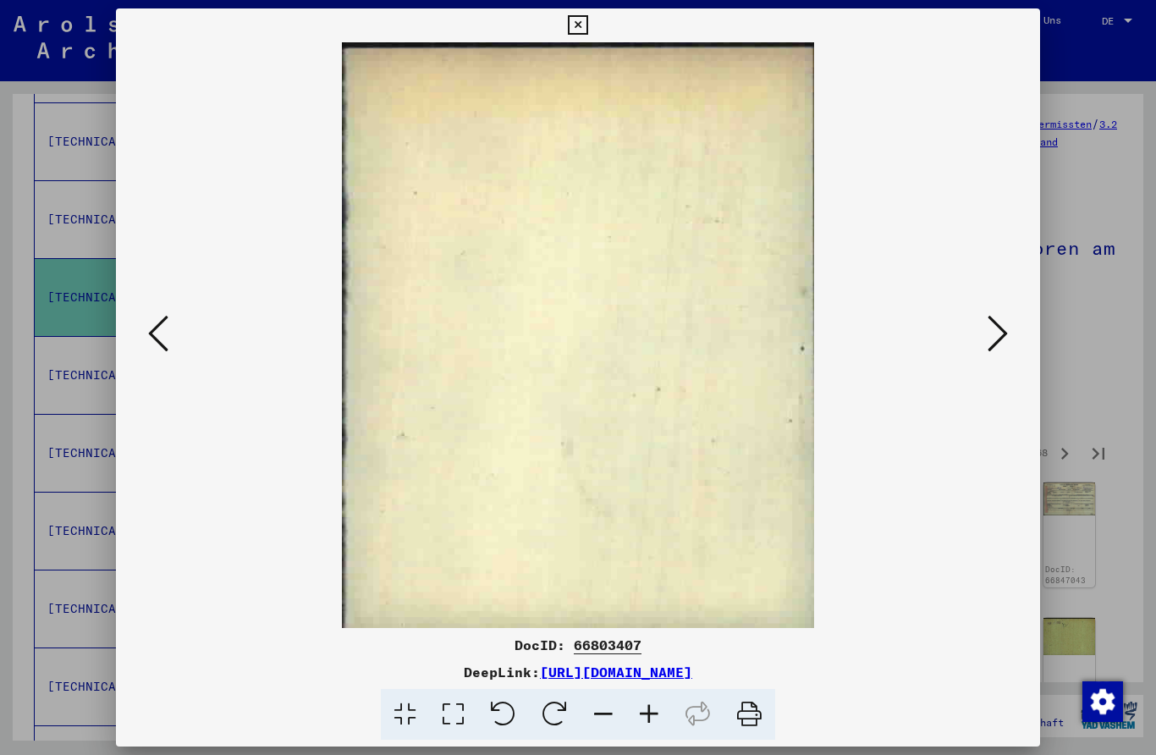
click at [1003, 328] on icon at bounding box center [997, 333] width 20 height 41
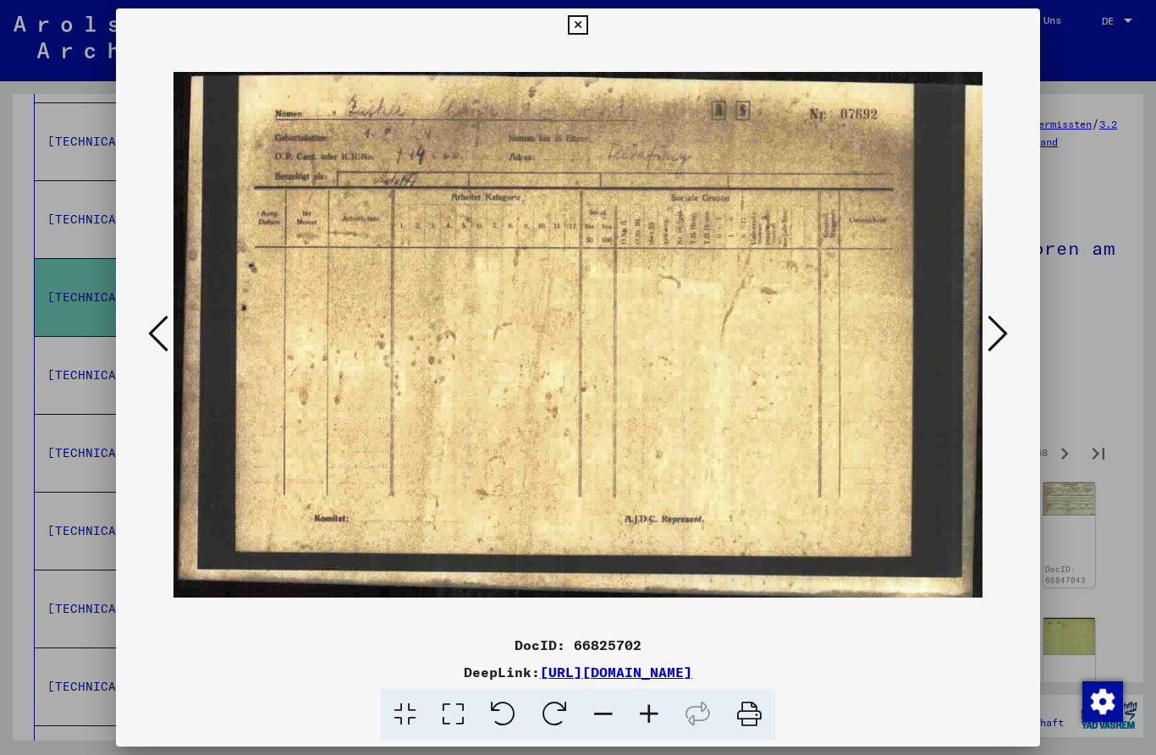
click at [1000, 322] on icon at bounding box center [997, 333] width 20 height 41
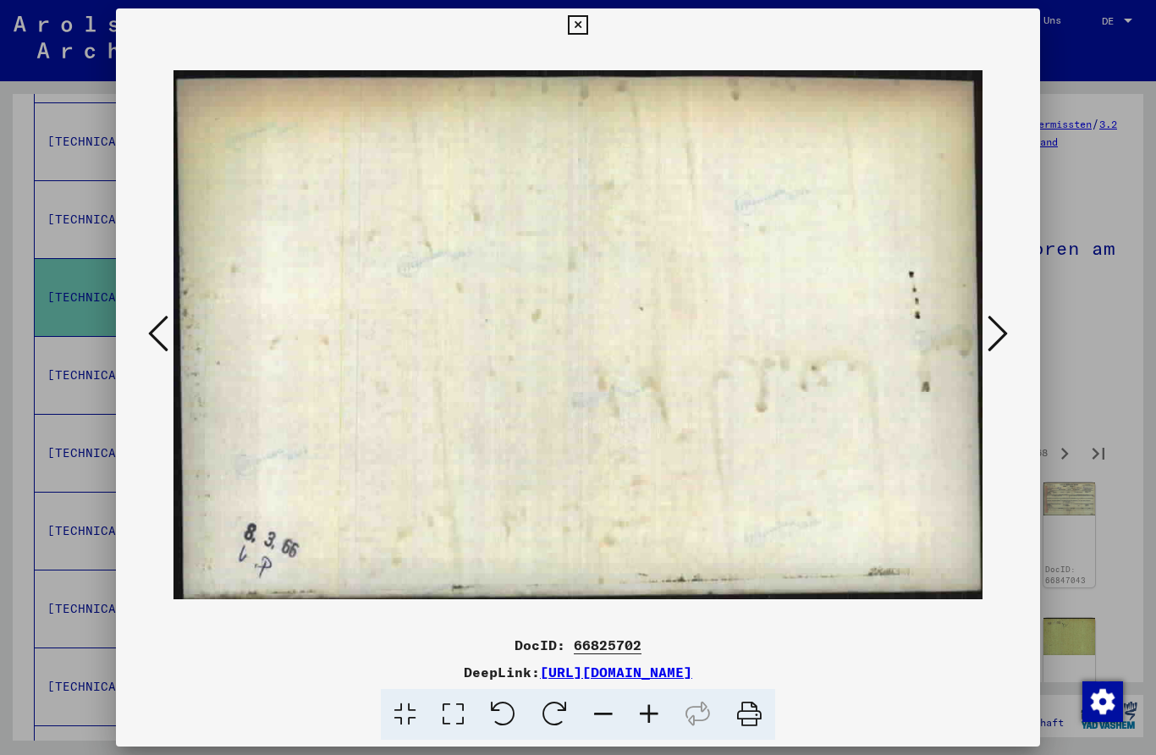
click at [997, 322] on icon at bounding box center [997, 333] width 20 height 41
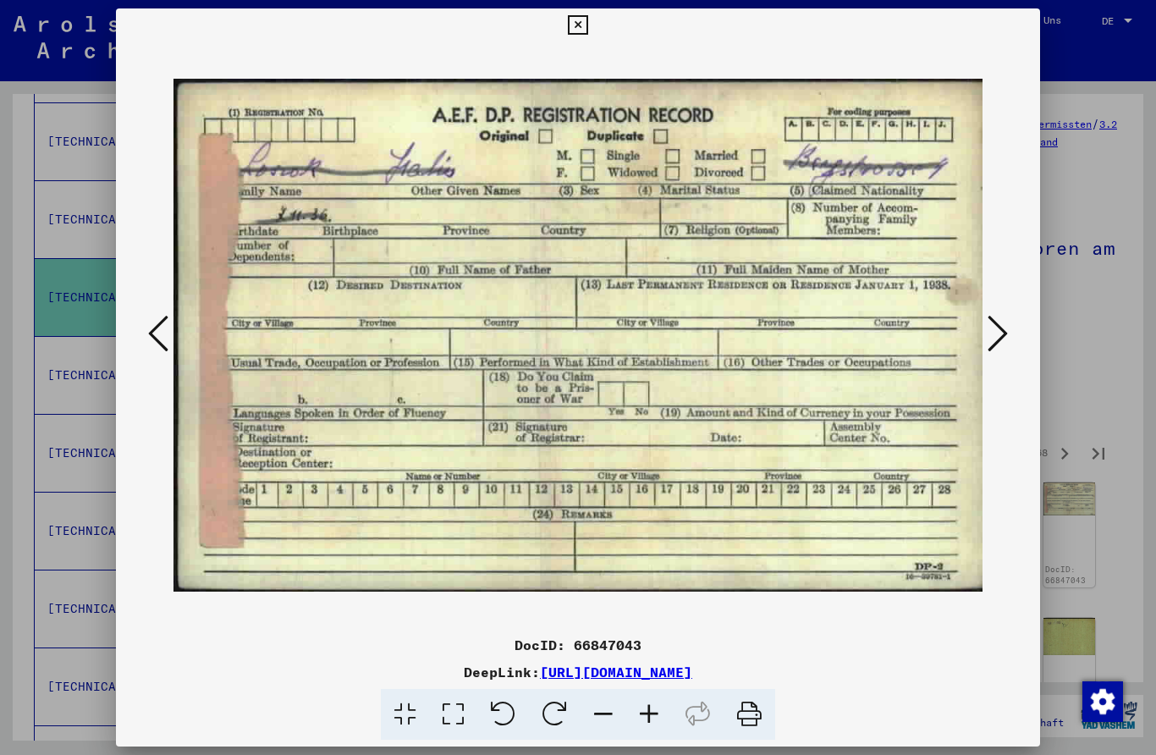
click at [1001, 319] on icon at bounding box center [997, 333] width 20 height 41
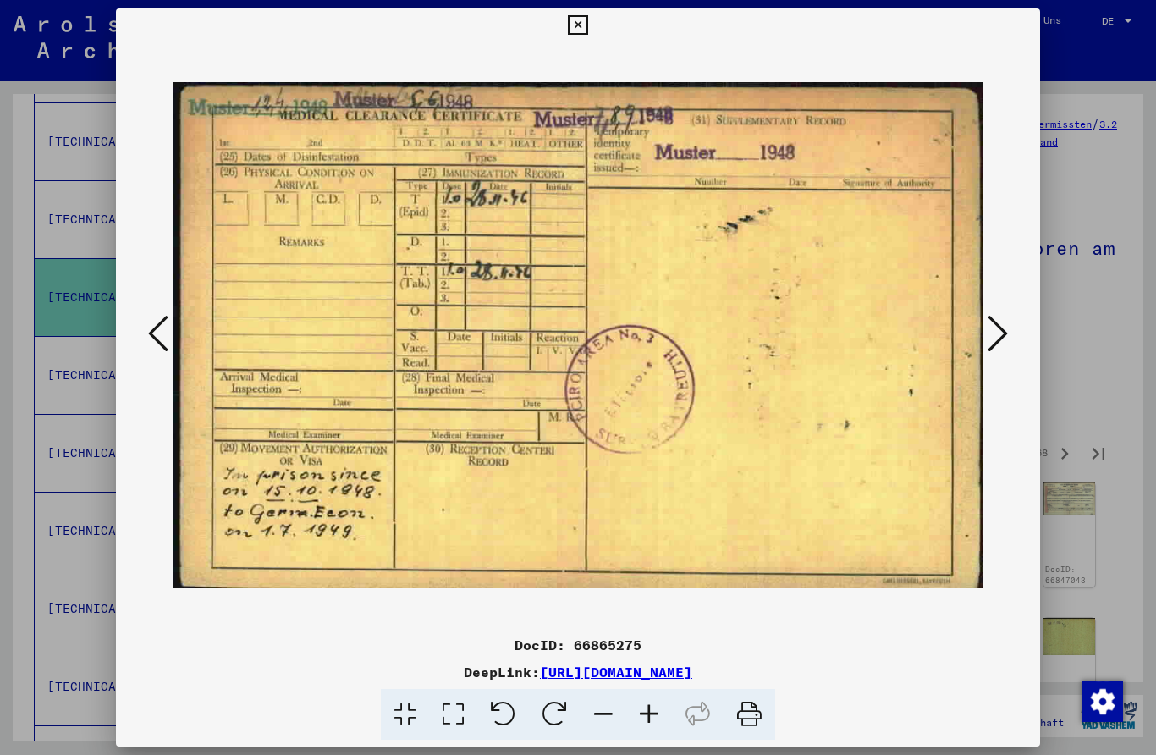
click at [999, 321] on icon at bounding box center [997, 333] width 20 height 41
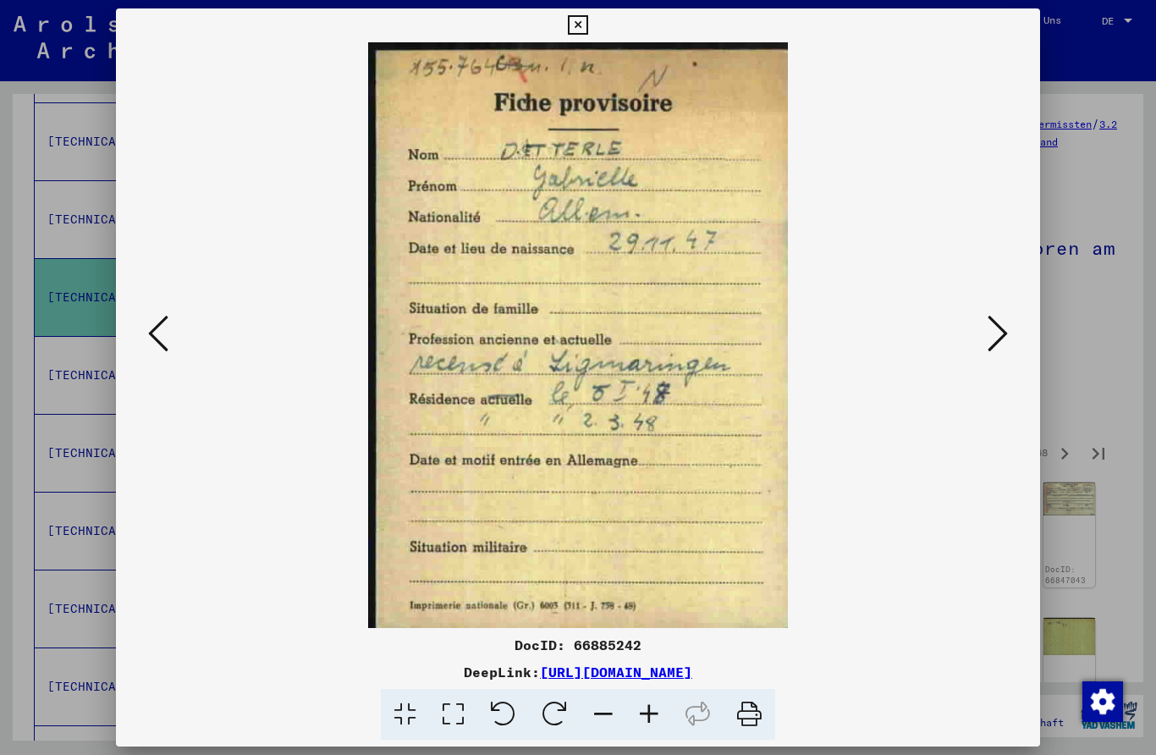
click at [996, 324] on icon at bounding box center [997, 333] width 20 height 41
click at [993, 319] on icon at bounding box center [997, 333] width 20 height 41
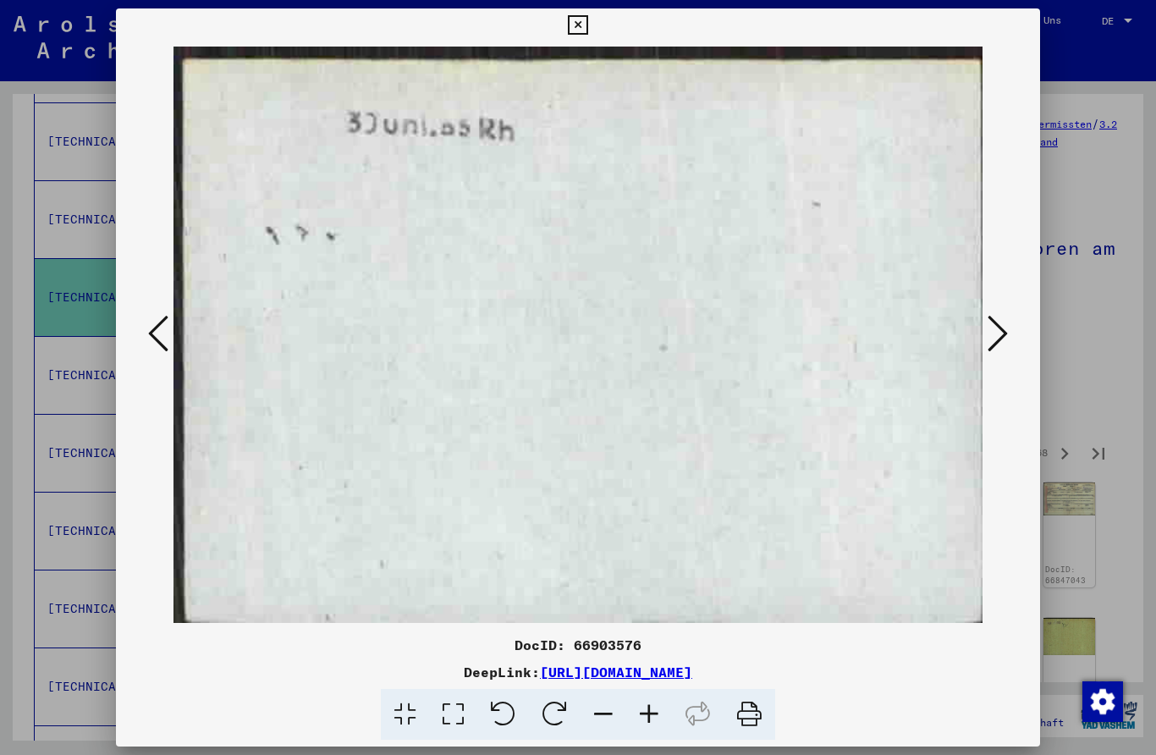
click at [995, 316] on icon at bounding box center [997, 333] width 20 height 41
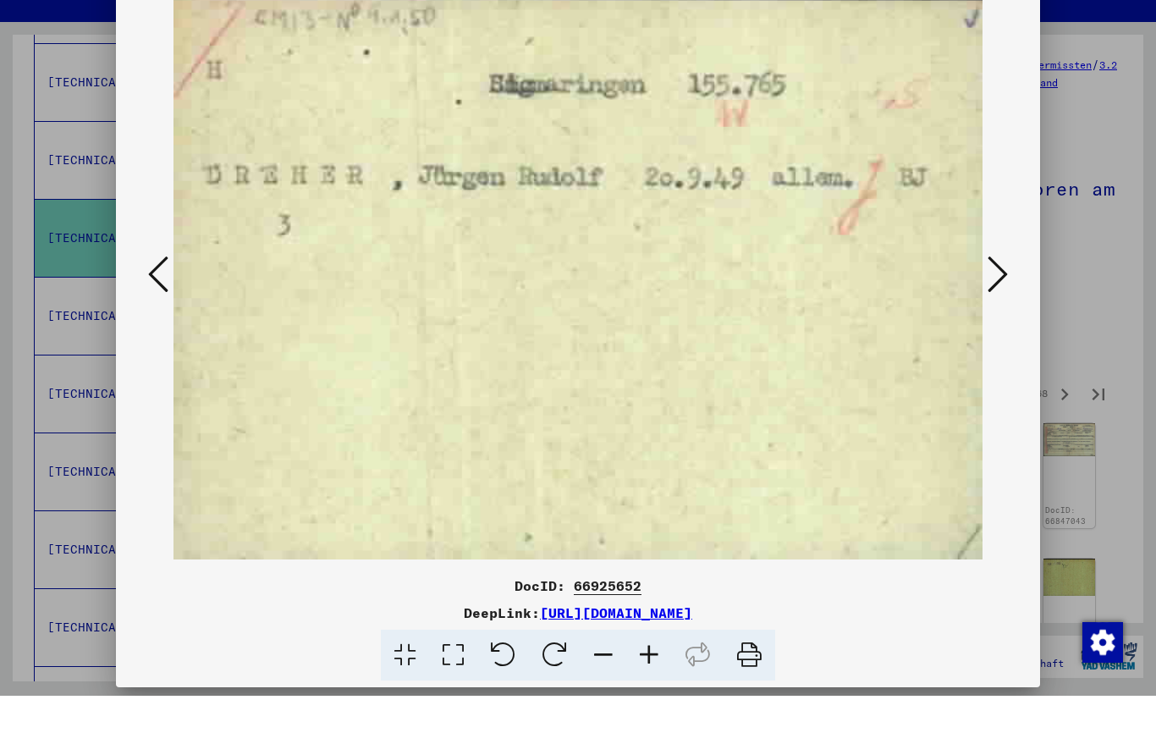
click at [1110, 194] on div at bounding box center [578, 377] width 1156 height 755
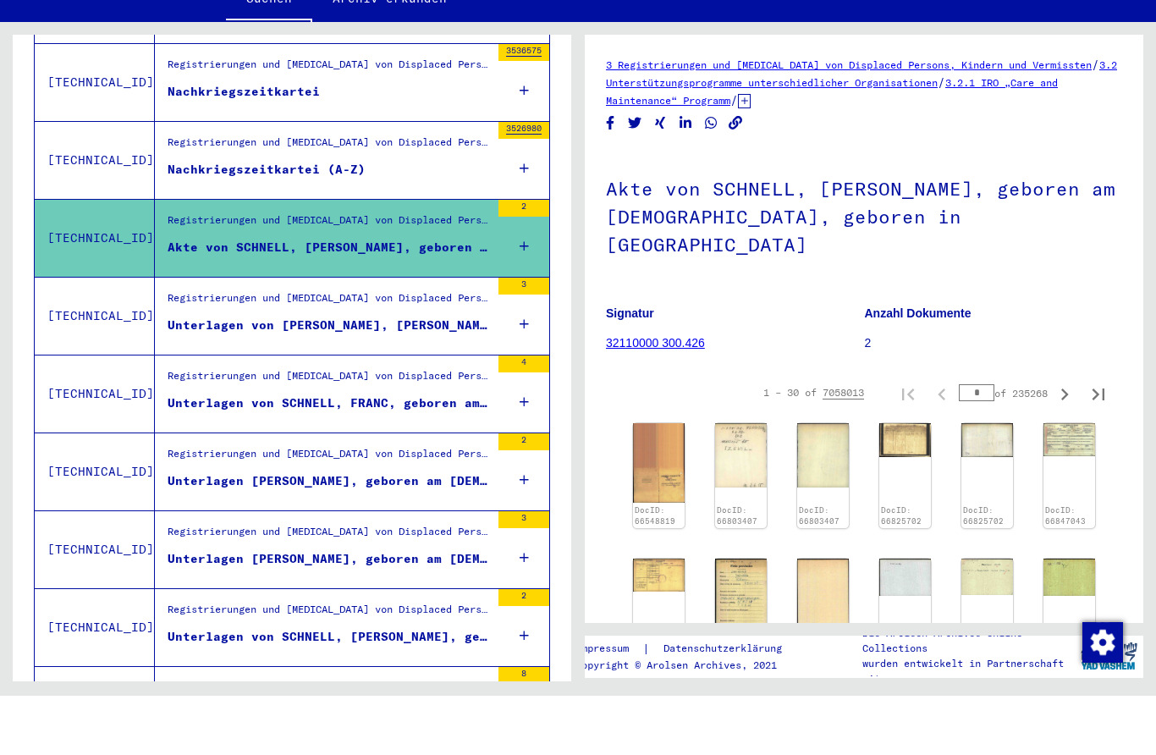
click at [239, 337] on div "Registrierungen und [MEDICAL_DATA] von Displaced Persons, Kindern und Vermisste…" at bounding box center [322, 375] width 335 height 77
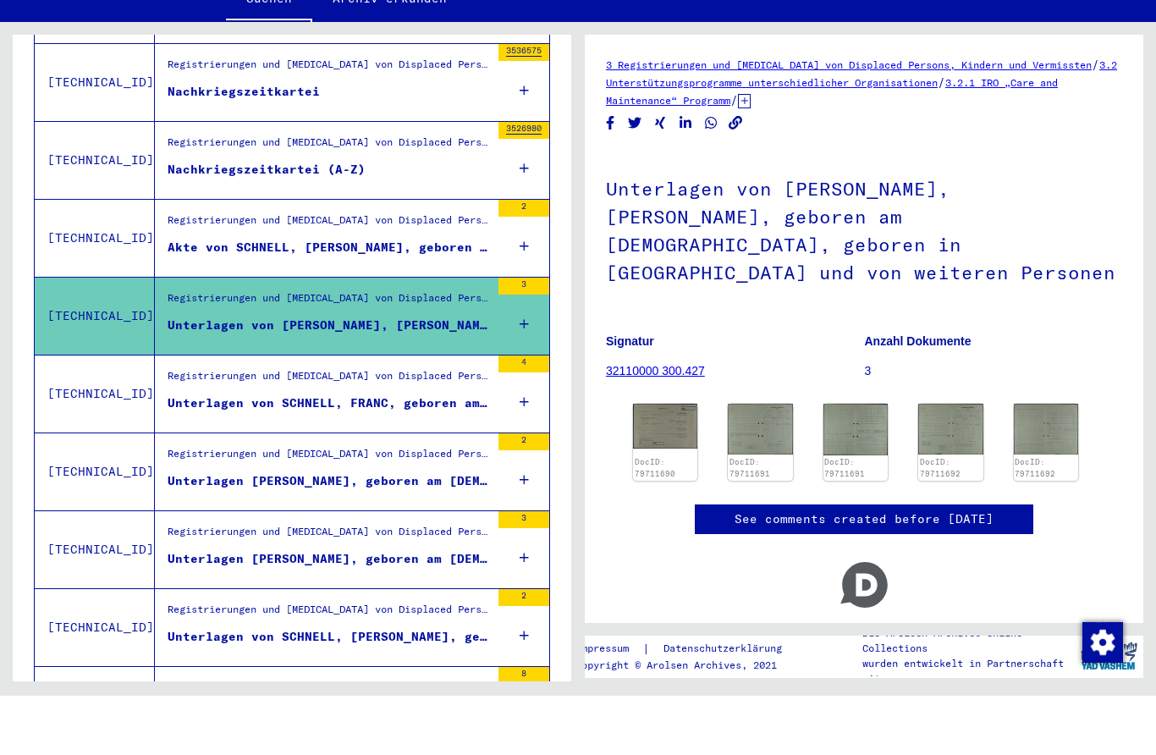
click at [245, 453] on div "Unterlagen von SCHNELL, FRANC, geboren am [DEMOGRAPHIC_DATA], geboren in [GEOGR…" at bounding box center [329, 462] width 322 height 18
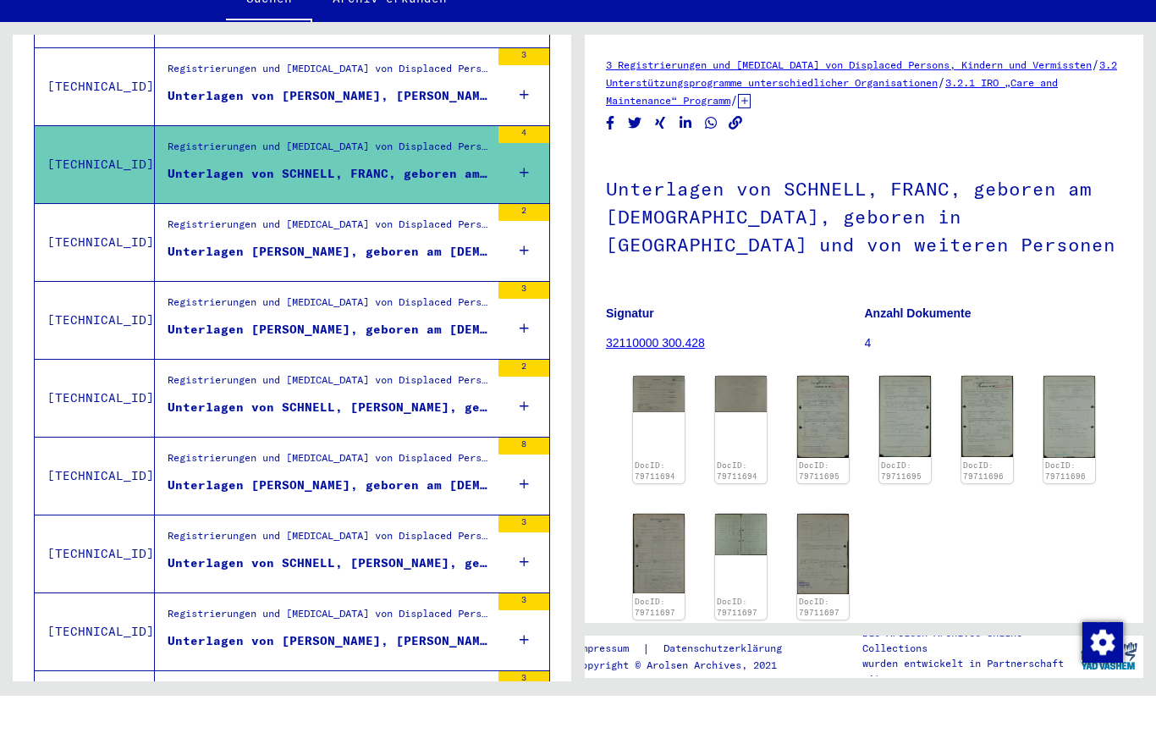
scroll to position [653, 0]
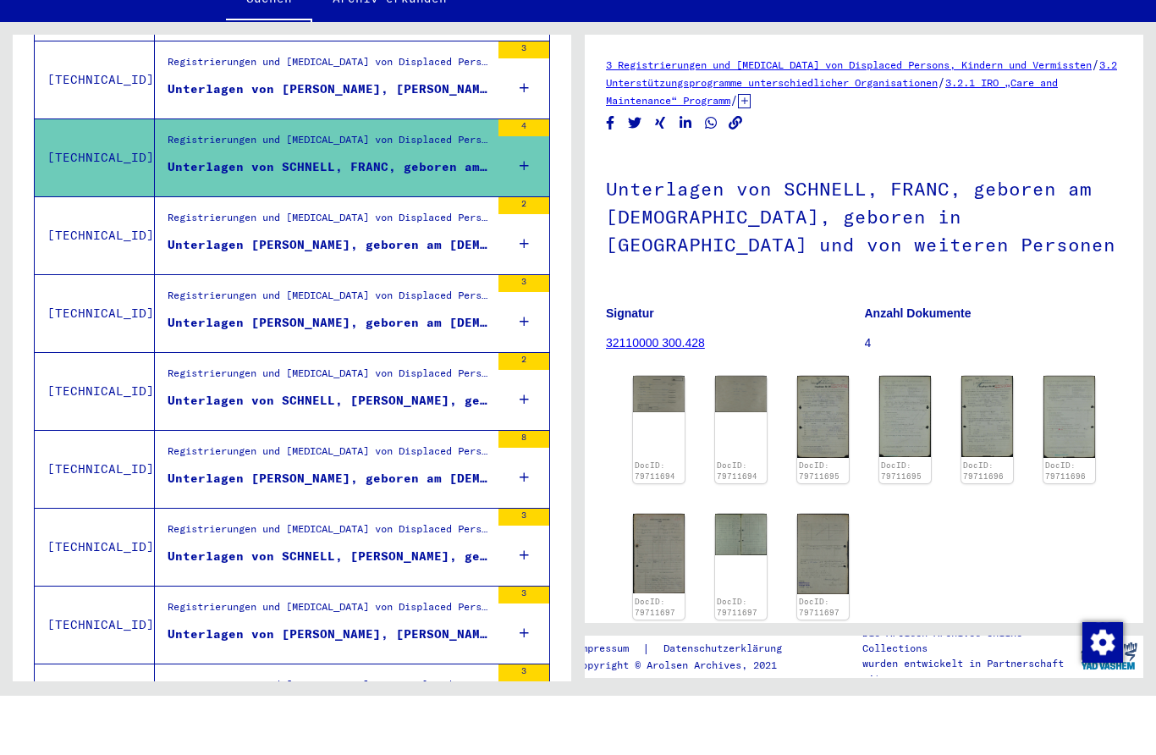
click at [216, 451] on figure "Unterlagen von SCHNELL, [PERSON_NAME], geboren am [DEMOGRAPHIC_DATA], geboren i…" at bounding box center [329, 463] width 322 height 25
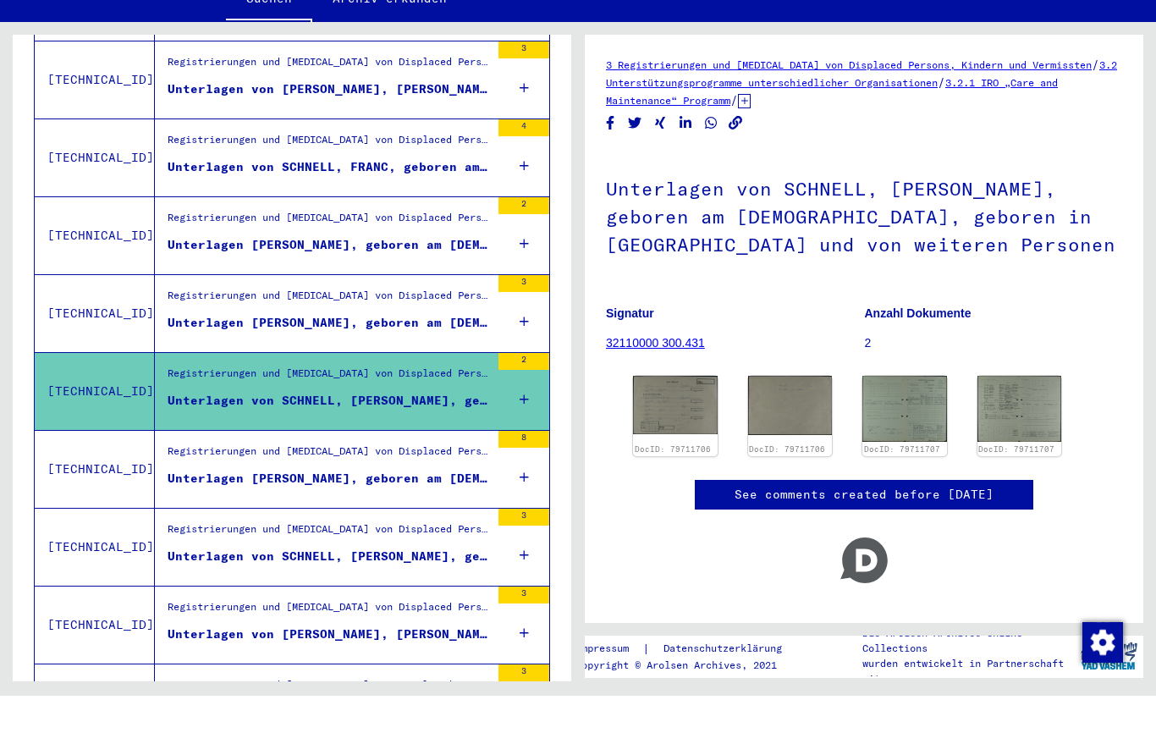
click at [229, 529] on figure "Unterlagen [PERSON_NAME], geboren am [DEMOGRAPHIC_DATA], geboren in [GEOGRAPHIC…" at bounding box center [329, 541] width 322 height 25
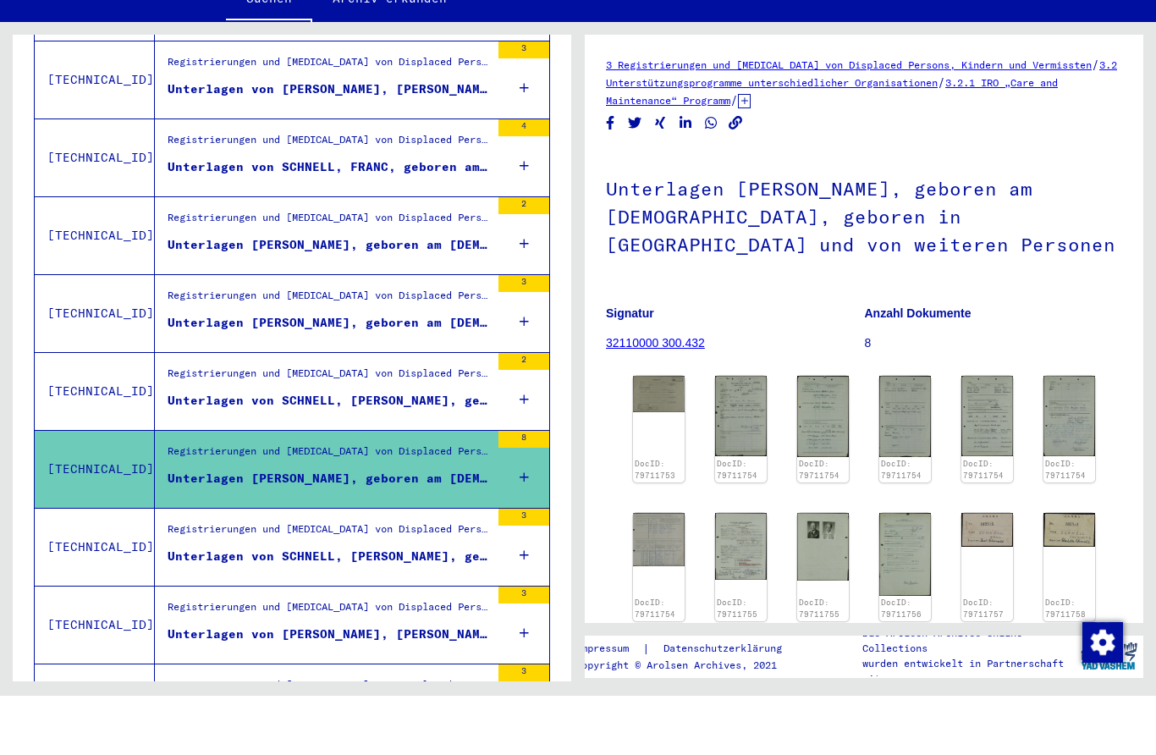
click at [254, 607] on div "Unterlagen von SCHNELL, [PERSON_NAME], geboren am [DEMOGRAPHIC_DATA], geboren i…" at bounding box center [329, 616] width 322 height 18
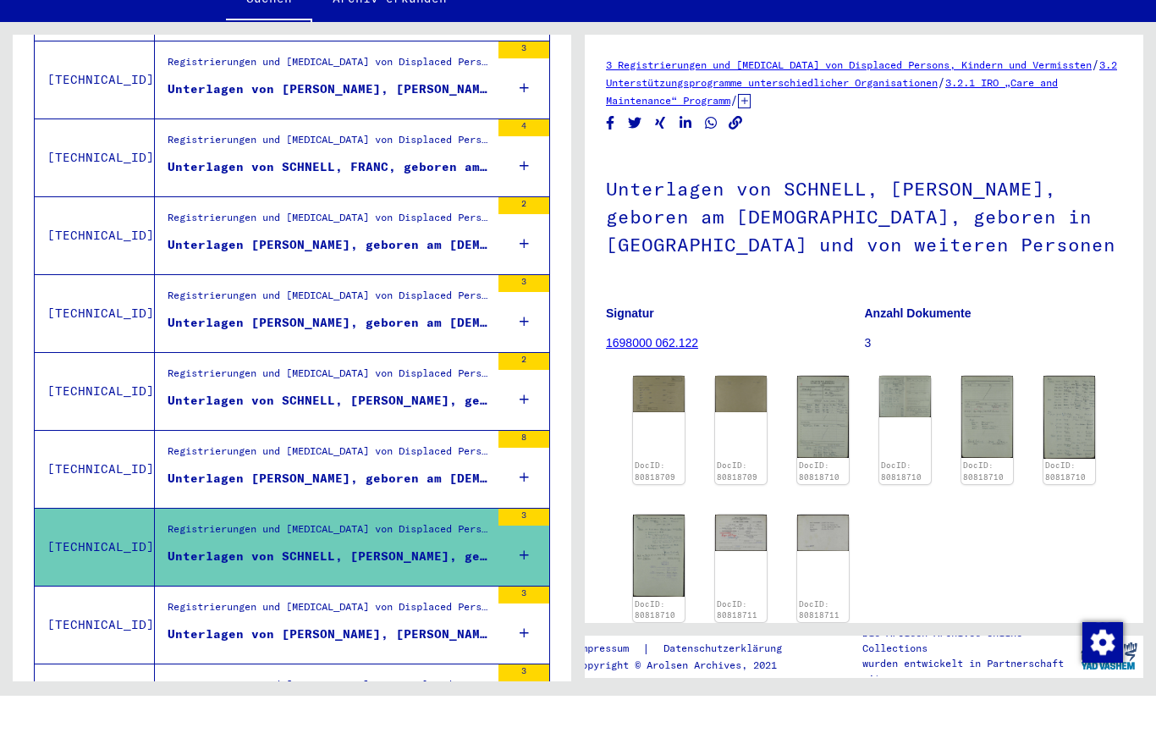
click at [261, 658] on div "Registrierungen und [MEDICAL_DATA] von Displaced Persons, Kindern und Vermisste…" at bounding box center [329, 670] width 322 height 24
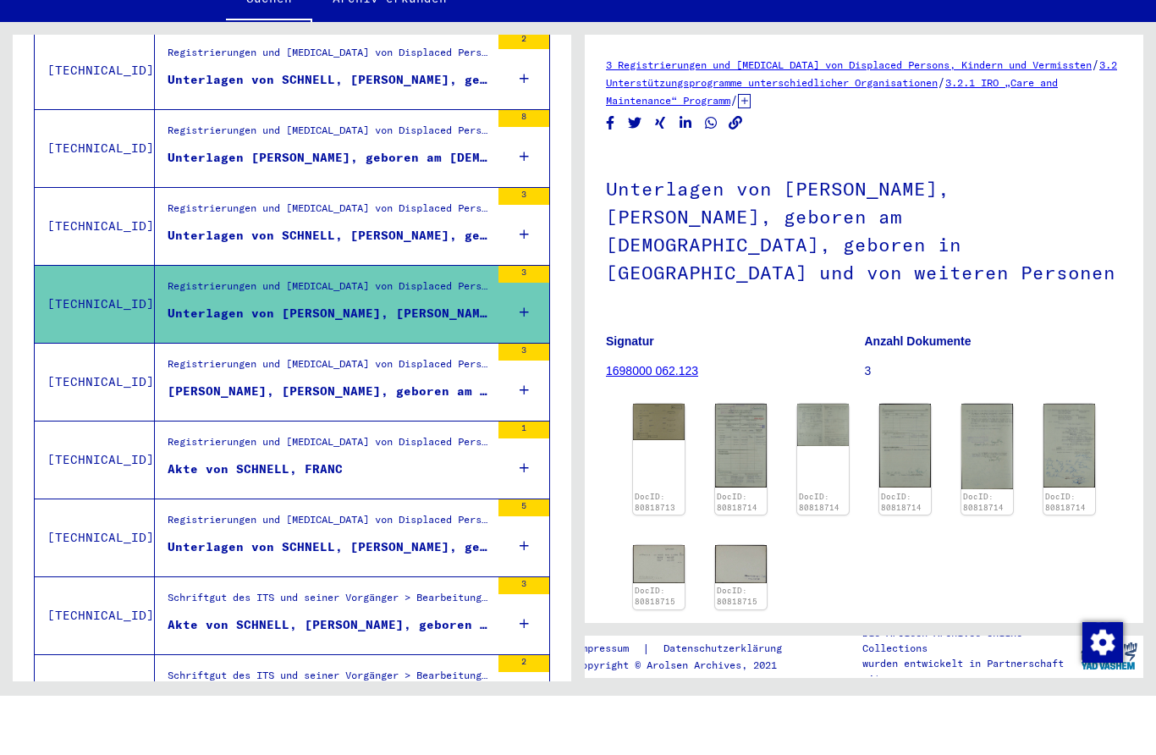
scroll to position [986, 0]
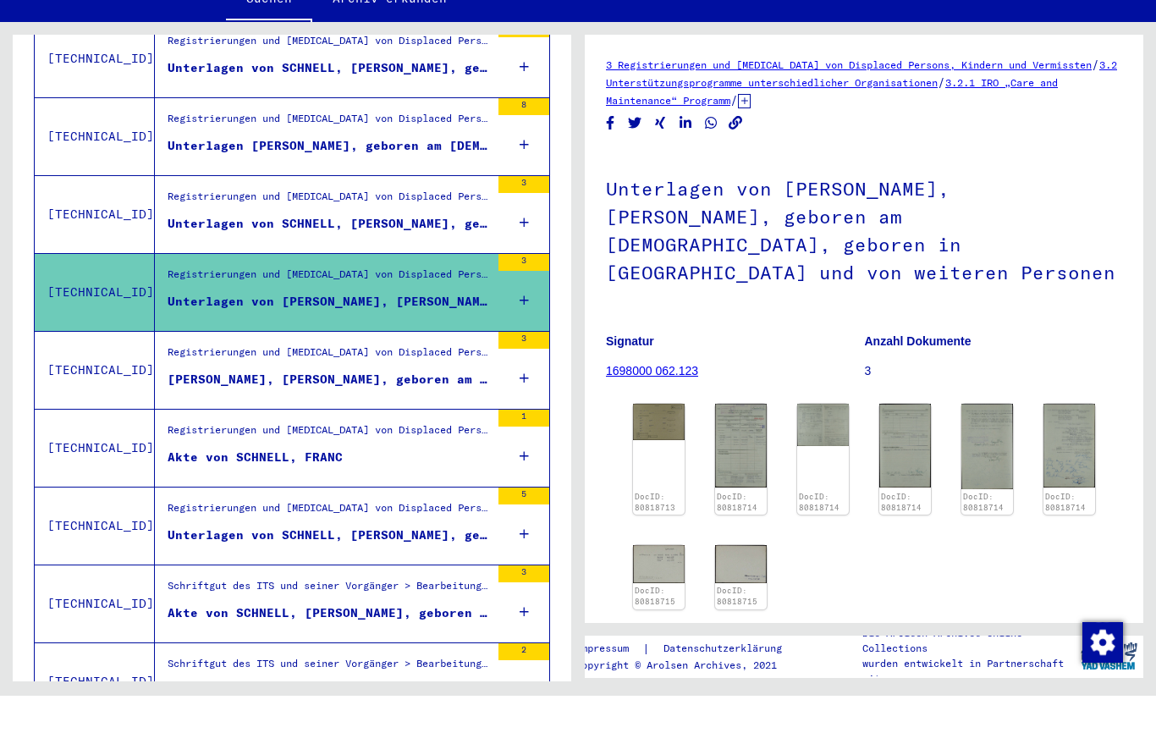
click at [243, 430] on figure "[PERSON_NAME], [PERSON_NAME], geboren am [DEMOGRAPHIC_DATA], geboren in [GEOGRA…" at bounding box center [329, 442] width 322 height 25
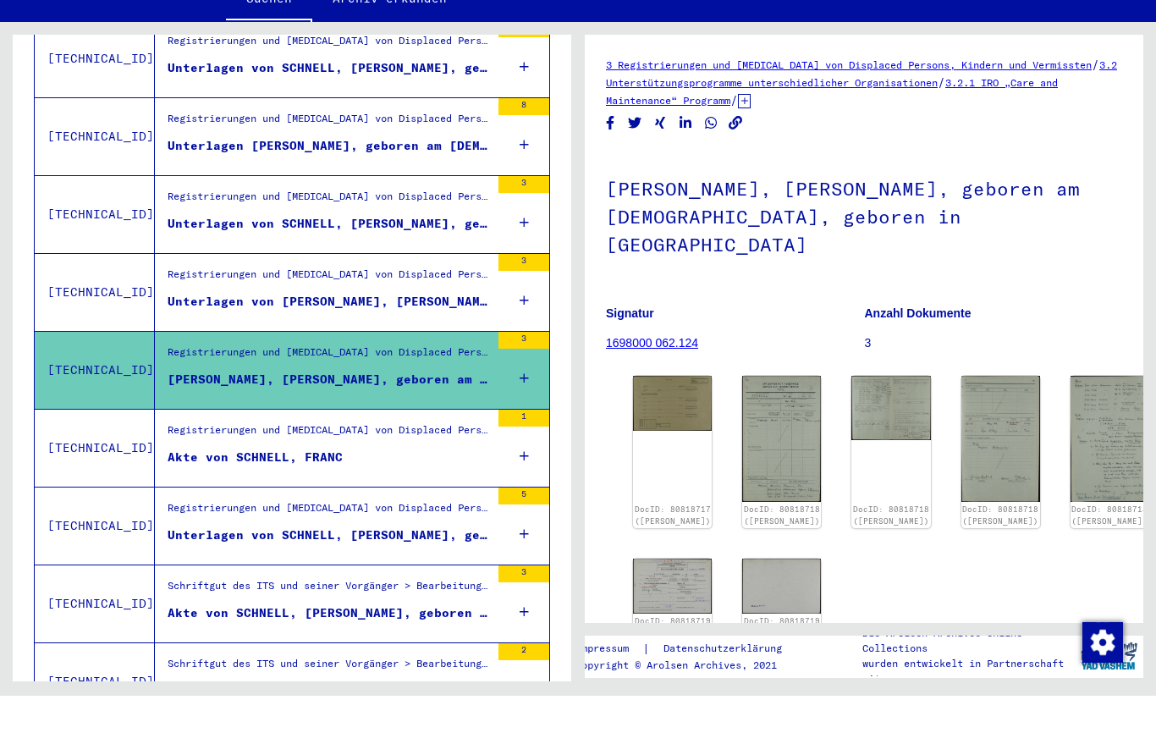
click at [646, 435] on img at bounding box center [672, 462] width 79 height 55
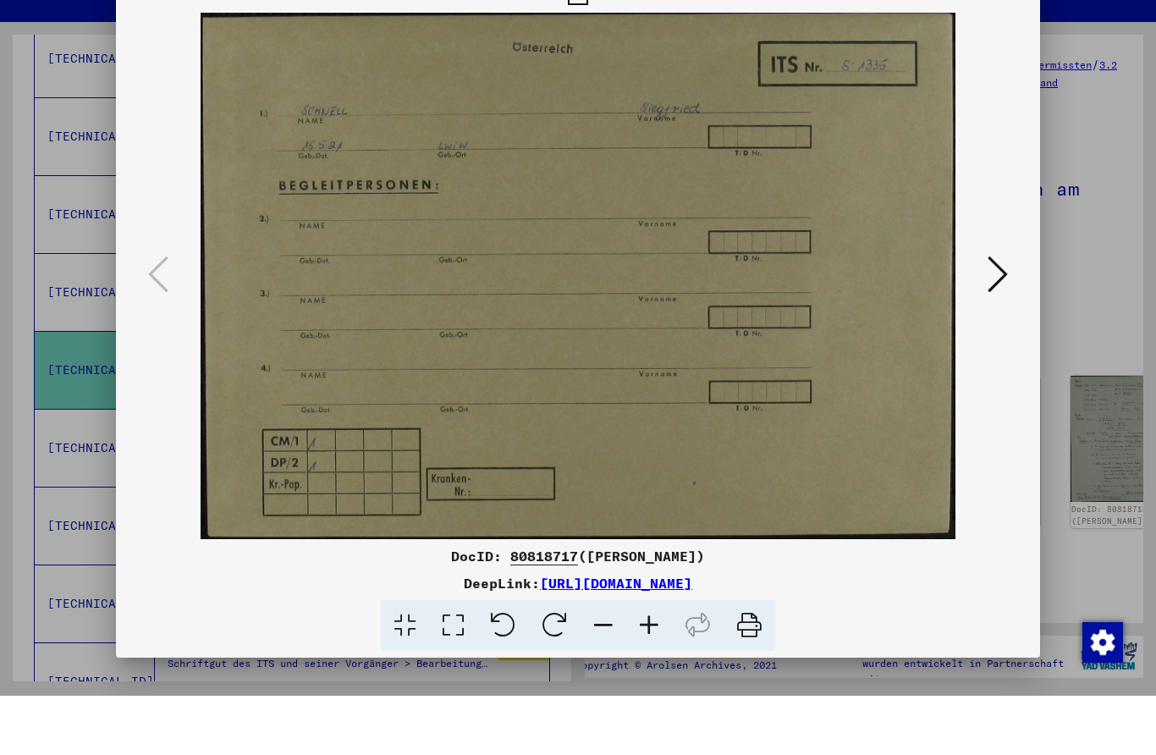
click at [995, 313] on icon at bounding box center [997, 333] width 20 height 41
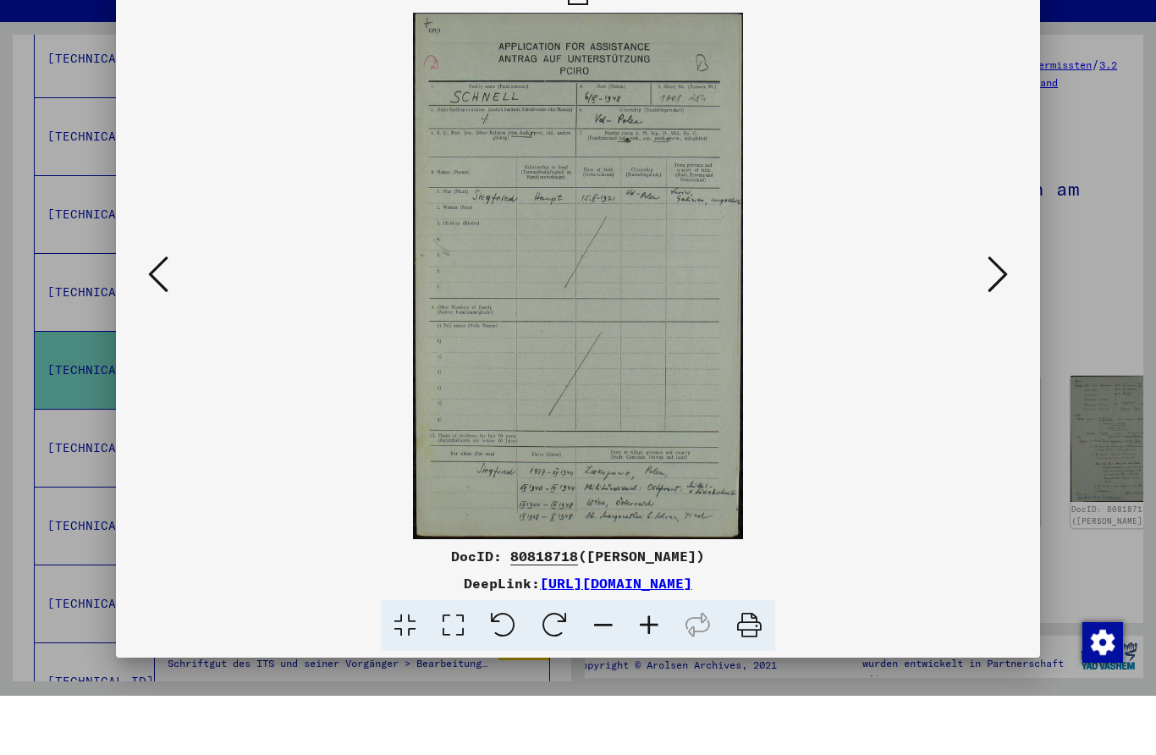
click at [173, 262] on img at bounding box center [578, 335] width 810 height 526
click at [151, 313] on icon at bounding box center [158, 333] width 20 height 41
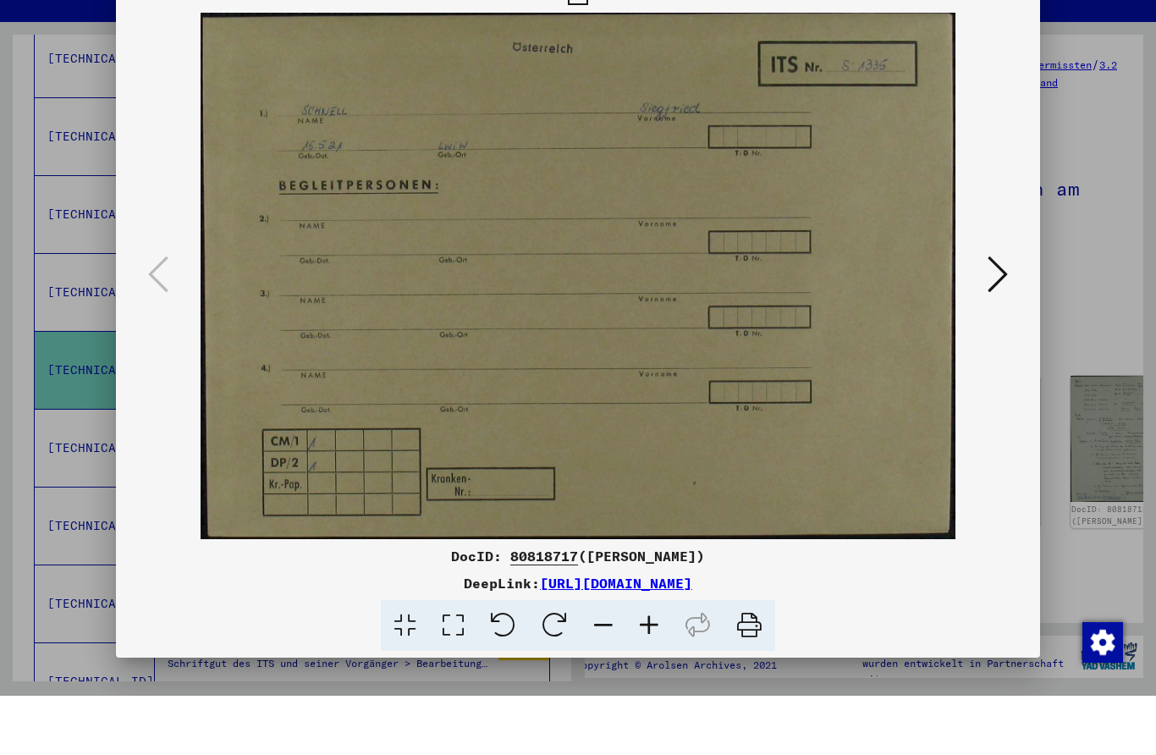
click at [997, 313] on icon at bounding box center [997, 333] width 20 height 41
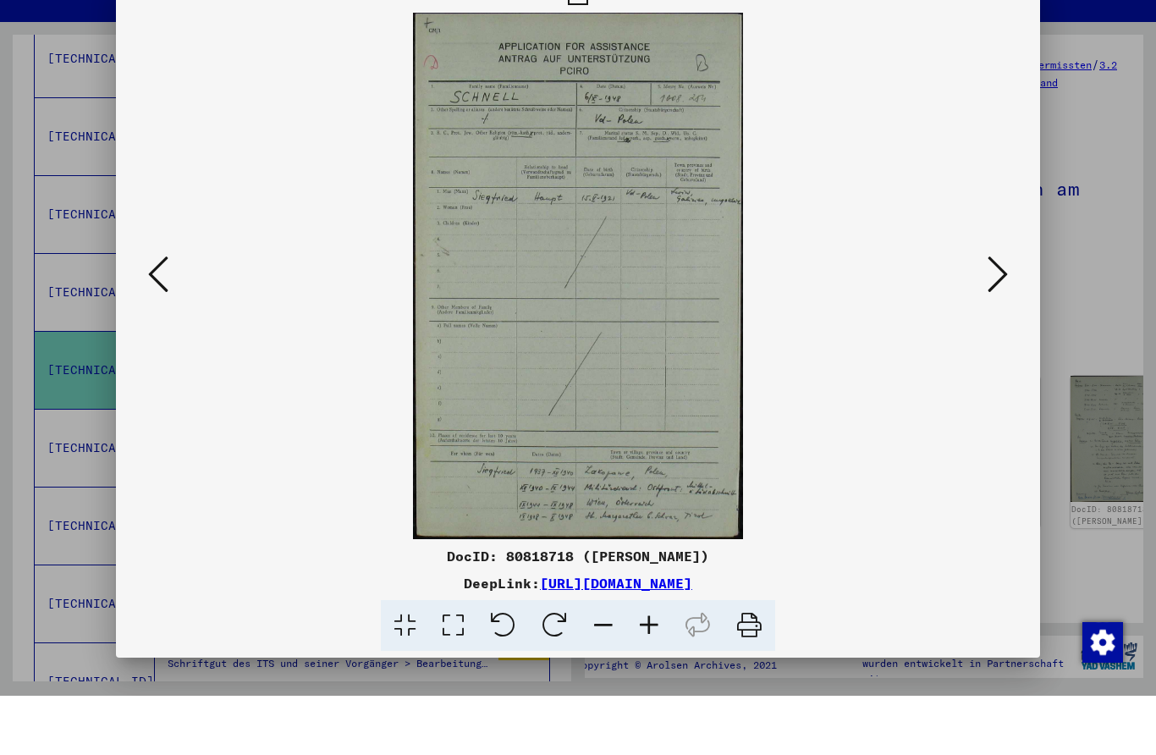
click at [1008, 313] on icon at bounding box center [997, 333] width 20 height 41
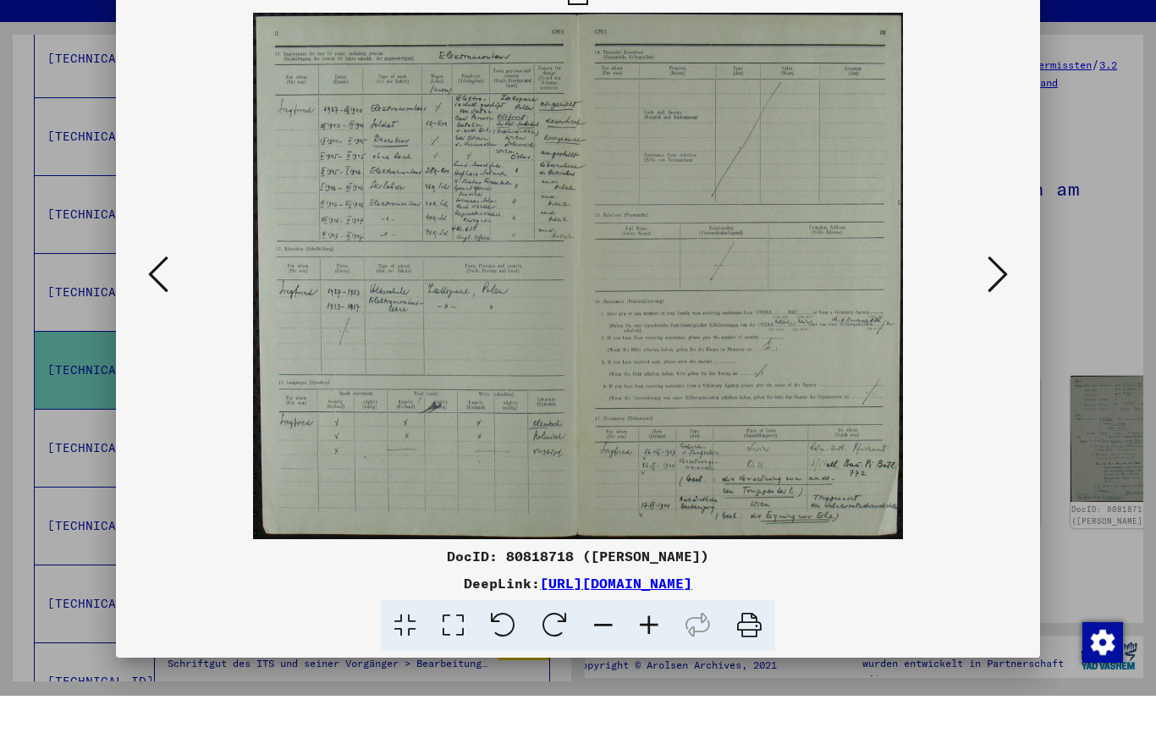
click at [1002, 313] on icon at bounding box center [997, 333] width 20 height 41
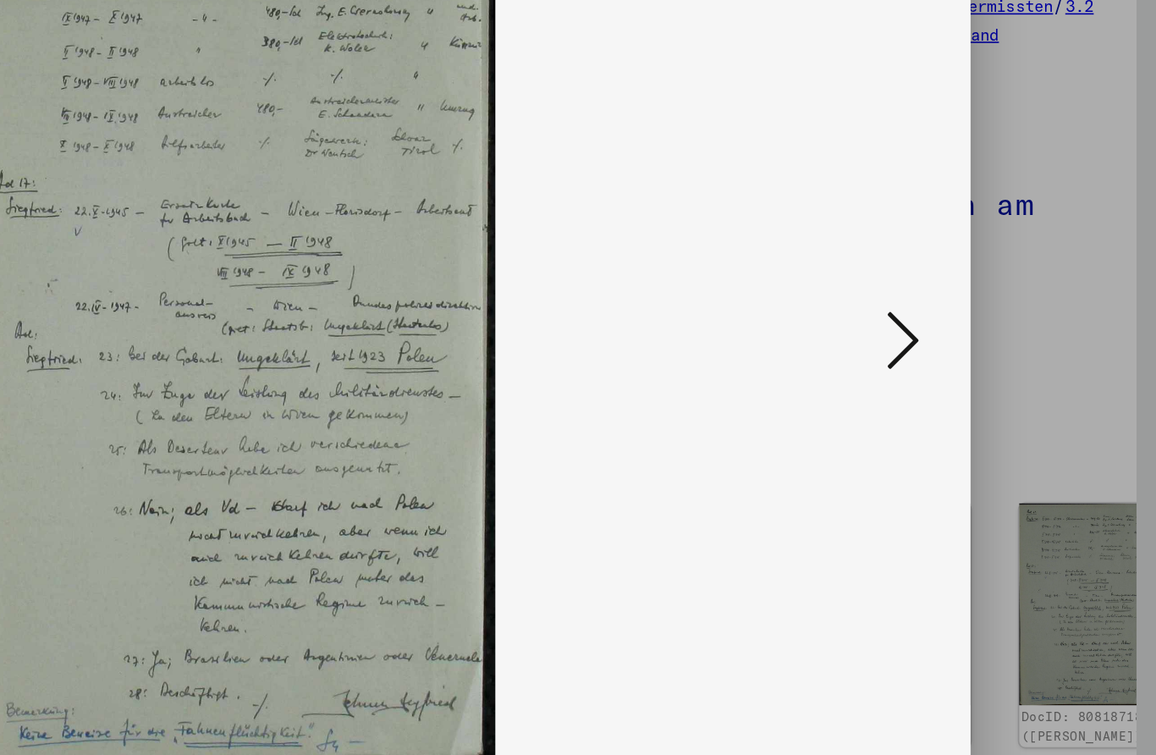
click at [651, 130] on div at bounding box center [578, 377] width 1156 height 755
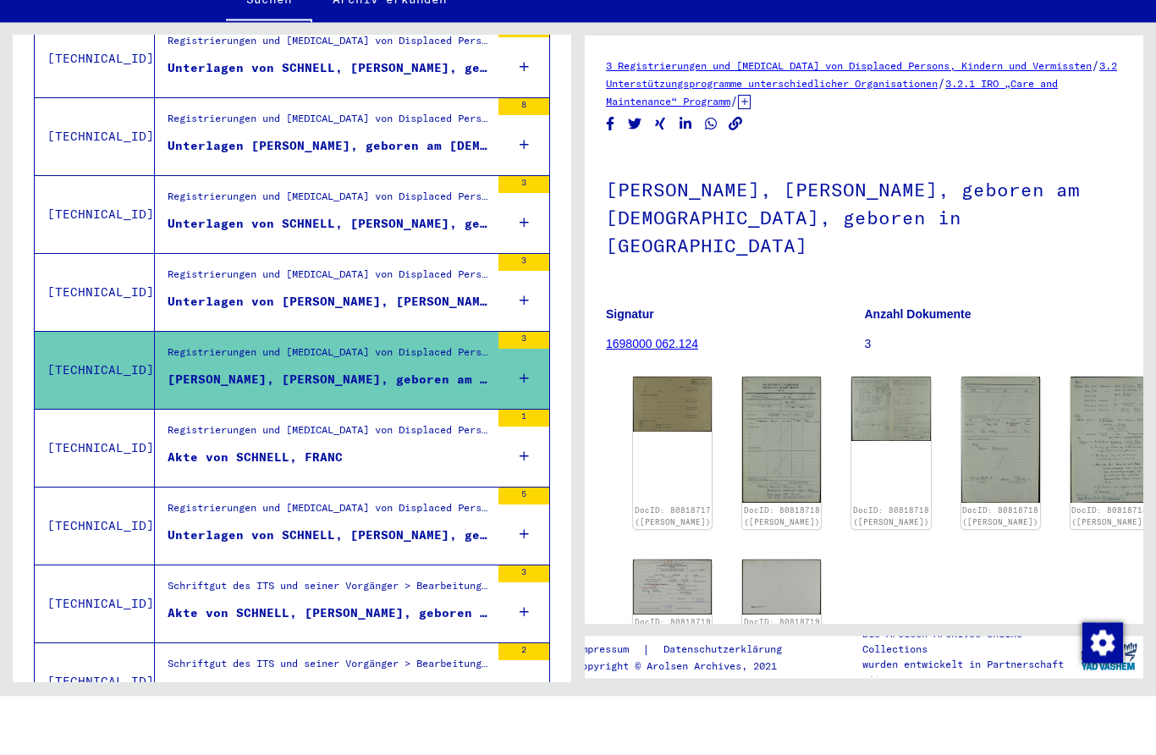
click at [460, 508] on figure "Akte von SCHNELL, FRANC" at bounding box center [329, 520] width 322 height 25
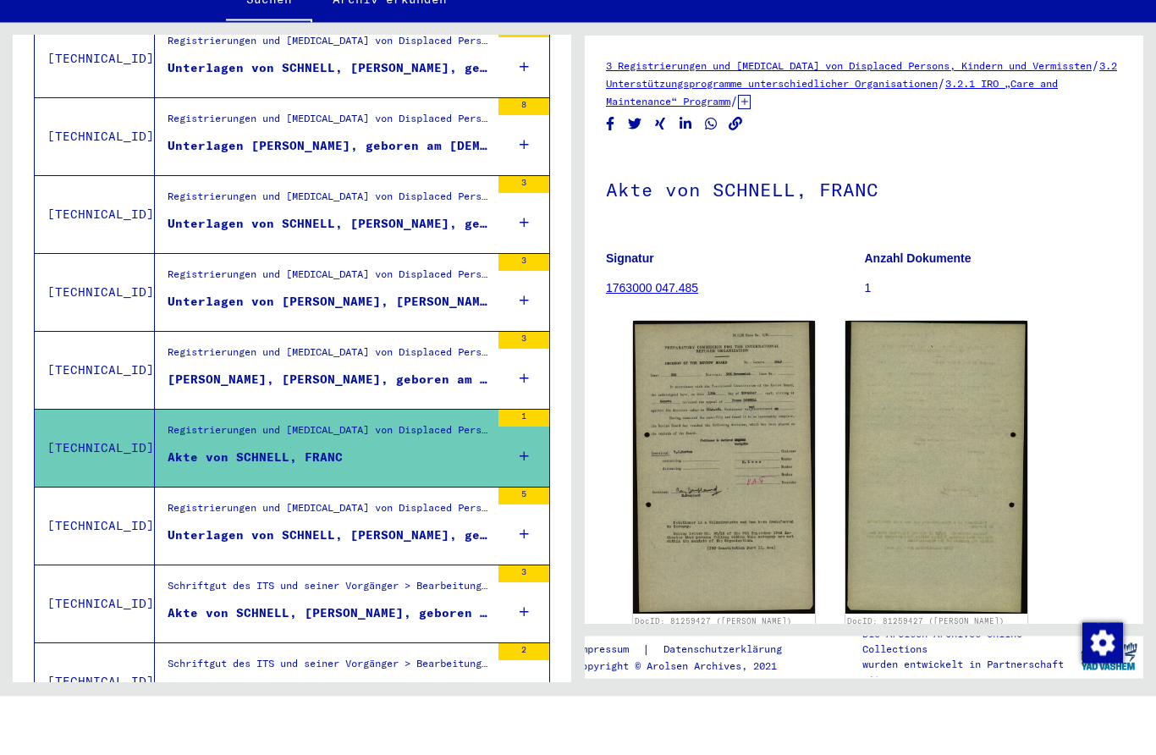
click at [471, 559] on div "Registrierungen und [MEDICAL_DATA] von Displaced Persons, Kindern und Vermisste…" at bounding box center [329, 571] width 322 height 24
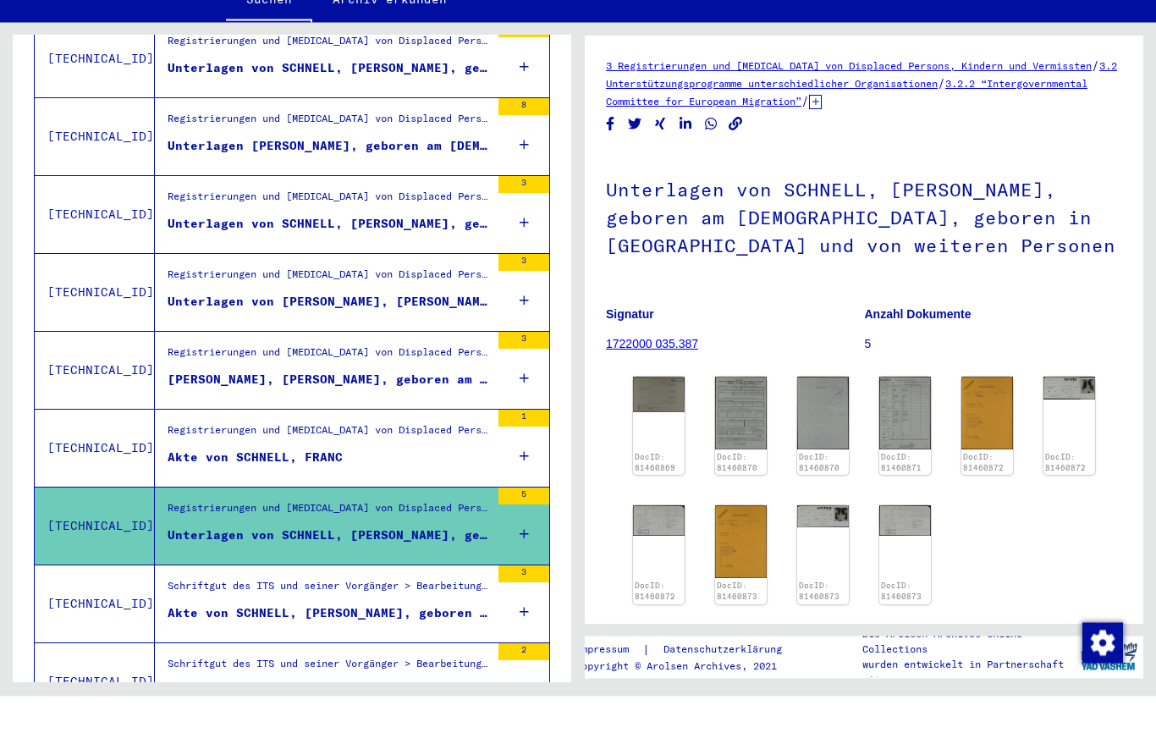
click at [1063, 435] on img at bounding box center [1069, 446] width 52 height 22
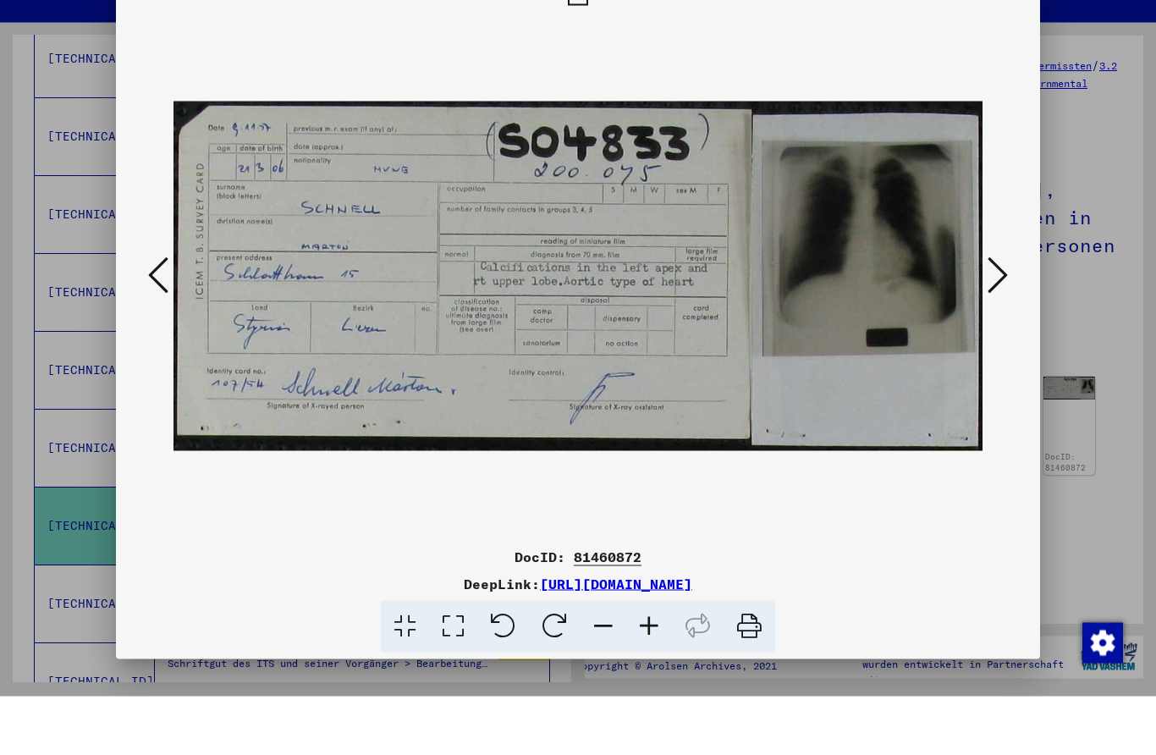
click at [1082, 206] on div at bounding box center [578, 377] width 1156 height 755
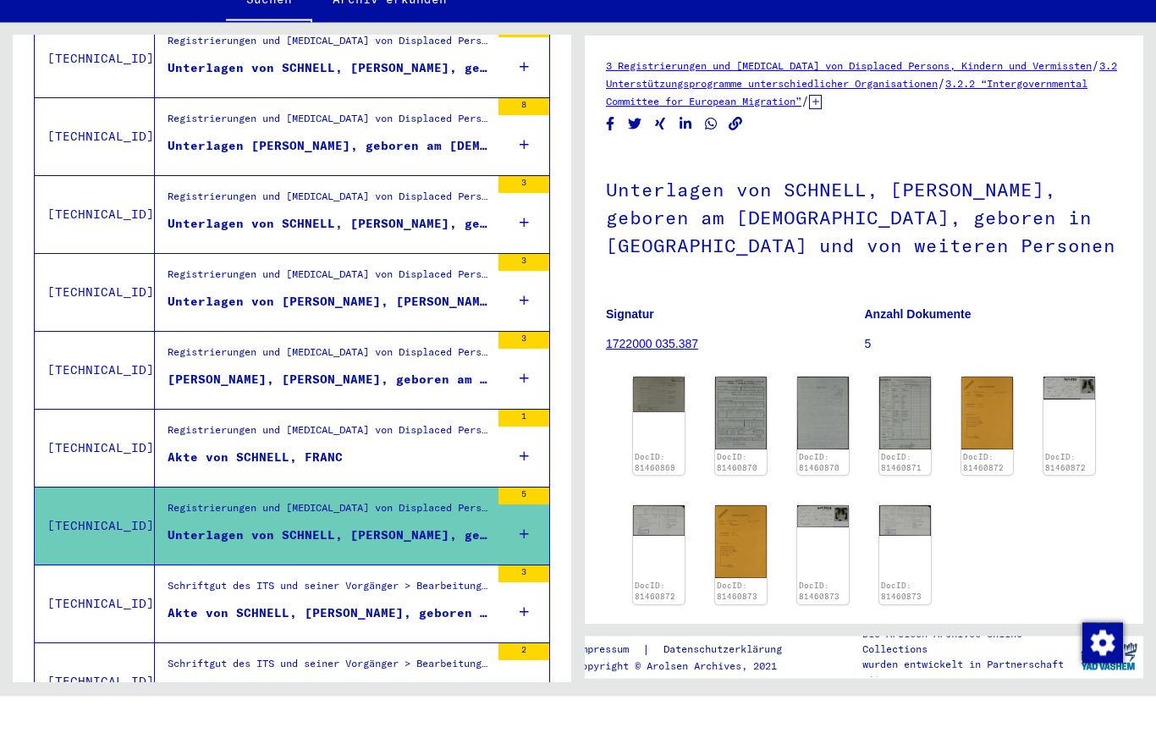
click at [225, 663] on div "Akte von SCHNELL, [PERSON_NAME], geboren am [DEMOGRAPHIC_DATA]" at bounding box center [329, 672] width 322 height 18
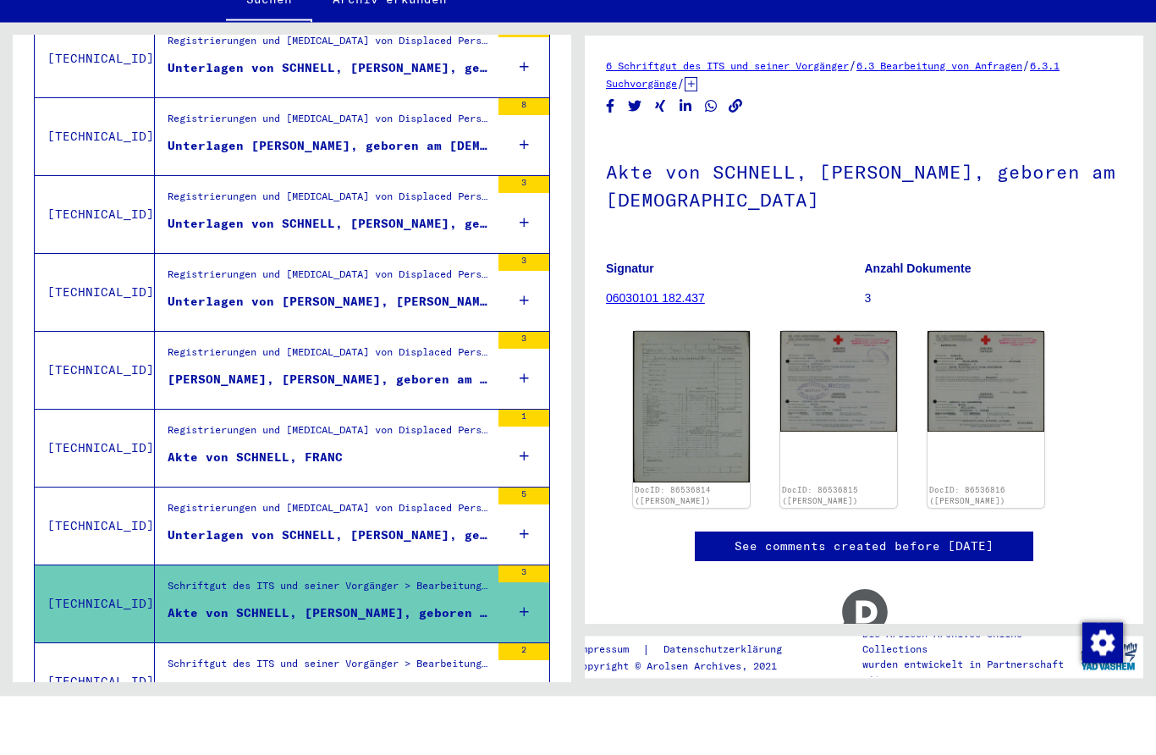
click at [235, 585] on div "Unterlagen von SCHNELL, [PERSON_NAME], geboren am [DEMOGRAPHIC_DATA], geboren i…" at bounding box center [329, 594] width 322 height 18
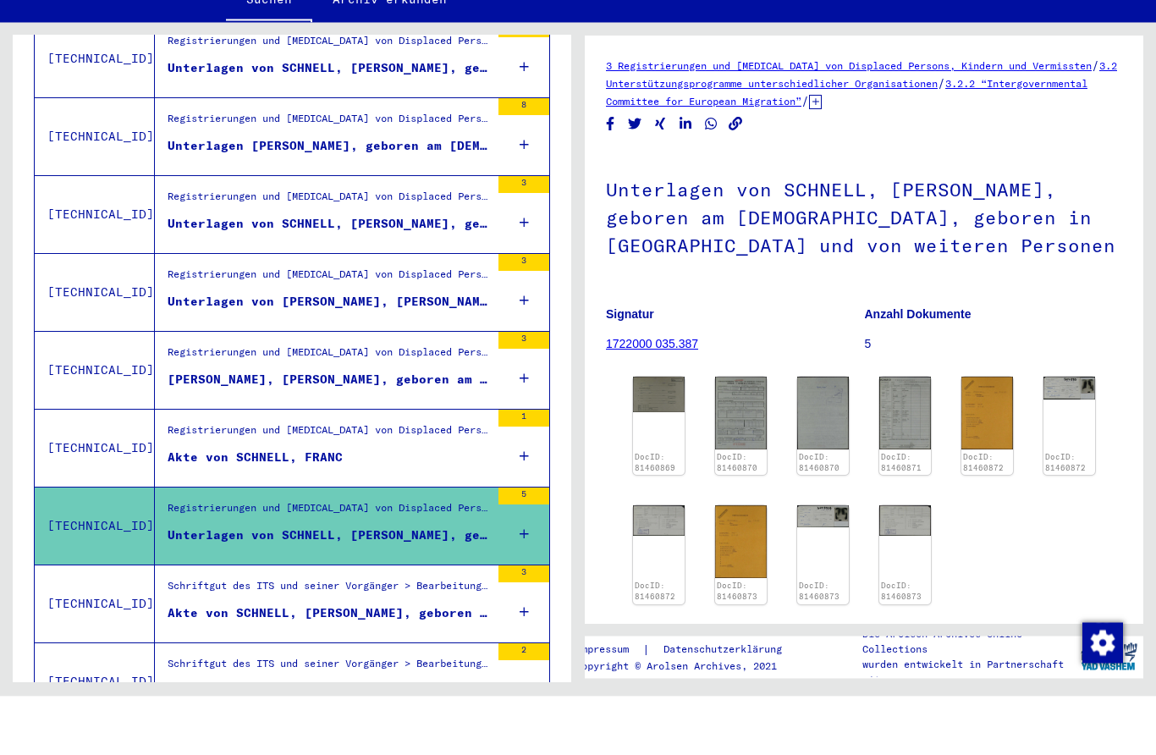
click at [1054, 435] on img at bounding box center [1069, 446] width 52 height 22
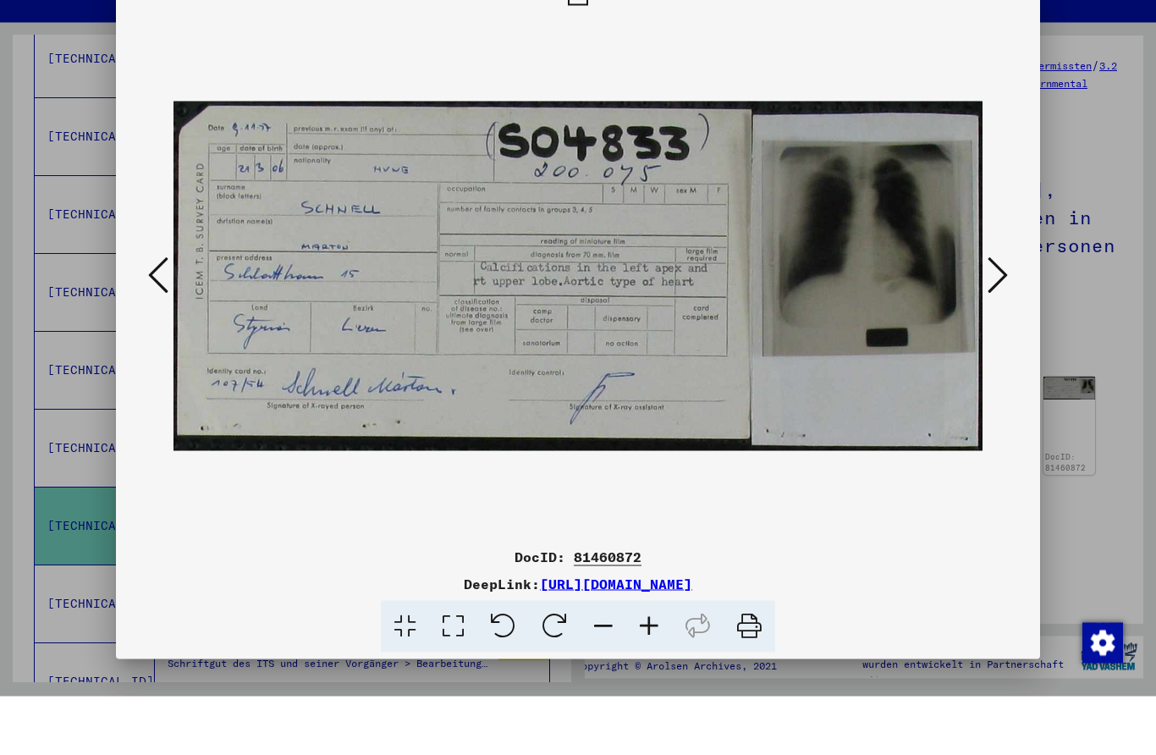
click at [1088, 239] on div at bounding box center [578, 377] width 1156 height 755
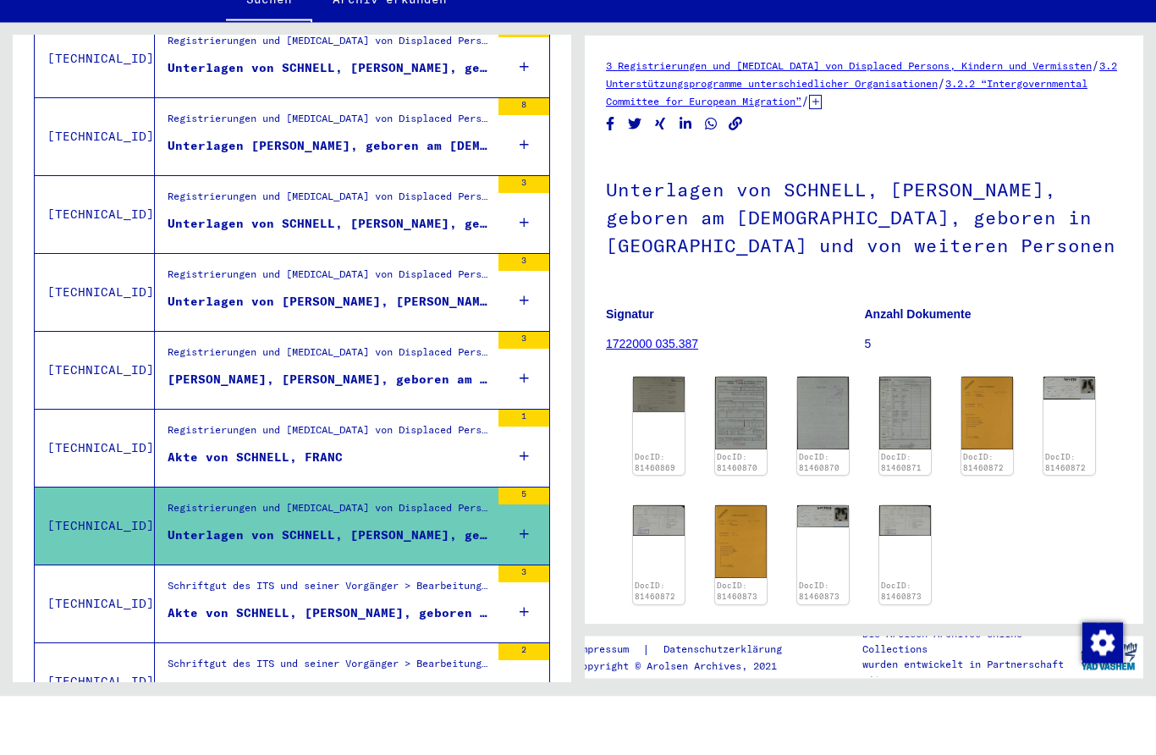
click at [217, 663] on div "Akte von SCHNELL, [PERSON_NAME], geboren am [DEMOGRAPHIC_DATA]" at bounding box center [329, 672] width 322 height 18
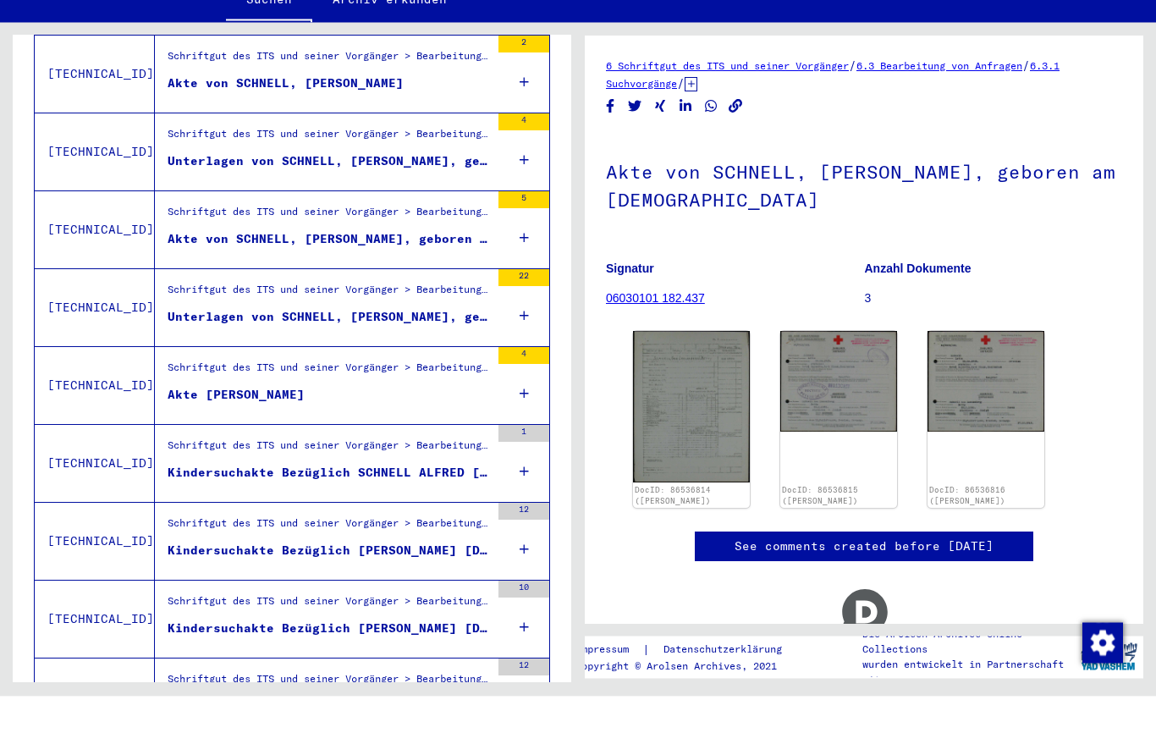
scroll to position [1640, 0]
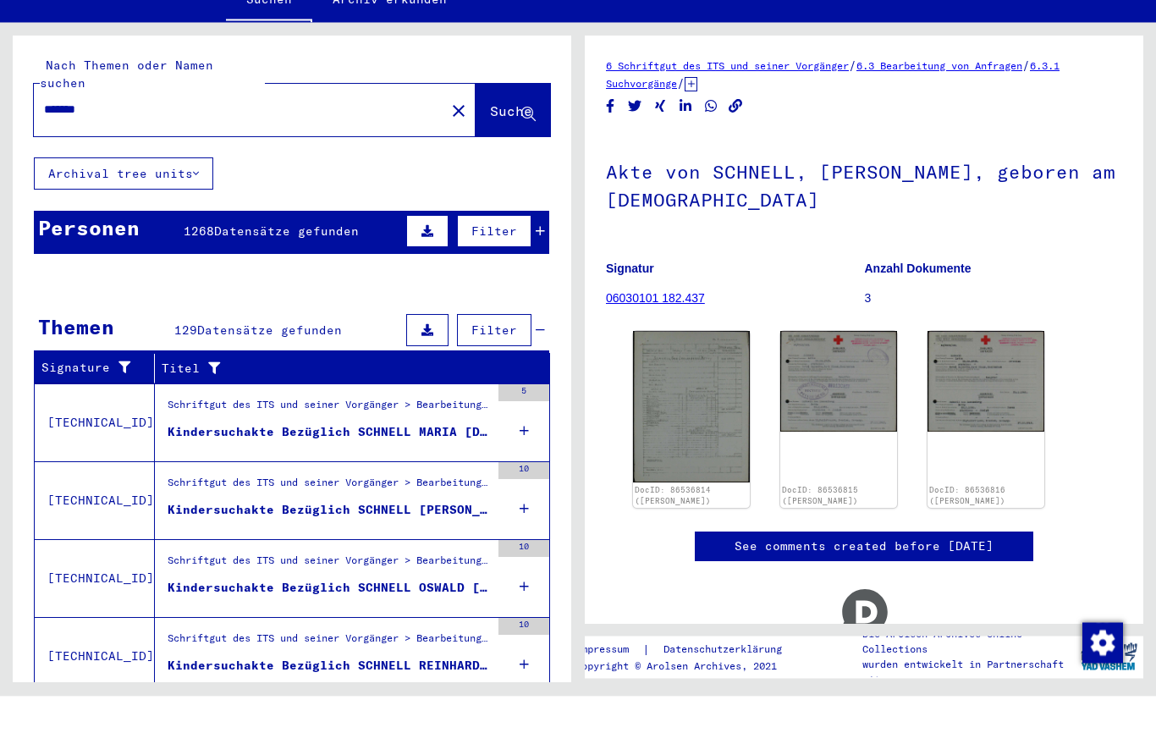
scroll to position [0, 0]
click at [217, 481] on div "Kindersuchakte Bezüglich SCHNELL MARIA [DATE]" at bounding box center [329, 490] width 322 height 18
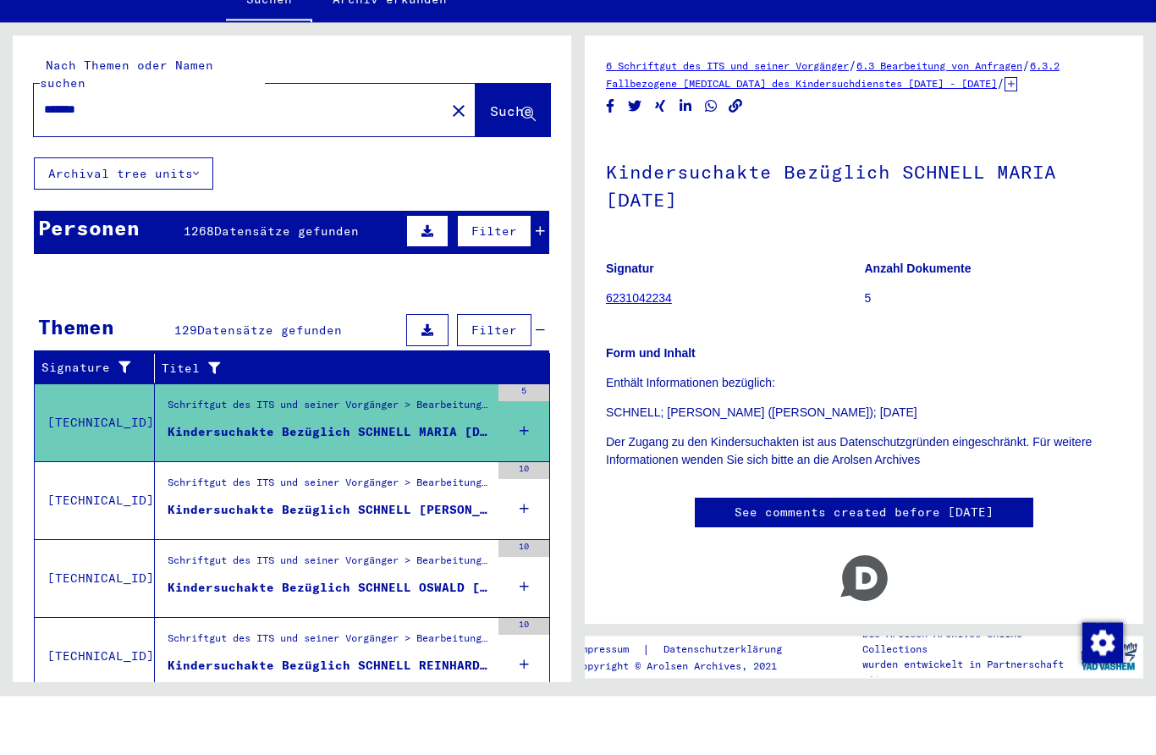
click at [456, 533] on div "Schriftgut des ITS und seiner Vorgänger > Bearbeitung von Anfragen > Fallbezoge…" at bounding box center [329, 545] width 322 height 24
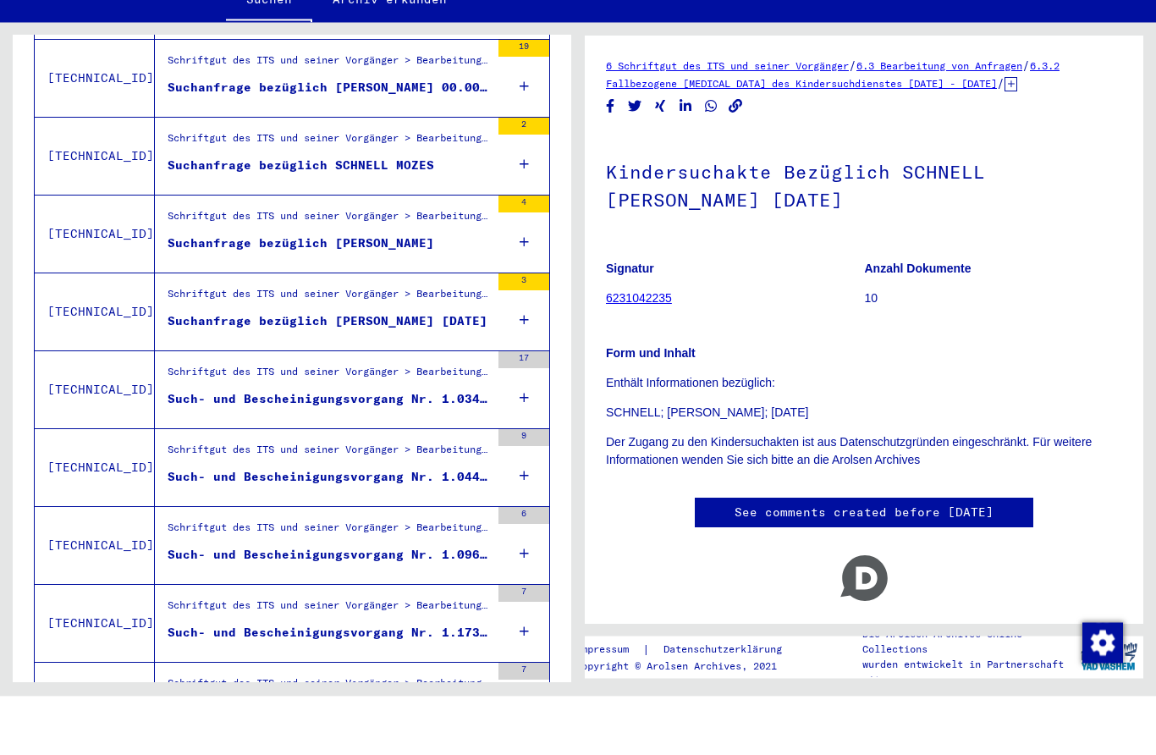
scroll to position [656, 0]
click at [198, 266] on div "Schriftgut des ITS und seiner Vorgänger > Bearbeitung von Anfragen > Fallbezoge…" at bounding box center [329, 278] width 322 height 24
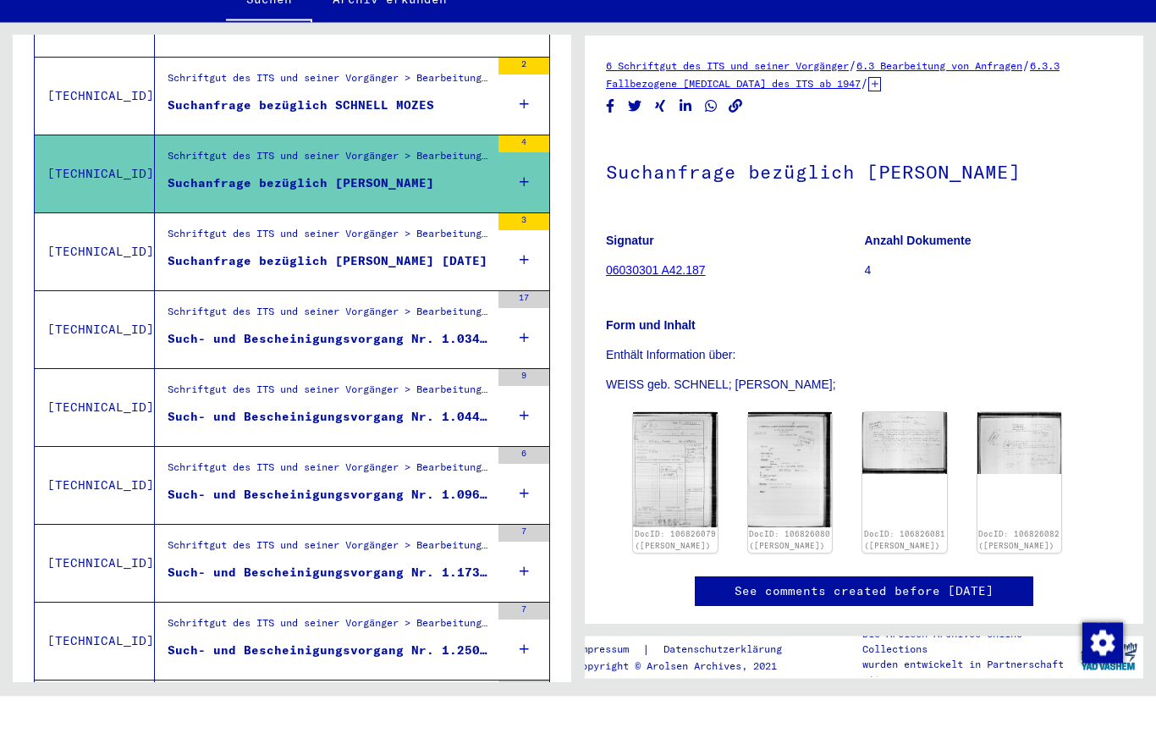
scroll to position [717, 0]
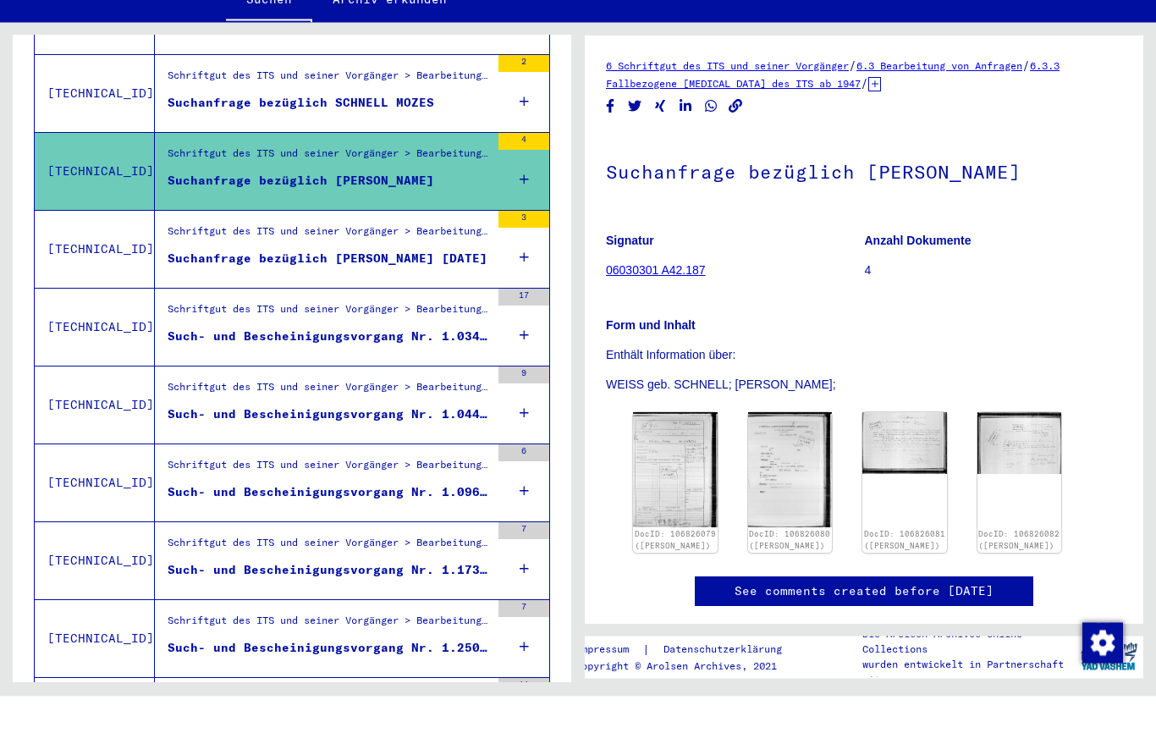
click at [186, 360] on div "Schriftgut des ITS und seiner Vorgänger > Bearbeitung von Anfragen > Fallbezoge…" at bounding box center [329, 372] width 322 height 24
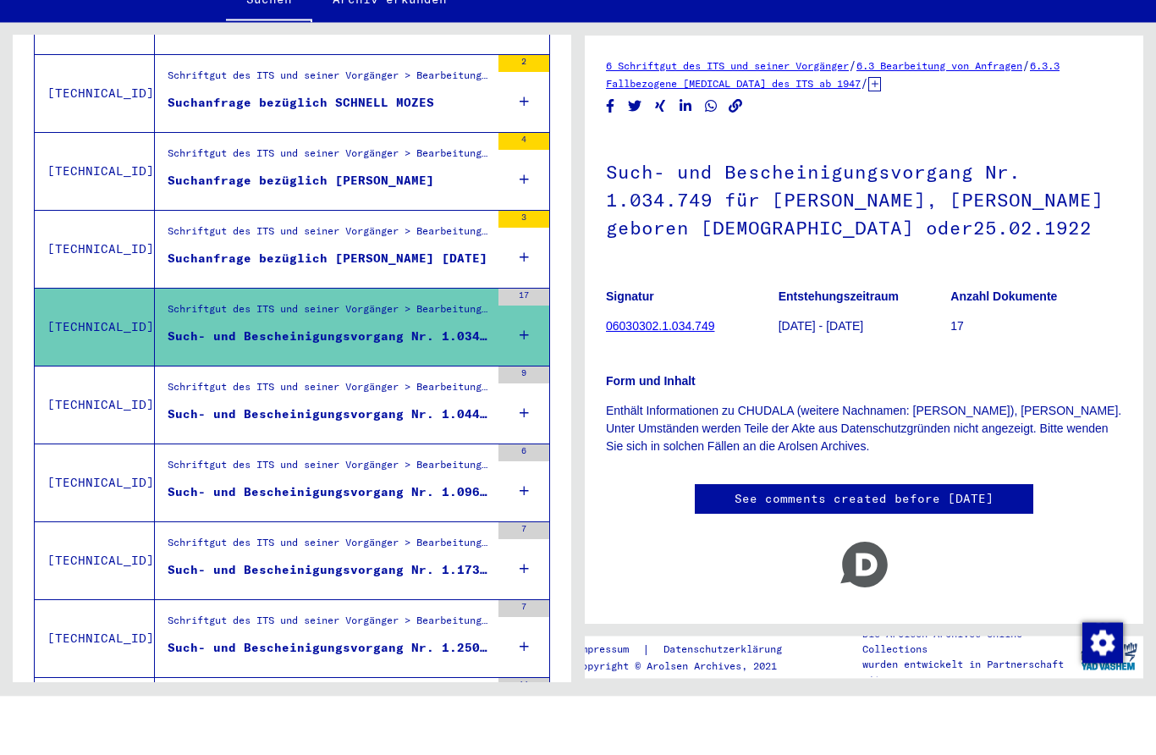
click at [222, 438] on div "Schriftgut des ITS und seiner Vorgänger > Bearbeitung von Anfragen > Fallbezoge…" at bounding box center [329, 450] width 322 height 24
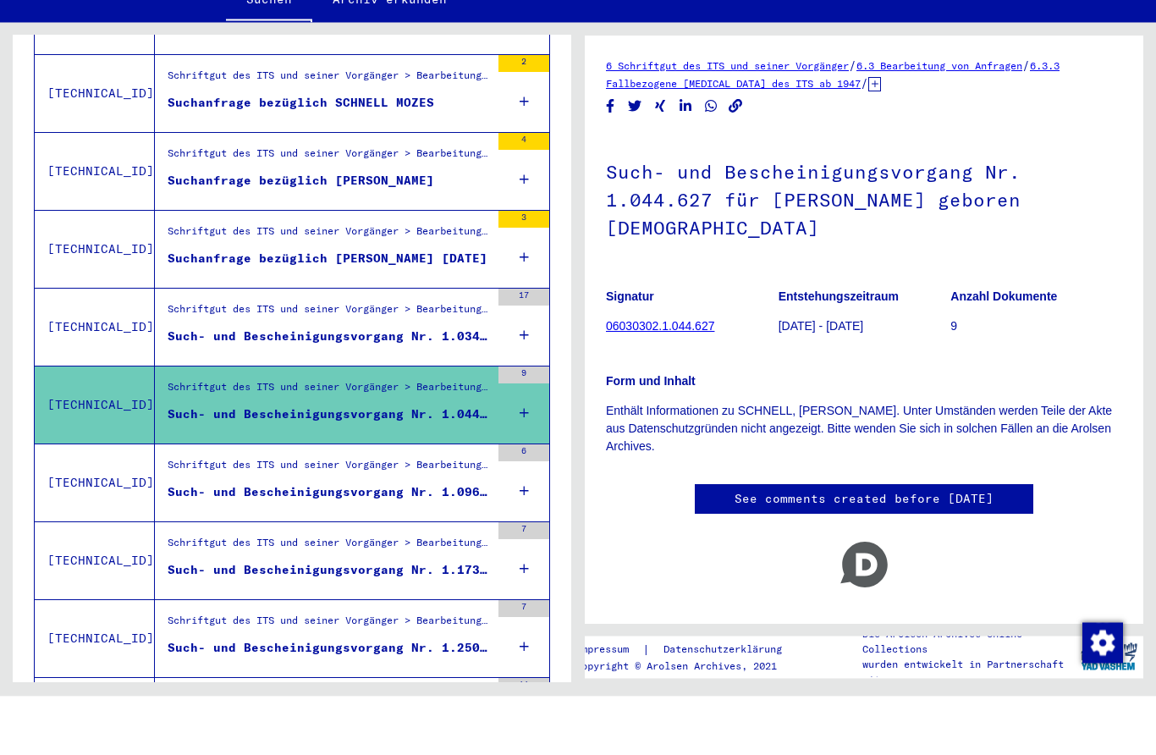
click at [228, 503] on div "Schriftgut des ITS und seiner Vorgänger > Bearbeitung von Anfragen > Fallbezoge…" at bounding box center [322, 541] width 335 height 77
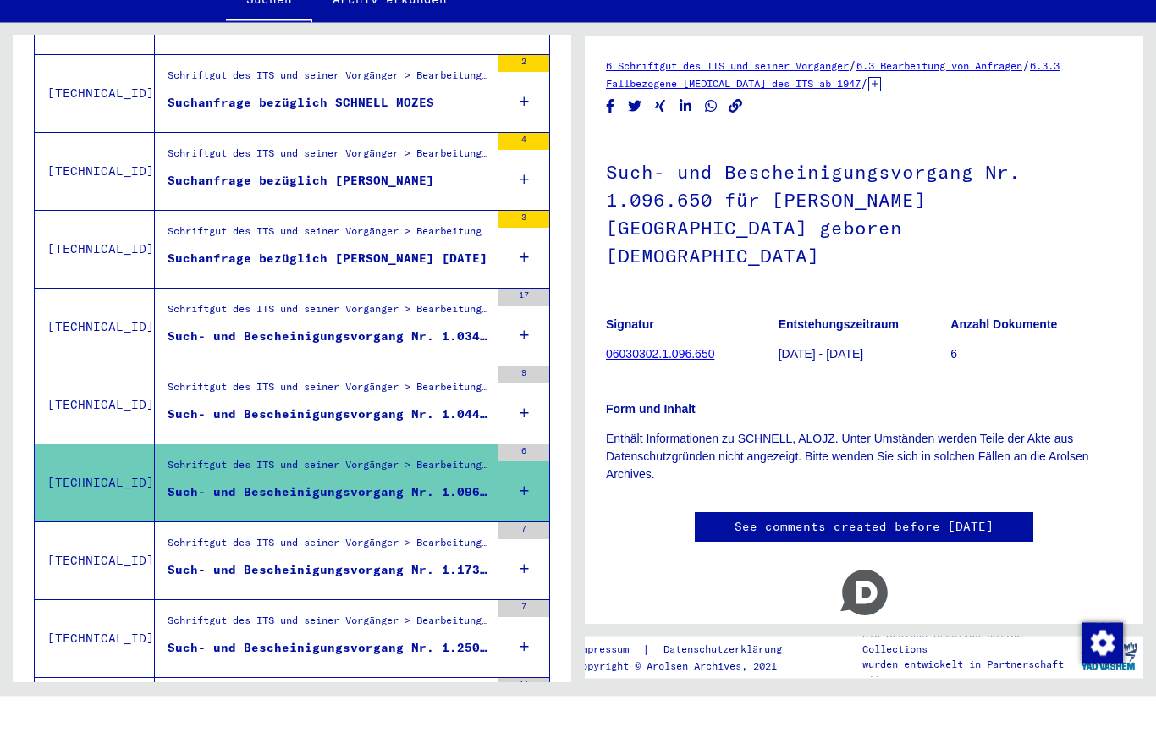
click at [215, 581] on div "Schriftgut des ITS und seiner Vorgänger > Bearbeitung von Anfragen > Fallbezoge…" at bounding box center [322, 619] width 335 height 77
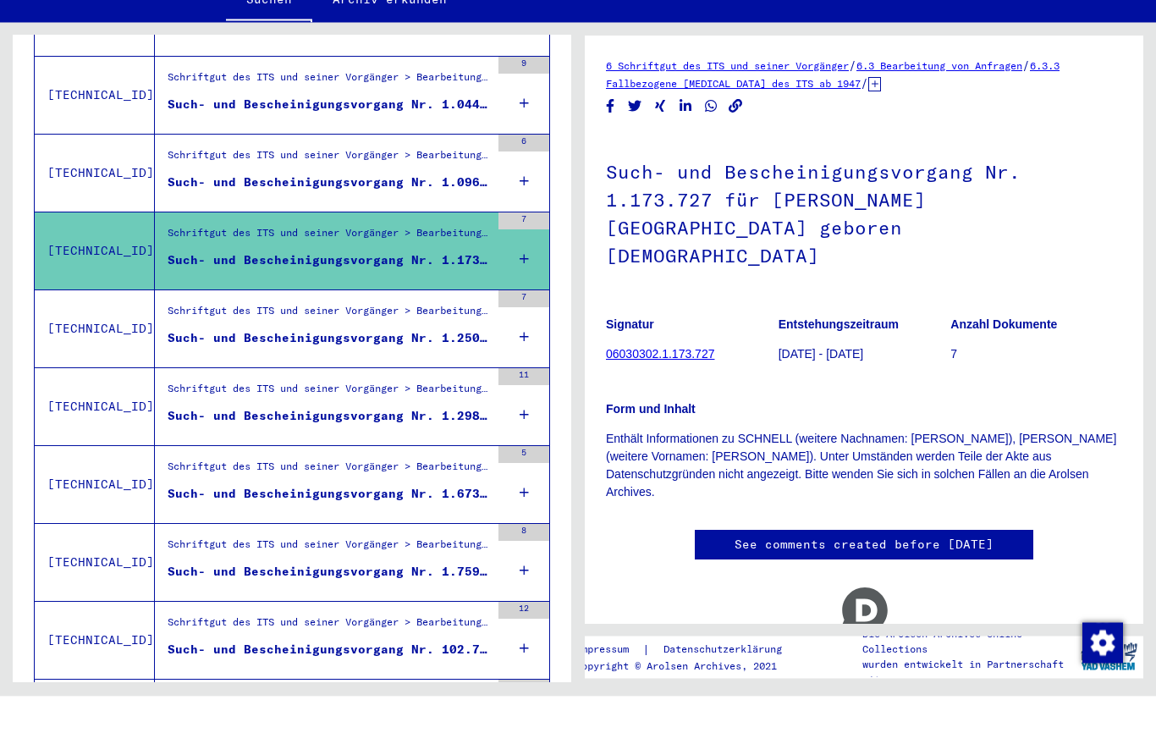
scroll to position [1029, 0]
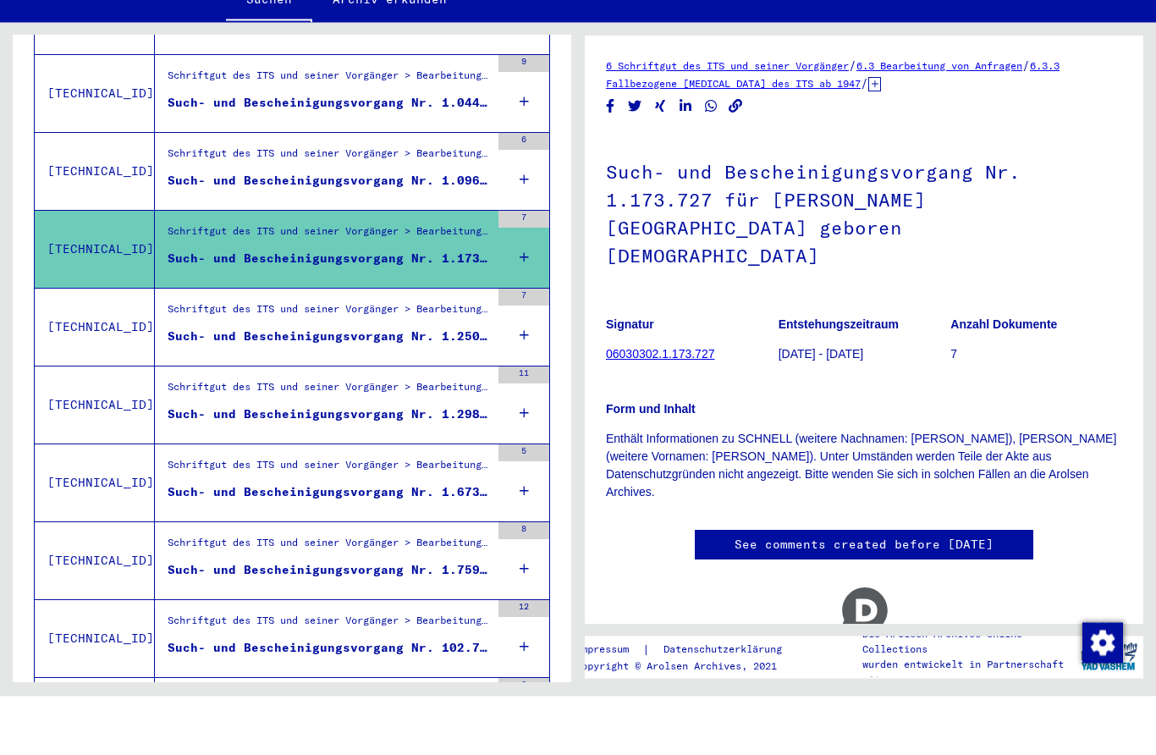
click at [212, 438] on div "Schriftgut des ITS und seiner Vorgänger > Bearbeitung von Anfragen > Fallbezoge…" at bounding box center [329, 450] width 322 height 24
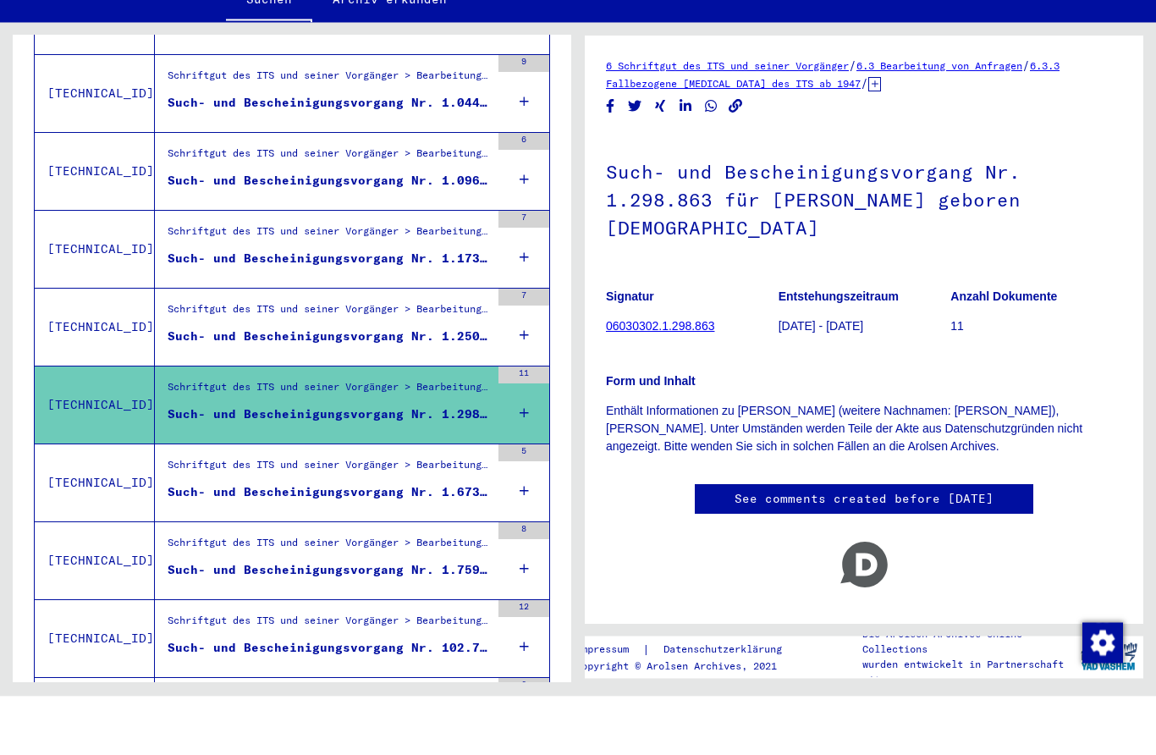
click at [238, 516] on div "Schriftgut des ITS und seiner Vorgänger > Bearbeitung von Anfragen > Fallbezoge…" at bounding box center [329, 528] width 322 height 24
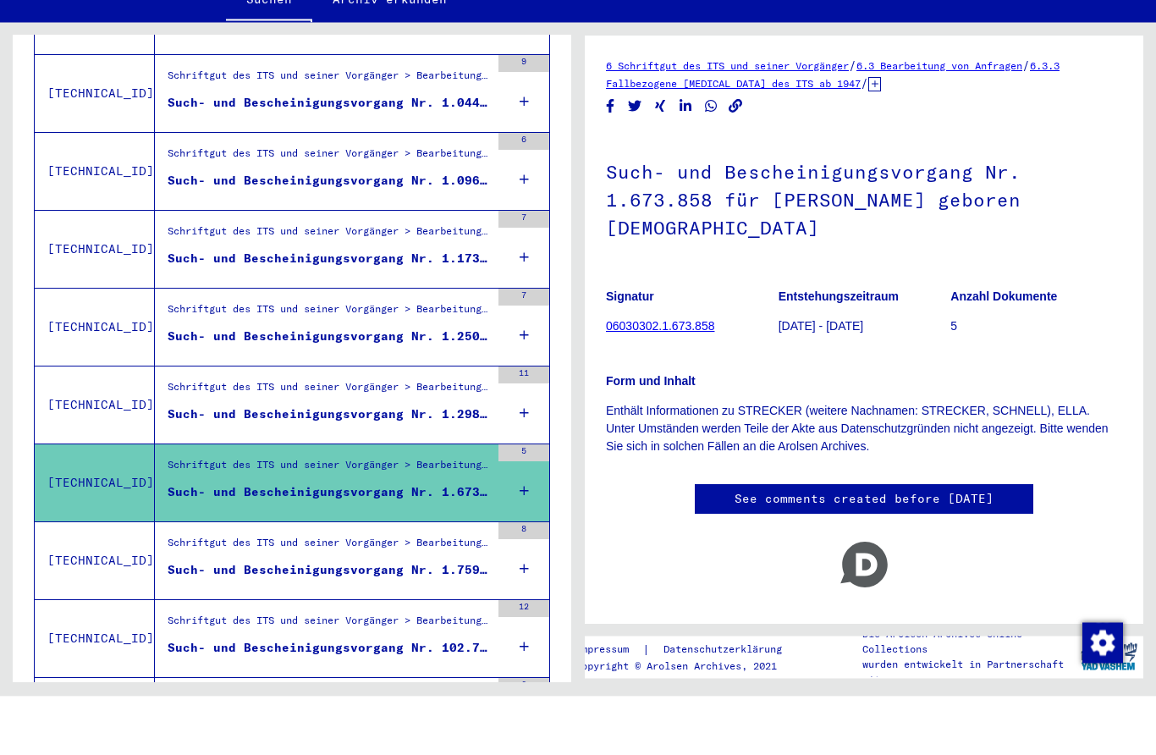
click at [245, 581] on div "Schriftgut des ITS und seiner Vorgänger > Bearbeitung von Anfragen > Fallbezoge…" at bounding box center [322, 619] width 335 height 77
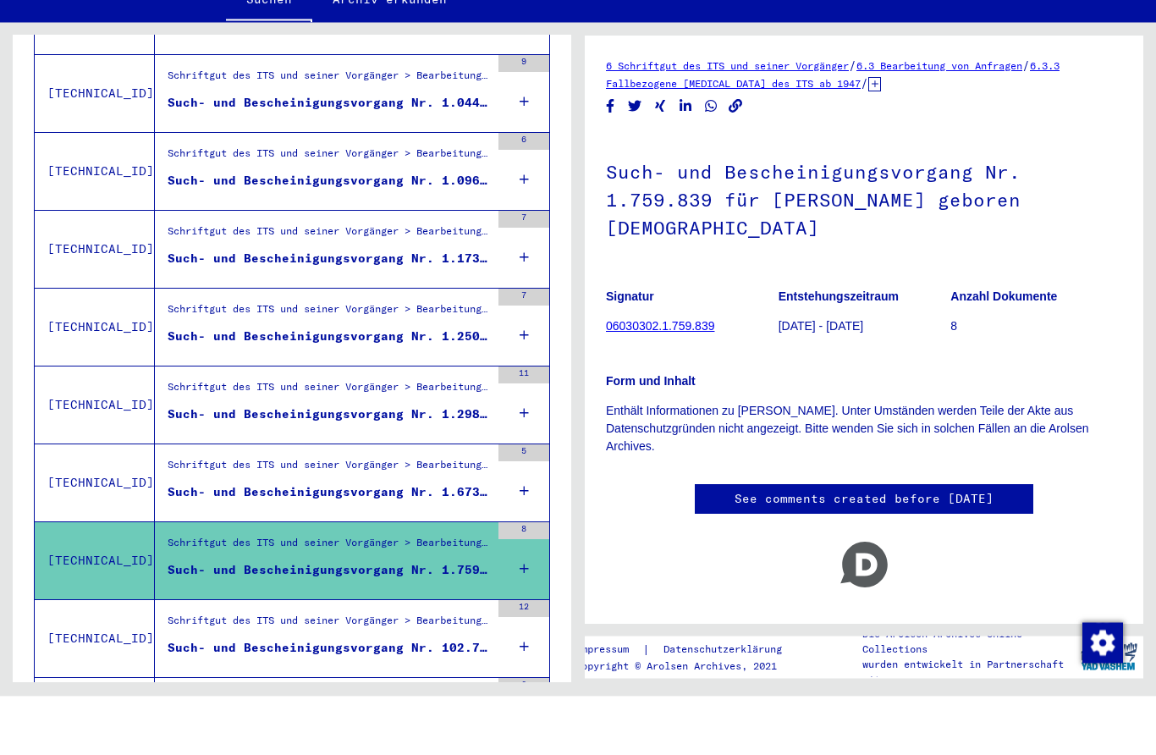
click at [259, 581] on div "Schriftgut des ITS und seiner Vorgänger > Bearbeitung von Anfragen > Fallbezoge…" at bounding box center [322, 619] width 335 height 77
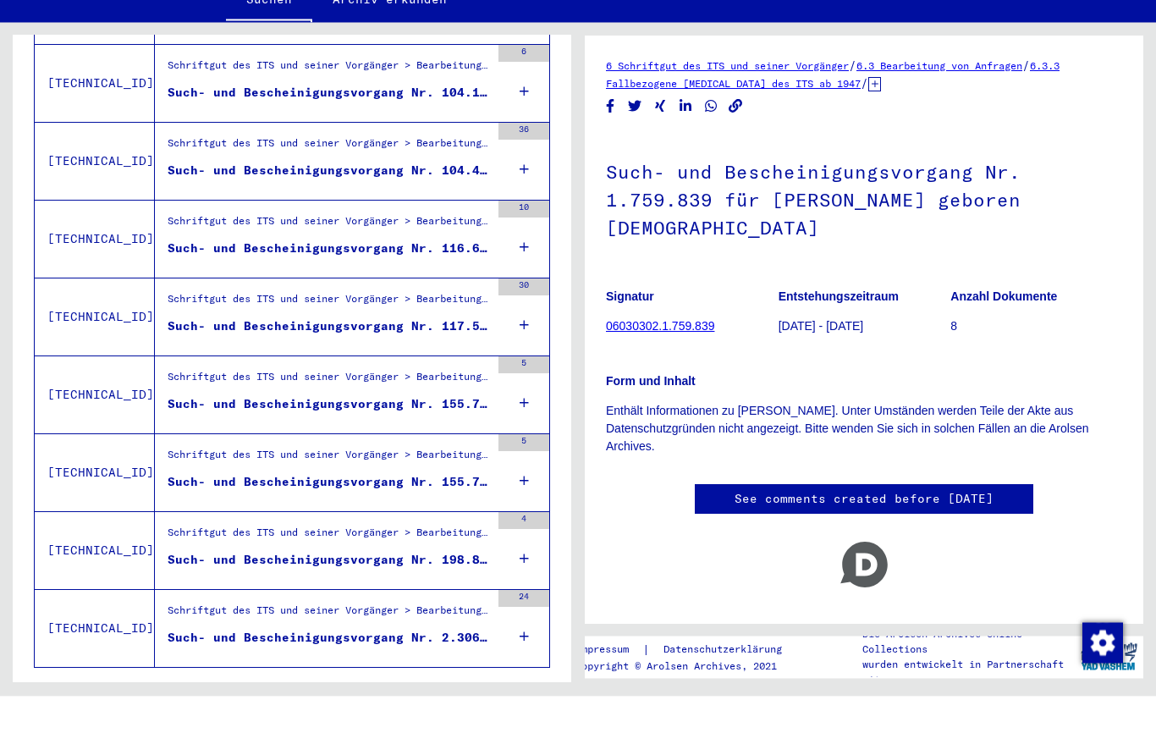
scroll to position [1660, 0]
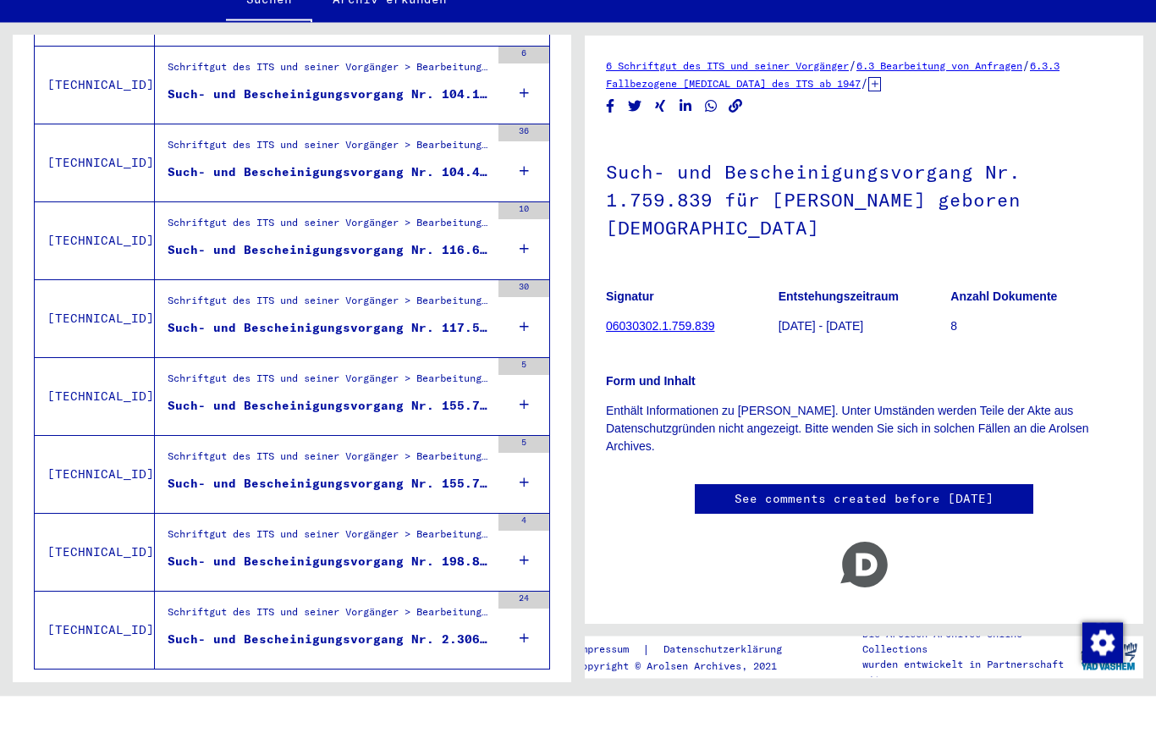
click at [481, 741] on icon "Next page" at bounding box center [493, 753] width 24 height 24
click at [496, 741] on icon "Next page" at bounding box center [493, 753] width 24 height 24
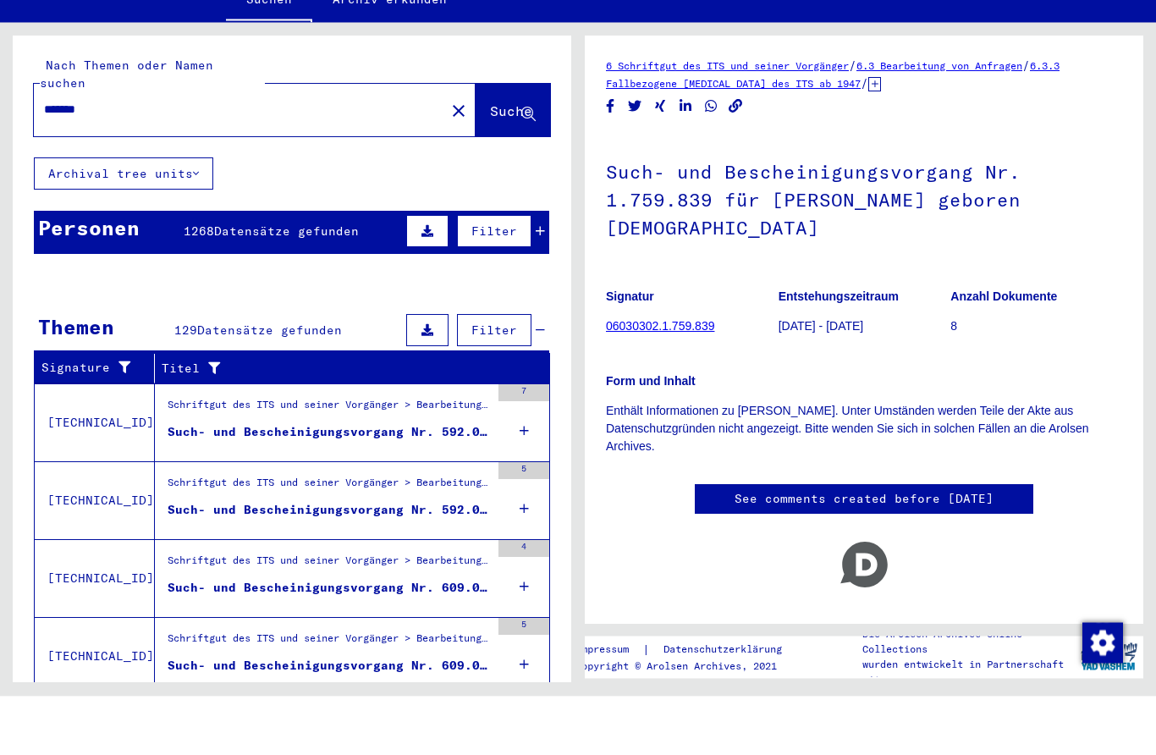
scroll to position [0, 0]
click at [459, 481] on figure "Such- und Bescheinigungsvorgang Nr. 592.004 für [PERSON_NAME] geboren [DEMOGRAP…" at bounding box center [329, 493] width 322 height 25
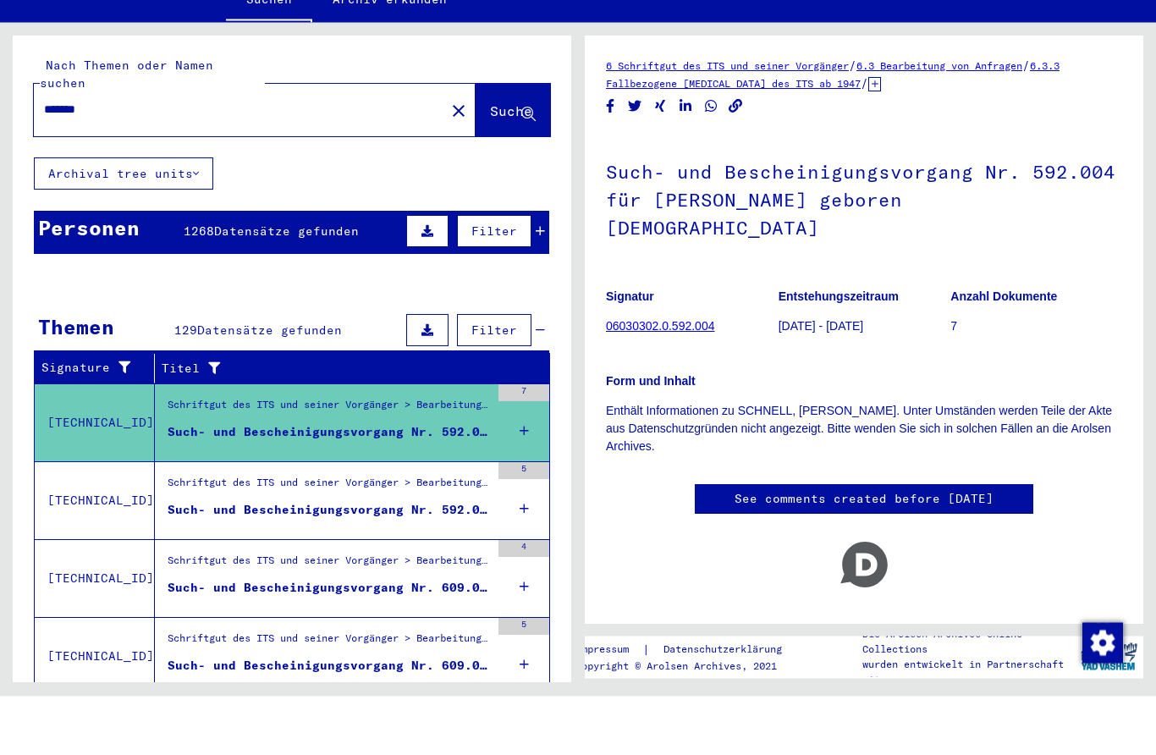
click at [265, 559] on div "Such- und Bescheinigungsvorgang Nr. 592.005 für [PERSON_NAME] geboren [DEMOGRAP…" at bounding box center [329, 568] width 322 height 18
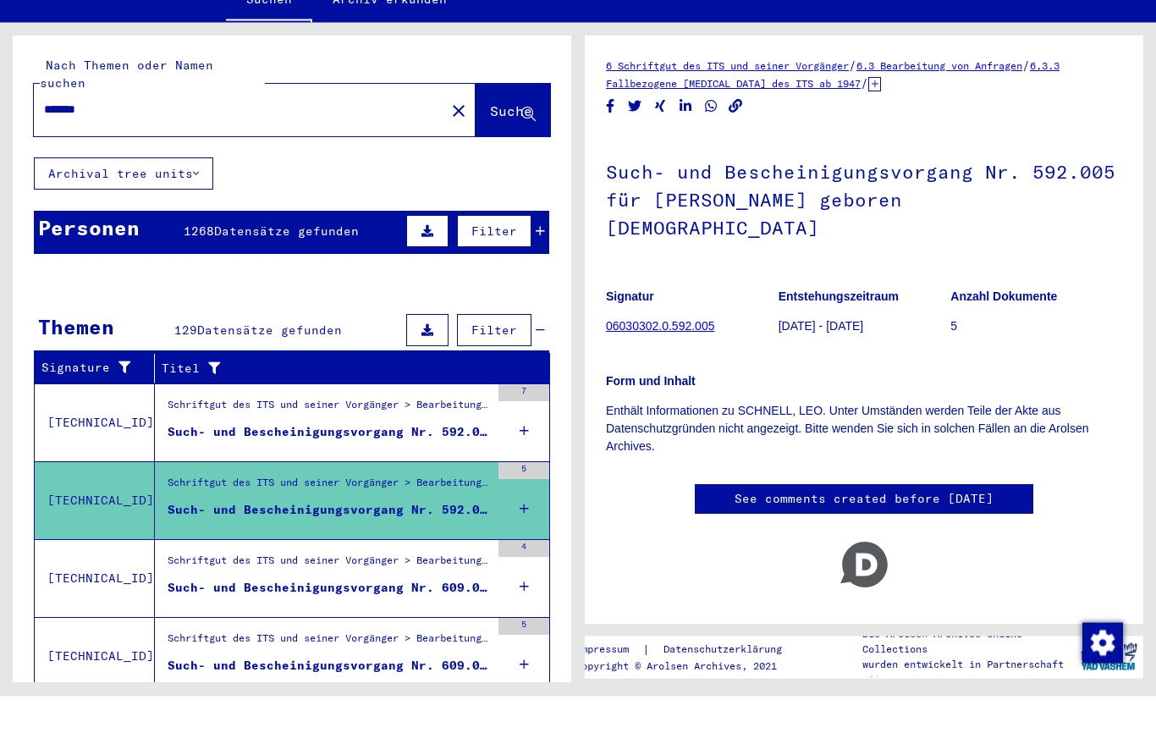
click at [277, 573] on div "Alle Ergebnisse anzeigen" at bounding box center [291, 597] width 515 height 49
click at [300, 611] on figure "Schriftgut des ITS und seiner Vorgänger > Bearbeitung von Anfragen > Fallbezoge…" at bounding box center [329, 623] width 322 height 25
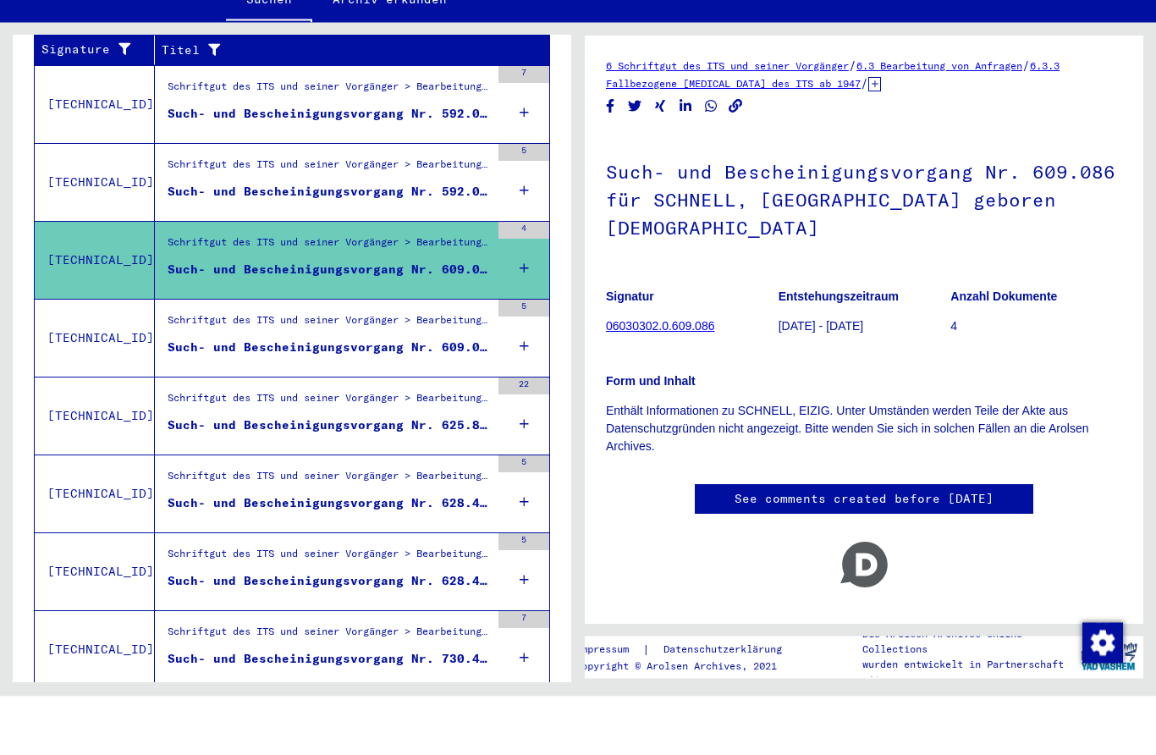
scroll to position [319, 0]
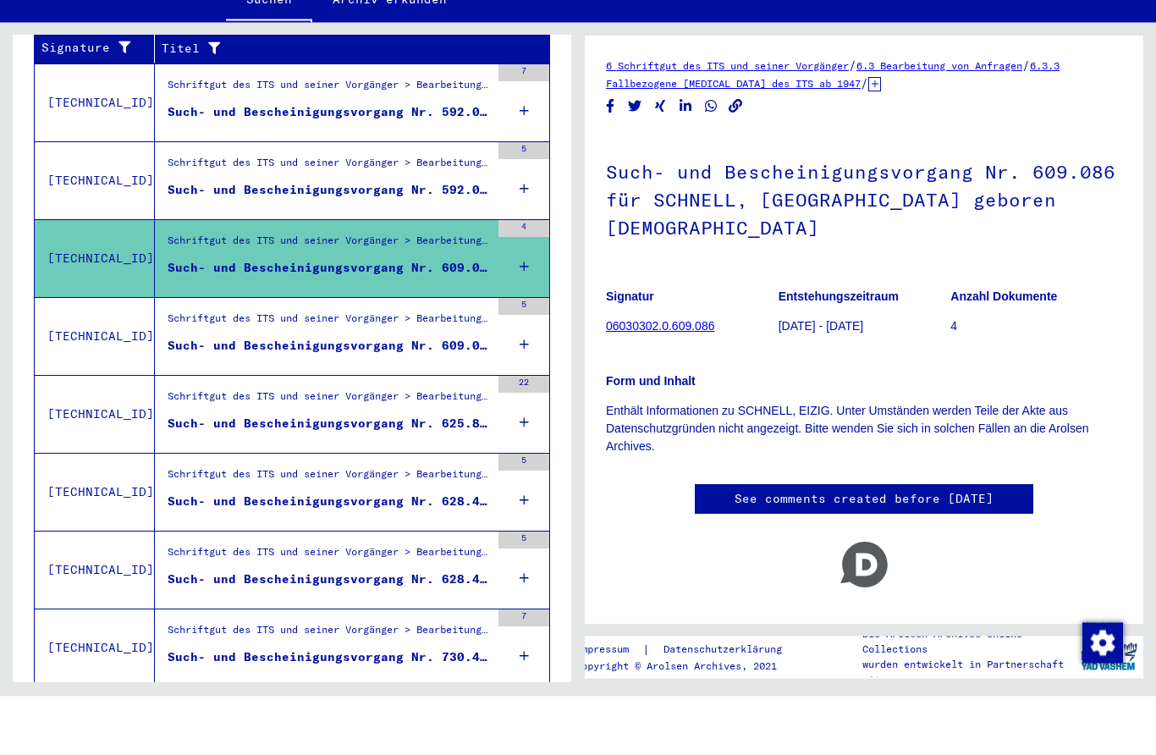
click at [261, 396] on div "Such- und Bescheinigungsvorgang Nr. 609.087 für [PERSON_NAME] geboren [DEMOGRAP…" at bounding box center [329, 405] width 322 height 18
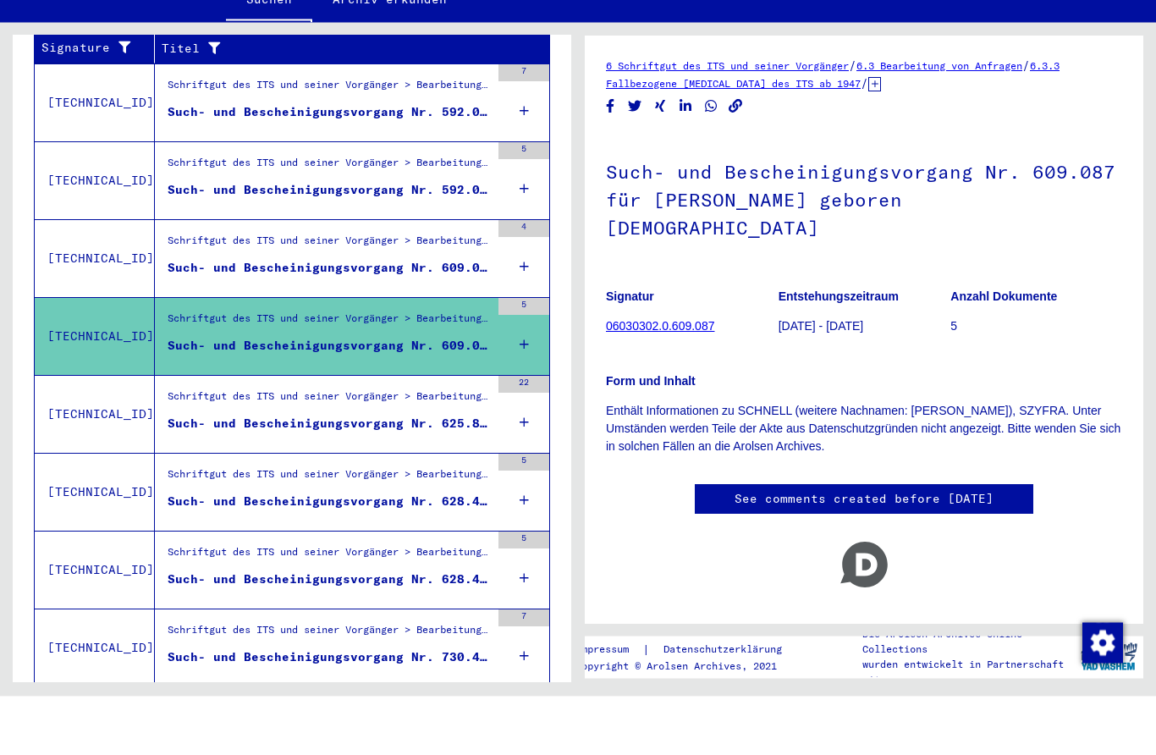
click at [278, 474] on div "Such- und Bescheinigungsvorgang Nr. 625.819 für [PERSON_NAME] geboren [DEMOGRAP…" at bounding box center [329, 483] width 322 height 18
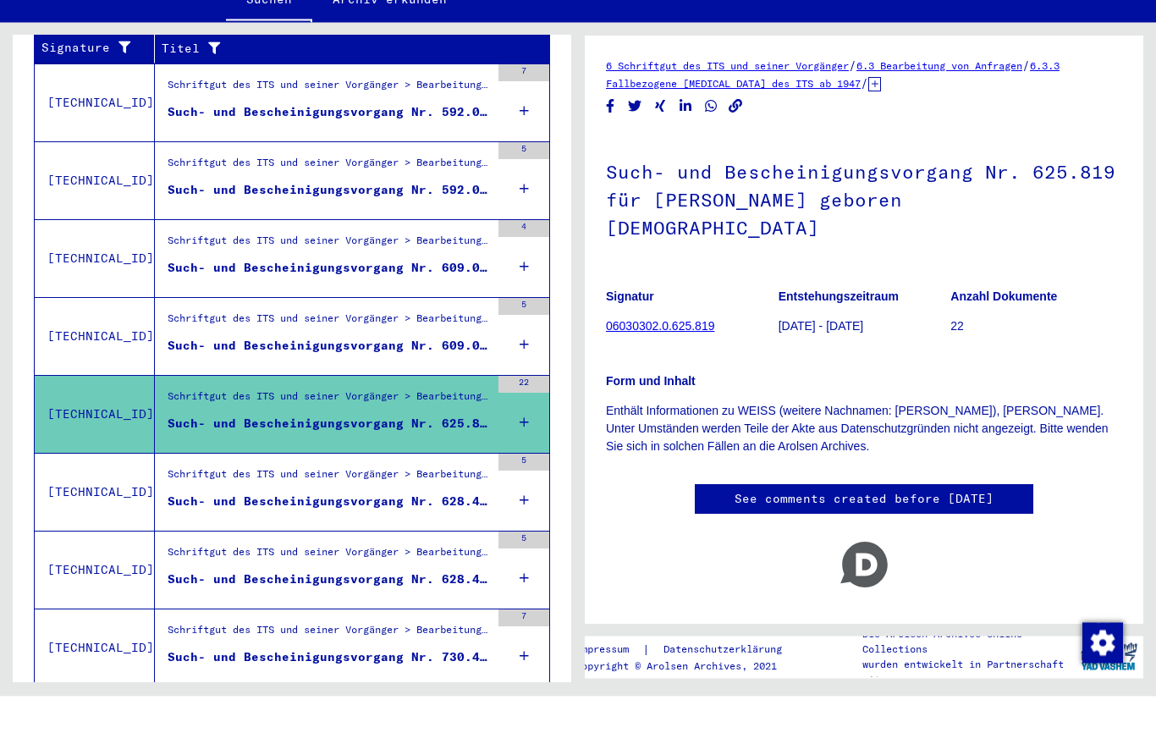
click at [267, 525] on div "Schriftgut des ITS und seiner Vorgänger > Bearbeitung von Anfragen > Fallbezoge…" at bounding box center [329, 537] width 322 height 24
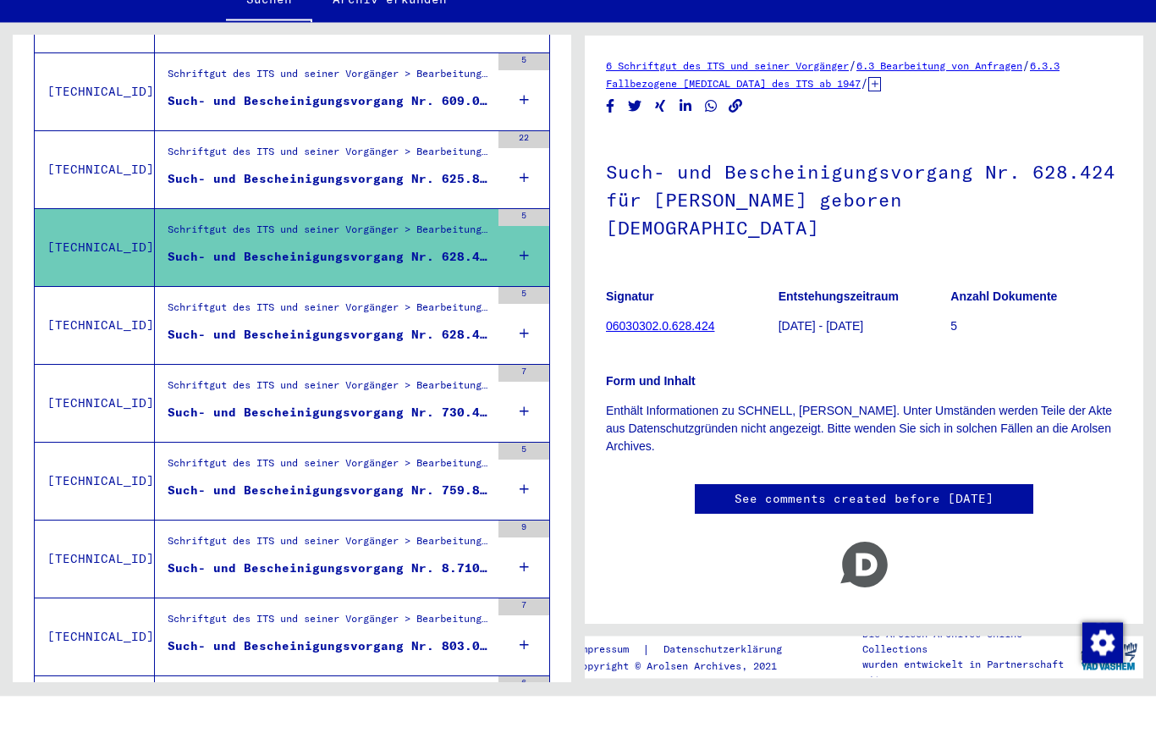
scroll to position [576, 0]
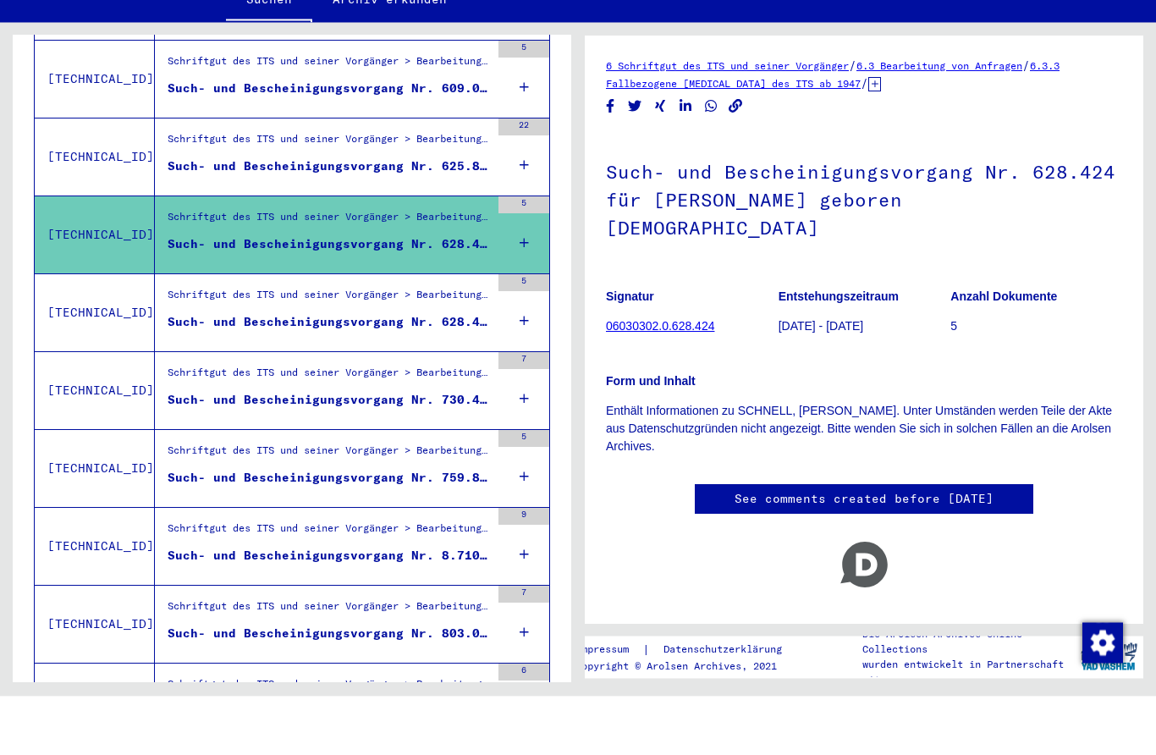
click at [231, 346] on div "Schriftgut des ITS und seiner Vorgänger > Bearbeitung von Anfragen > Fallbezoge…" at bounding box center [329, 358] width 322 height 24
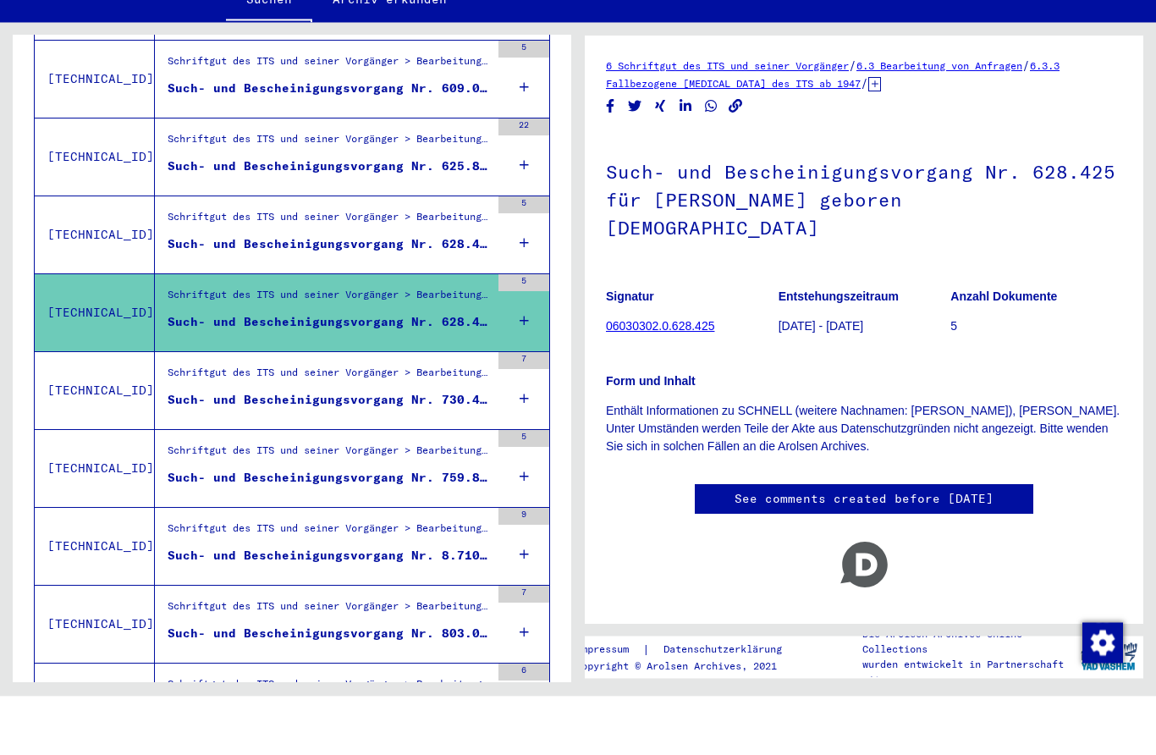
click at [261, 424] on div "Schriftgut des ITS und seiner Vorgänger > Bearbeitung von Anfragen > Fallbezoge…" at bounding box center [329, 436] width 322 height 24
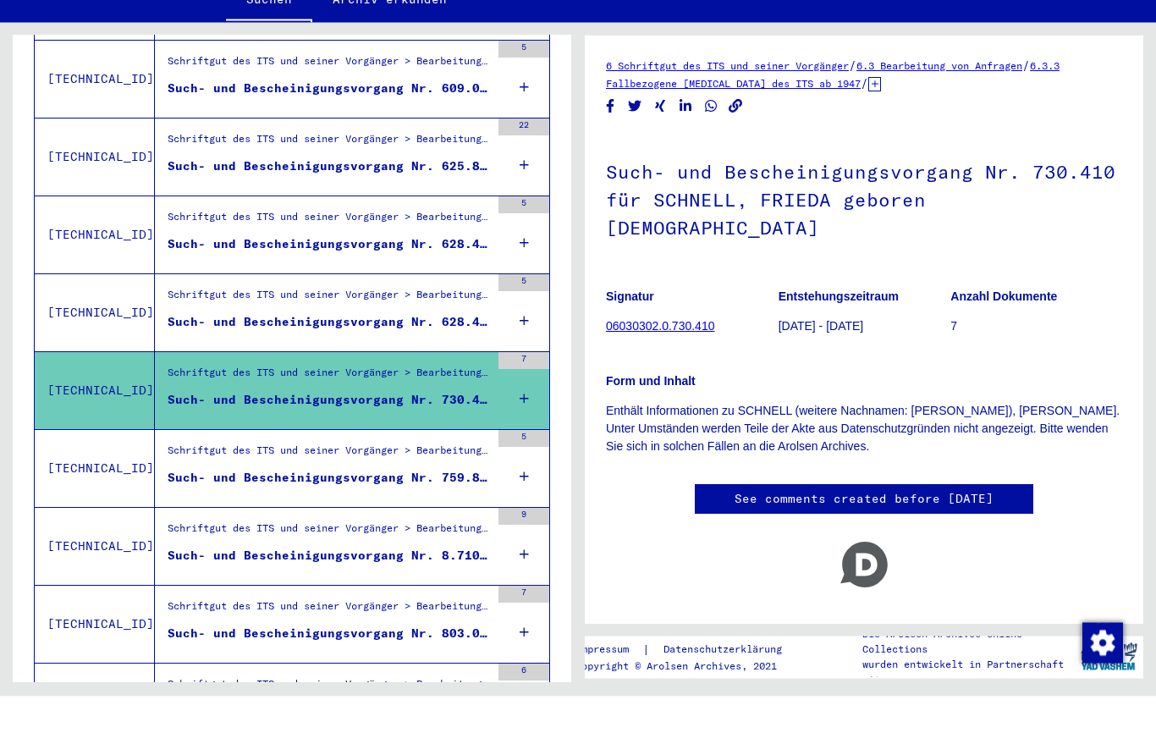
click at [271, 502] on div "Schriftgut des ITS und seiner Vorgänger > Bearbeitung von Anfragen > Fallbezoge…" at bounding box center [329, 514] width 322 height 24
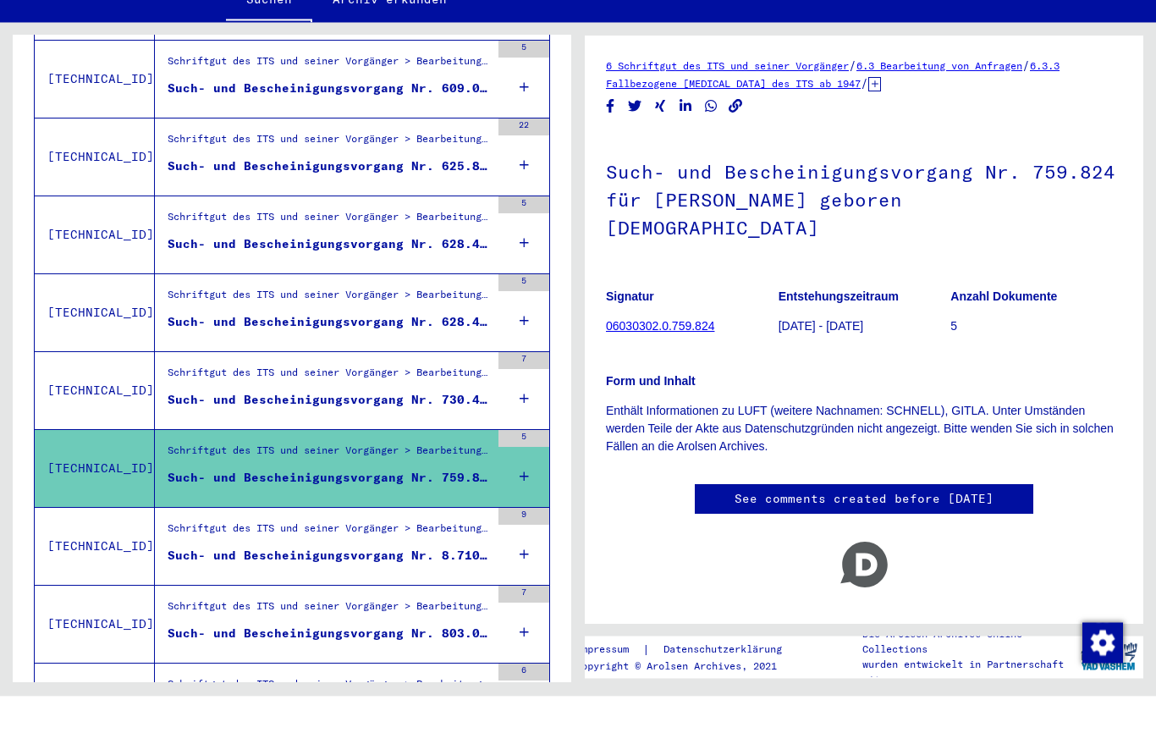
click at [278, 567] on div "Schriftgut des ITS und seiner Vorgänger > Bearbeitung von Anfragen > Fallbezoge…" at bounding box center [322, 605] width 335 height 77
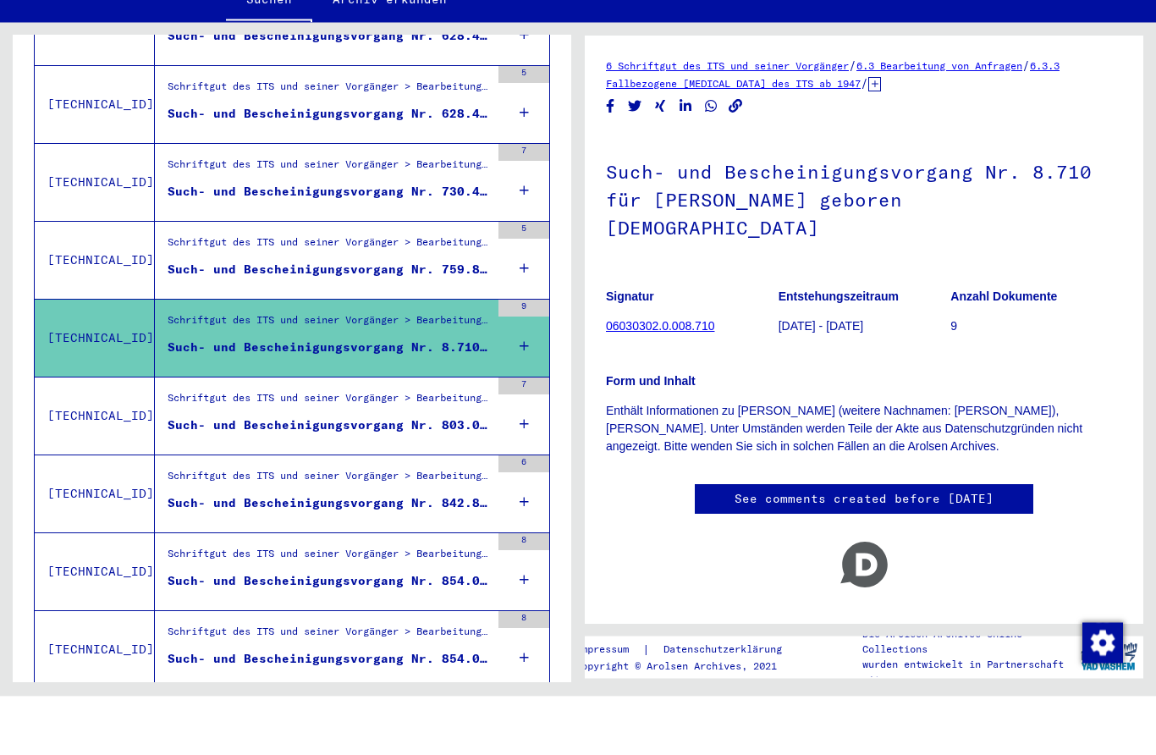
scroll to position [786, 0]
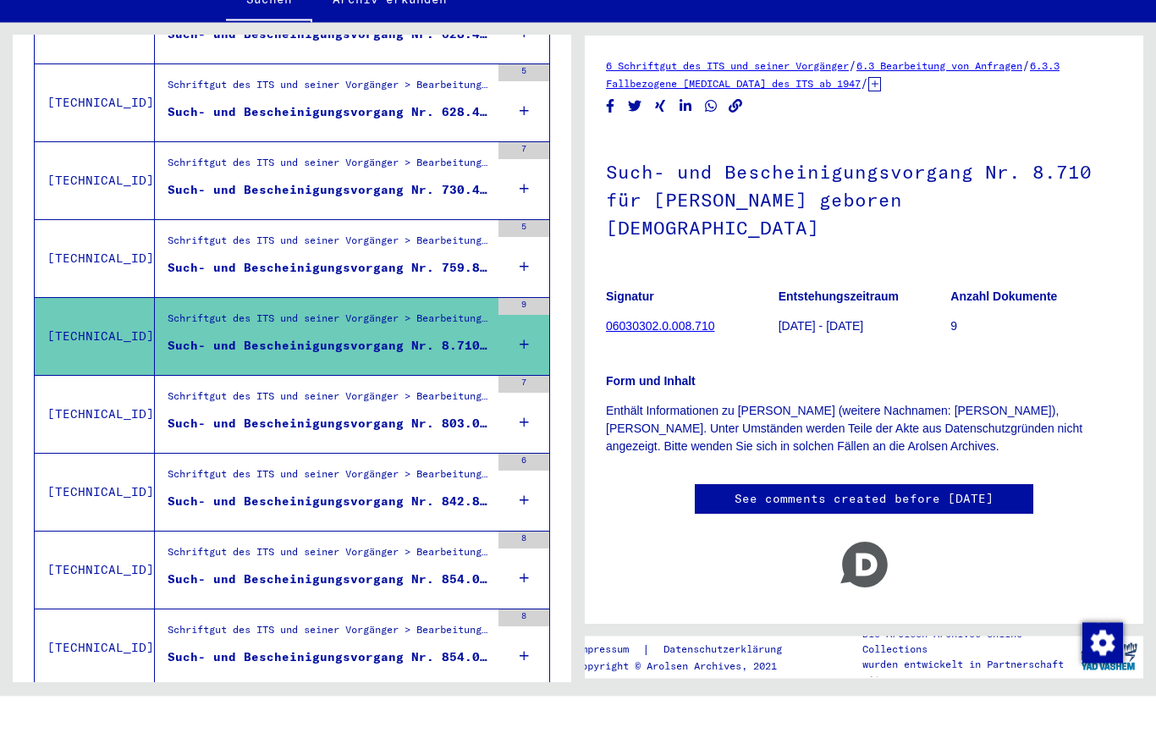
click at [286, 448] on figure "Schriftgut des ITS und seiner Vorgänger > Bearbeitung von Anfragen > Fallbezoge…" at bounding box center [329, 460] width 322 height 25
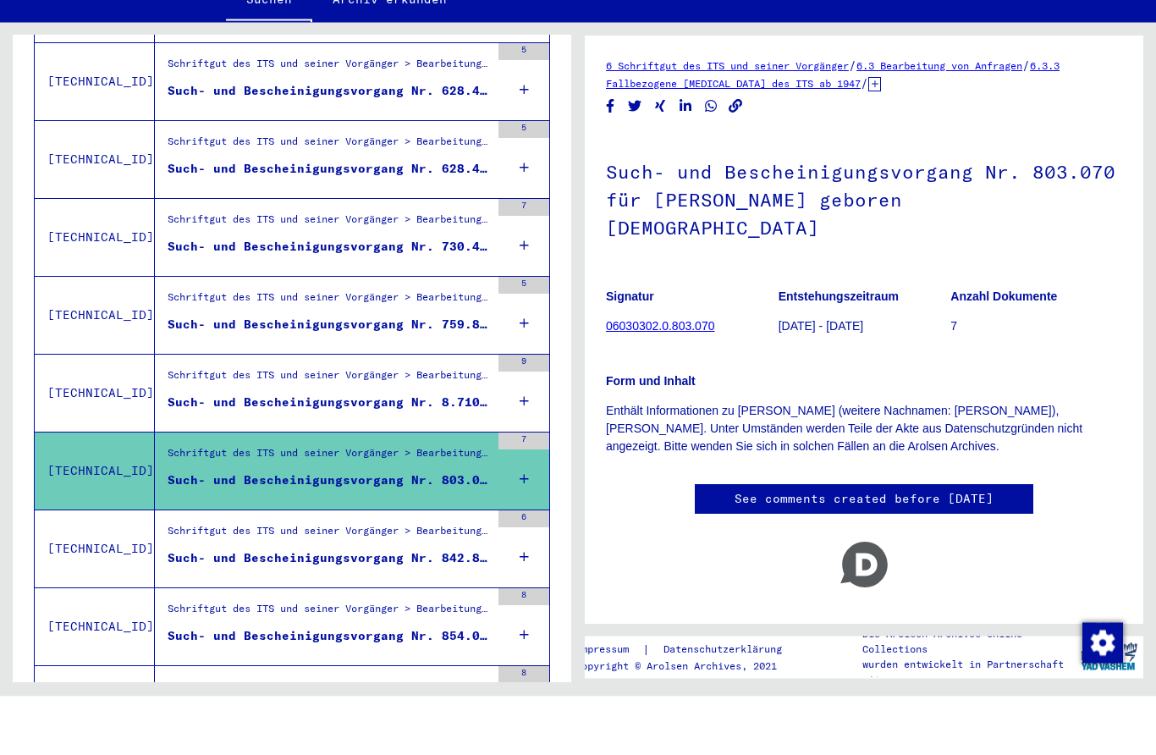
scroll to position [717, 0]
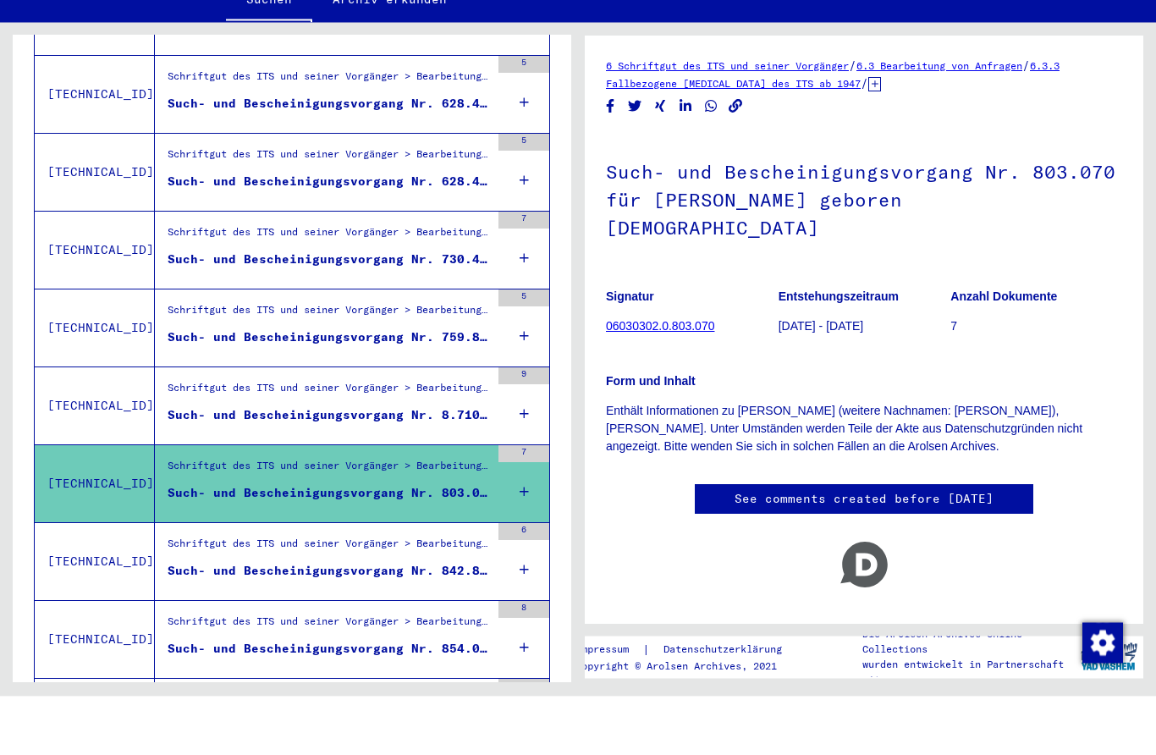
click at [430, 621] on div "Such- und Bescheinigungsvorgang Nr. 842.854 für [PERSON_NAME][GEOGRAPHIC_DATA] …" at bounding box center [329, 630] width 322 height 18
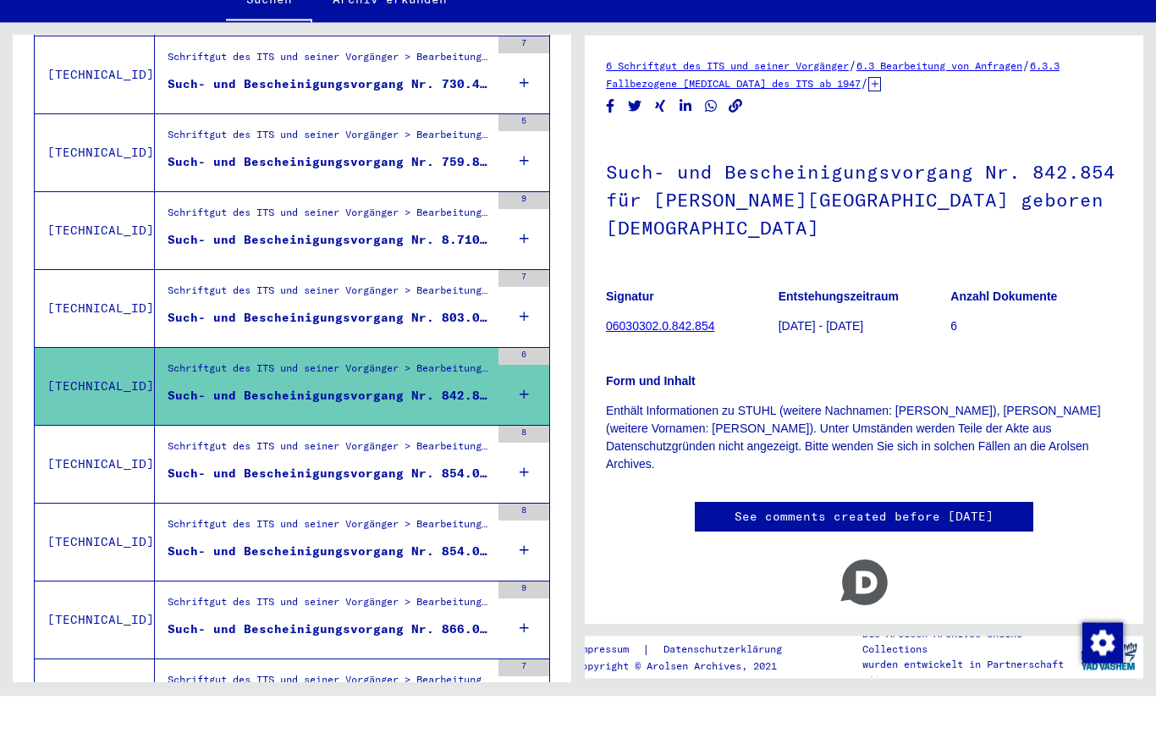
scroll to position [901, 0]
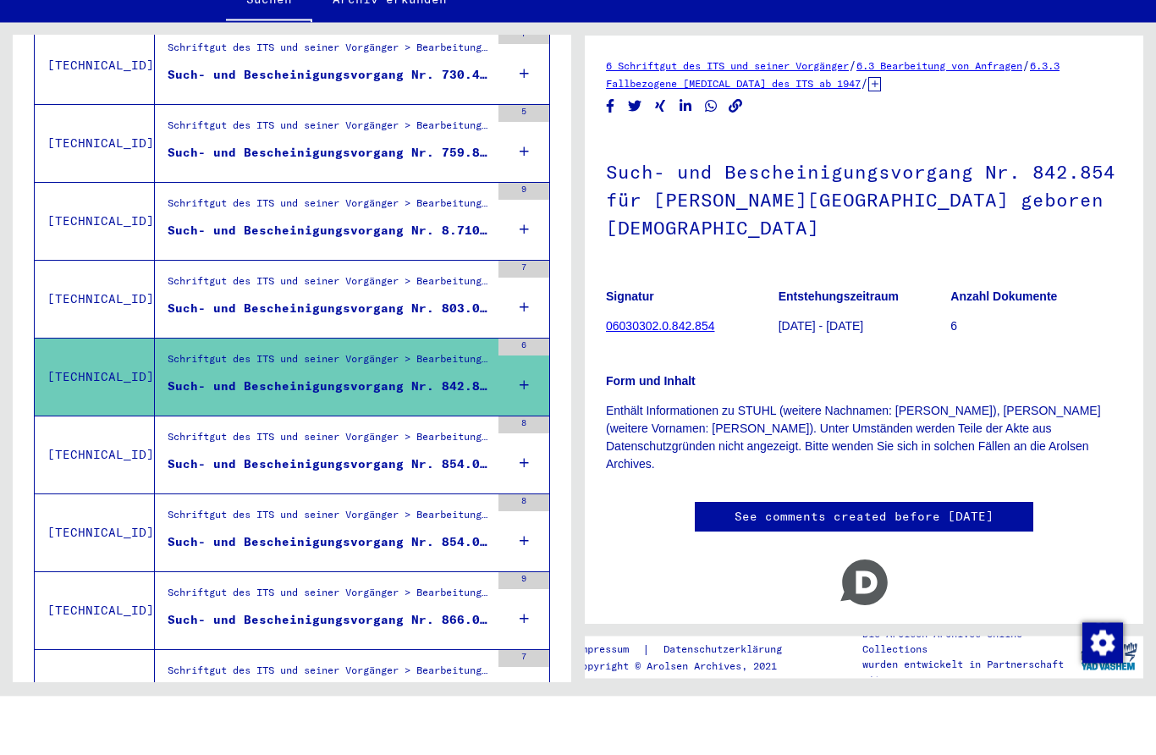
click at [437, 514] on figure "Such- und Bescheinigungsvorgang Nr. 854.065 für SCHNELL, [PERSON_NAME] geboren …" at bounding box center [329, 526] width 322 height 25
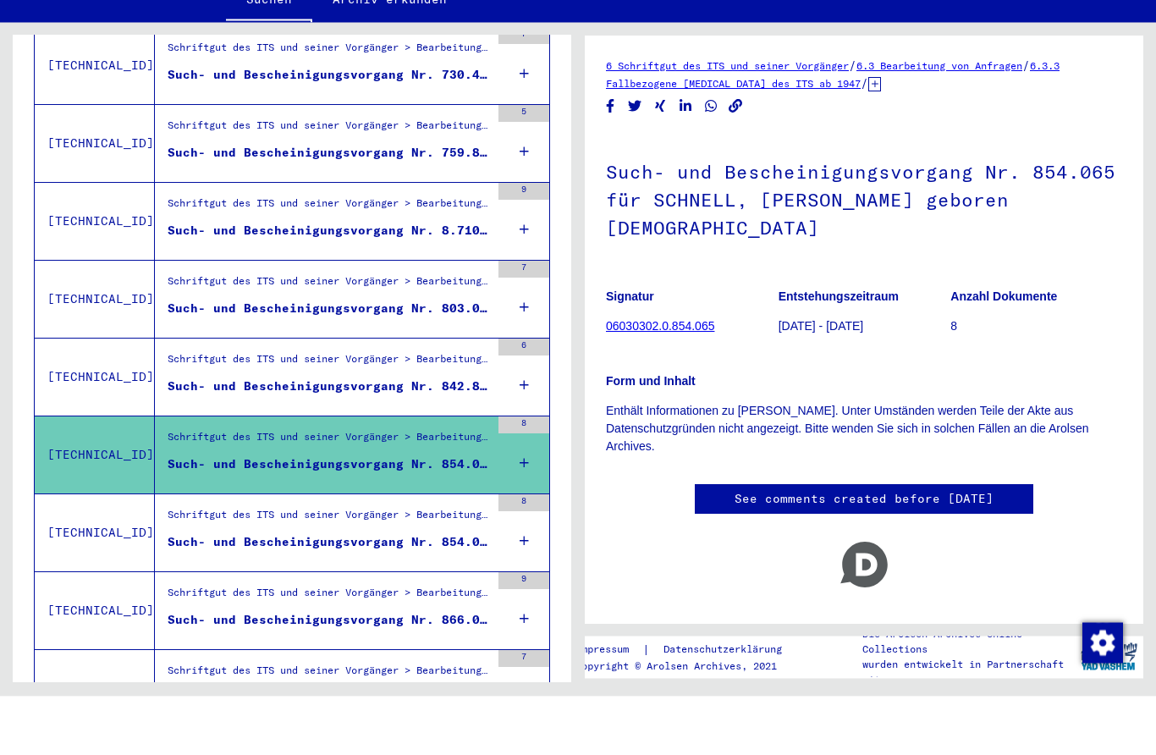
click at [467, 437] on div "Such- und Bescheinigungsvorgang Nr. 842.854 für [PERSON_NAME][GEOGRAPHIC_DATA] …" at bounding box center [329, 446] width 322 height 18
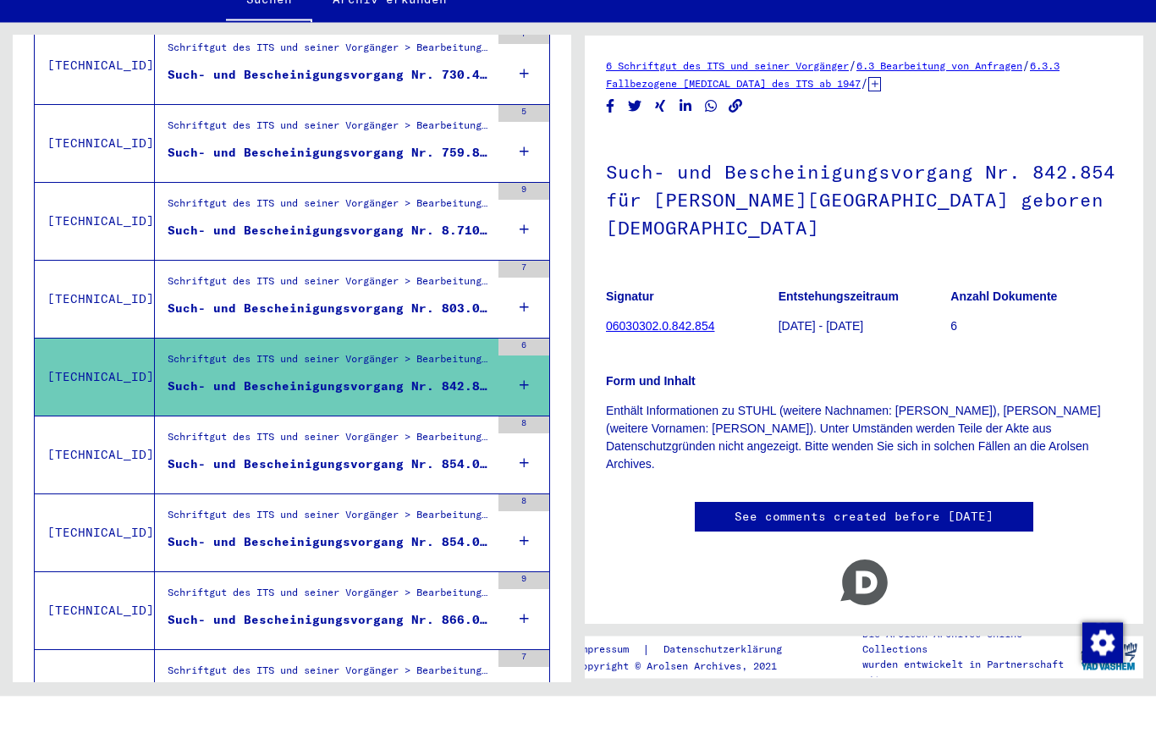
click at [448, 514] on div "Such- und Bescheinigungsvorgang Nr. 854.065 für SCHNELL, [PERSON_NAME] geboren …" at bounding box center [329, 523] width 322 height 18
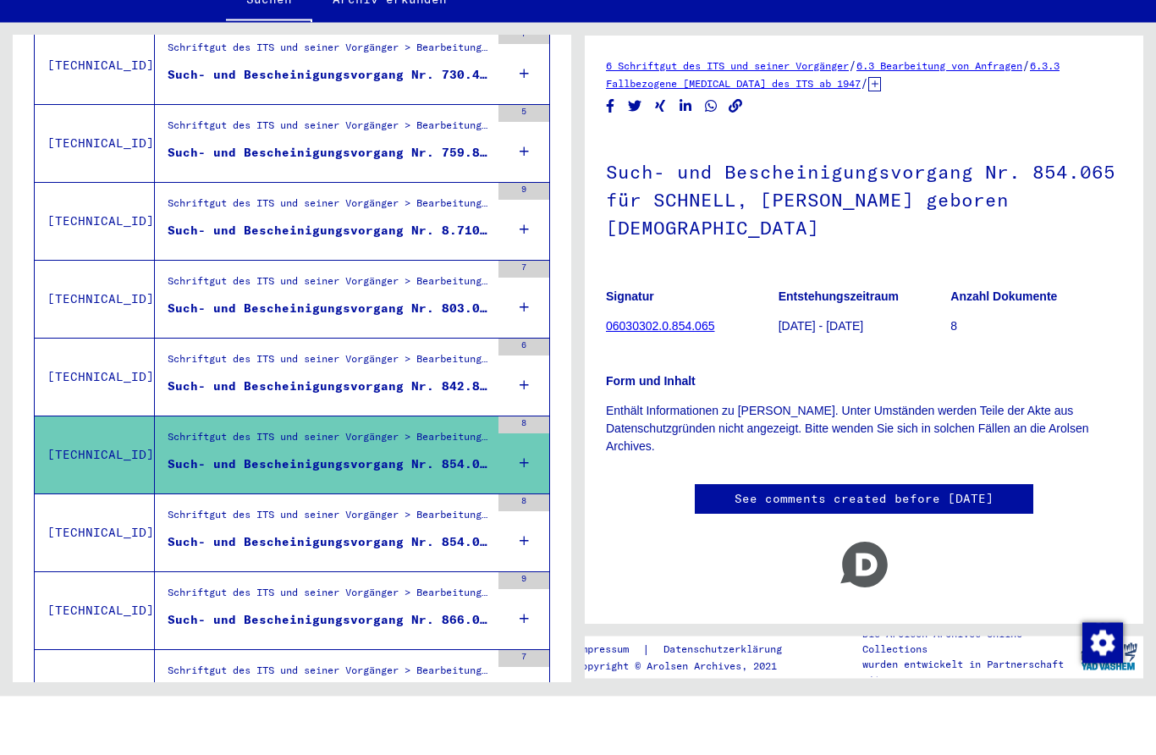
click at [446, 566] on div "Schriftgut des ITS und seiner Vorgänger > Bearbeitung von Anfragen > Fallbezoge…" at bounding box center [329, 578] width 322 height 24
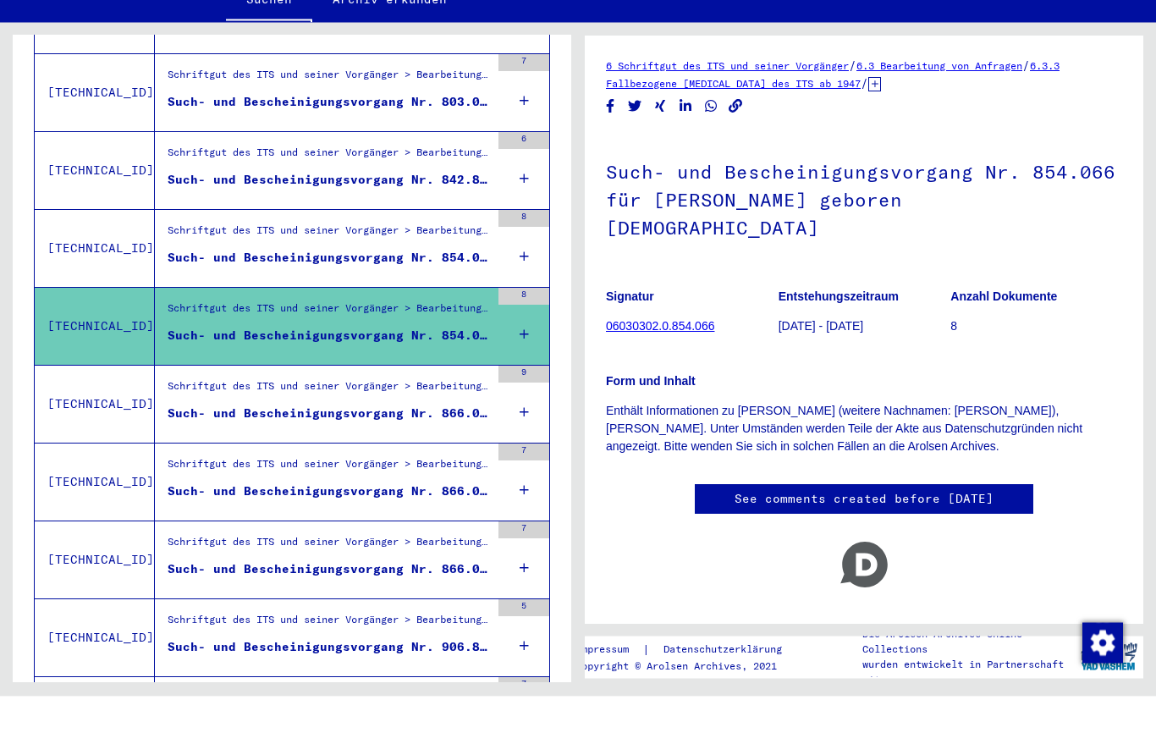
scroll to position [1109, 0]
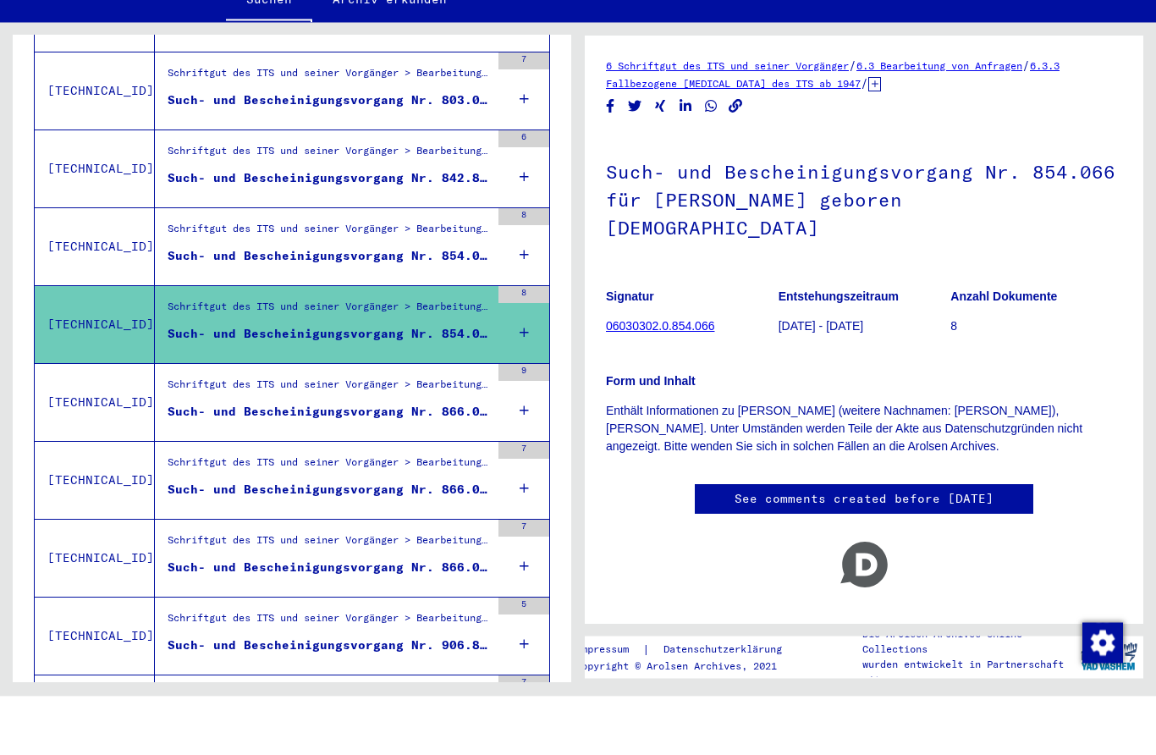
click at [461, 462] on div "Such- und Bescheinigungsvorgang Nr. 866.044 für [PERSON_NAME] geboren [DEMOGRAP…" at bounding box center [329, 471] width 322 height 18
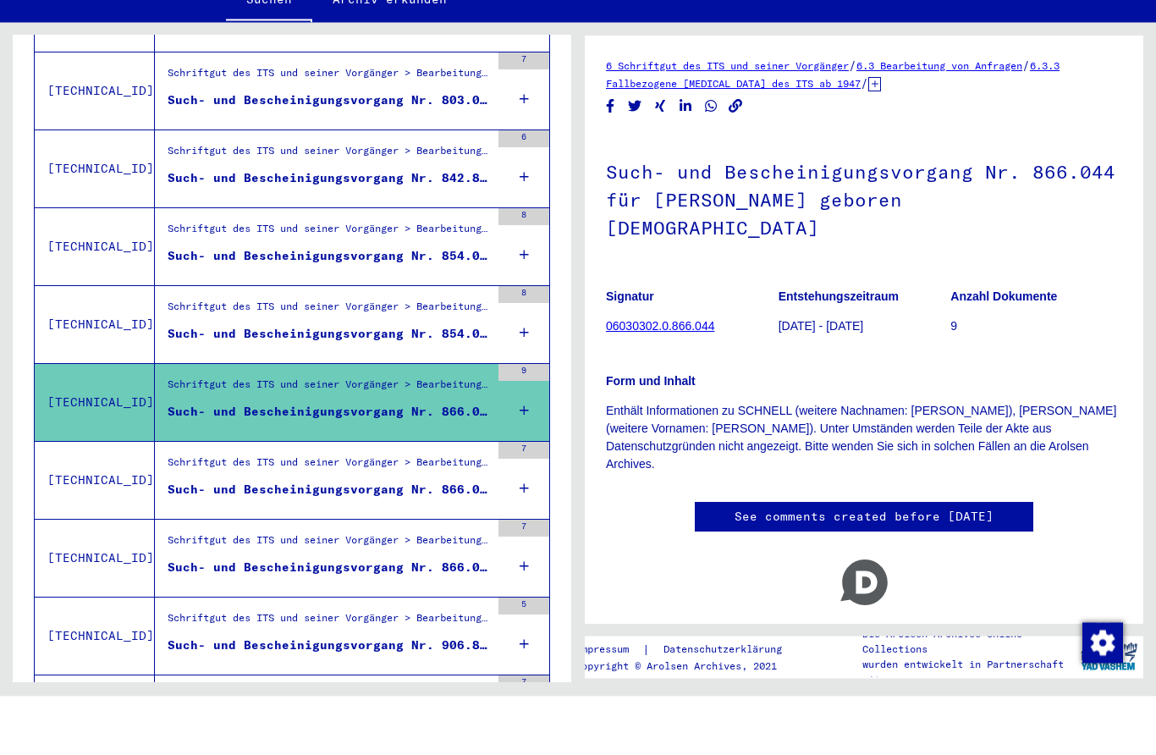
click at [449, 514] on div "Schriftgut des ITS und seiner Vorgänger > Bearbeitung von Anfragen > Fallbezoge…" at bounding box center [329, 526] width 322 height 24
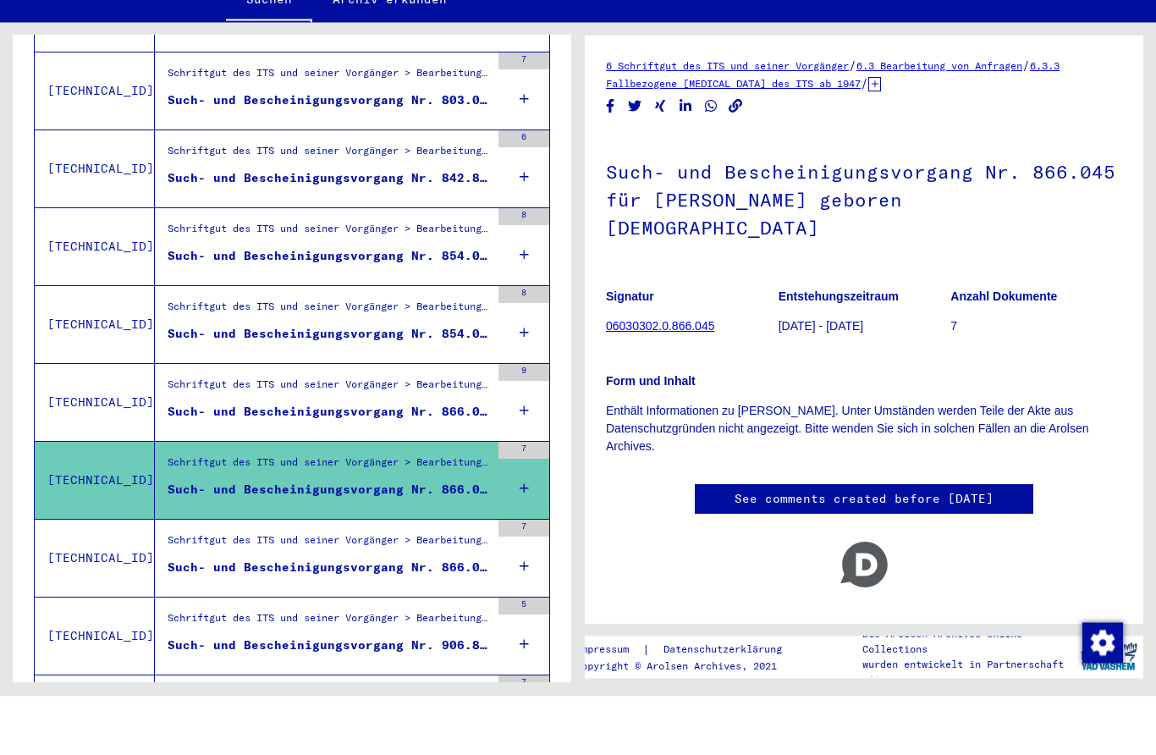
click at [448, 618] on div "Such- und Bescheinigungsvorgang Nr. 866.046 für SCHNELL, [PERSON_NAME] geboren …" at bounding box center [329, 627] width 322 height 18
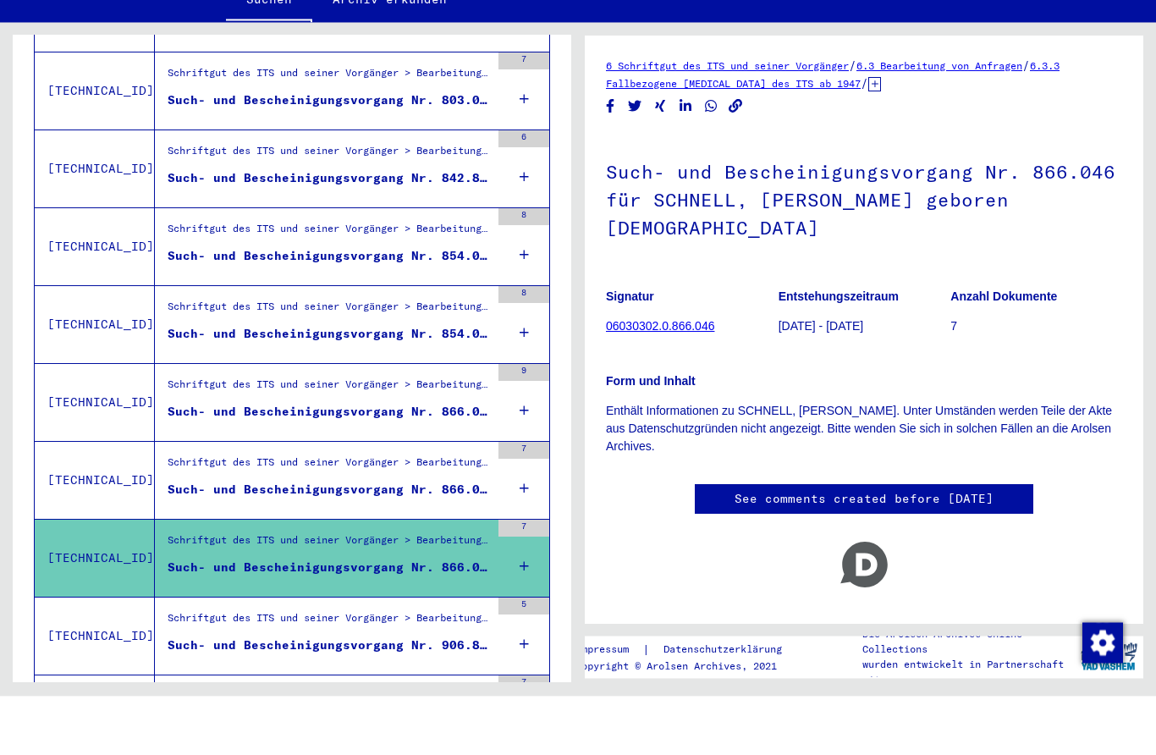
click at [424, 656] on div "Schriftgut des ITS und seiner Vorgänger > Bearbeitung von Anfragen > Fallbezoge…" at bounding box center [322, 694] width 335 height 77
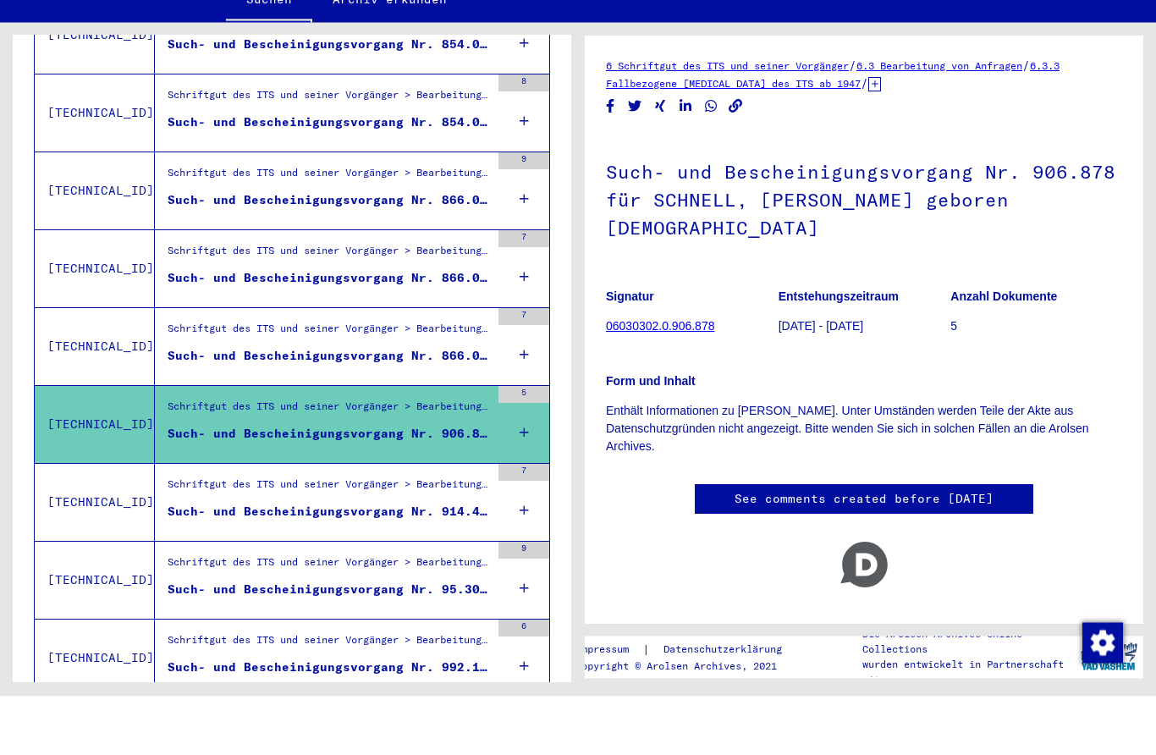
scroll to position [1358, 0]
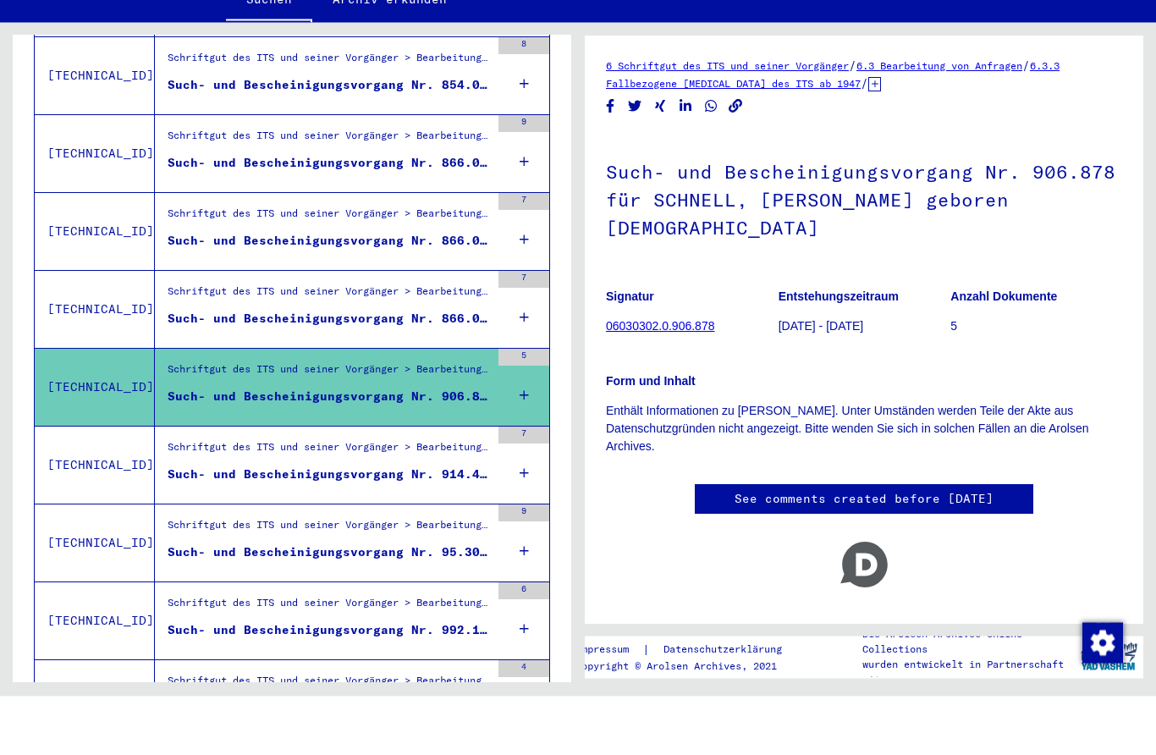
click at [445, 525] on div "Such- und Bescheinigungsvorgang Nr. 914.455 für [PERSON_NAME] geboren [DEMOGRAP…" at bounding box center [329, 534] width 322 height 18
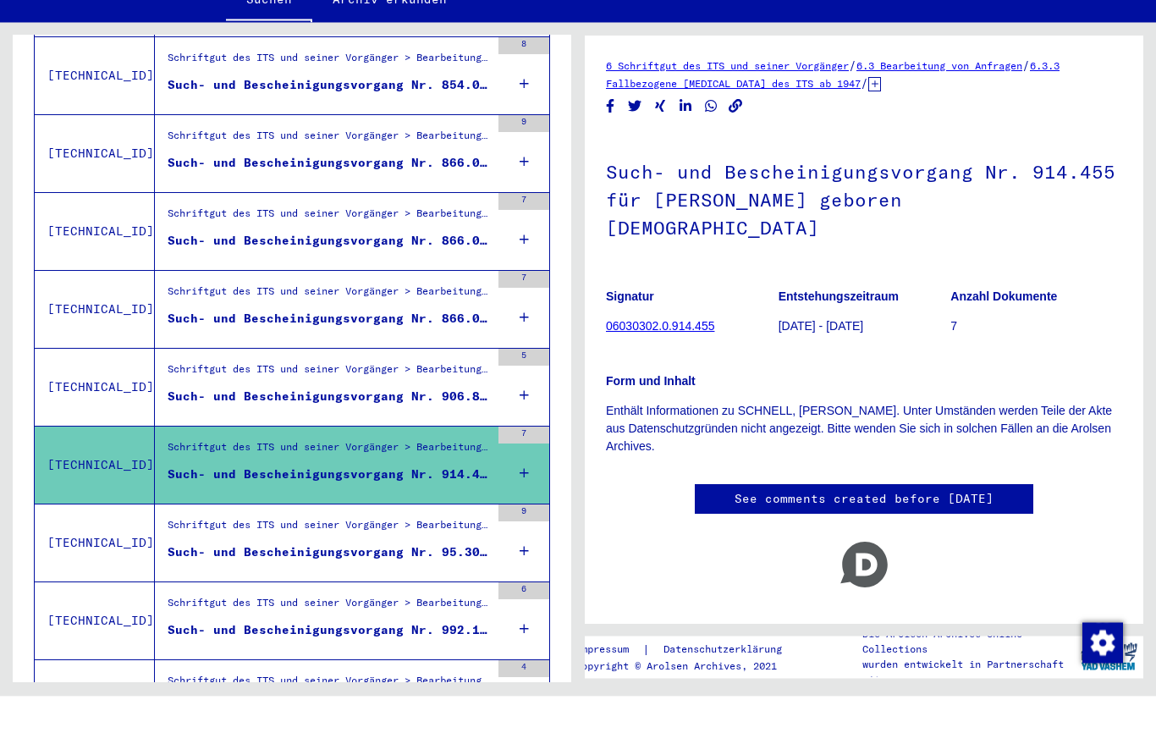
scroll to position [26, 0]
click at [423, 602] on div "Such- und Bescheinigungsvorgang Nr. 95.307 für [PERSON_NAME] geboren [DEMOGRAPH…" at bounding box center [329, 611] width 322 height 18
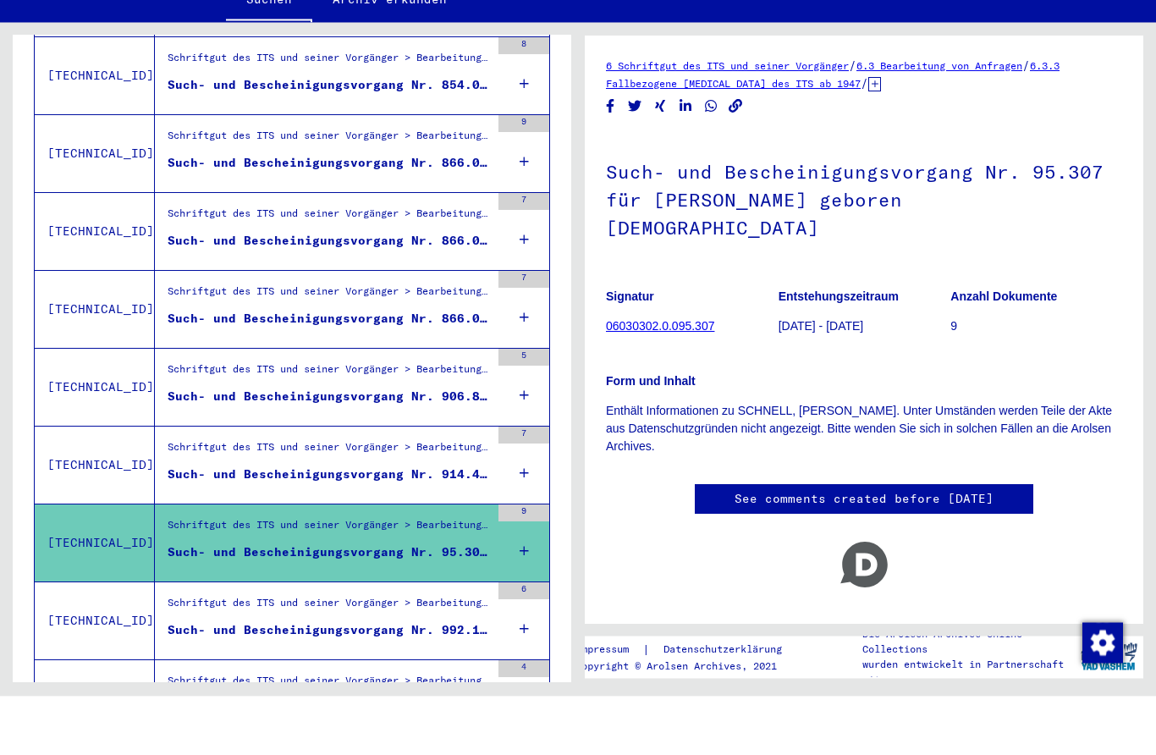
click at [430, 654] on div "Schriftgut des ITS und seiner Vorgänger > Bearbeitung von Anfragen > Fallbezoge…" at bounding box center [329, 666] width 322 height 24
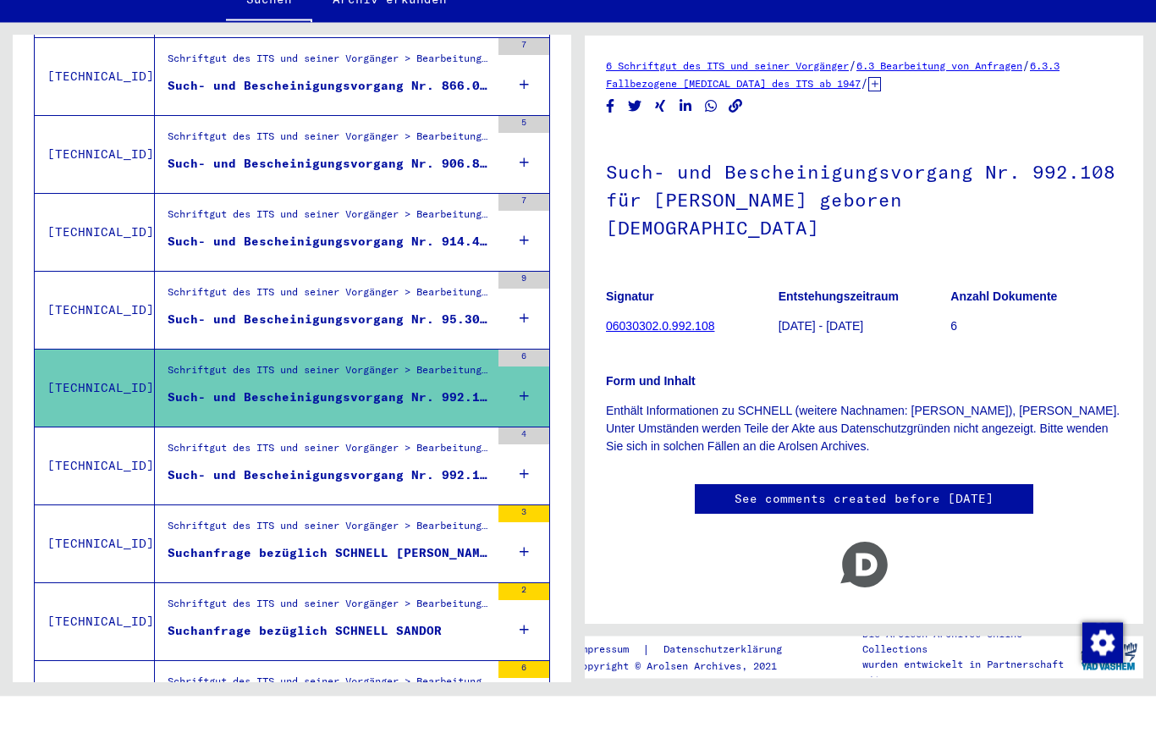
scroll to position [1594, 0]
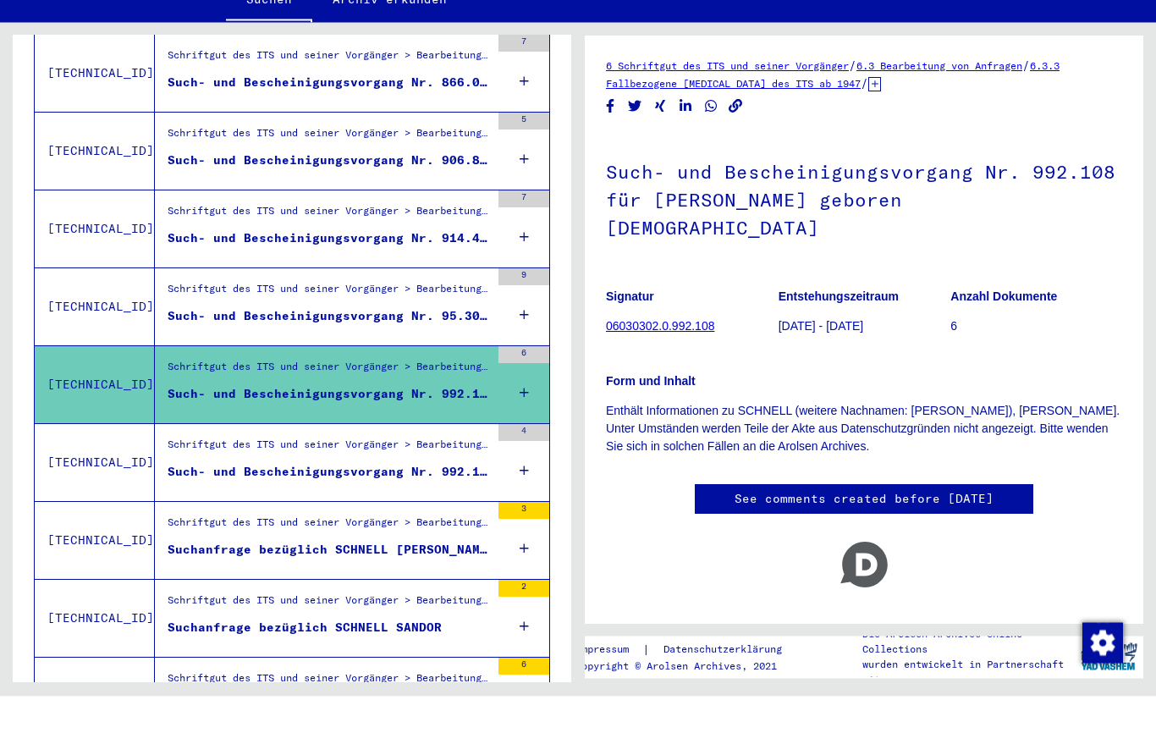
click at [441, 483] on div "Schriftgut des ITS und seiner Vorgänger > Bearbeitung von Anfragen > Fallbezoge…" at bounding box center [322, 521] width 335 height 77
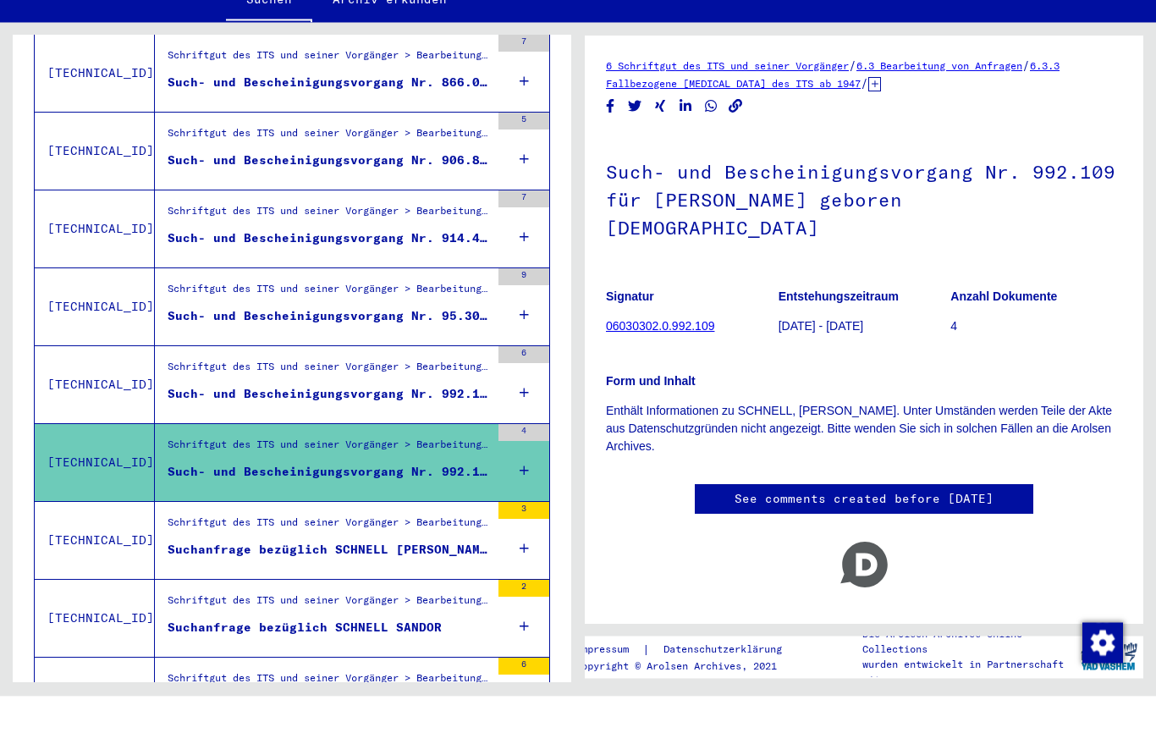
click at [433, 600] on div "Suchanfrage bezüglich SCHNELL [PERSON_NAME] 00.00.1905" at bounding box center [329, 609] width 322 height 18
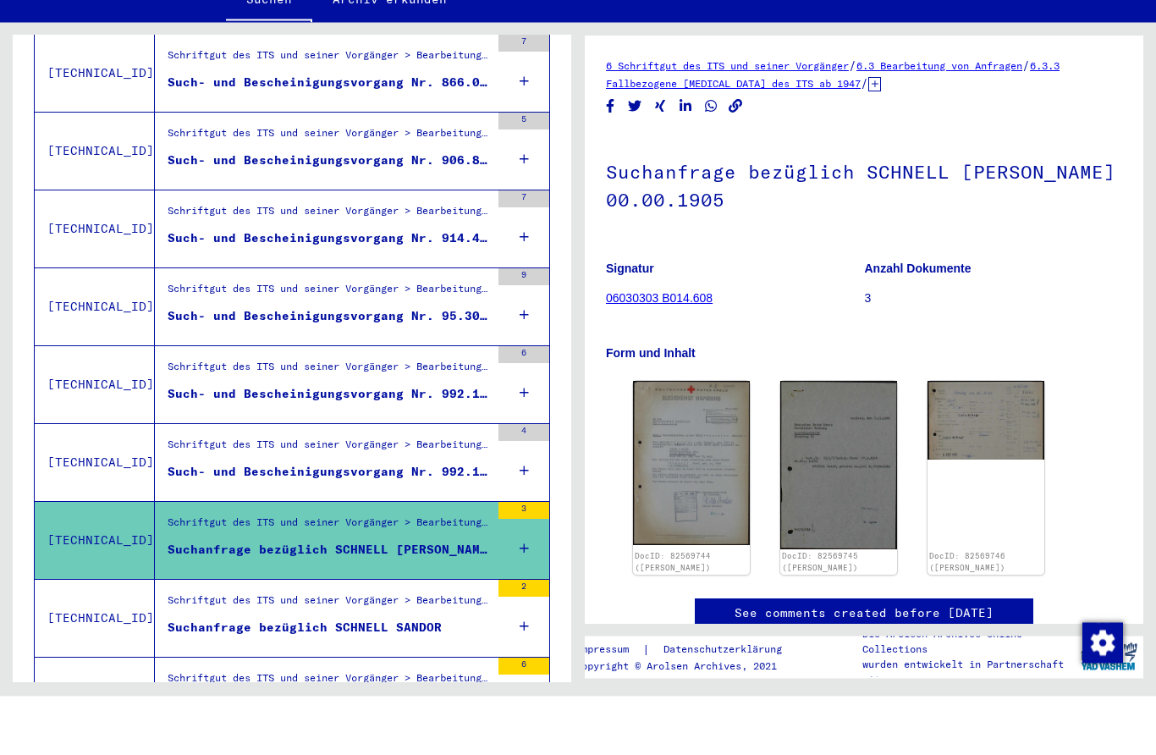
click at [452, 678] on figure "Suchanfrage bezüglich SCHNELL SANDOR" at bounding box center [329, 690] width 322 height 25
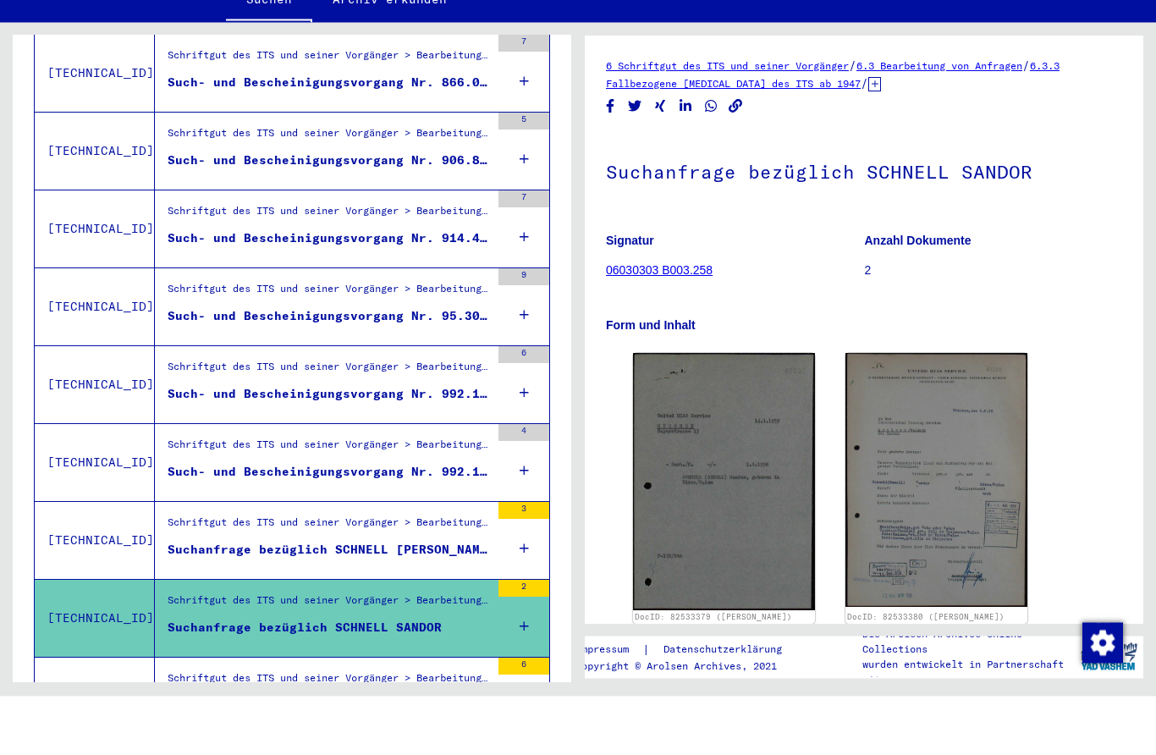
click at [435, 600] on figure "Suchanfrage bezüglich SCHNELL [PERSON_NAME] 00.00.1905" at bounding box center [329, 612] width 322 height 25
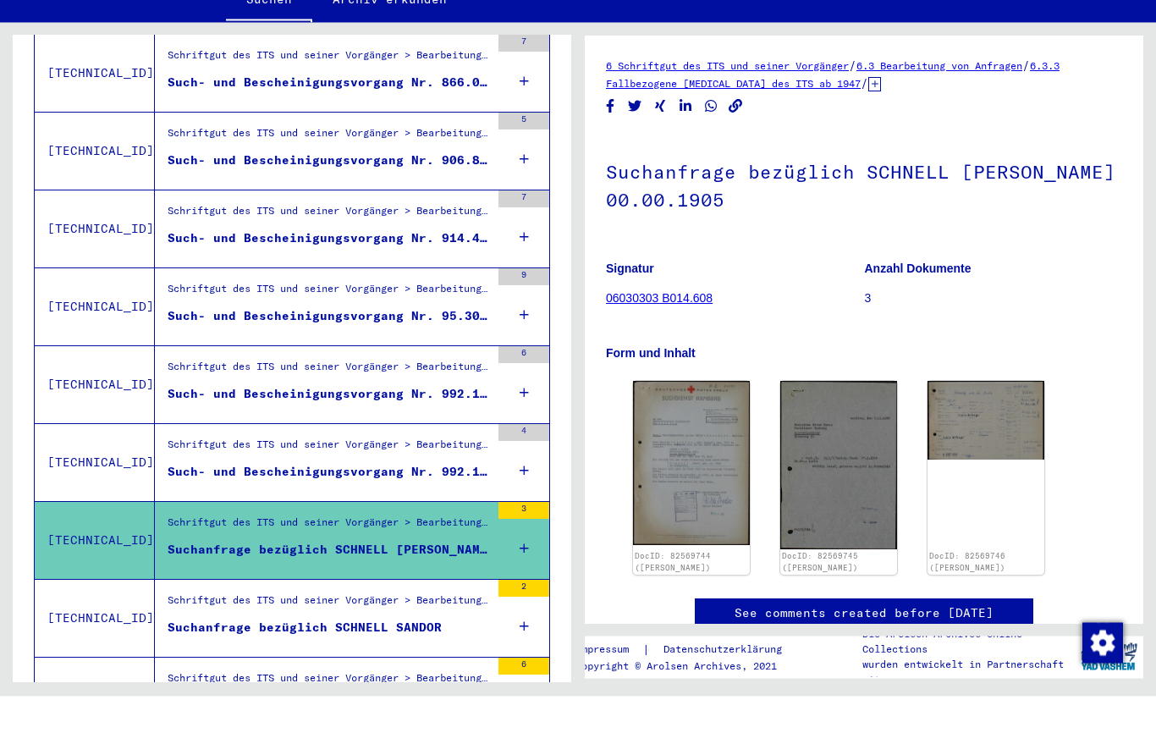
click at [714, 457] on img at bounding box center [691, 521] width 117 height 164
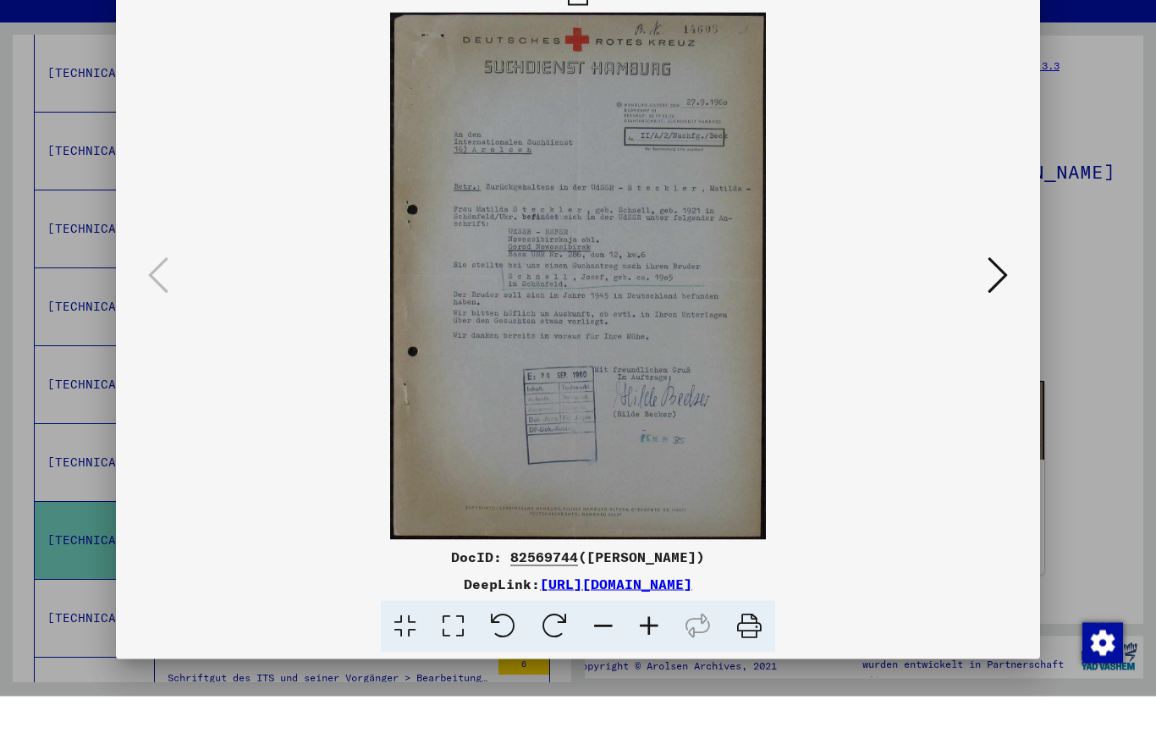
click at [992, 313] on icon at bounding box center [997, 333] width 20 height 41
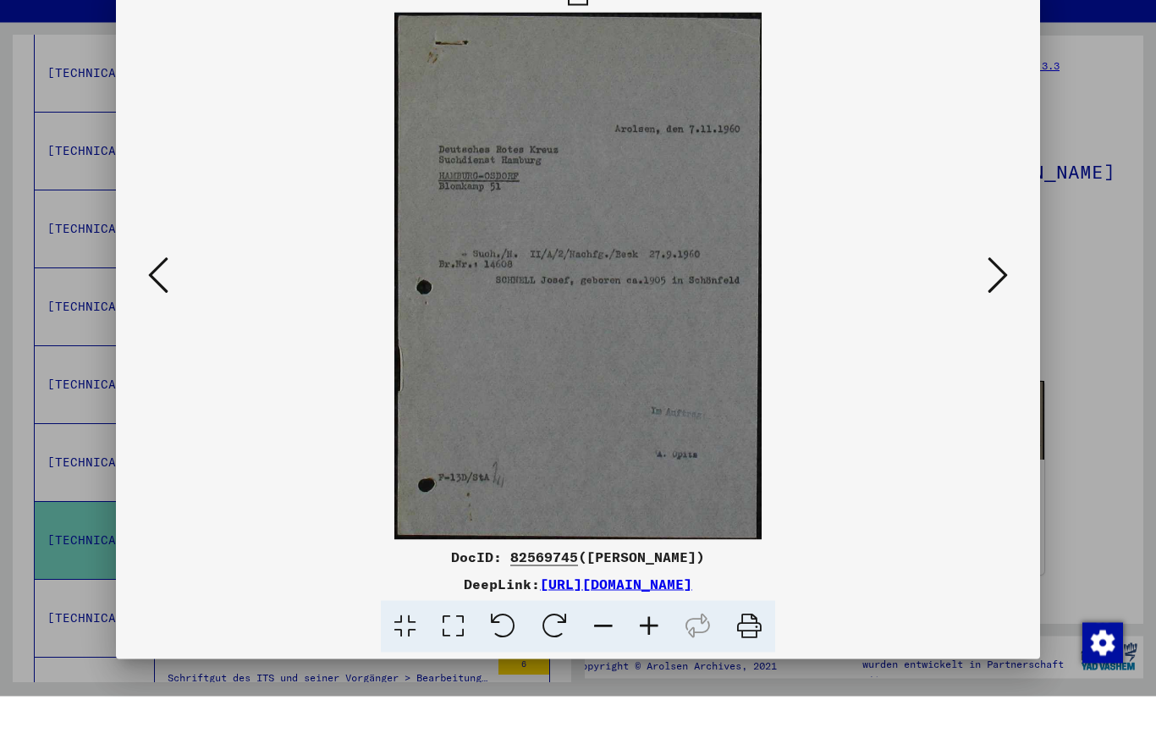
click at [999, 313] on icon at bounding box center [997, 333] width 20 height 41
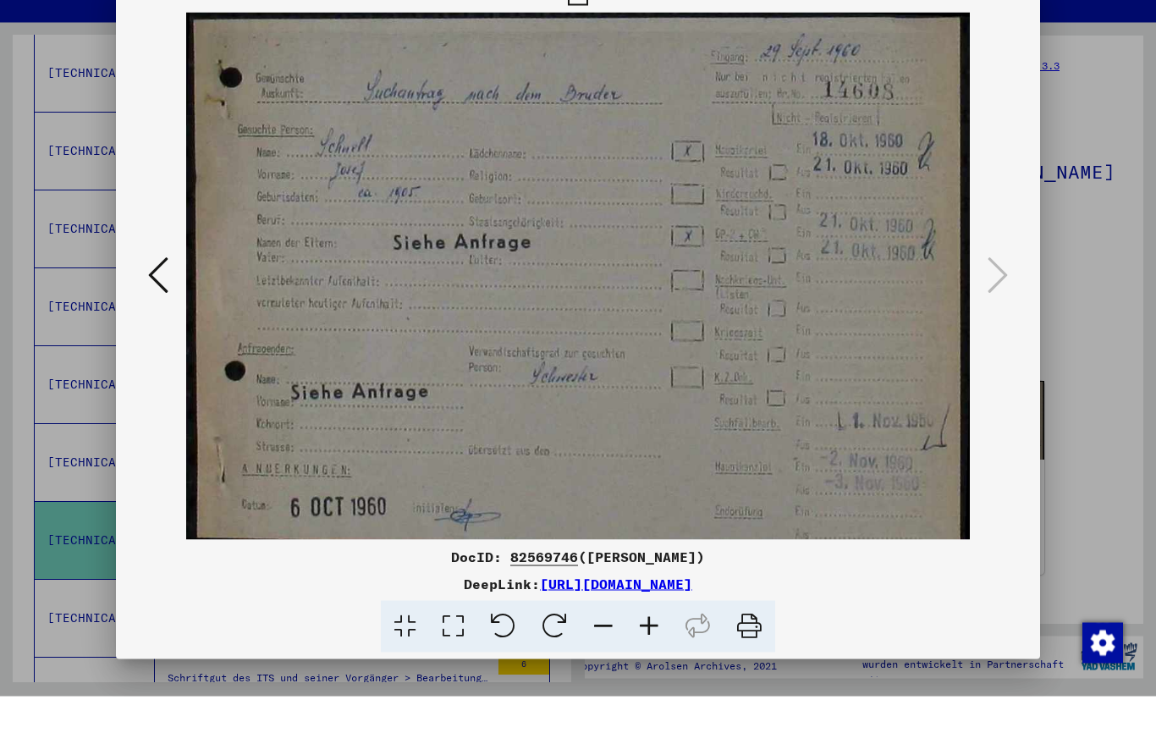
click at [1062, 228] on div at bounding box center [578, 377] width 1156 height 755
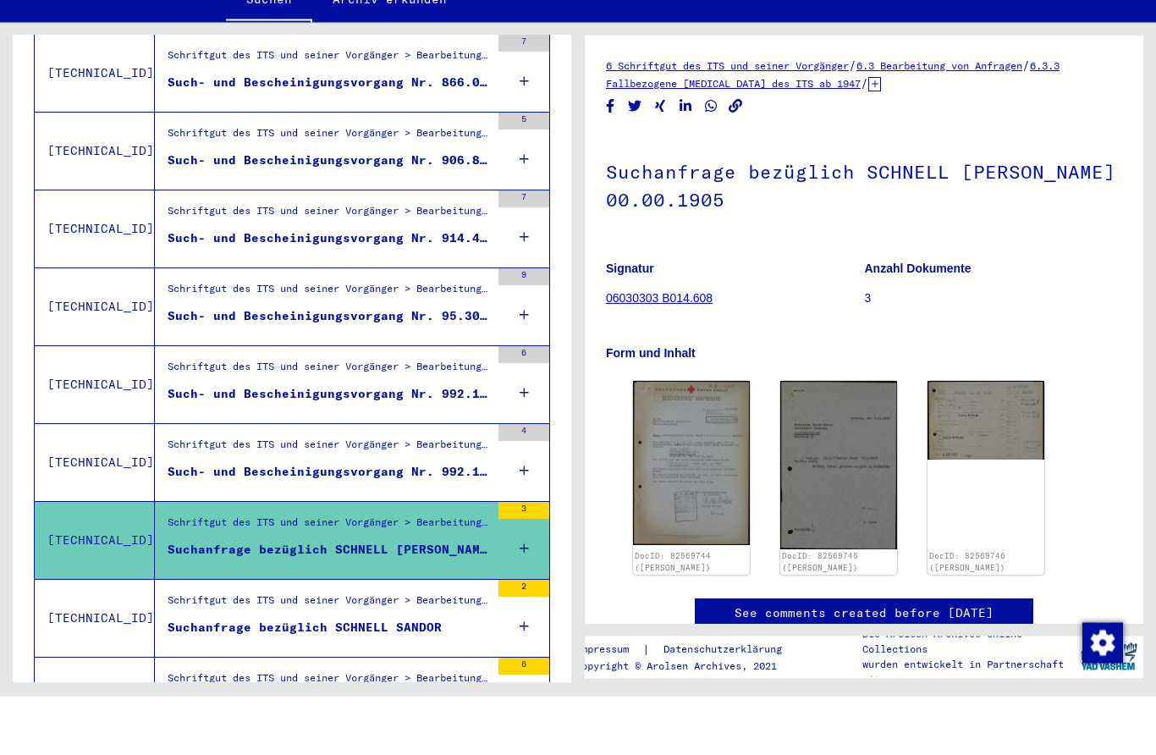
click at [442, 651] on div "Schriftgut des ITS und seiner Vorgänger > Bearbeitung von Anfragen > Fallbezoge…" at bounding box center [329, 663] width 322 height 24
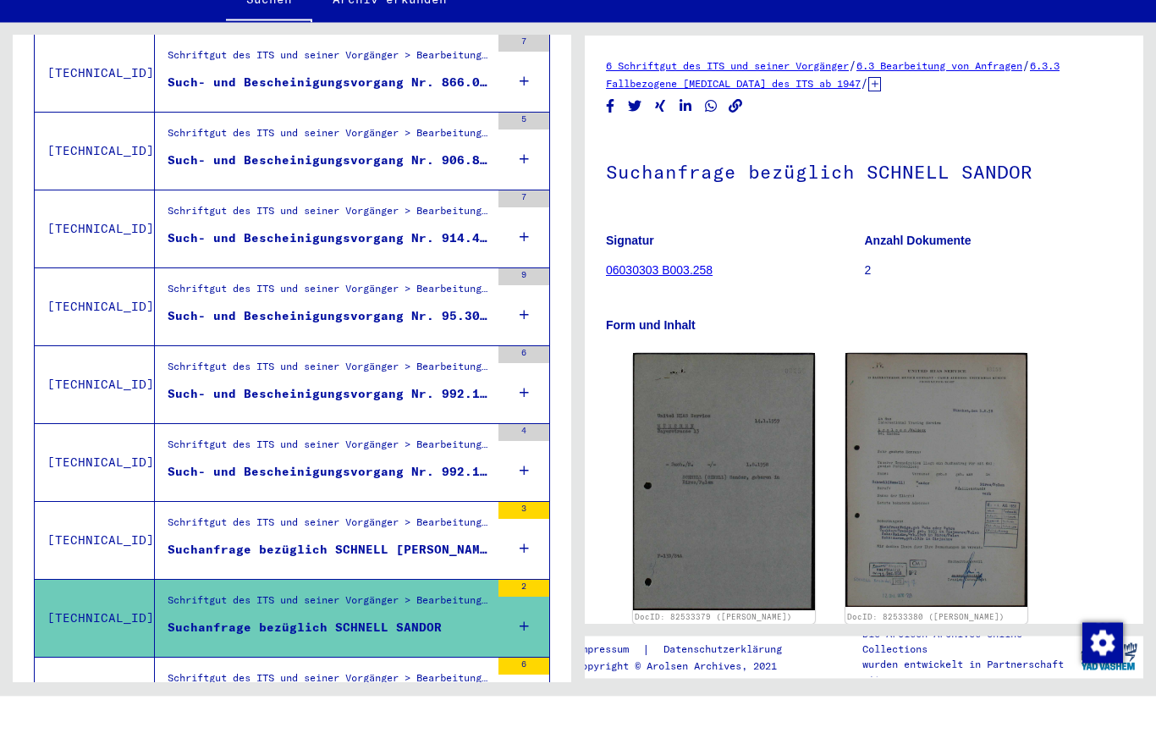
click at [432, 729] on div "Schriftgut des ITS und seiner Vorgänger > Bearbeitung von Anfragen > Fallbezoge…" at bounding box center [329, 741] width 322 height 24
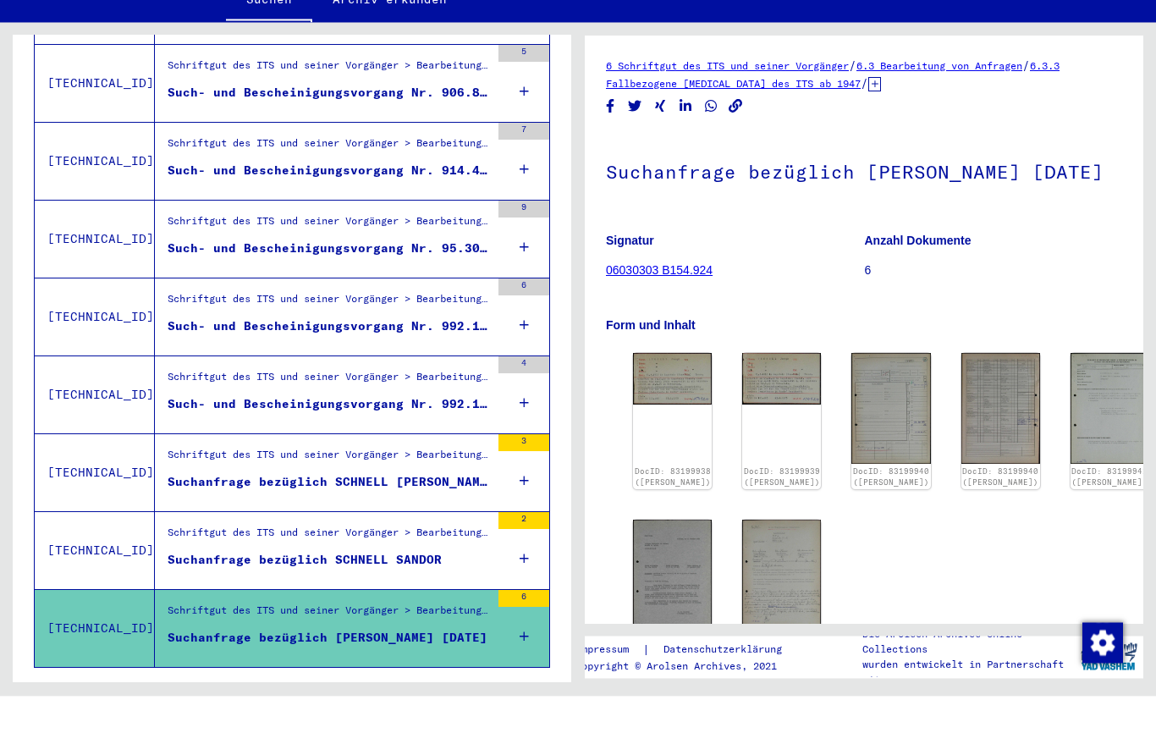
scroll to position [1660, 0]
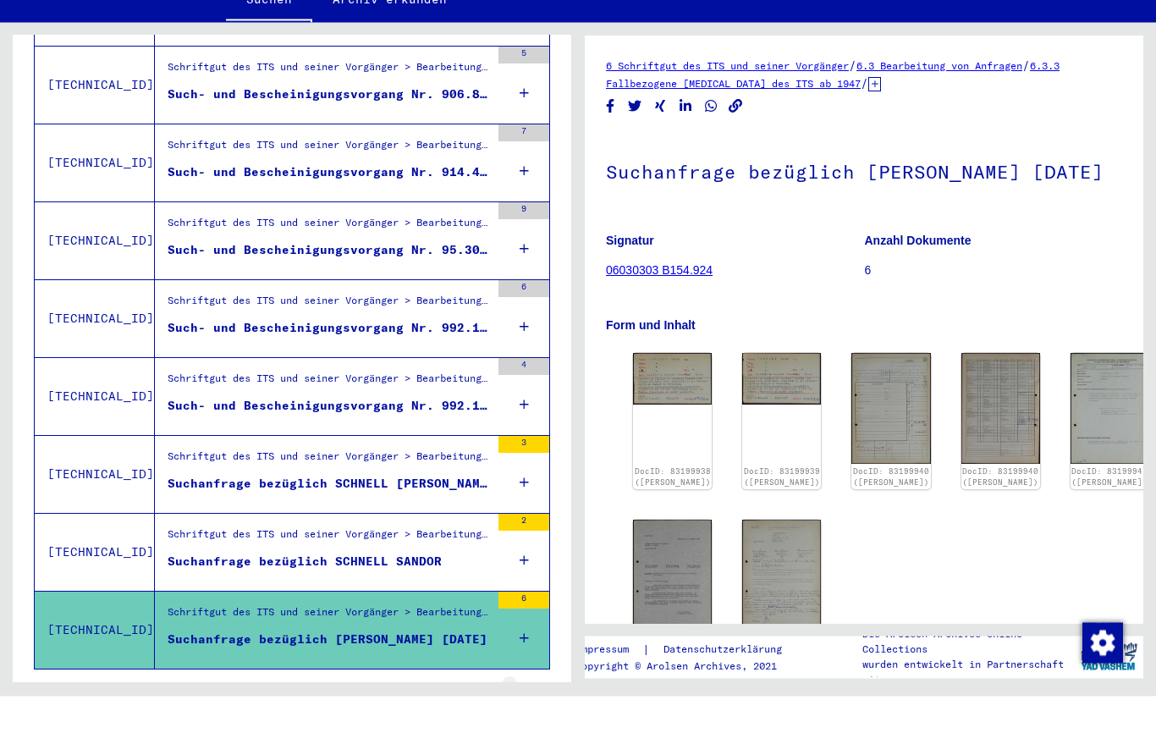
click at [511, 735] on button "Last page" at bounding box center [526, 752] width 34 height 34
type input "*"
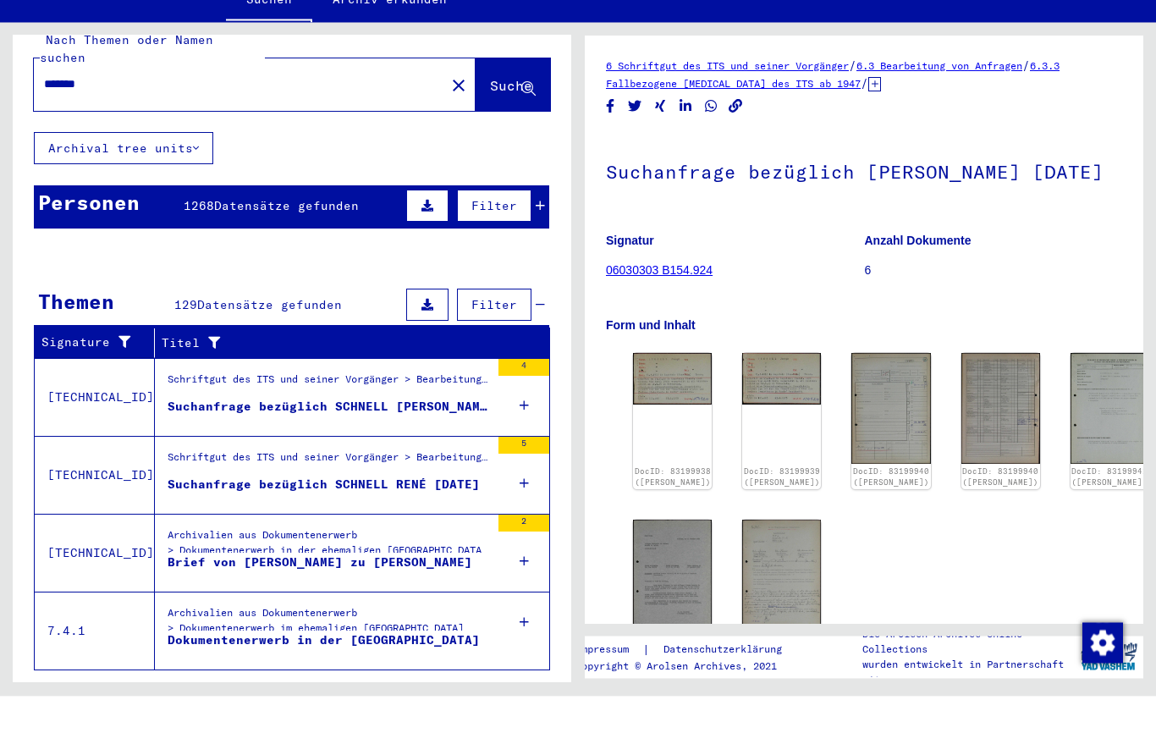
click at [442, 456] on figure "Suchanfrage bezüglich SCHNELL [PERSON_NAME] [DATE]" at bounding box center [329, 468] width 322 height 25
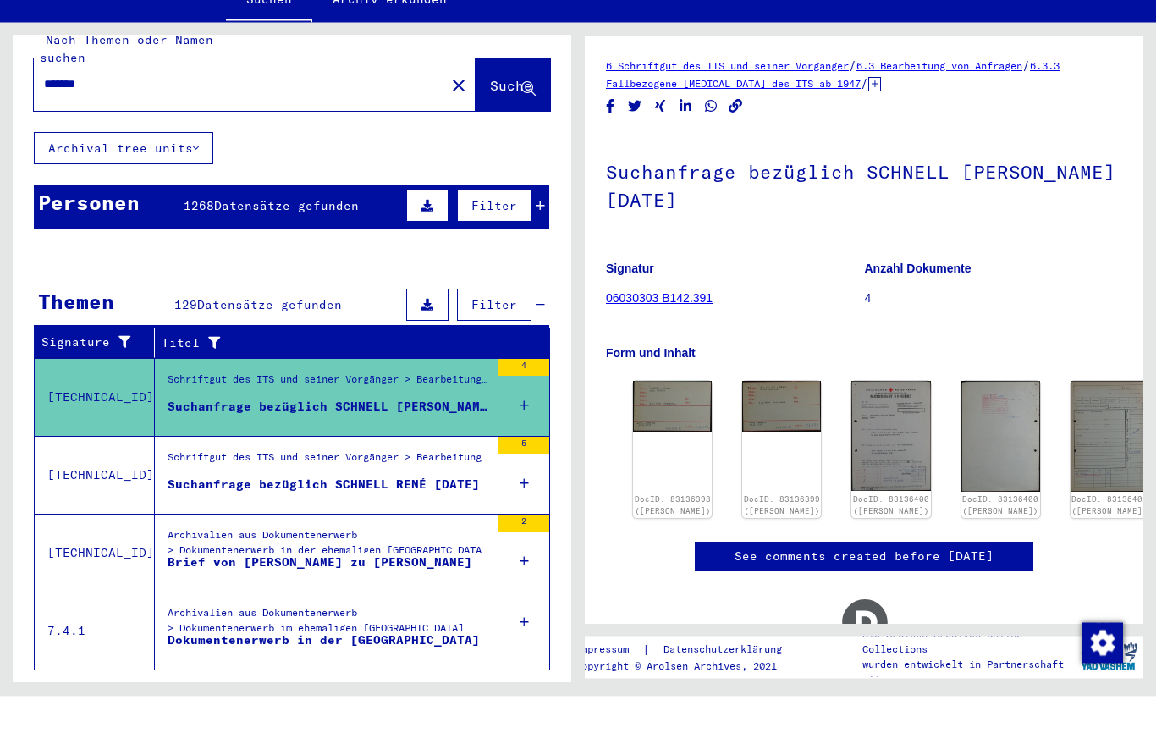
click at [441, 534] on figure "Suchanfrage bezüglich SCHNELL RENÉ [DATE]" at bounding box center [329, 546] width 322 height 25
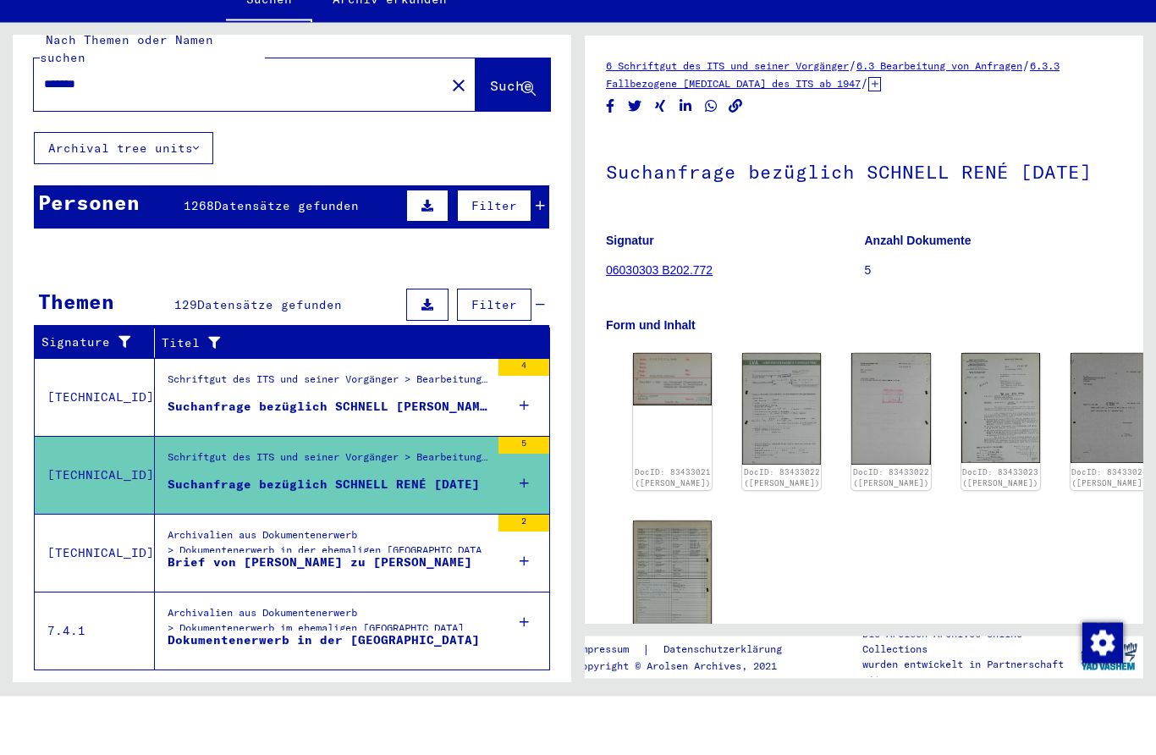
click at [425, 585] on div "Archivalien aus Dokumentenerwerb > Dokumentenerwerb in der ehemaligen [GEOGRAPH…" at bounding box center [329, 604] width 322 height 39
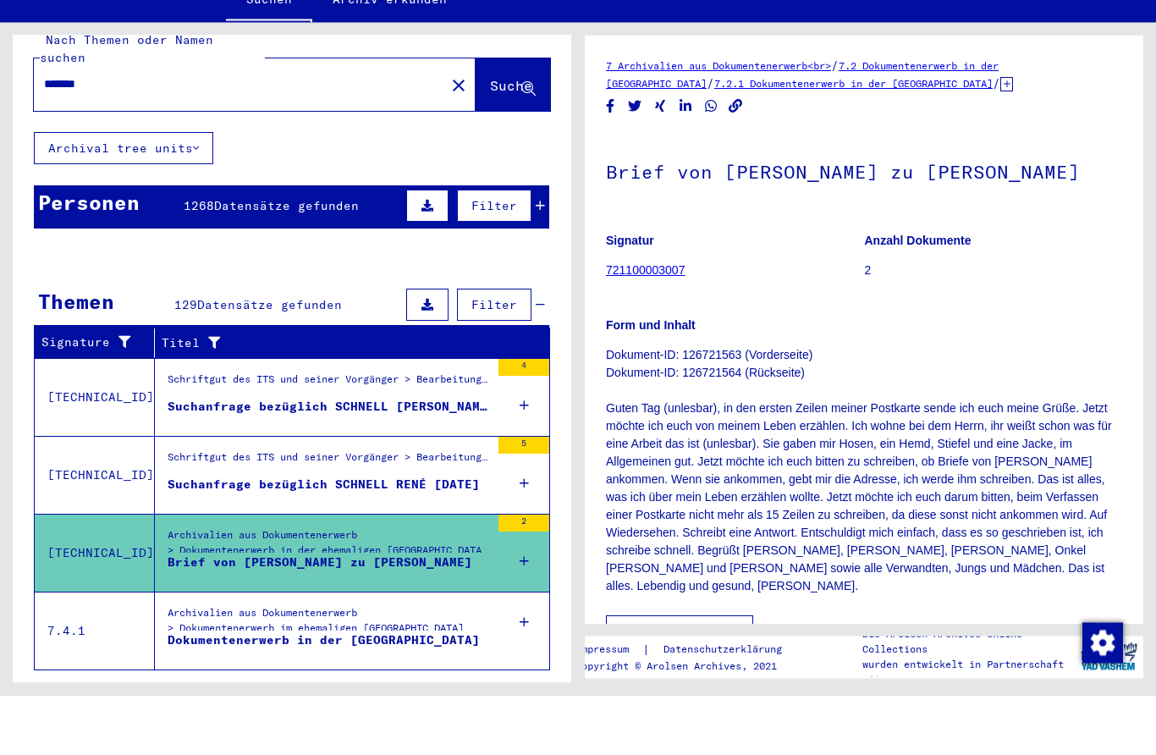
click at [437, 689] on div "Dokumentenerwerb in der [GEOGRAPHIC_DATA]" at bounding box center [324, 698] width 312 height 18
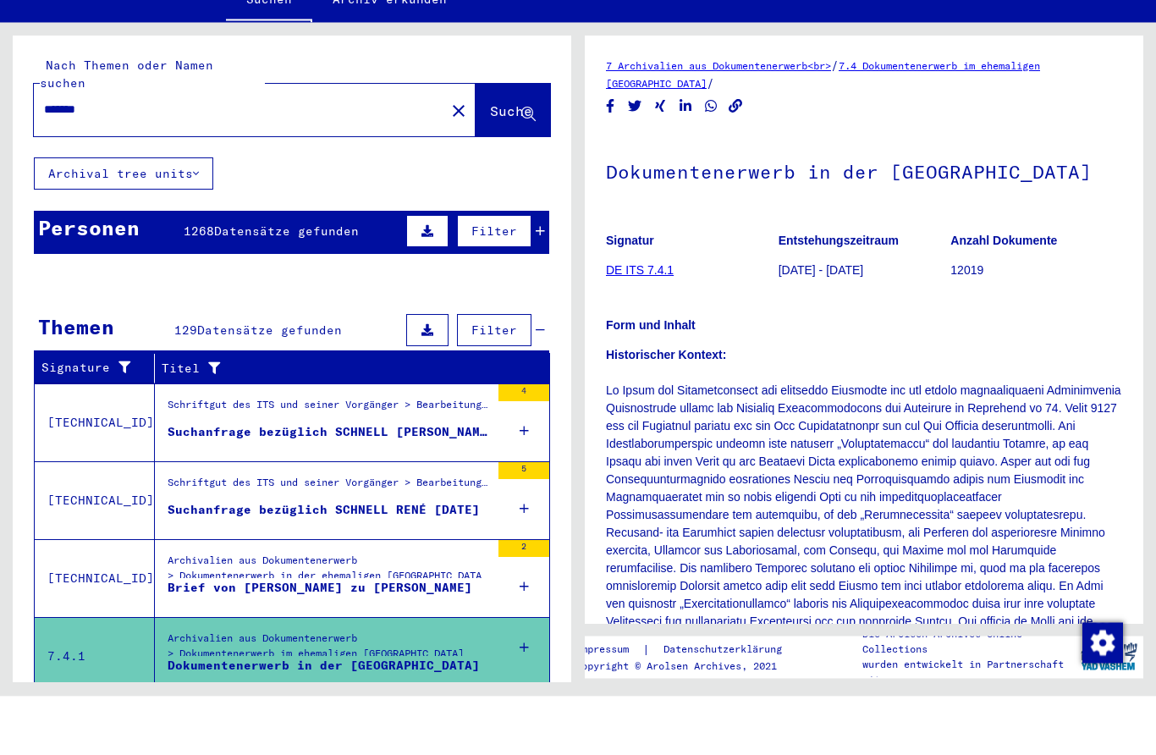
click at [448, 159] on mat-icon "close" at bounding box center [458, 169] width 20 height 20
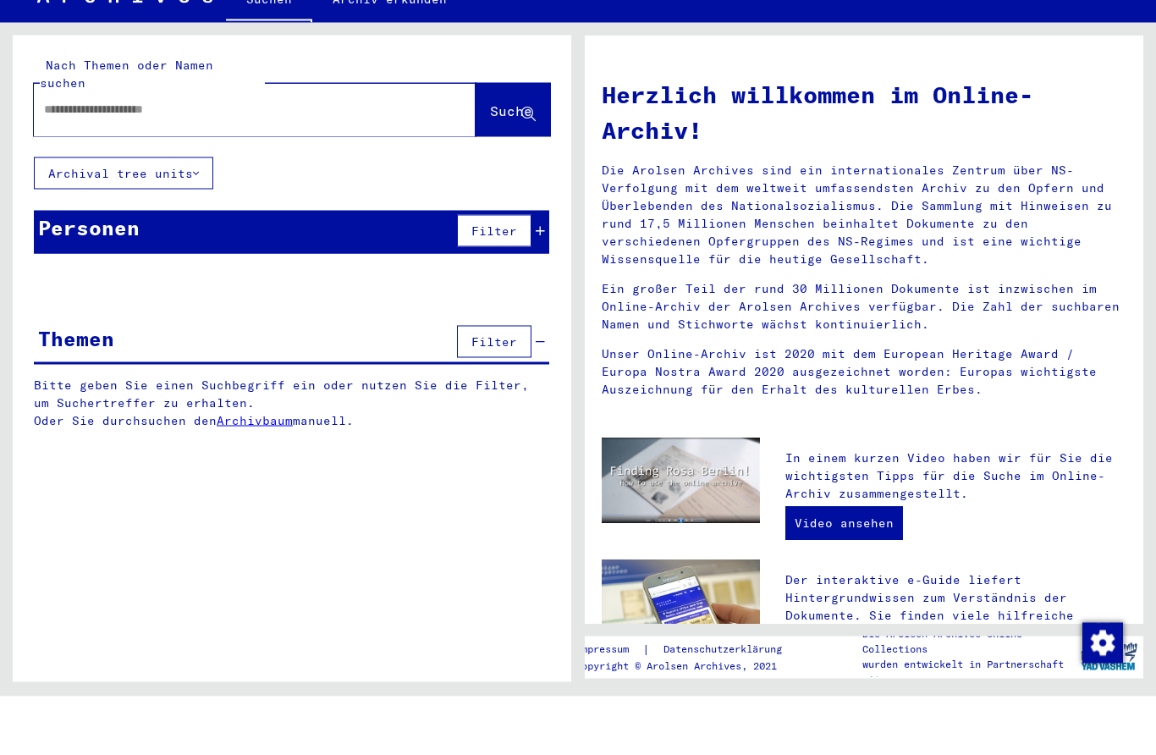
click at [420, 142] on div at bounding box center [255, 168] width 442 height 52
click at [394, 159] on input "text" at bounding box center [234, 168] width 381 height 18
click at [526, 166] on icon at bounding box center [528, 173] width 14 height 14
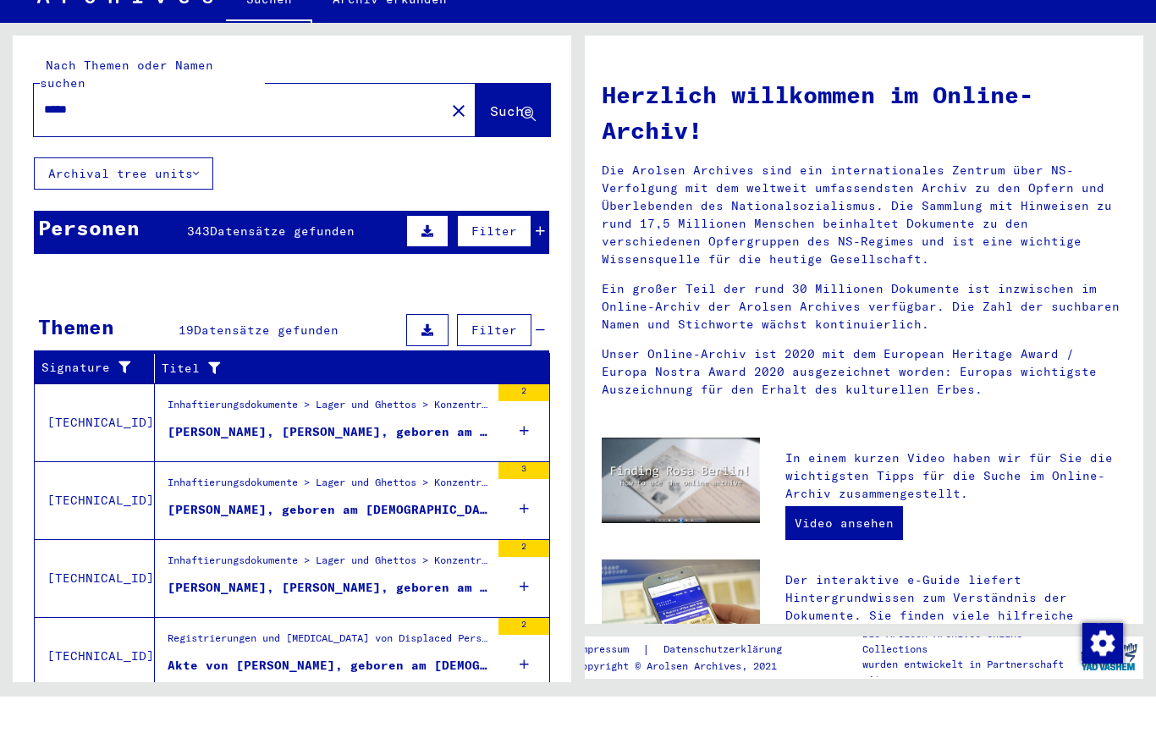
click at [513, 282] on span "Filter" at bounding box center [494, 289] width 46 height 15
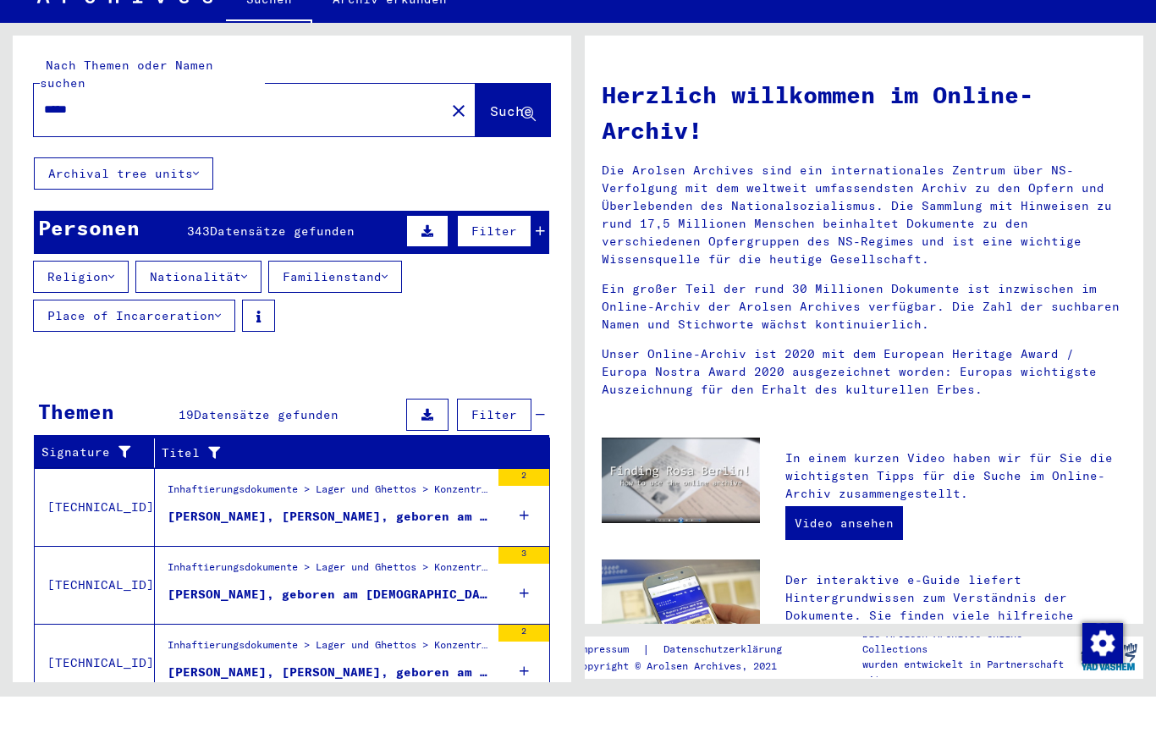
click at [517, 282] on span "Filter" at bounding box center [494, 289] width 46 height 15
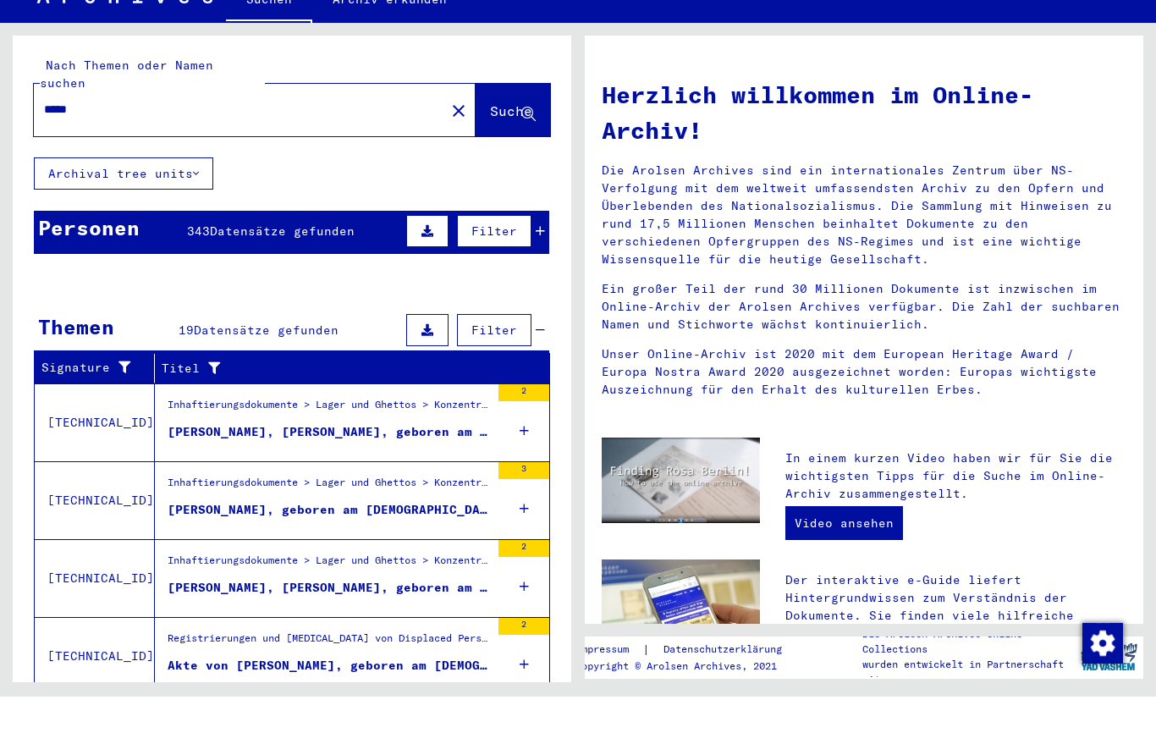
click at [382, 159] on input "*****" at bounding box center [234, 168] width 381 height 18
click at [521, 166] on icon at bounding box center [528, 173] width 14 height 14
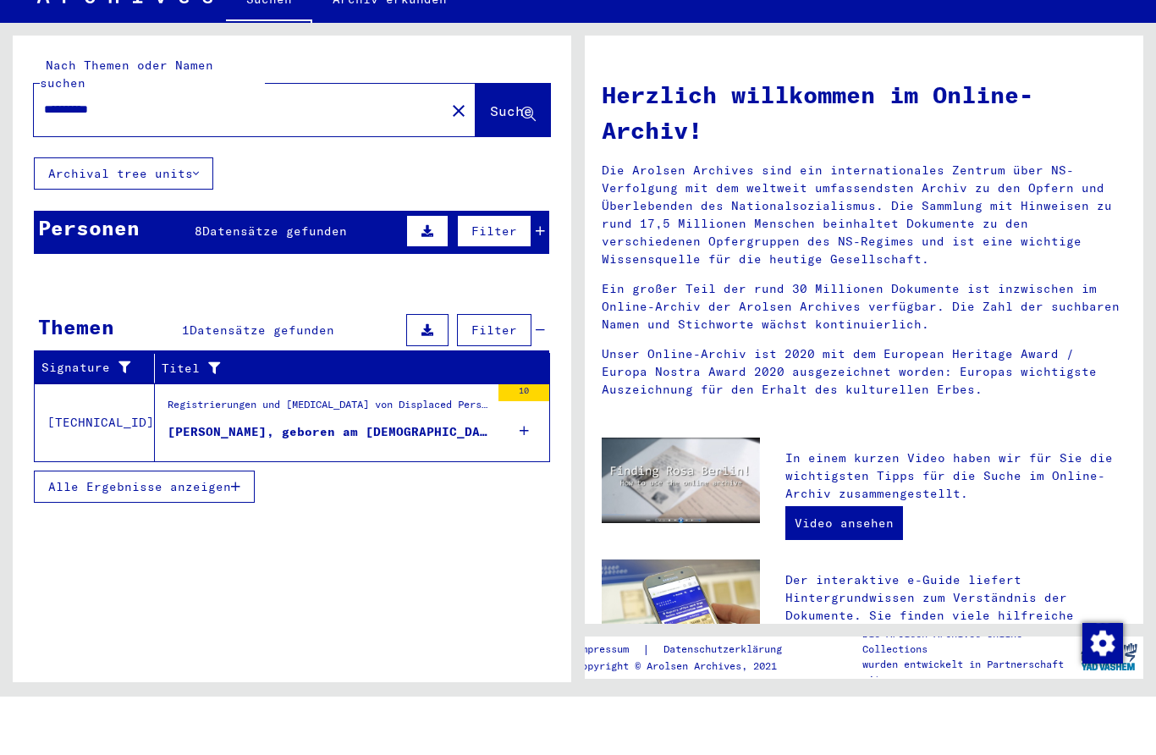
click at [394, 481] on div "[PERSON_NAME], geboren am [DEMOGRAPHIC_DATA], geboren in [GEOGRAPHIC_DATA]" at bounding box center [329, 490] width 322 height 18
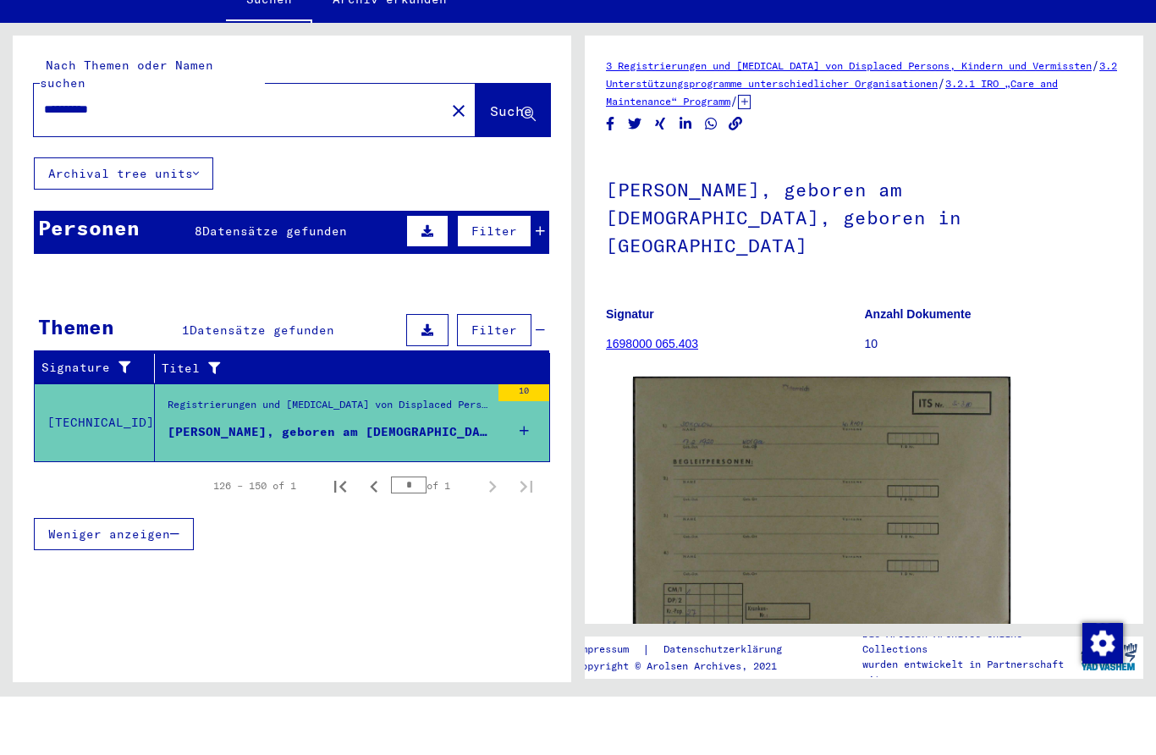
click at [63, 159] on input "**********" at bounding box center [239, 168] width 391 height 18
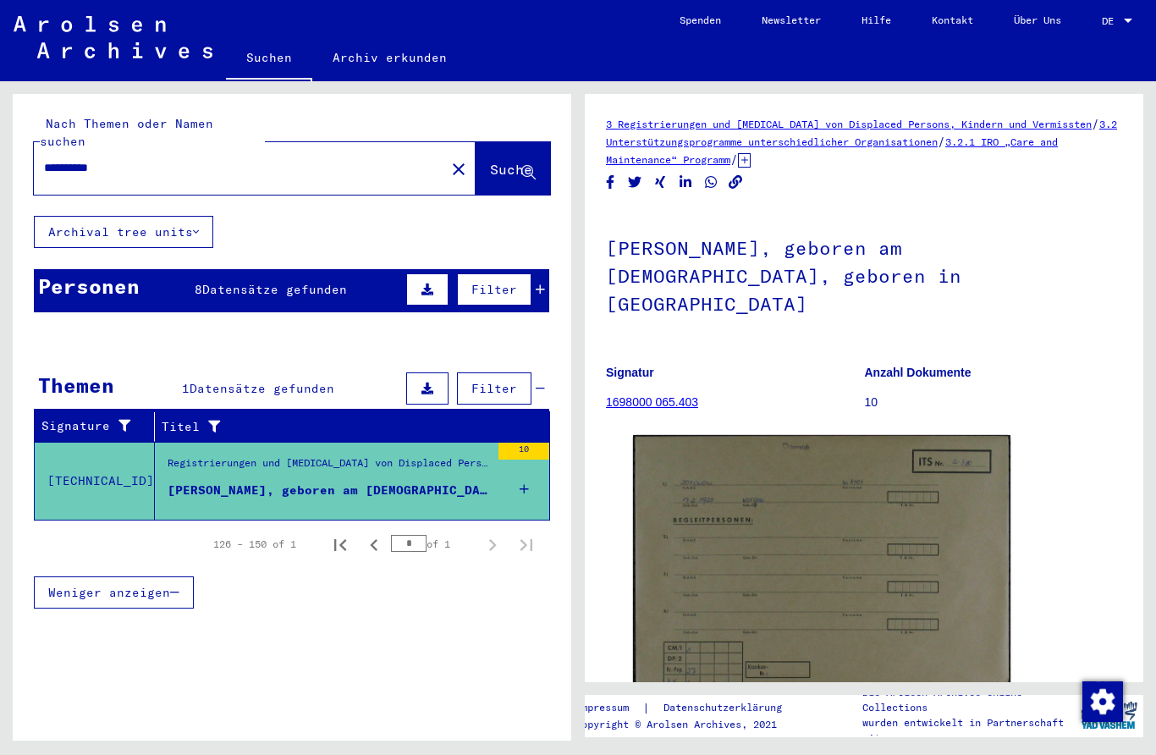
click at [69, 149] on div "**********" at bounding box center [234, 168] width 401 height 38
click at [143, 159] on input "**********" at bounding box center [239, 168] width 391 height 18
click at [504, 161] on span "Suche" at bounding box center [511, 169] width 42 height 17
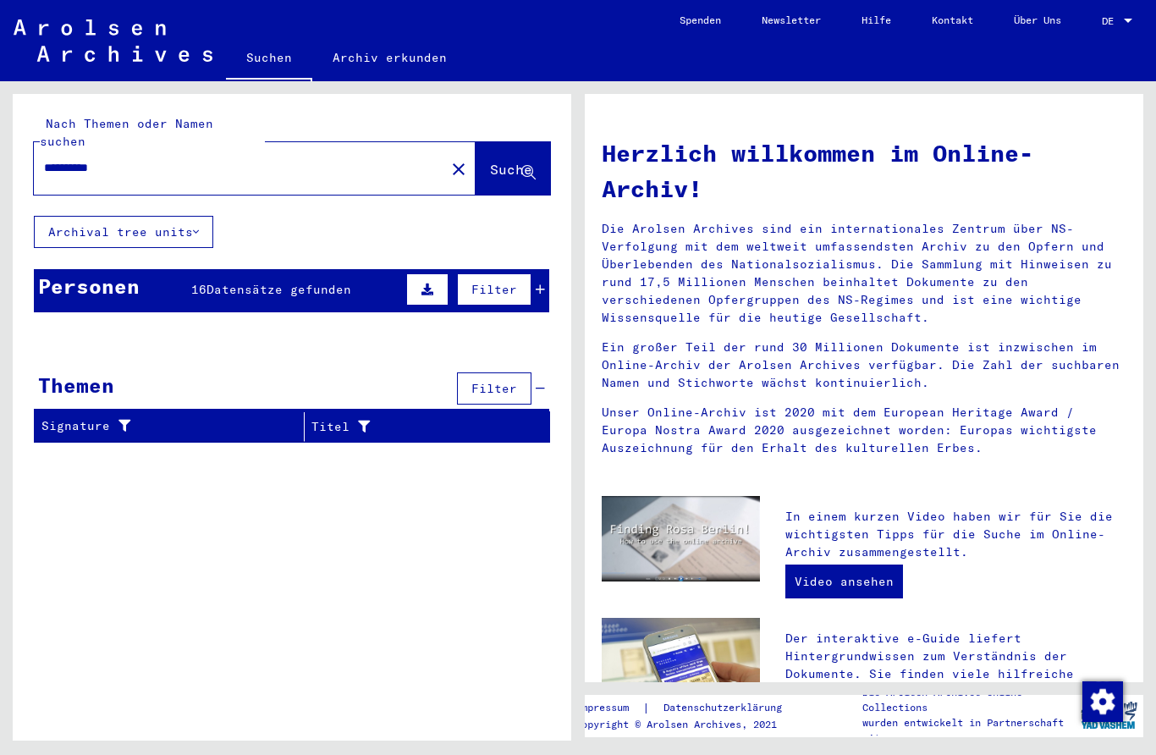
click at [272, 284] on div "Personen 16 Datensätze gefunden Filter" at bounding box center [291, 290] width 515 height 43
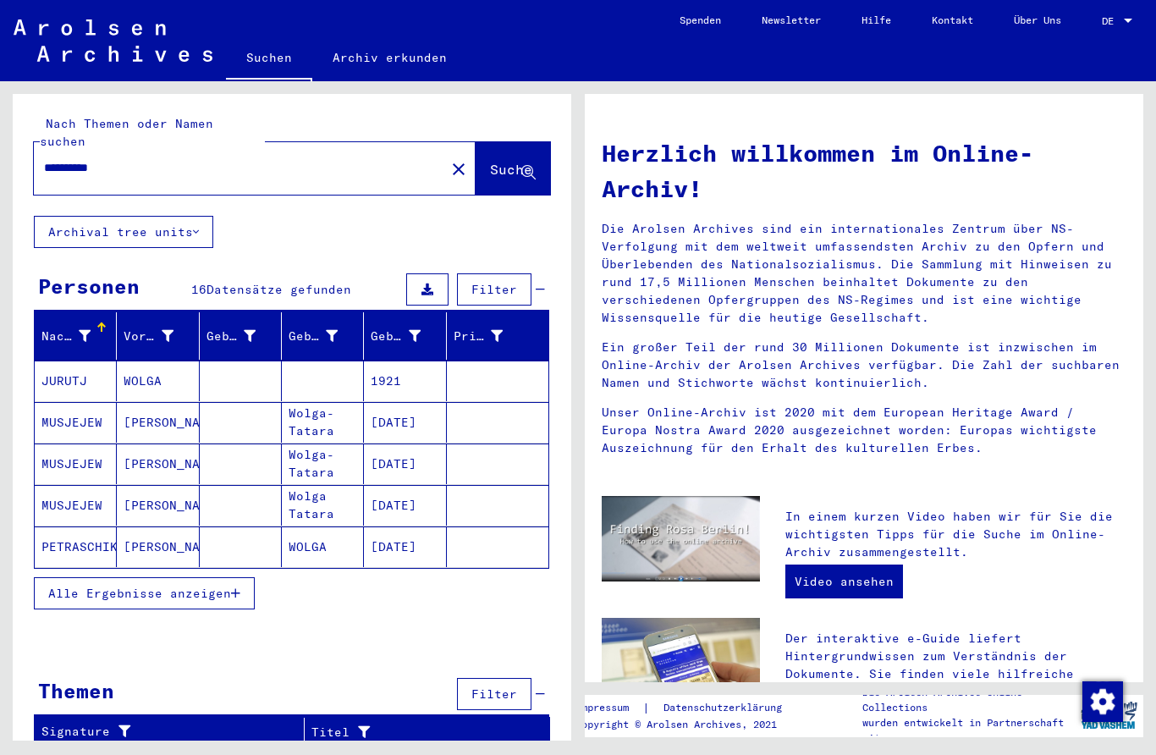
click at [58, 159] on input "**********" at bounding box center [234, 168] width 381 height 18
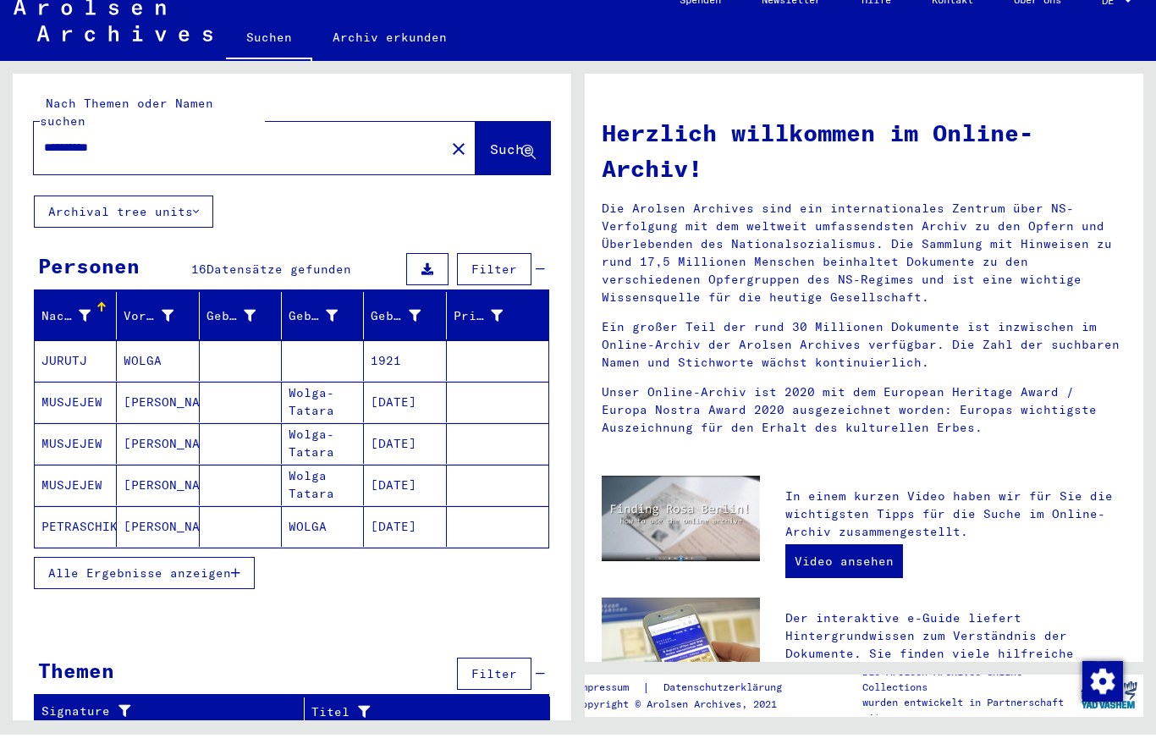
click at [63, 159] on input "**********" at bounding box center [234, 168] width 381 height 18
click at [60, 159] on input "**********" at bounding box center [234, 168] width 381 height 18
click at [518, 161] on span "Suche" at bounding box center [511, 169] width 42 height 17
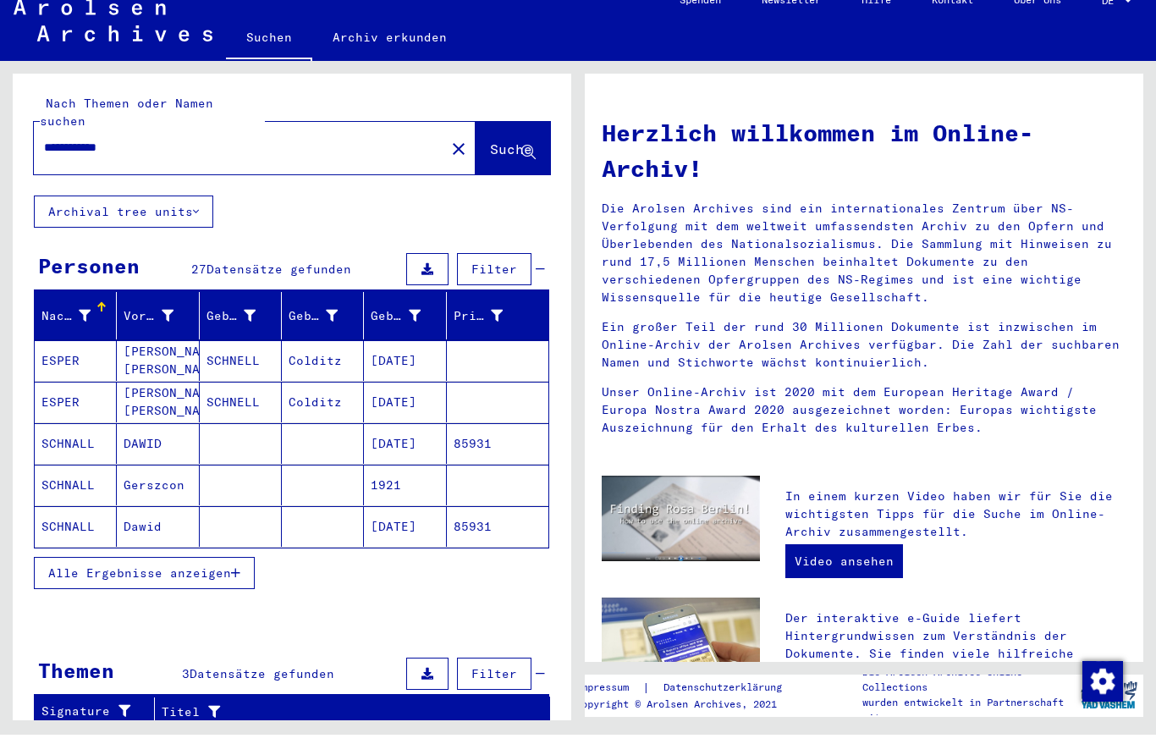
click at [301, 159] on input "**********" at bounding box center [234, 168] width 381 height 18
type input "**********"
click at [517, 142] on button "Suche" at bounding box center [512, 168] width 74 height 52
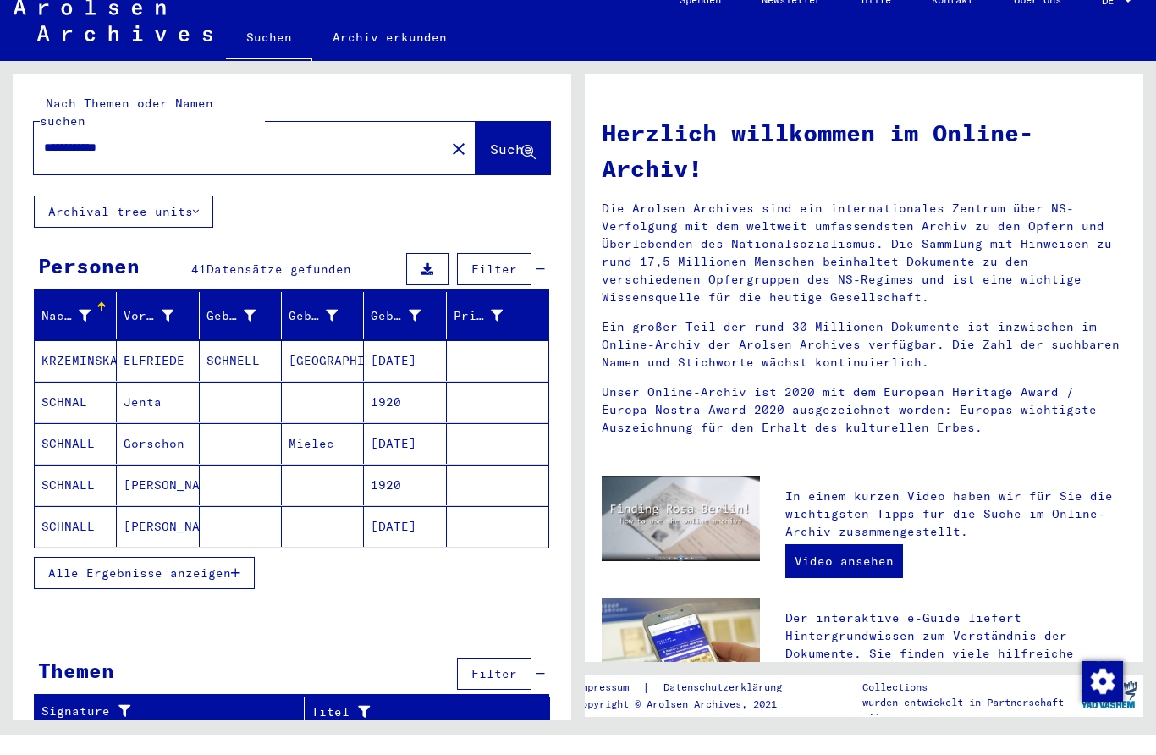
scroll to position [15, 0]
click at [69, 159] on input "**********" at bounding box center [234, 168] width 381 height 18
